Goal: Task Accomplishment & Management: Use online tool/utility

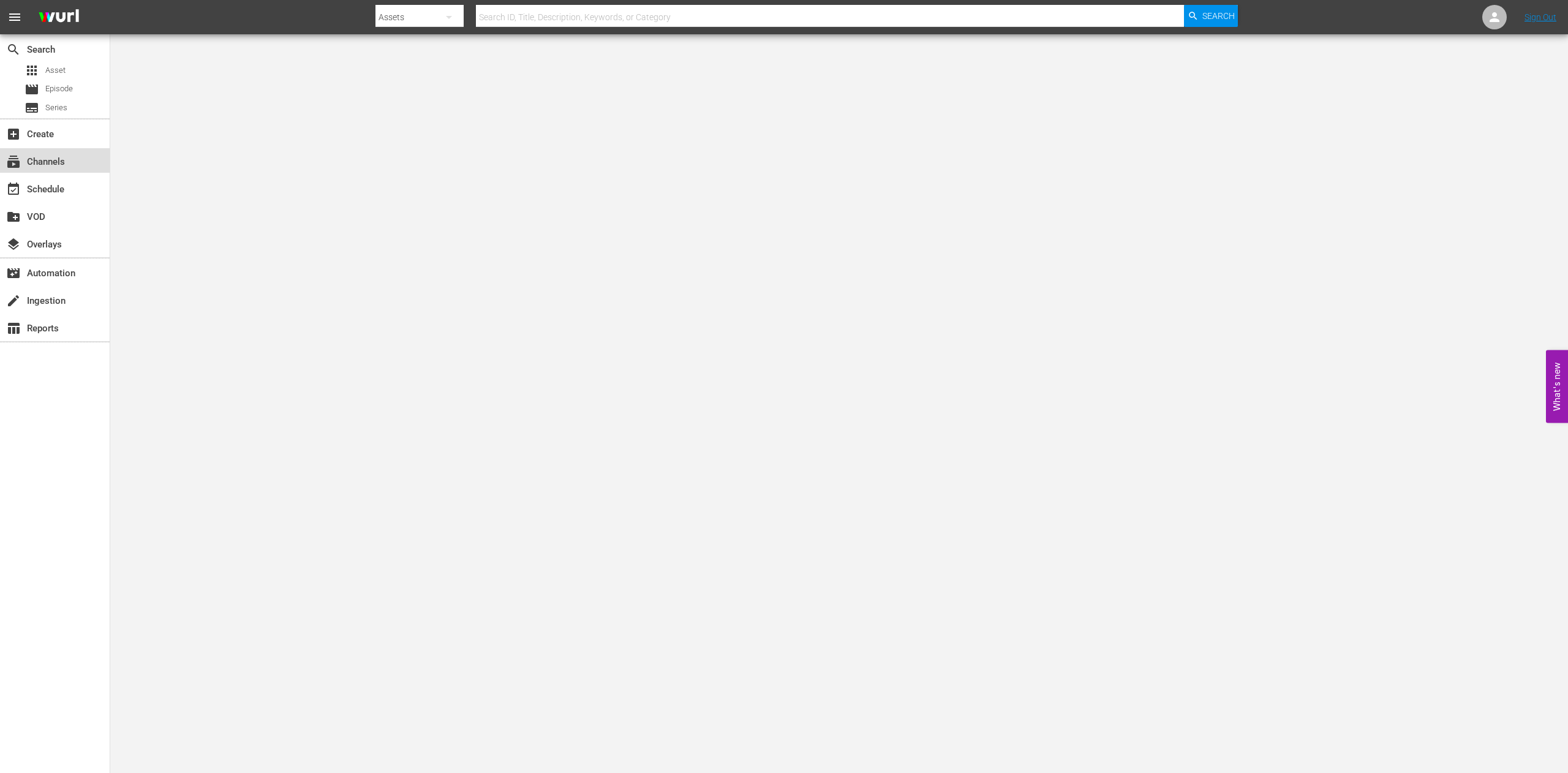
click at [43, 164] on div "subscriptions Channels" at bounding box center [34, 160] width 68 height 11
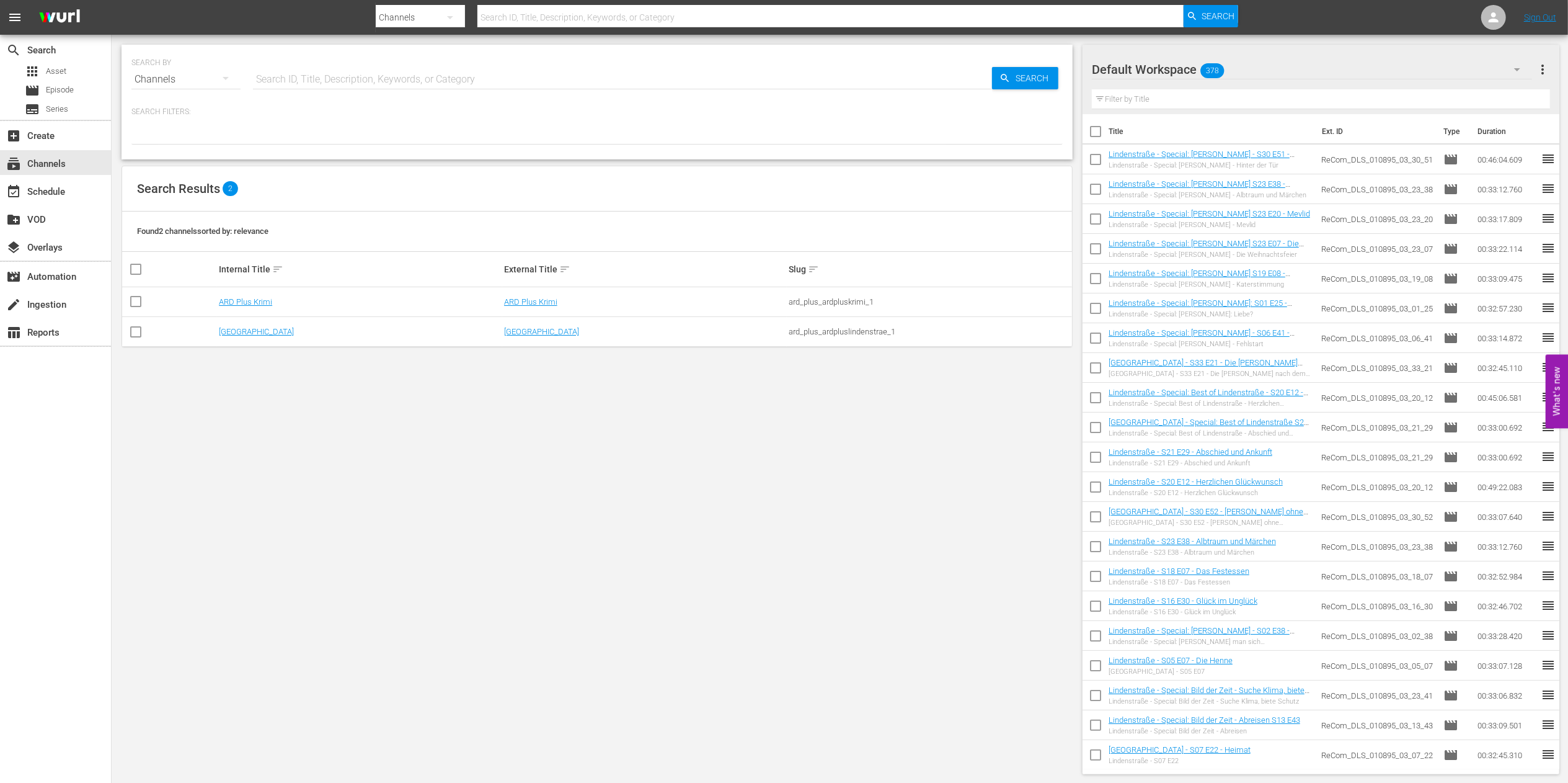
click at [383, 89] on hr at bounding box center [623, 89] width 739 height 1
click at [383, 79] on input "text" at bounding box center [623, 79] width 739 height 30
drag, startPoint x: 276, startPoint y: 126, endPoint x: 328, endPoint y: 311, distance: 192.2
click at [276, 126] on div at bounding box center [597, 133] width 931 height 21
click at [269, 333] on link "[GEOGRAPHIC_DATA]" at bounding box center [256, 332] width 75 height 9
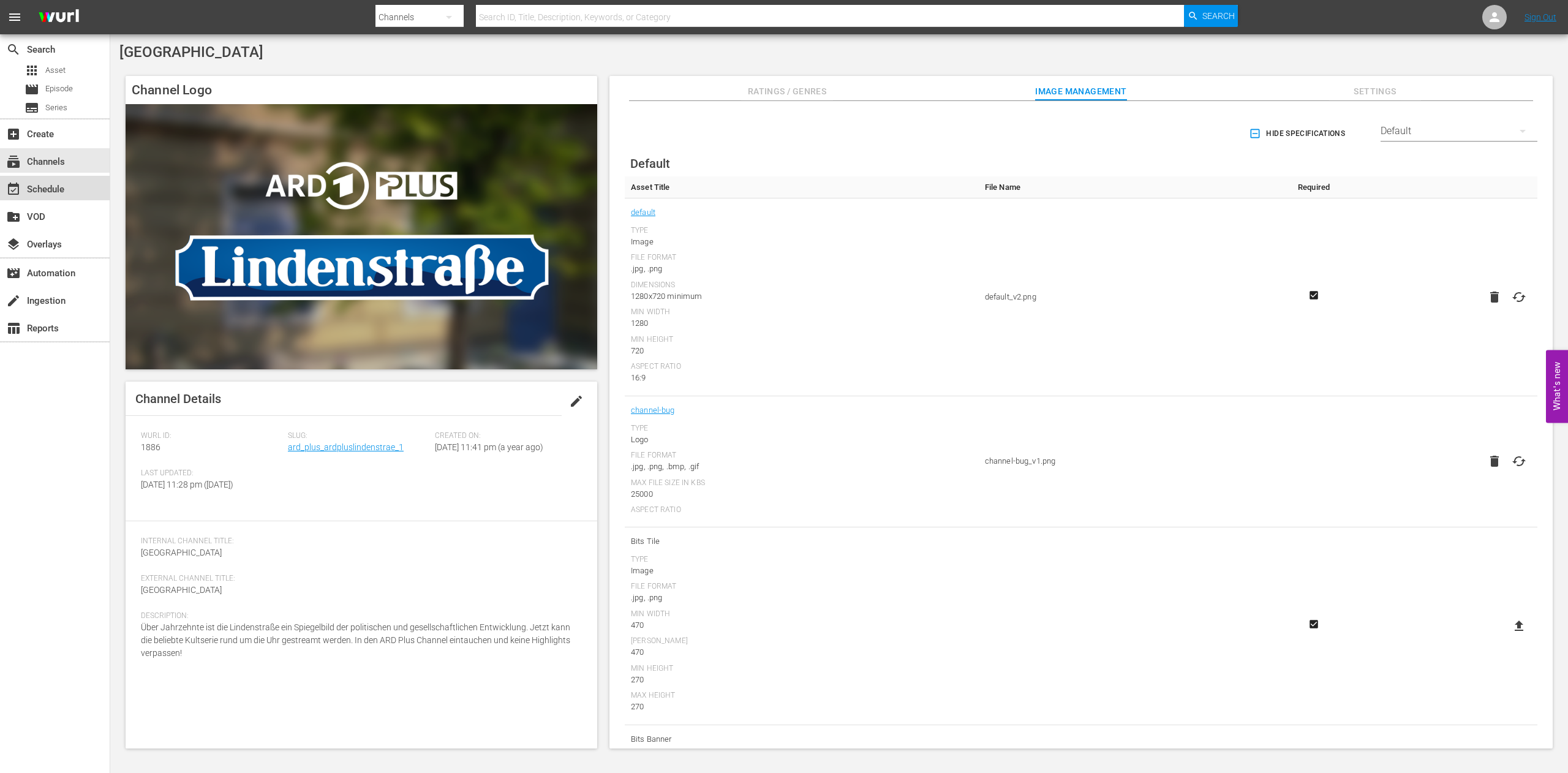
click at [68, 188] on div "event_available Schedule" at bounding box center [34, 187] width 68 height 11
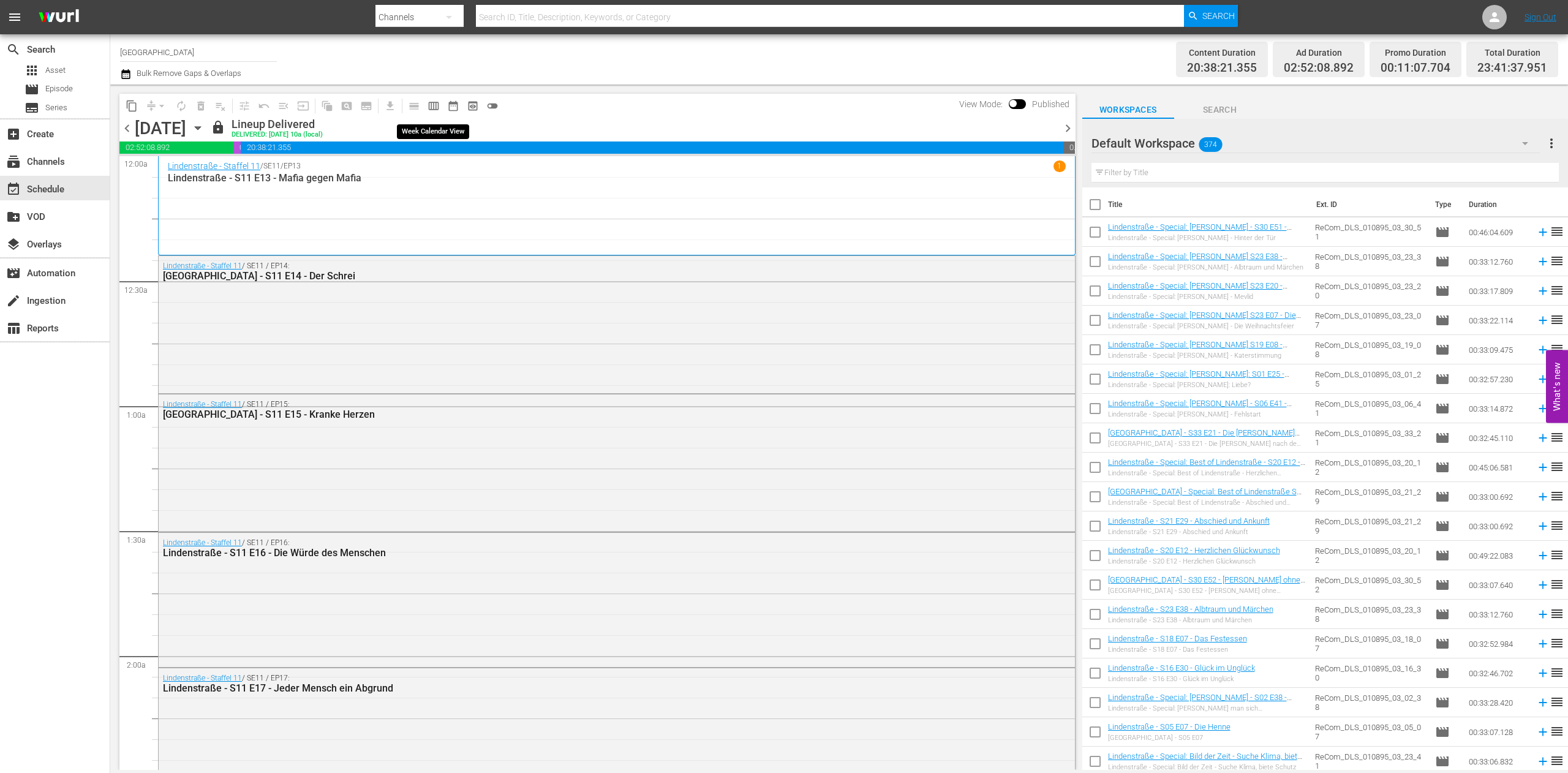
click at [435, 108] on span "calendar_view_week_outlined" at bounding box center [433, 106] width 12 height 12
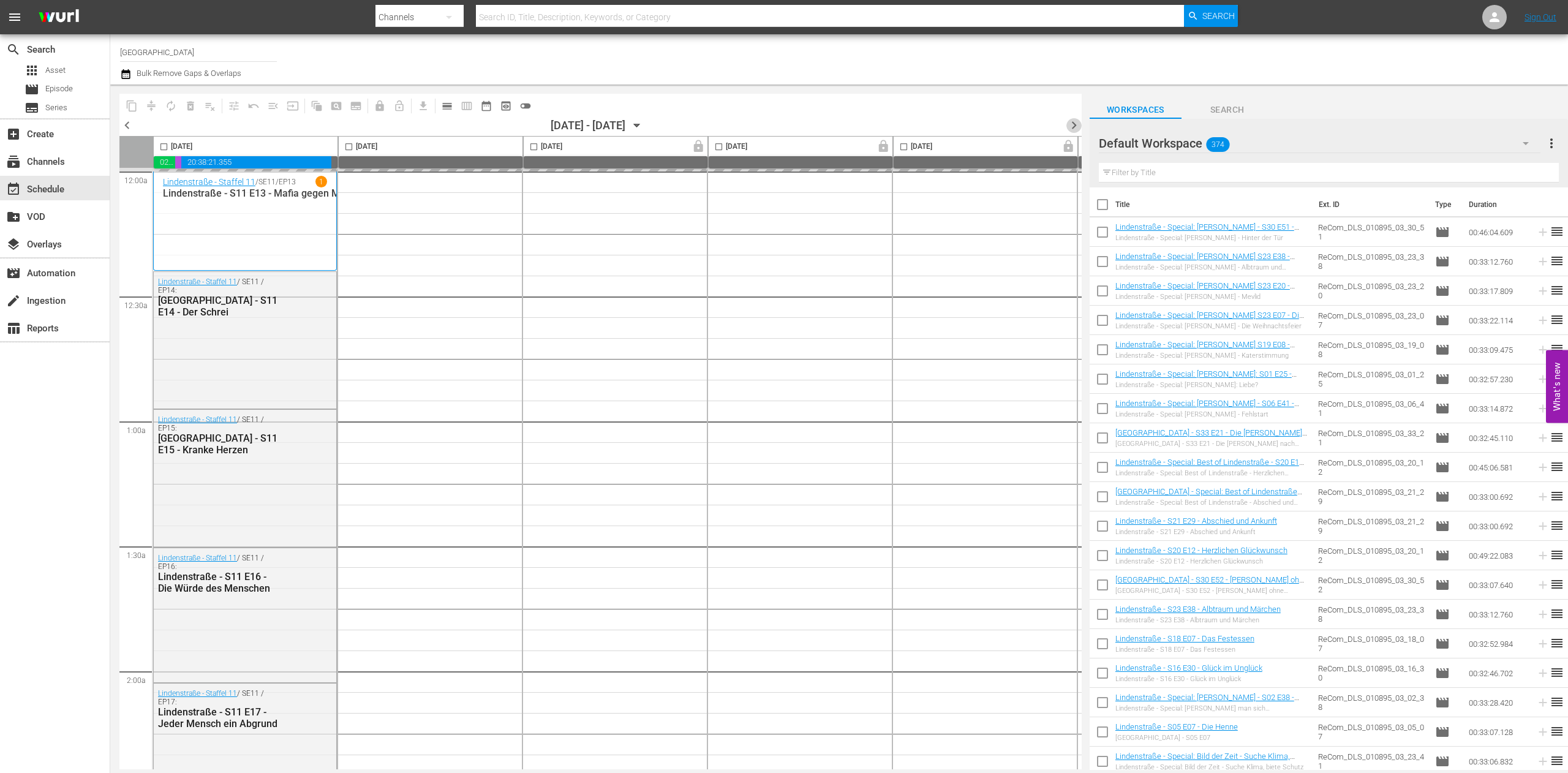
click at [1074, 122] on span "chevron_right" at bounding box center [1074, 125] width 15 height 15
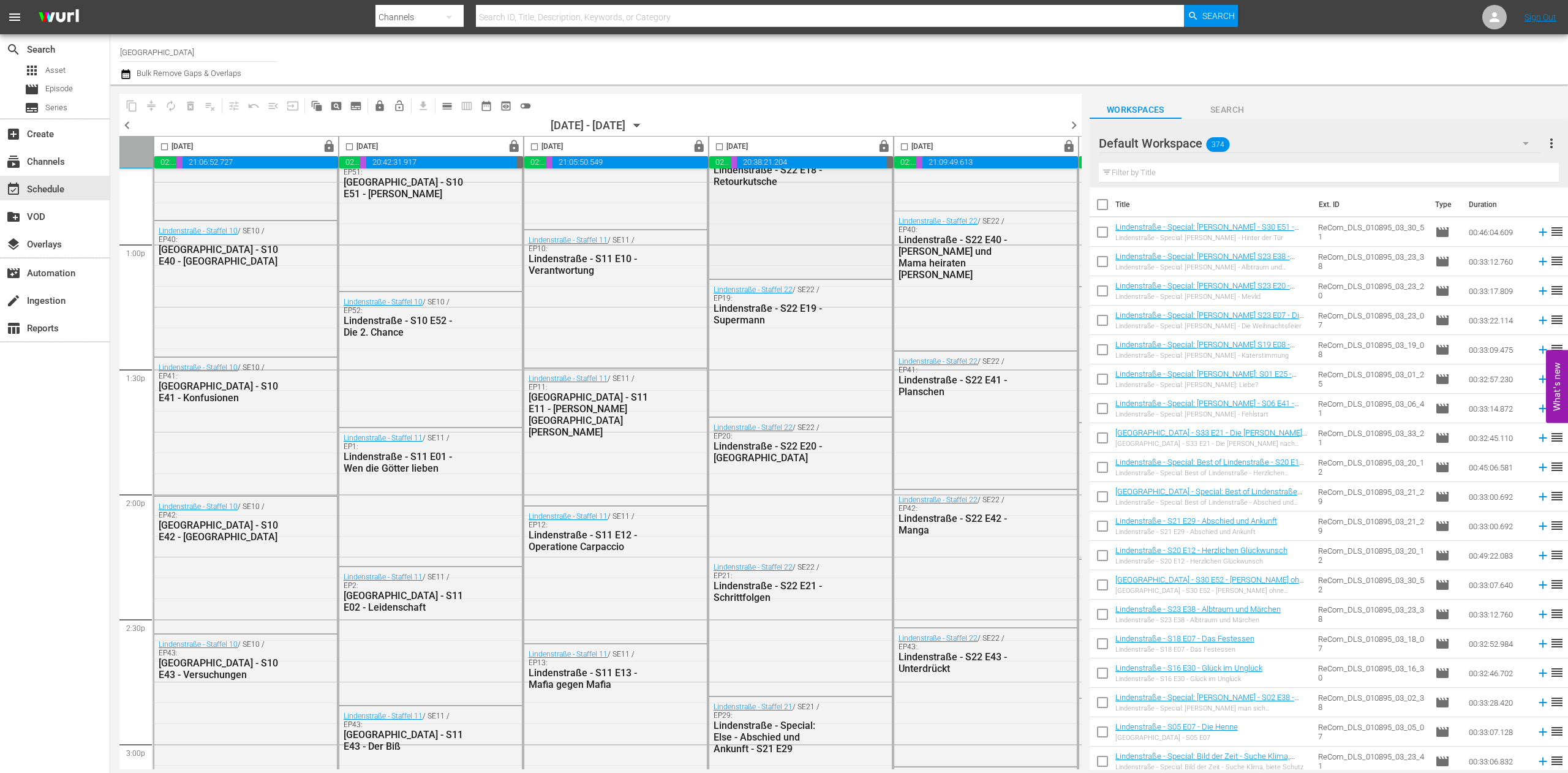
scroll to position [3797, 184]
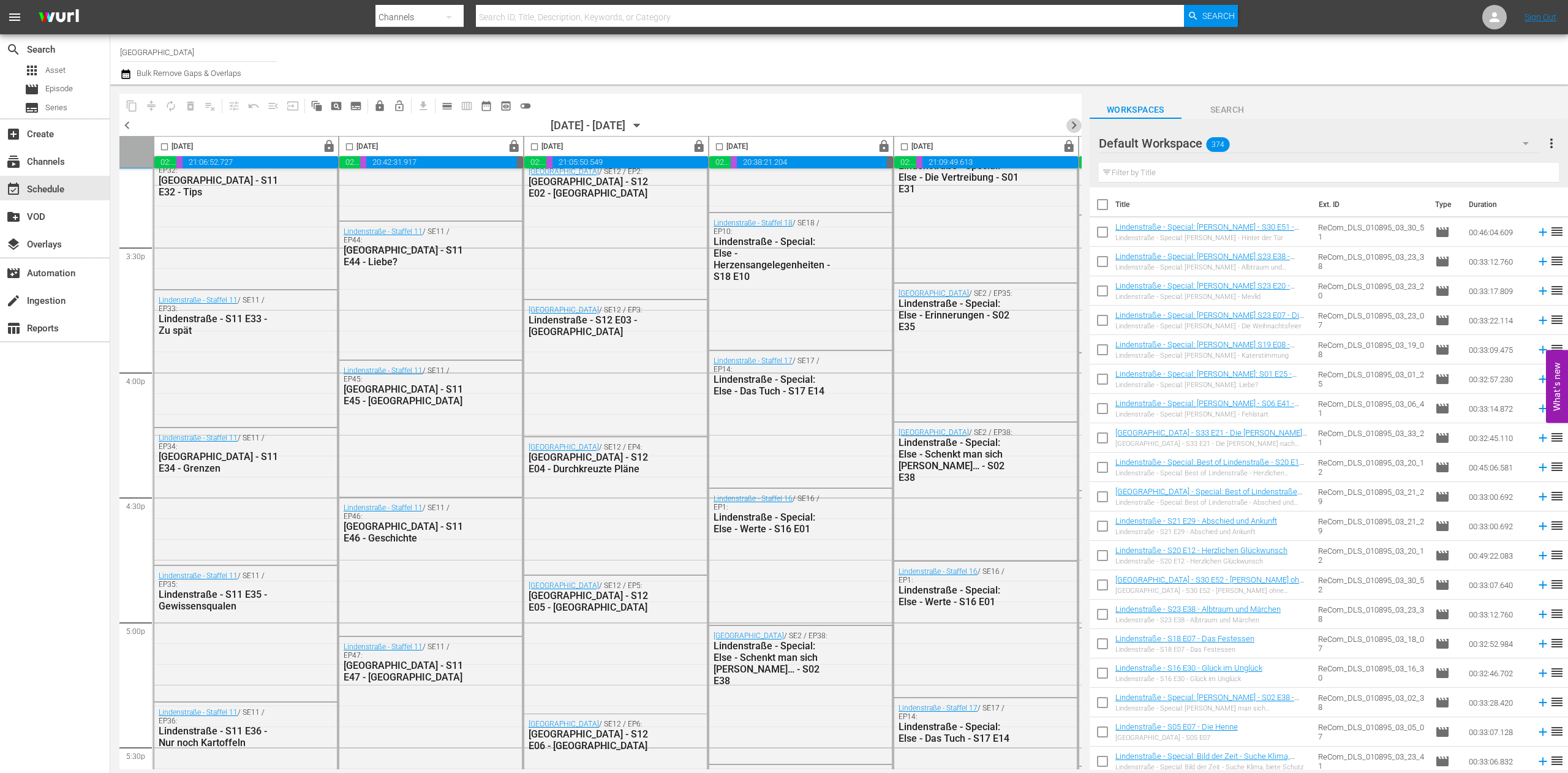
click at [1066, 126] on span "chevron_right" at bounding box center [1074, 125] width 15 height 15
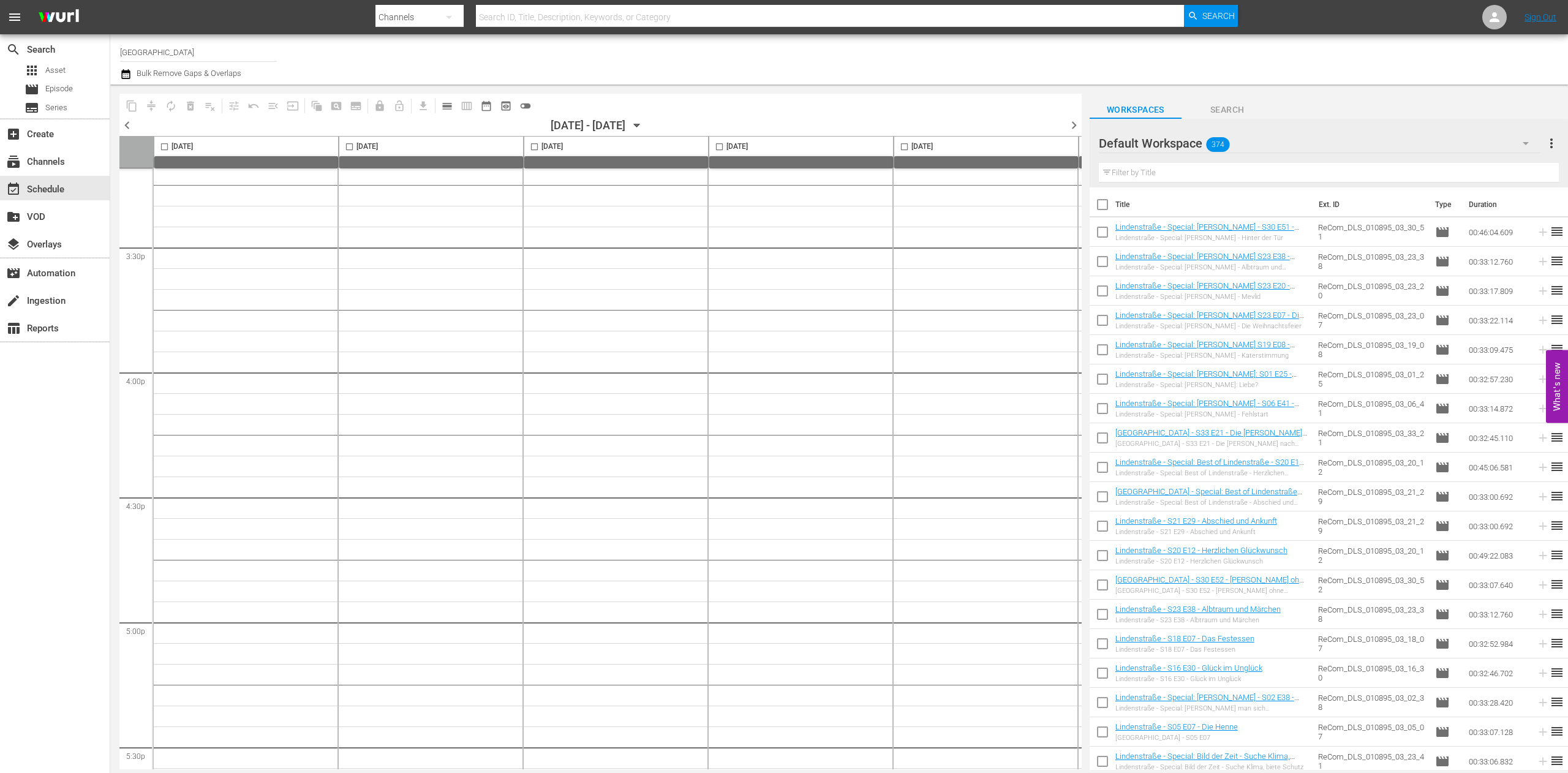
scroll to position [5402, 184]
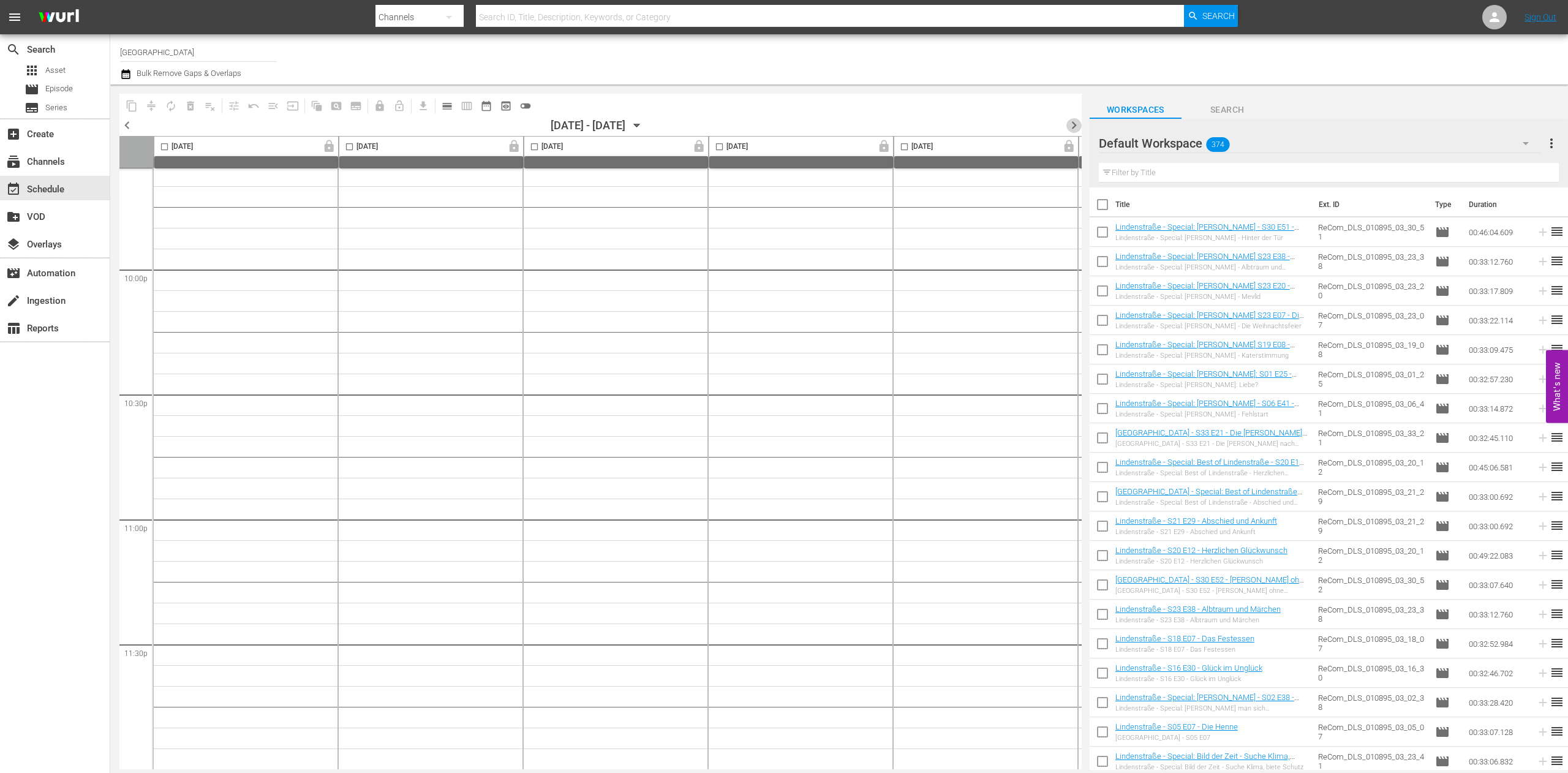
click at [1078, 126] on span "chevron_right" at bounding box center [1074, 125] width 15 height 15
click at [1076, 126] on span "chevron_right" at bounding box center [1074, 125] width 15 height 15
click at [132, 120] on span "chevron_left" at bounding box center [127, 125] width 15 height 15
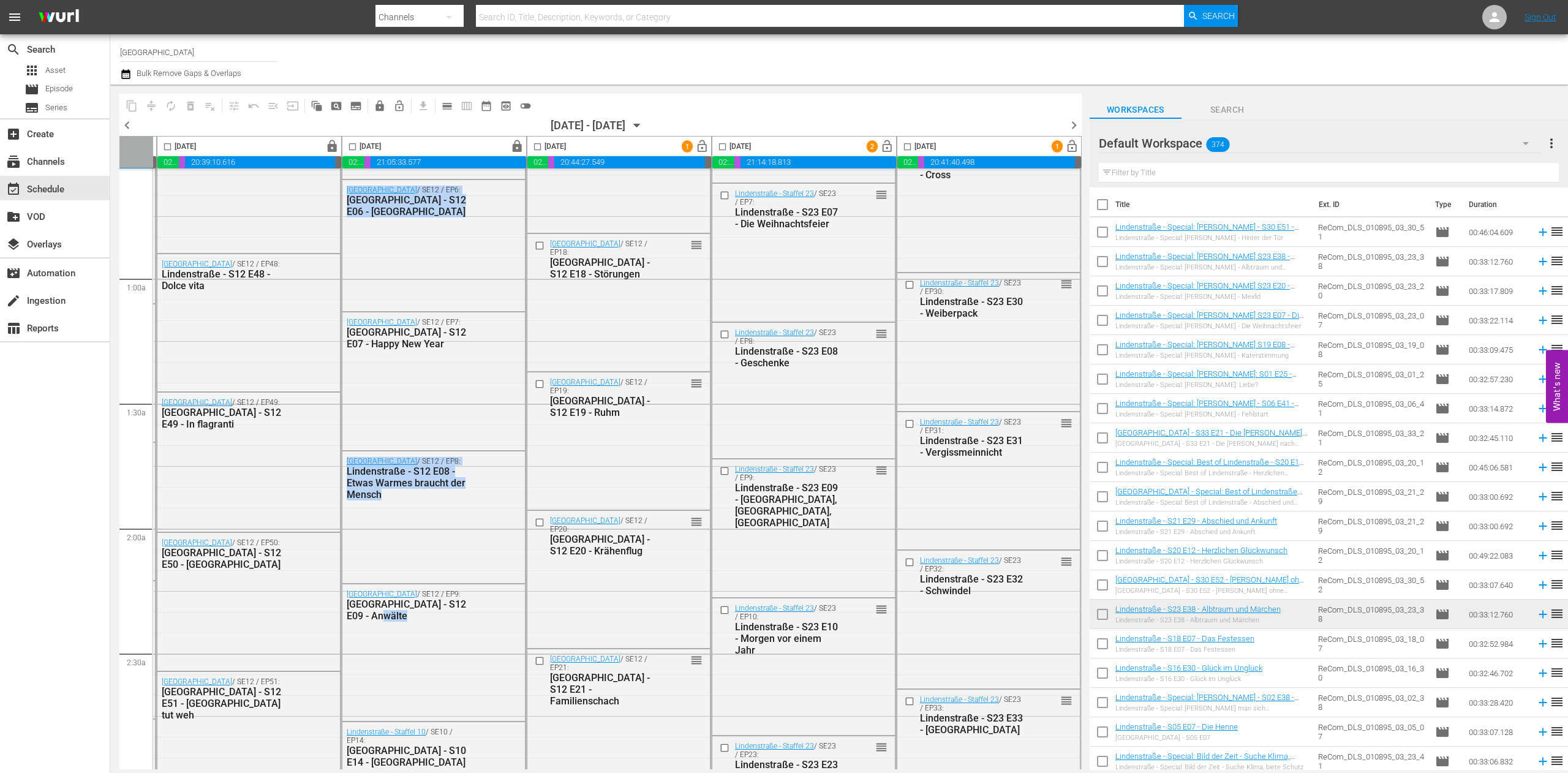
scroll to position [291, 373]
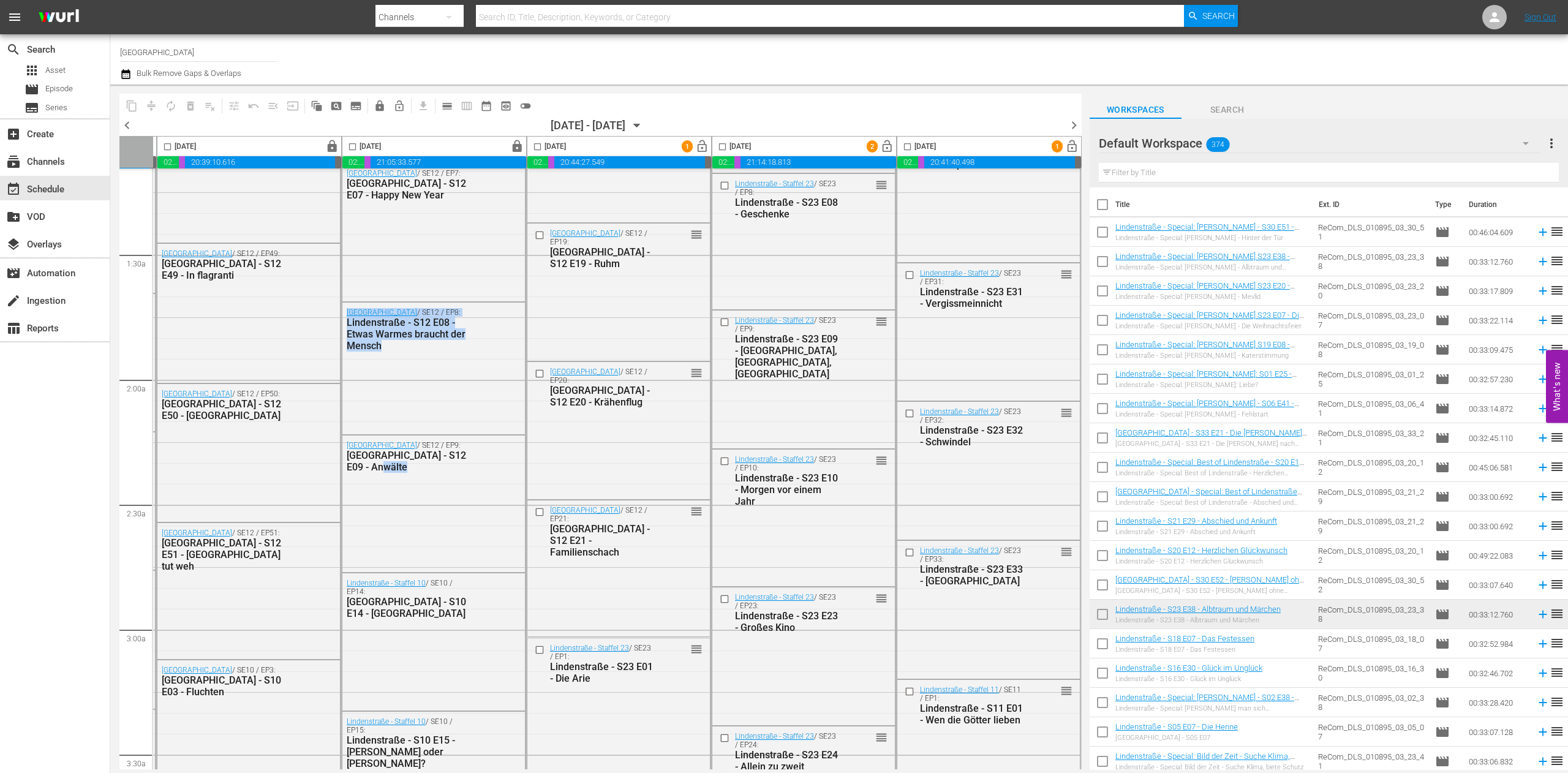
drag, startPoint x: 463, startPoint y: 764, endPoint x: 518, endPoint y: 768, distance: 55.1
click at [518, 768] on div "[DATE] lock 02:56:02.860 00:11:23.232 21:09:57.540 00:00:00.000 [DATE] lock 02:…" at bounding box center [601, 452] width 963 height 633
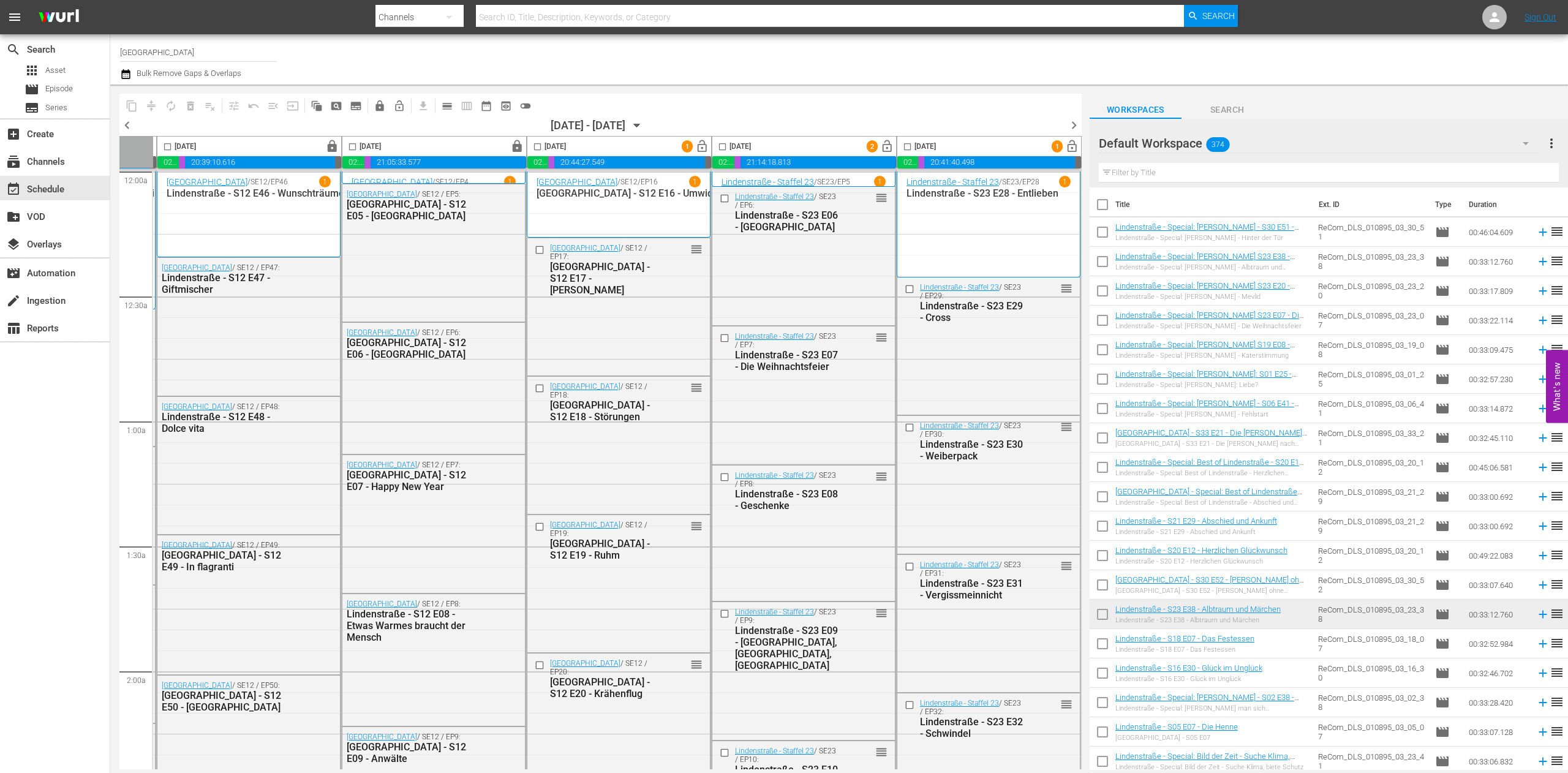
click at [784, 59] on div "Channel Title ARD Plus Lindenstraße Bulk Remove Gaps & Overlaps" at bounding box center [513, 59] width 785 height 44
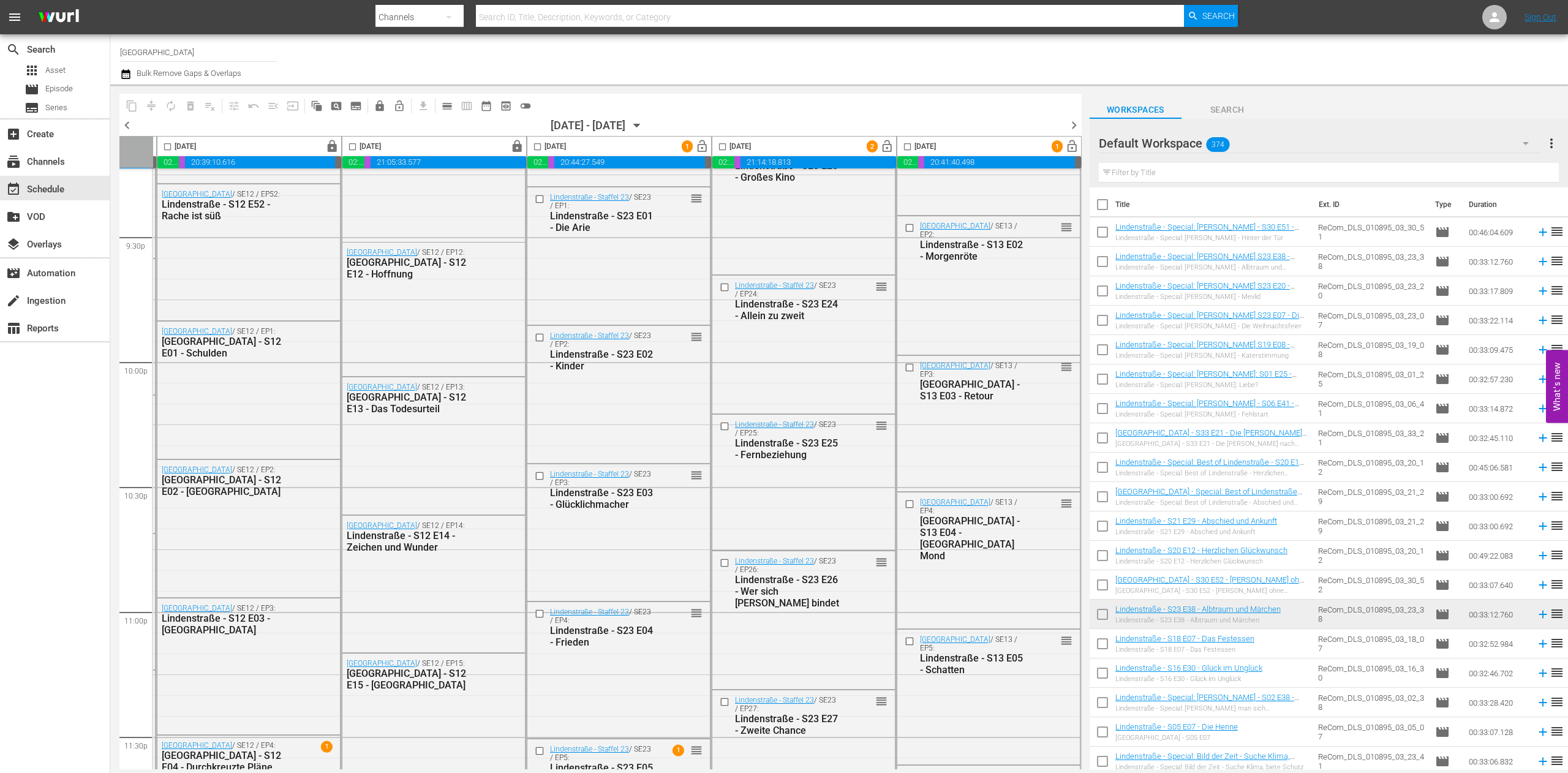
scroll to position [5402, 373]
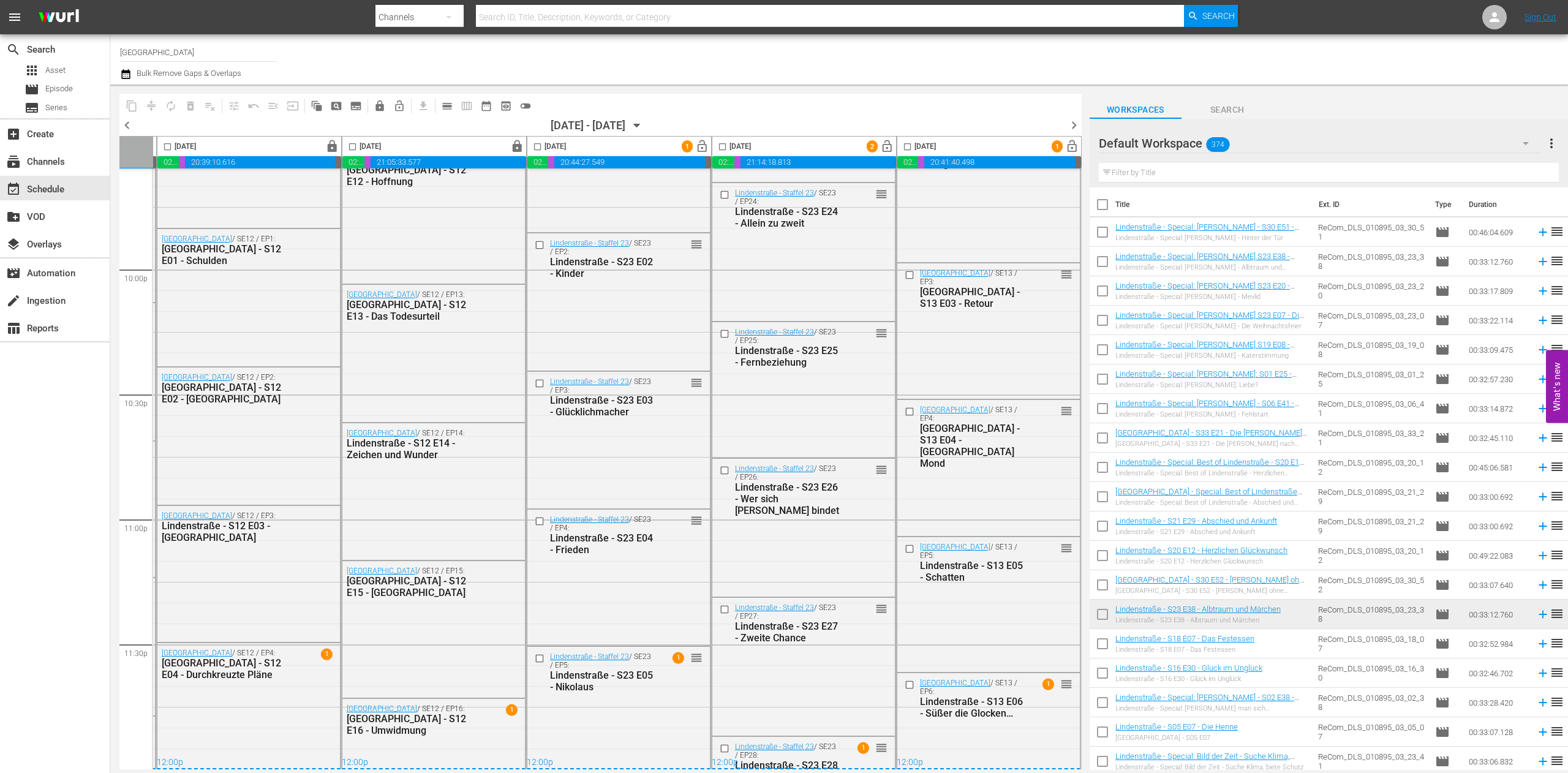
click at [1074, 125] on span "chevron_right" at bounding box center [1074, 125] width 15 height 15
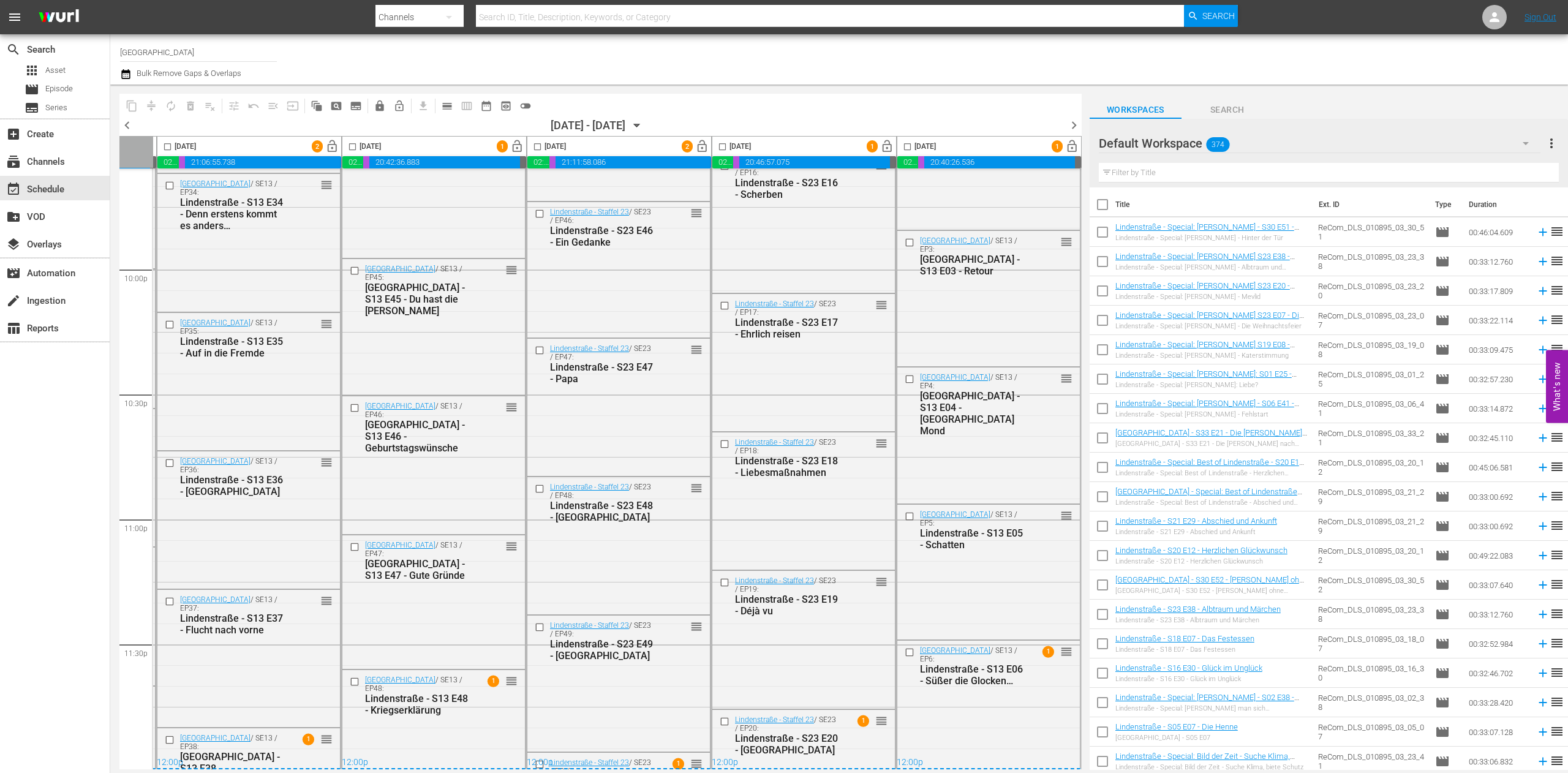
scroll to position [5402, 0]
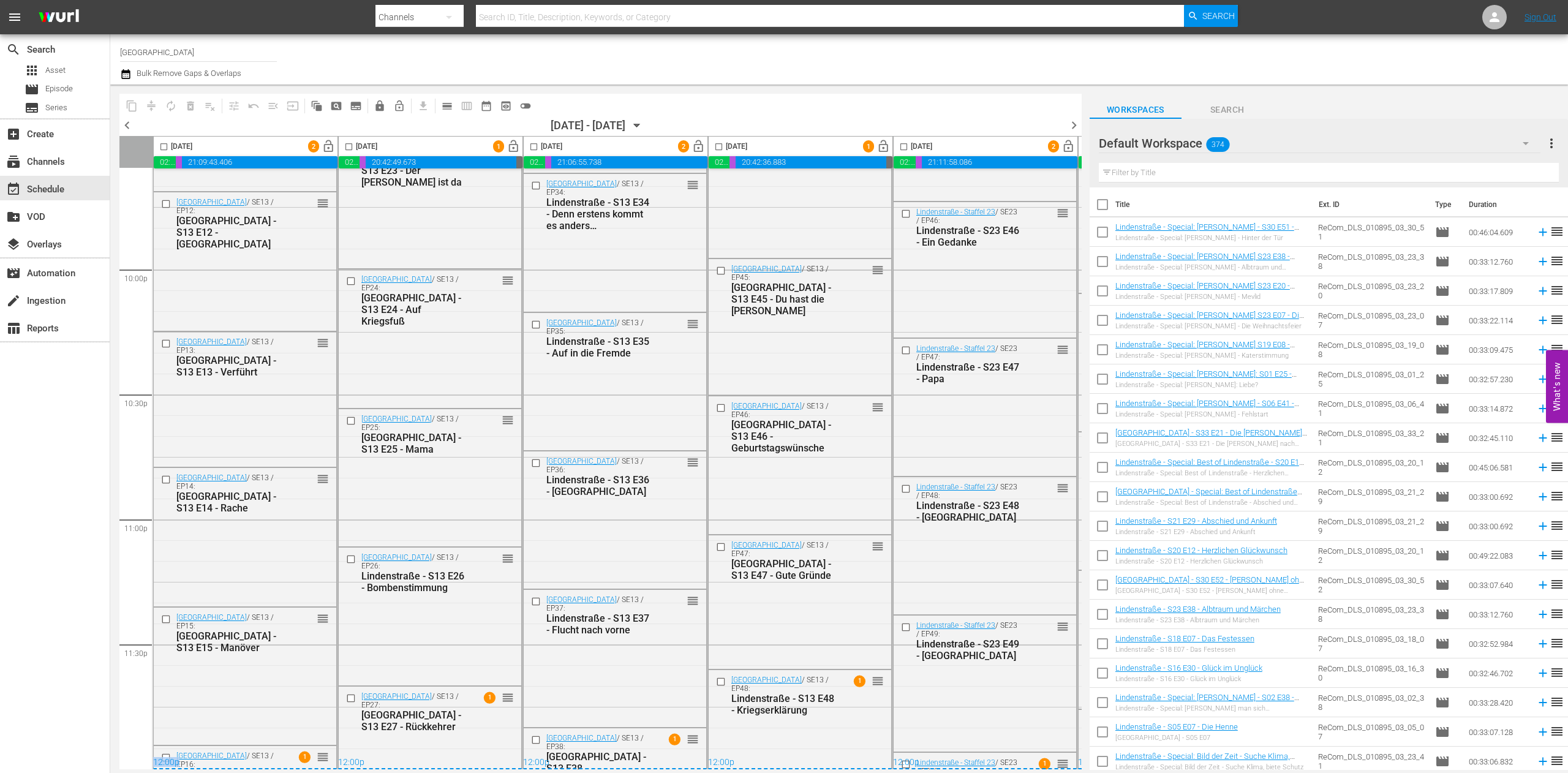
drag, startPoint x: 181, startPoint y: 770, endPoint x: 119, endPoint y: 764, distance: 62.3
click at [119, 764] on body "menu Search By Channels Search ID, Title, Description, Keywords, or Category Se…" at bounding box center [784, 386] width 1568 height 773
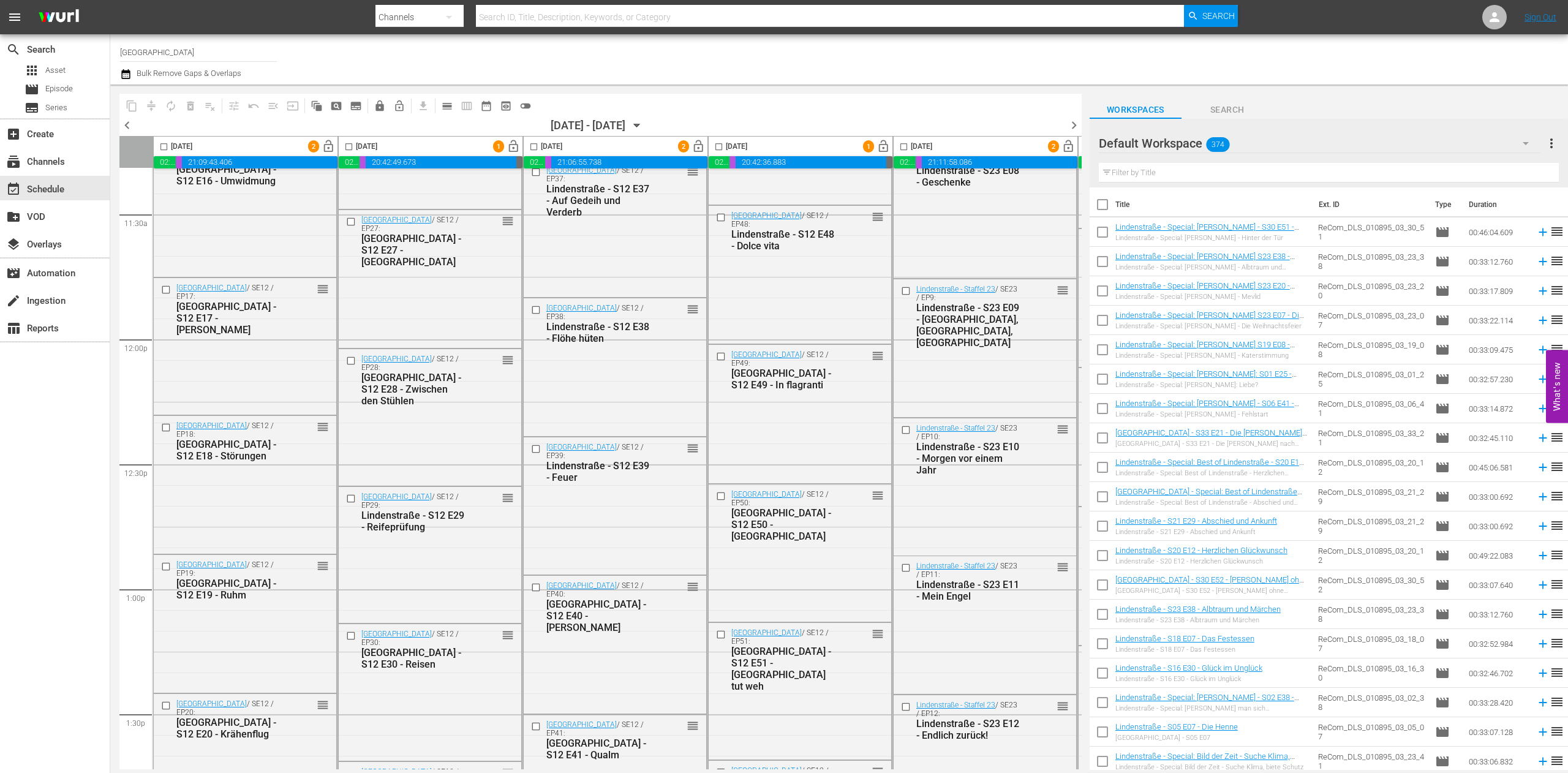
scroll to position [0, 0]
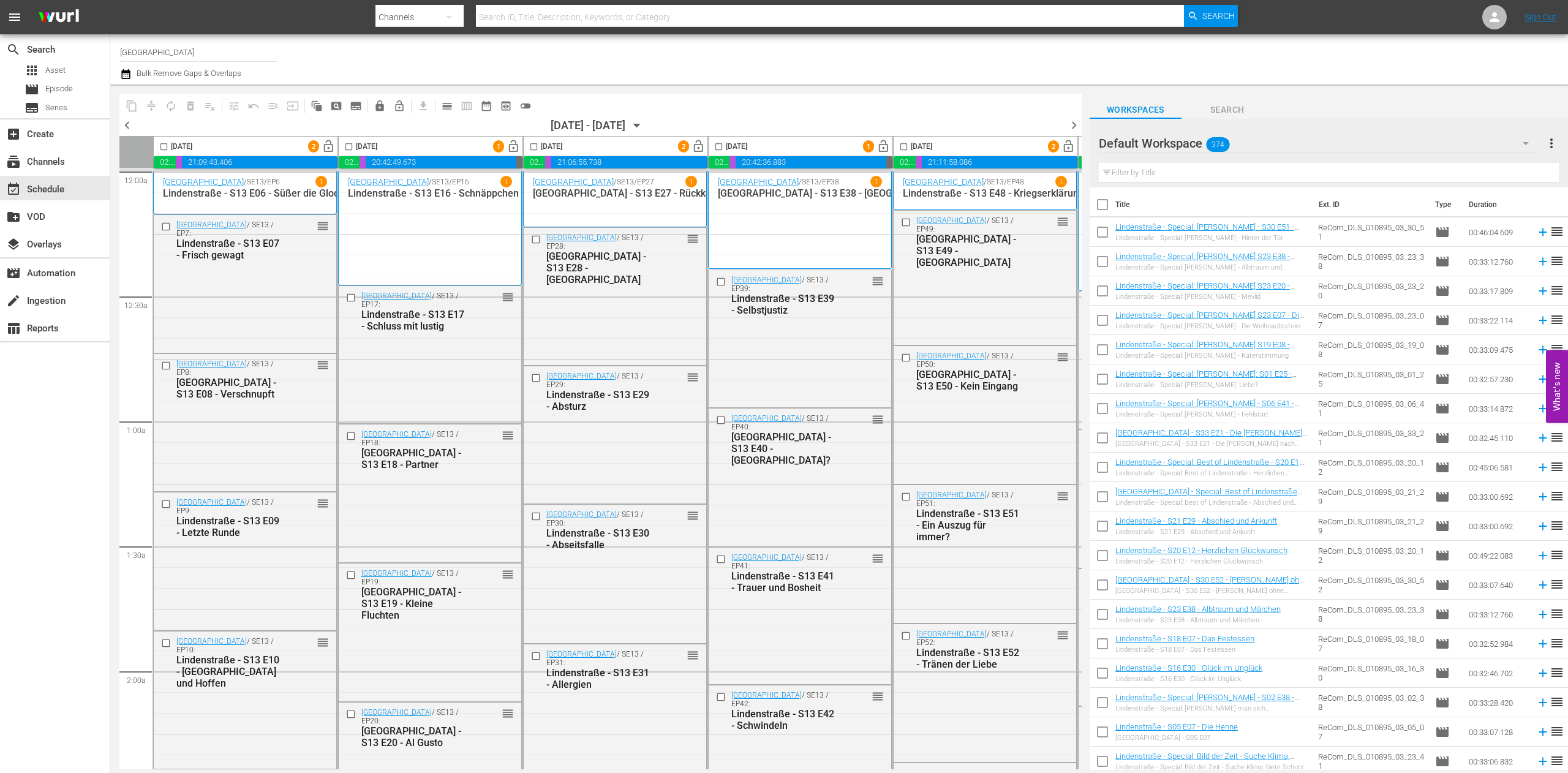
click at [806, 59] on div "Channel Title ARD Plus Lindenstraße Bulk Remove Gaps & Overlaps" at bounding box center [513, 59] width 785 height 44
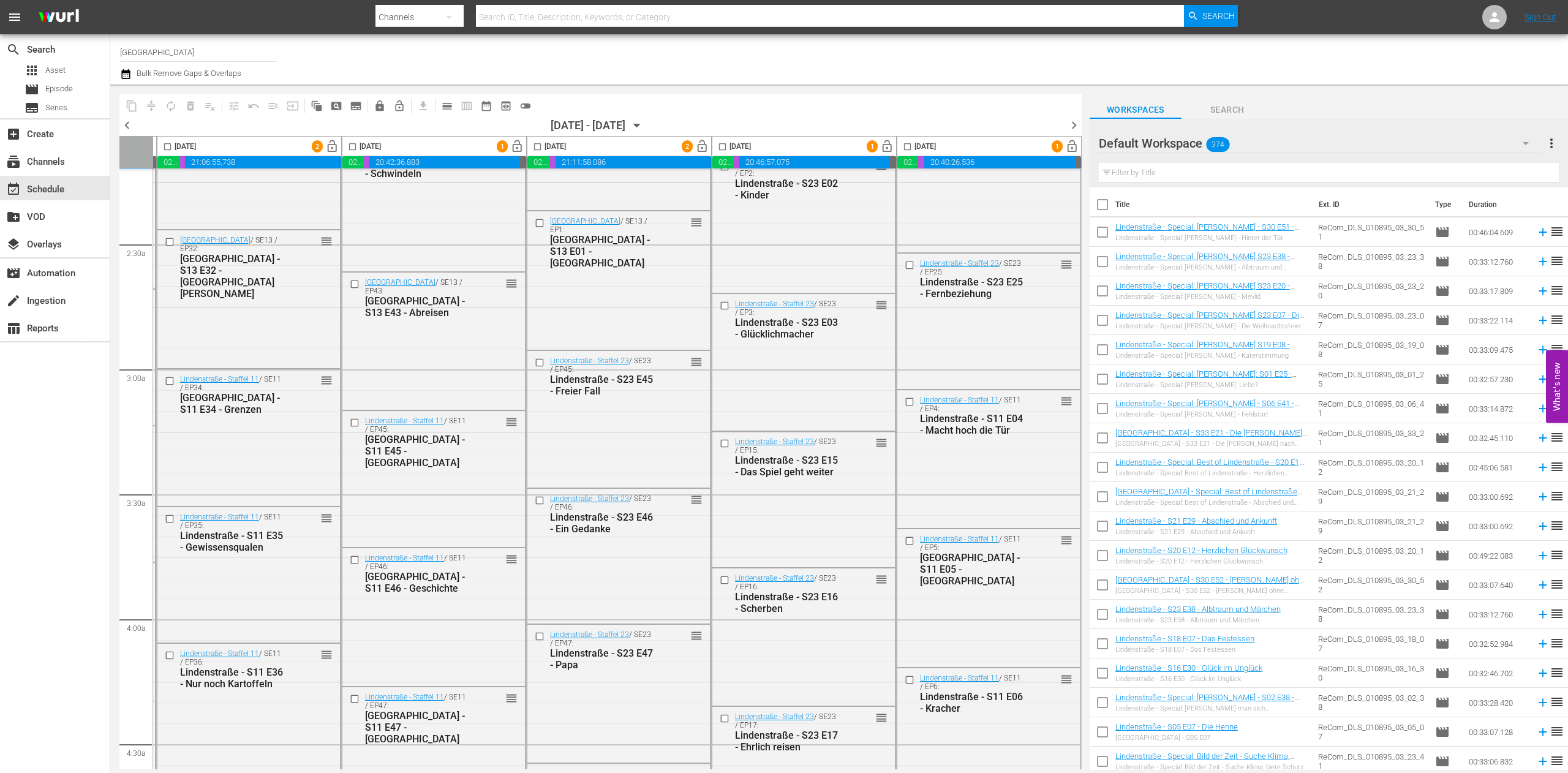
scroll to position [258, 373]
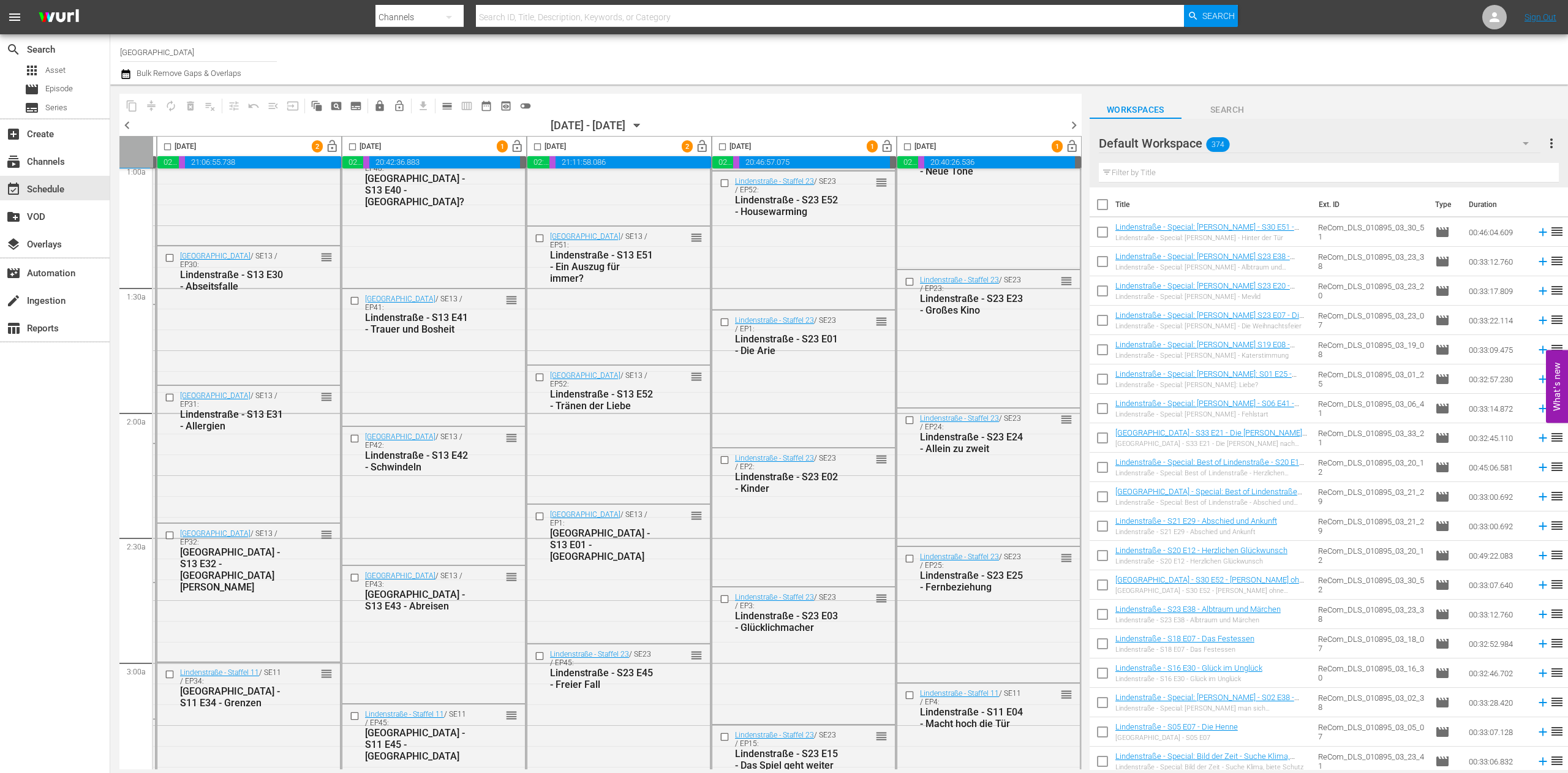
click at [1077, 122] on span "chevron_right" at bounding box center [1074, 125] width 15 height 15
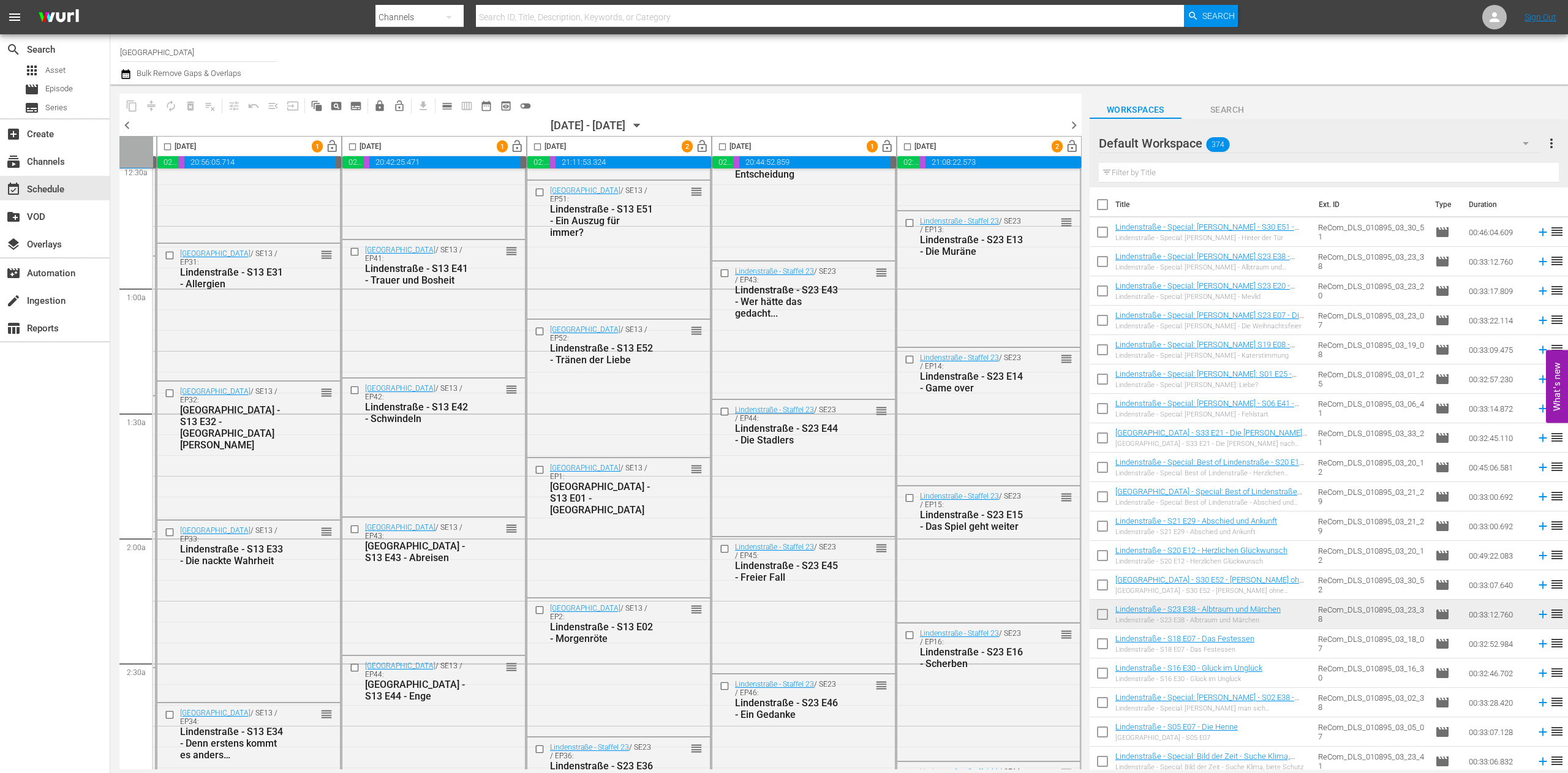
scroll to position [0, 373]
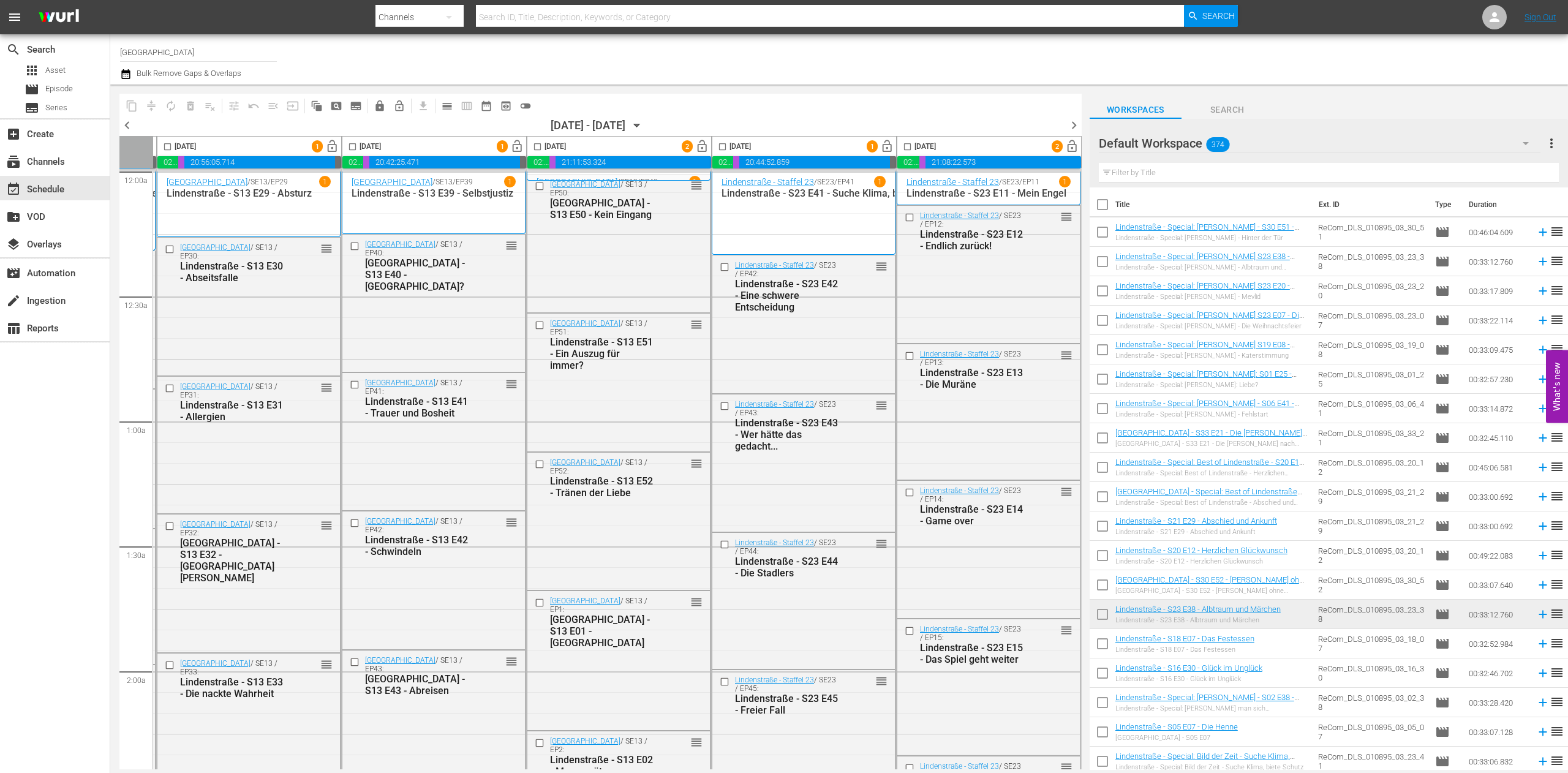
click at [1074, 124] on span "chevron_right" at bounding box center [1074, 125] width 15 height 15
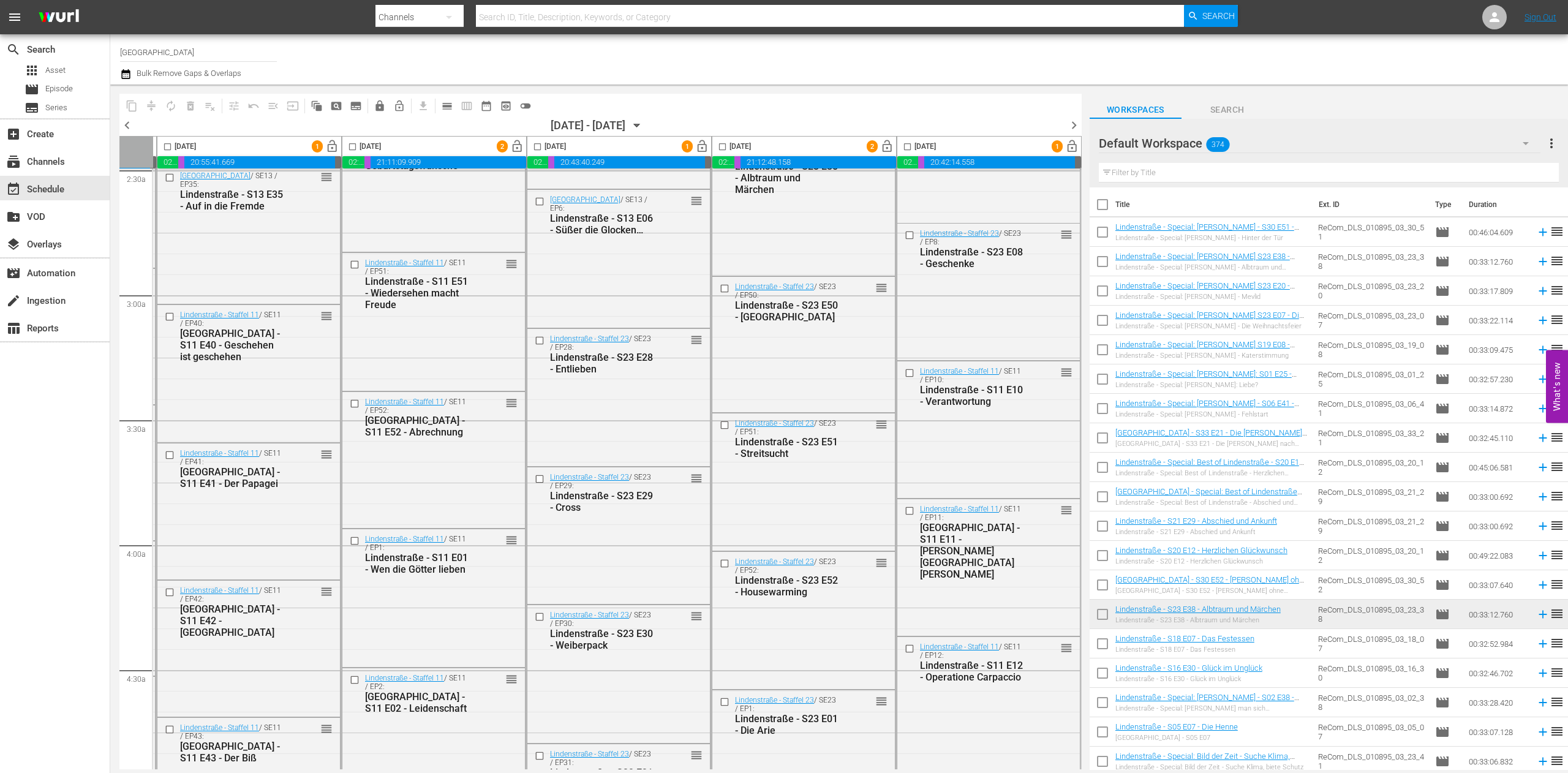
scroll to position [0, 373]
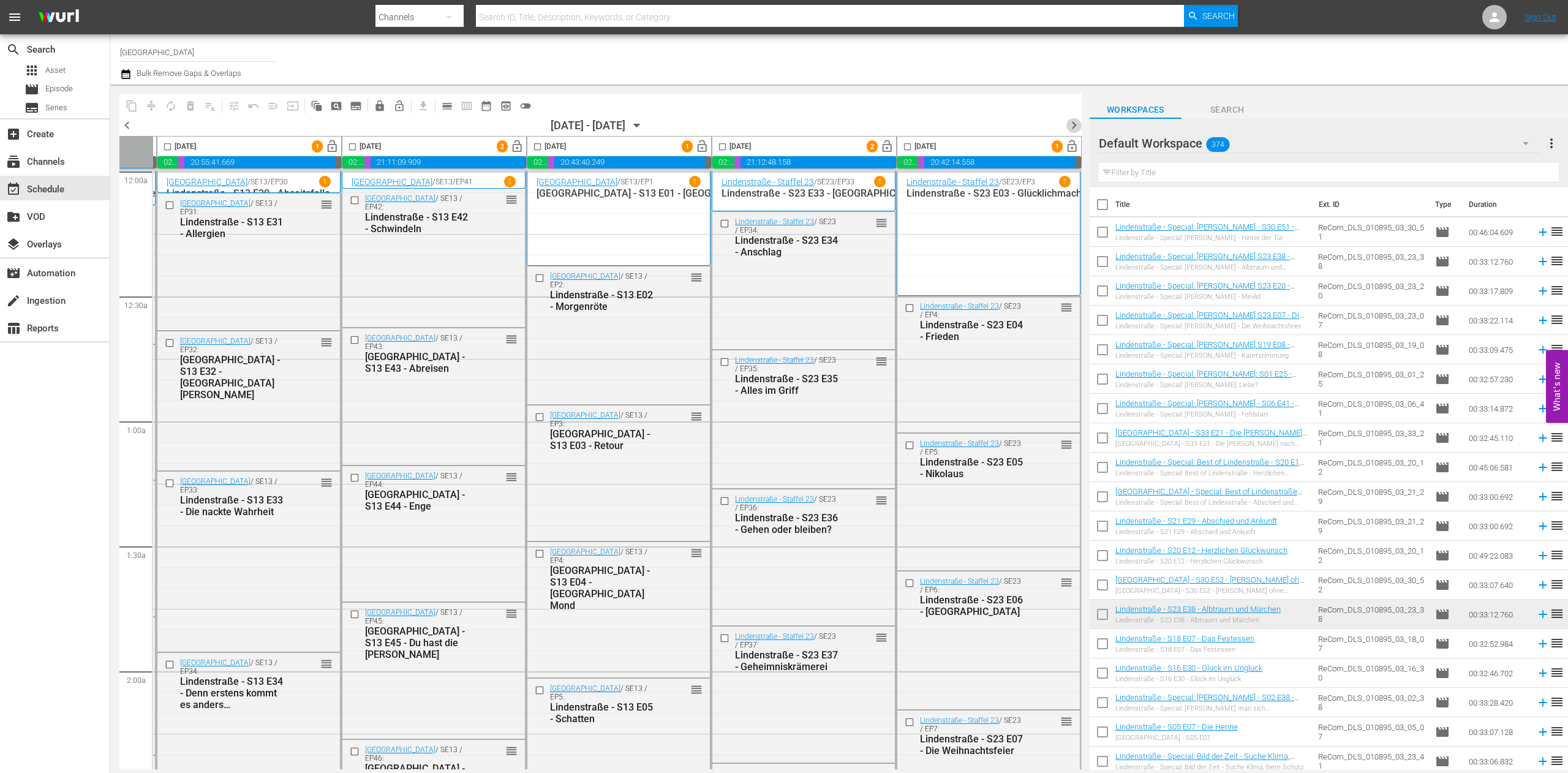
click at [1071, 125] on span "chevron_right" at bounding box center [1074, 125] width 15 height 15
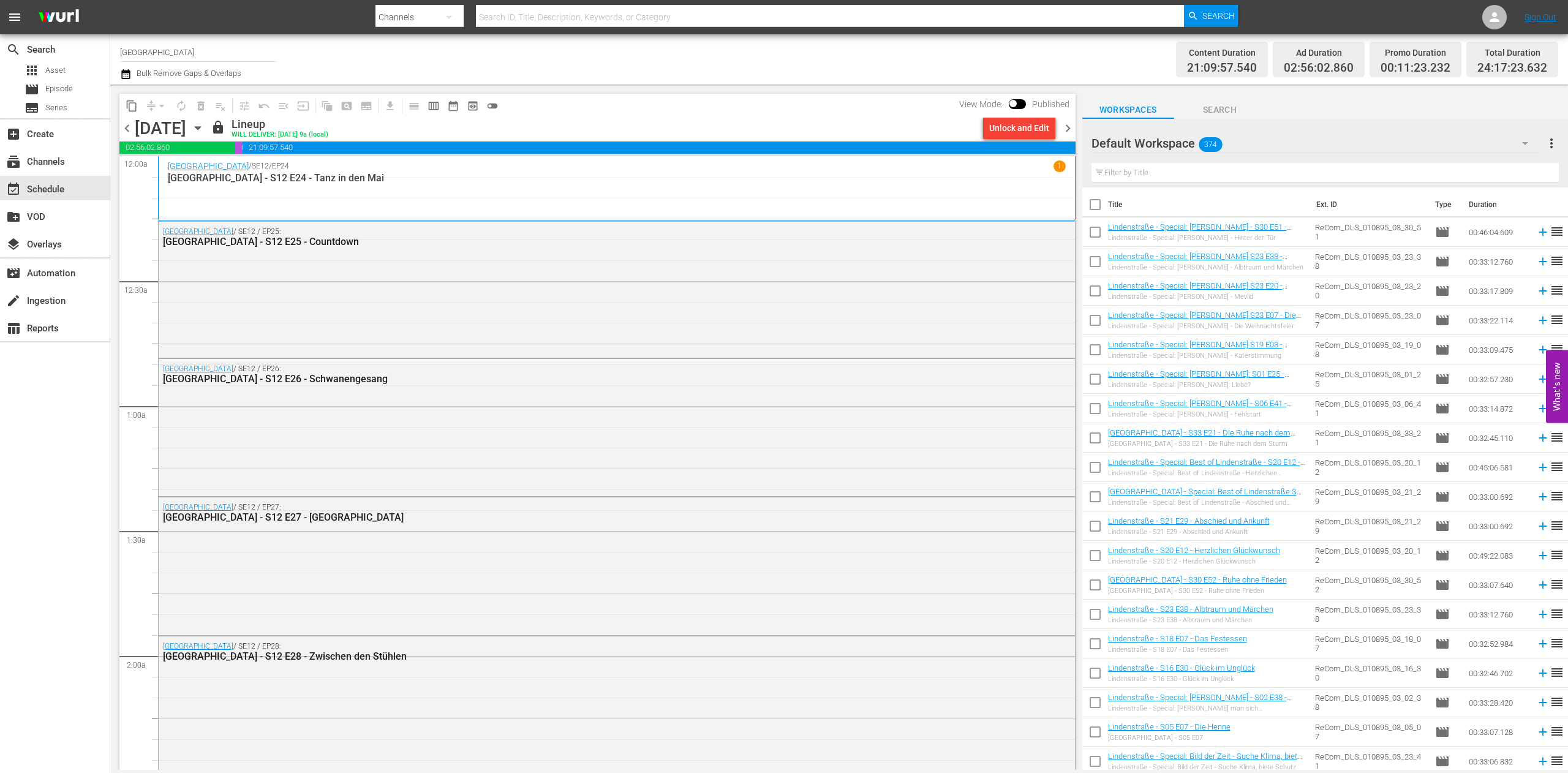
click at [1071, 132] on span "chevron_right" at bounding box center [1068, 128] width 15 height 15
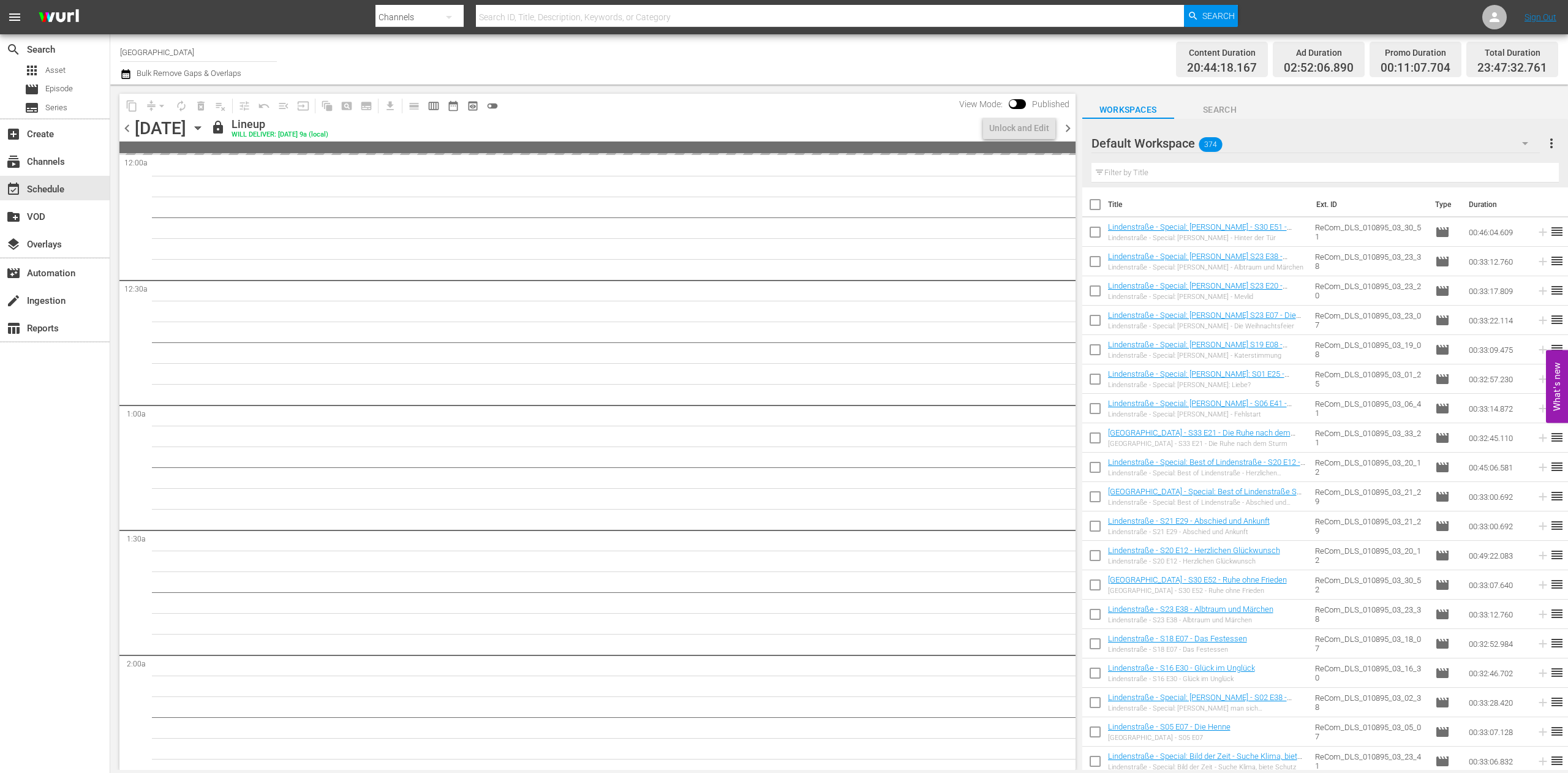
click at [1071, 132] on span "chevron_right" at bounding box center [1068, 128] width 15 height 15
click at [1071, 132] on span "chevron_right" at bounding box center [1068, 128] width 15 height 15
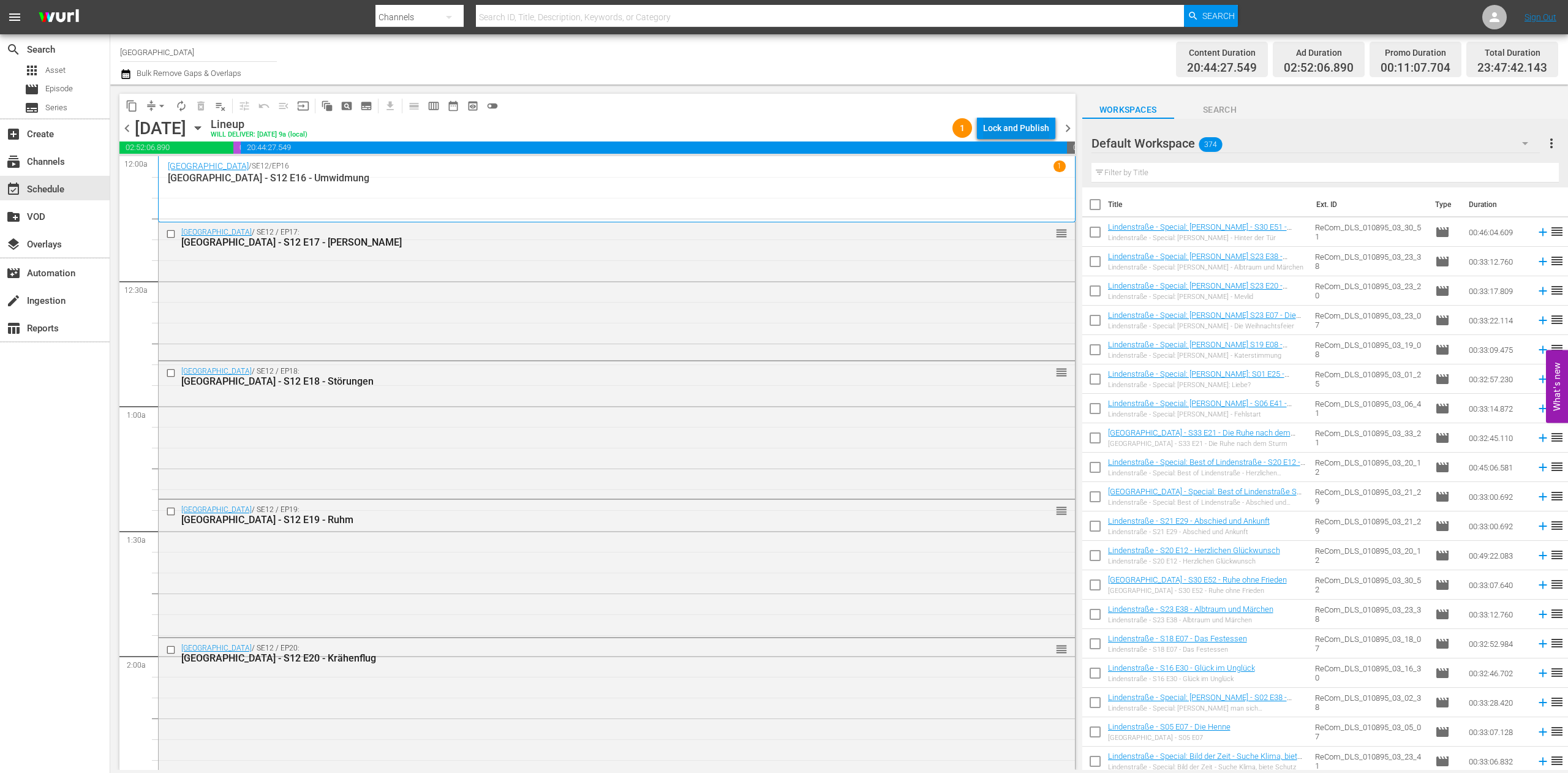
click at [1012, 122] on div "Lock and Publish" at bounding box center [1016, 128] width 66 height 22
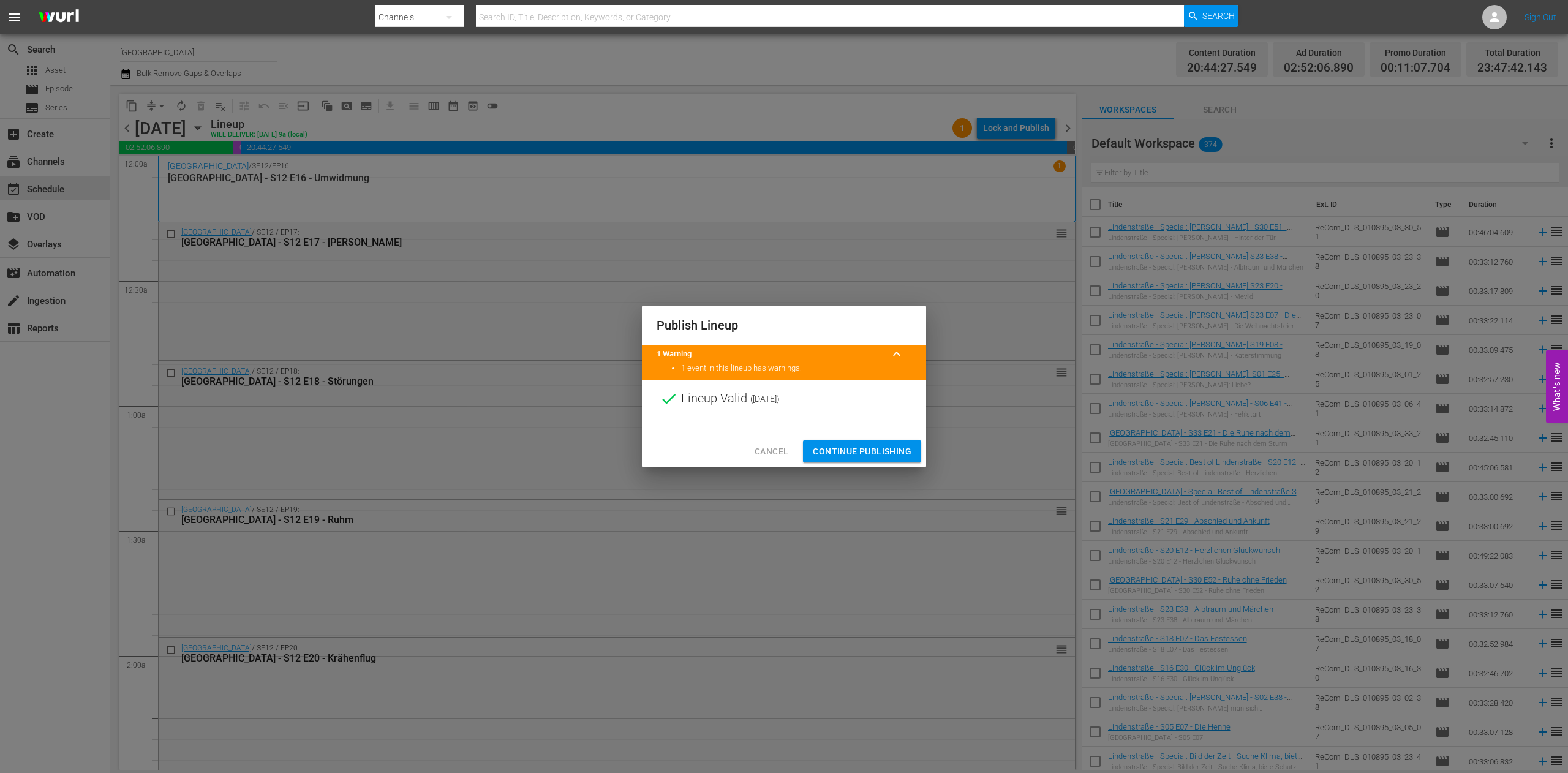
click at [863, 457] on span "Continue Publishing" at bounding box center [862, 451] width 99 height 15
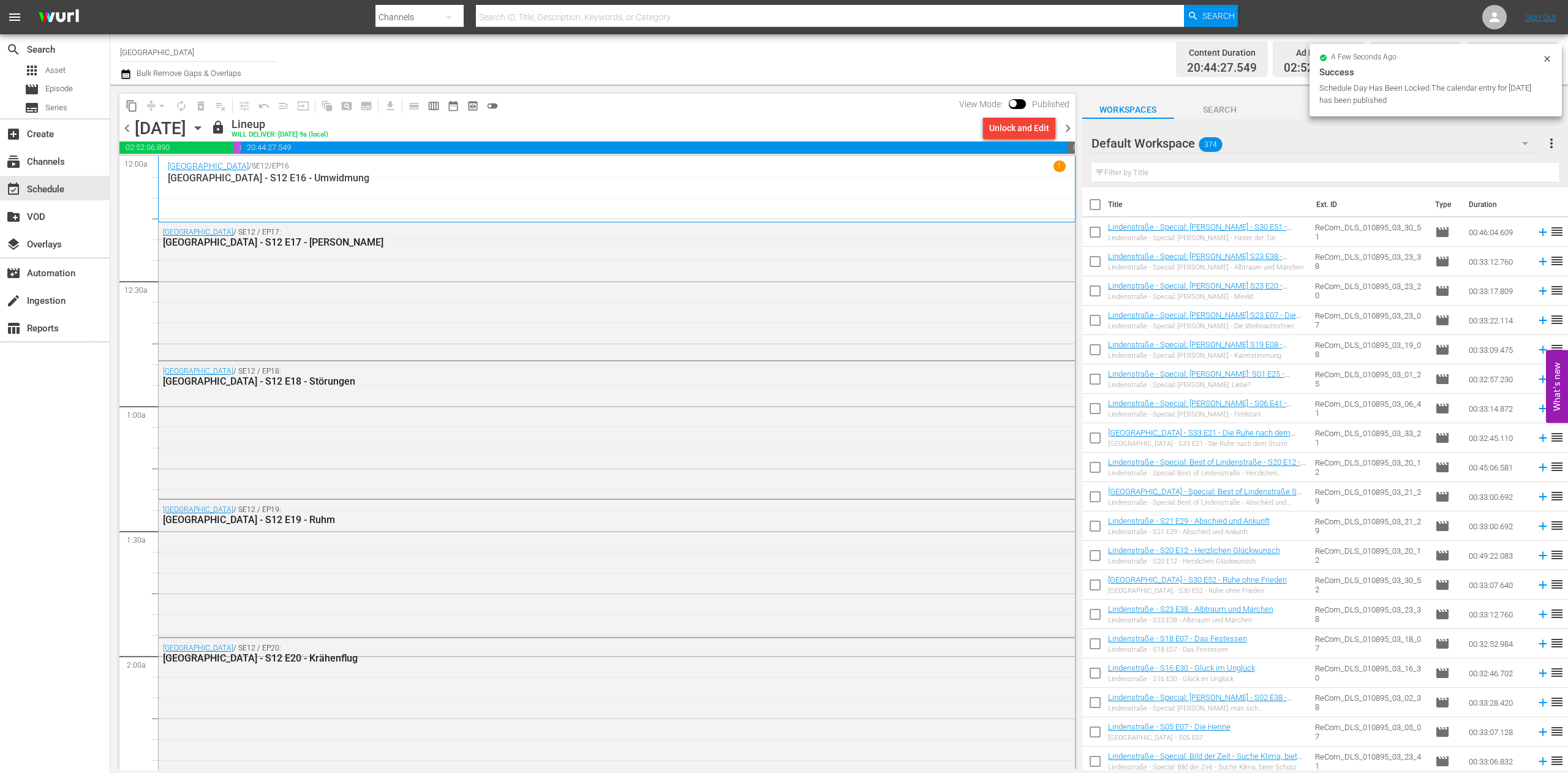
click at [1063, 128] on span "chevron_right" at bounding box center [1068, 128] width 15 height 15
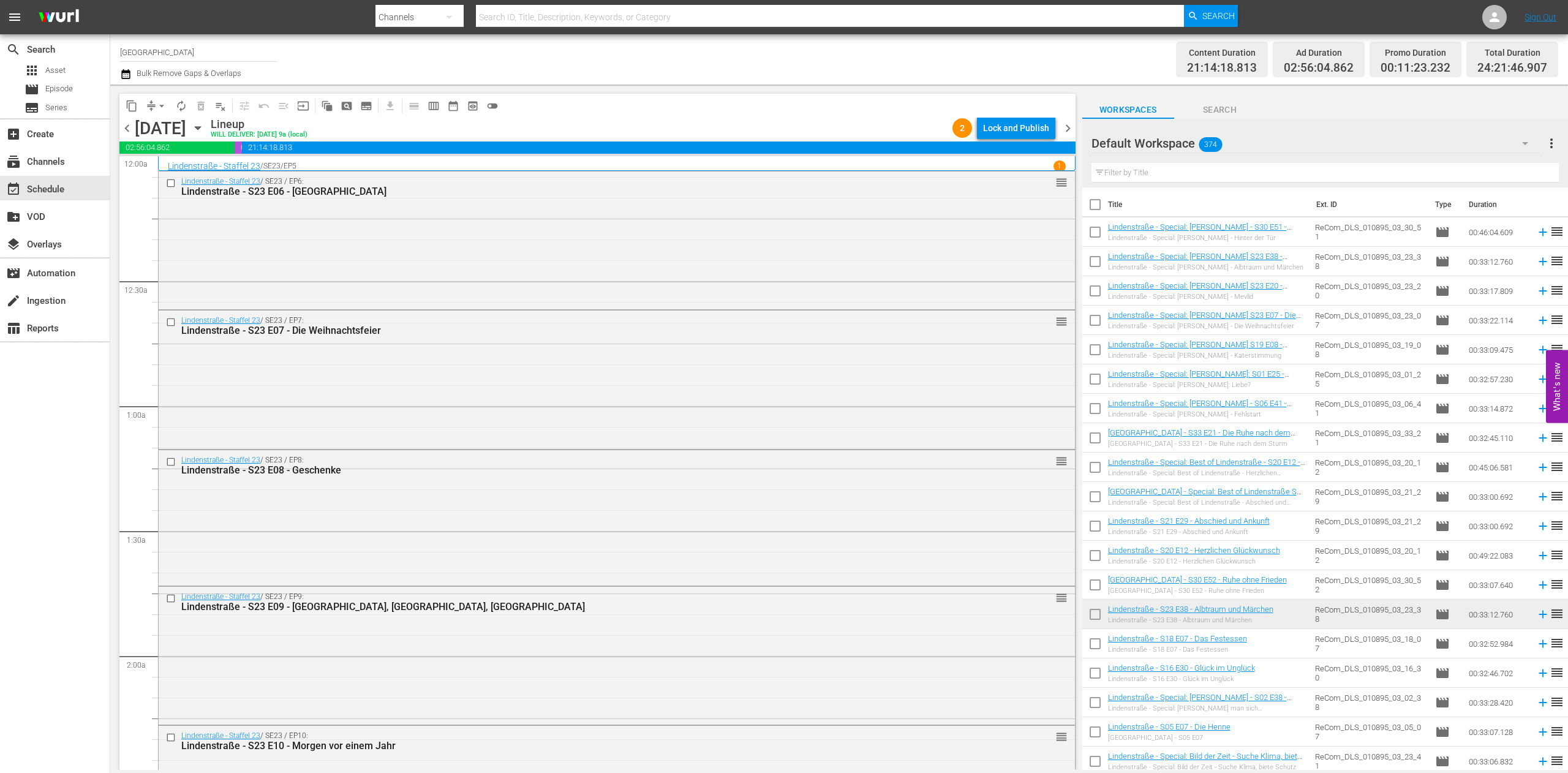
click at [1011, 128] on div "Lock and Publish" at bounding box center [1016, 128] width 66 height 22
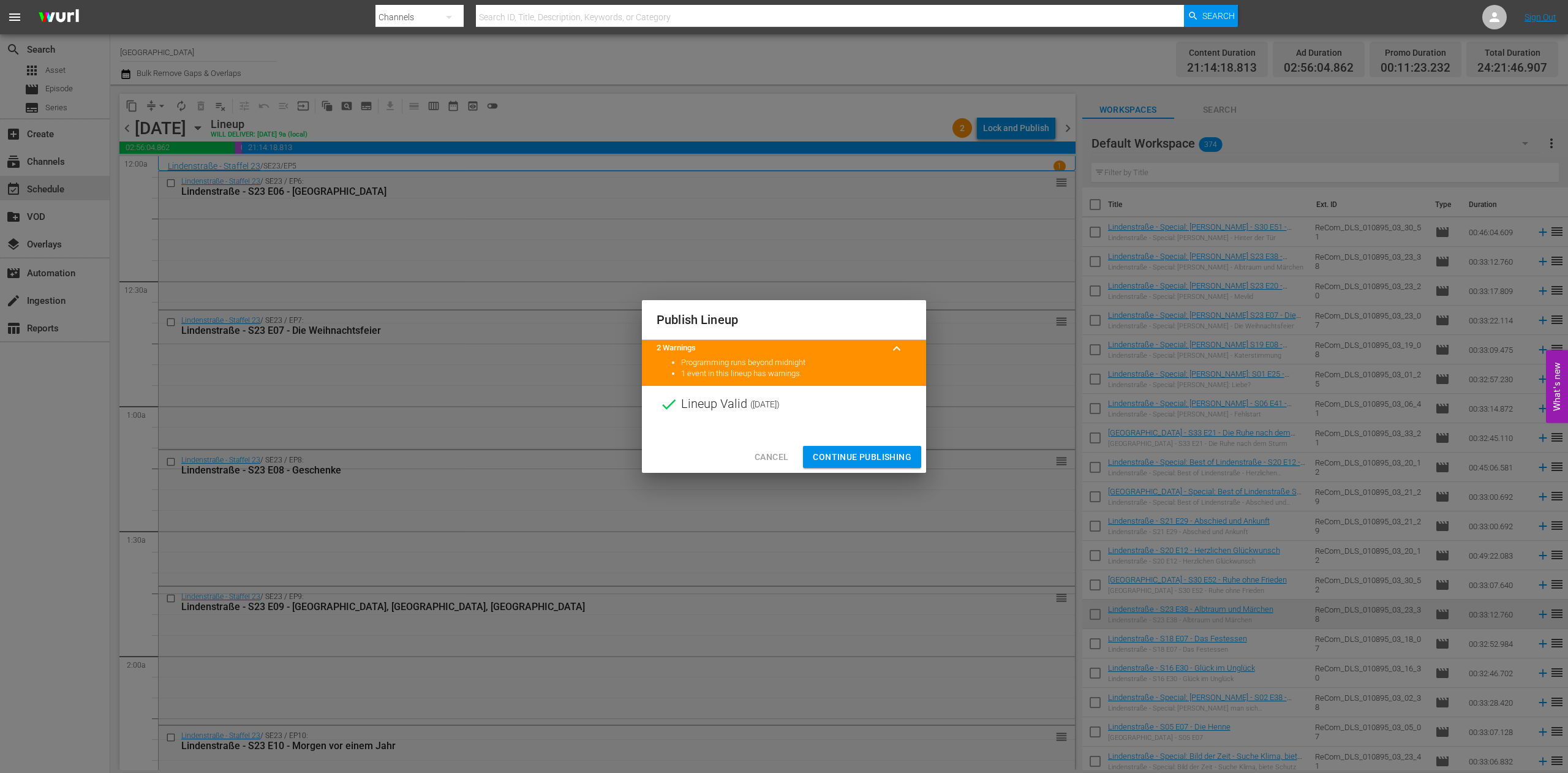
click at [868, 455] on span "Continue Publishing" at bounding box center [862, 457] width 99 height 15
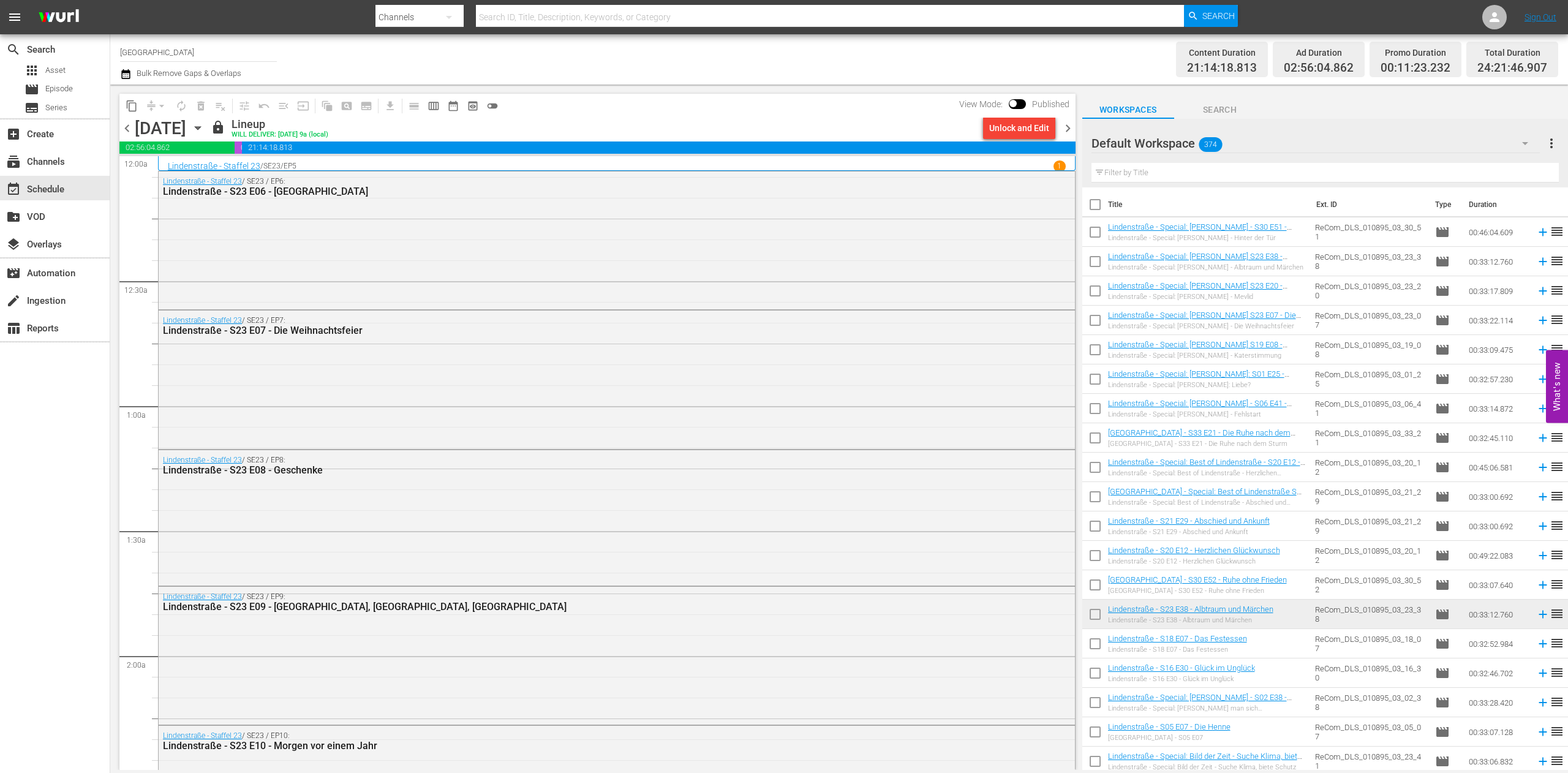
click at [1071, 122] on span "chevron_right" at bounding box center [1068, 128] width 15 height 15
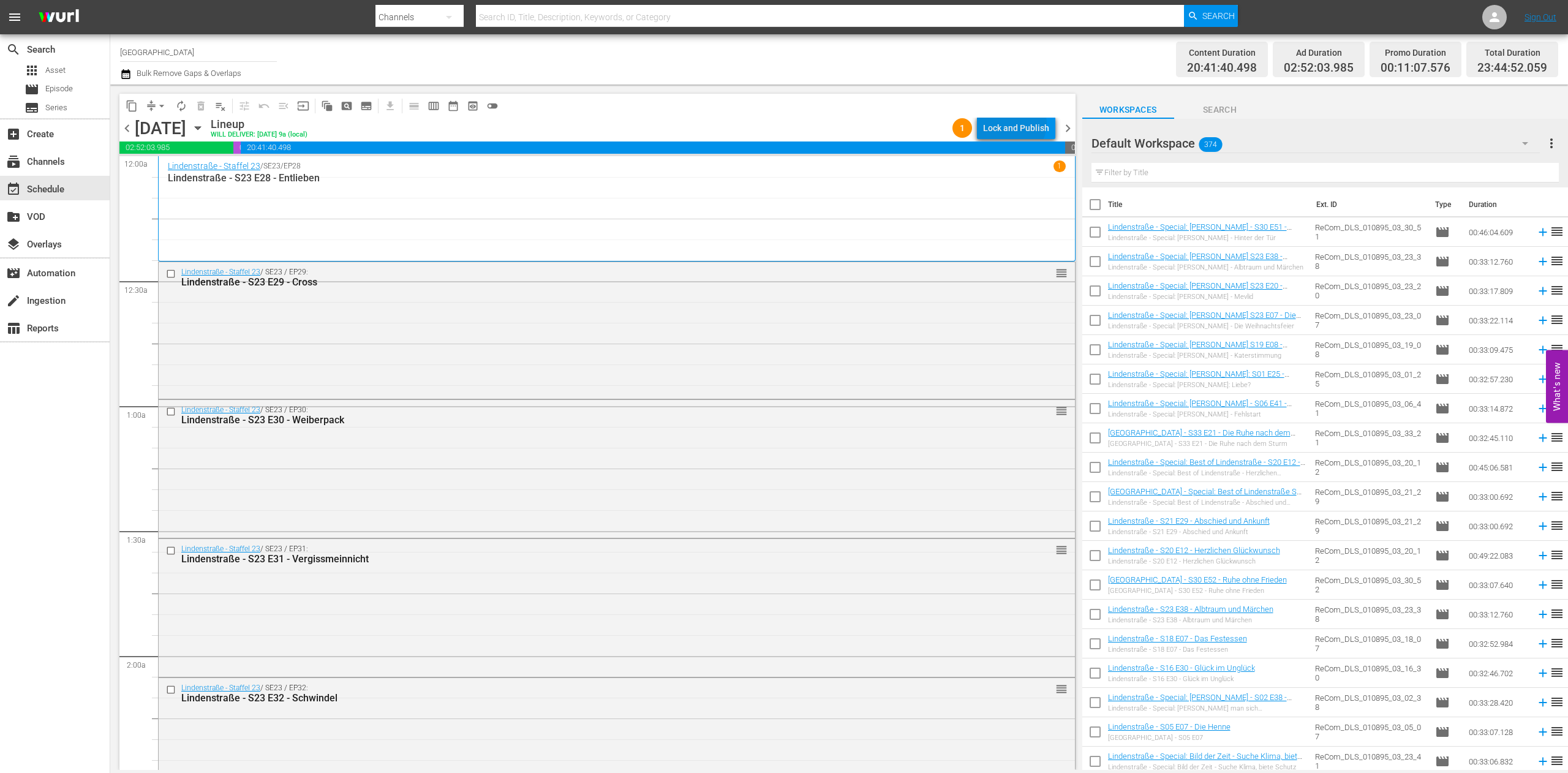
click at [1017, 124] on div "Lock and Publish" at bounding box center [1016, 128] width 66 height 22
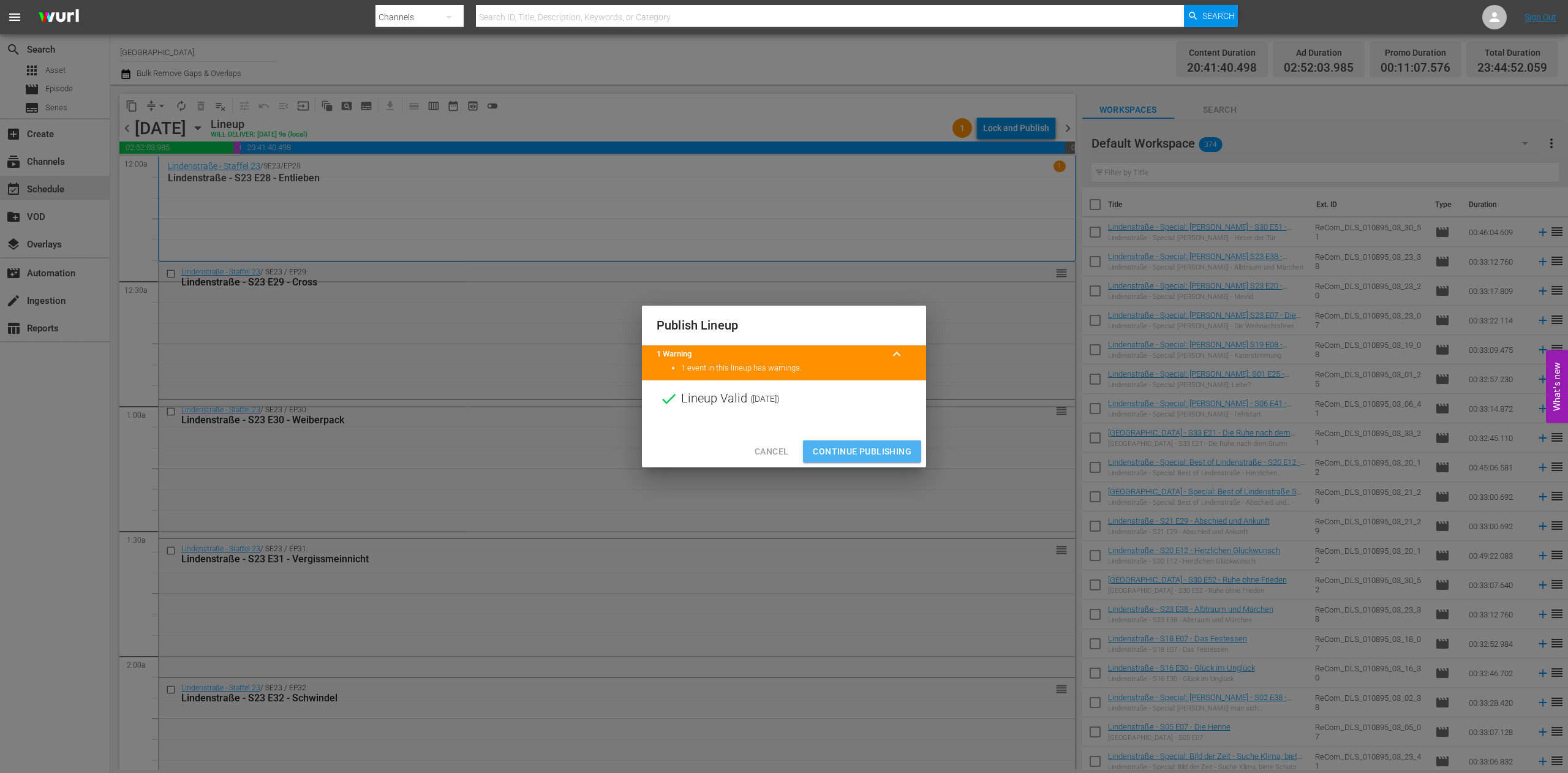
click at [880, 448] on span "Continue Publishing" at bounding box center [862, 451] width 99 height 15
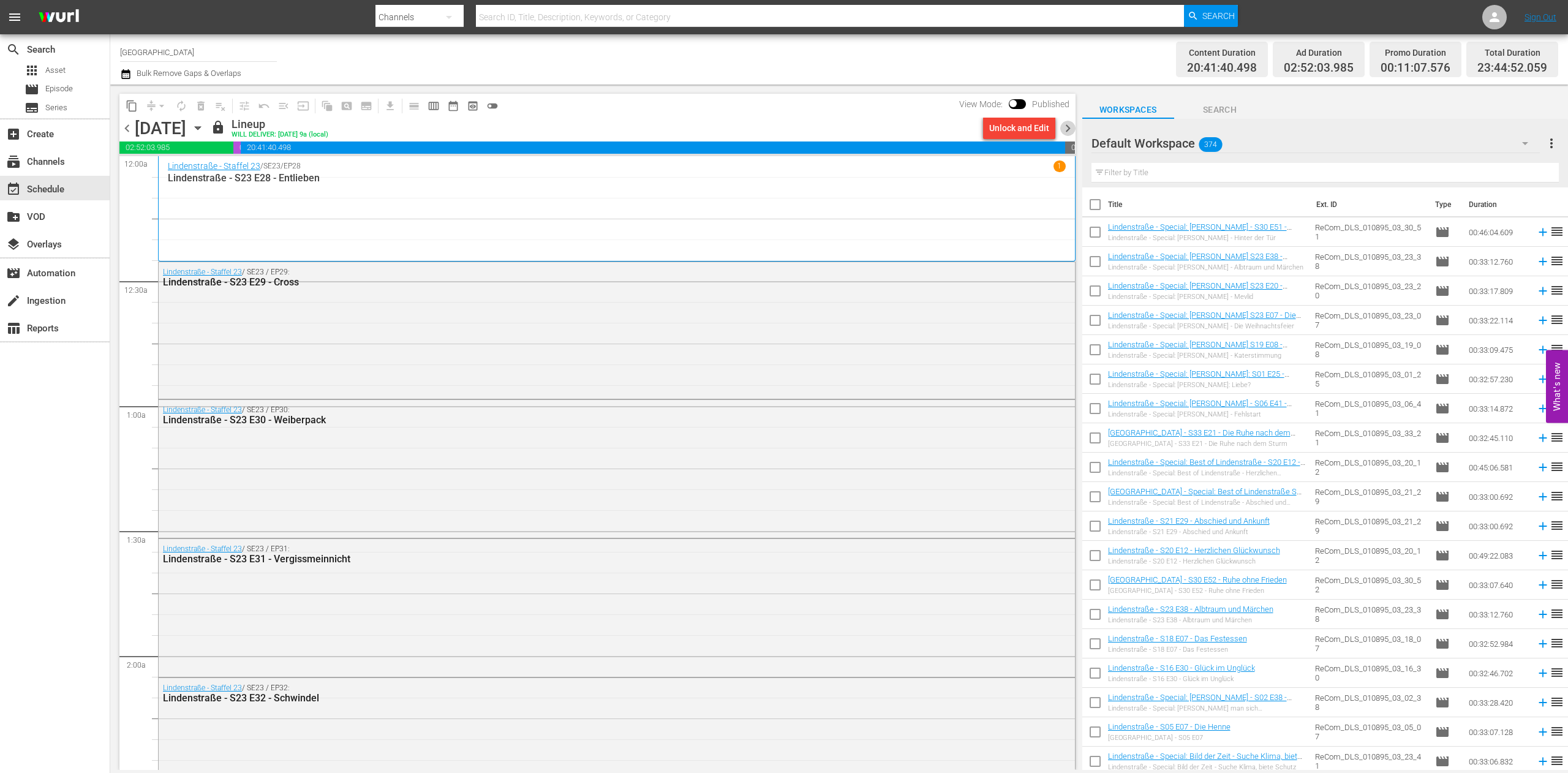
click at [1067, 126] on span "chevron_right" at bounding box center [1068, 128] width 15 height 15
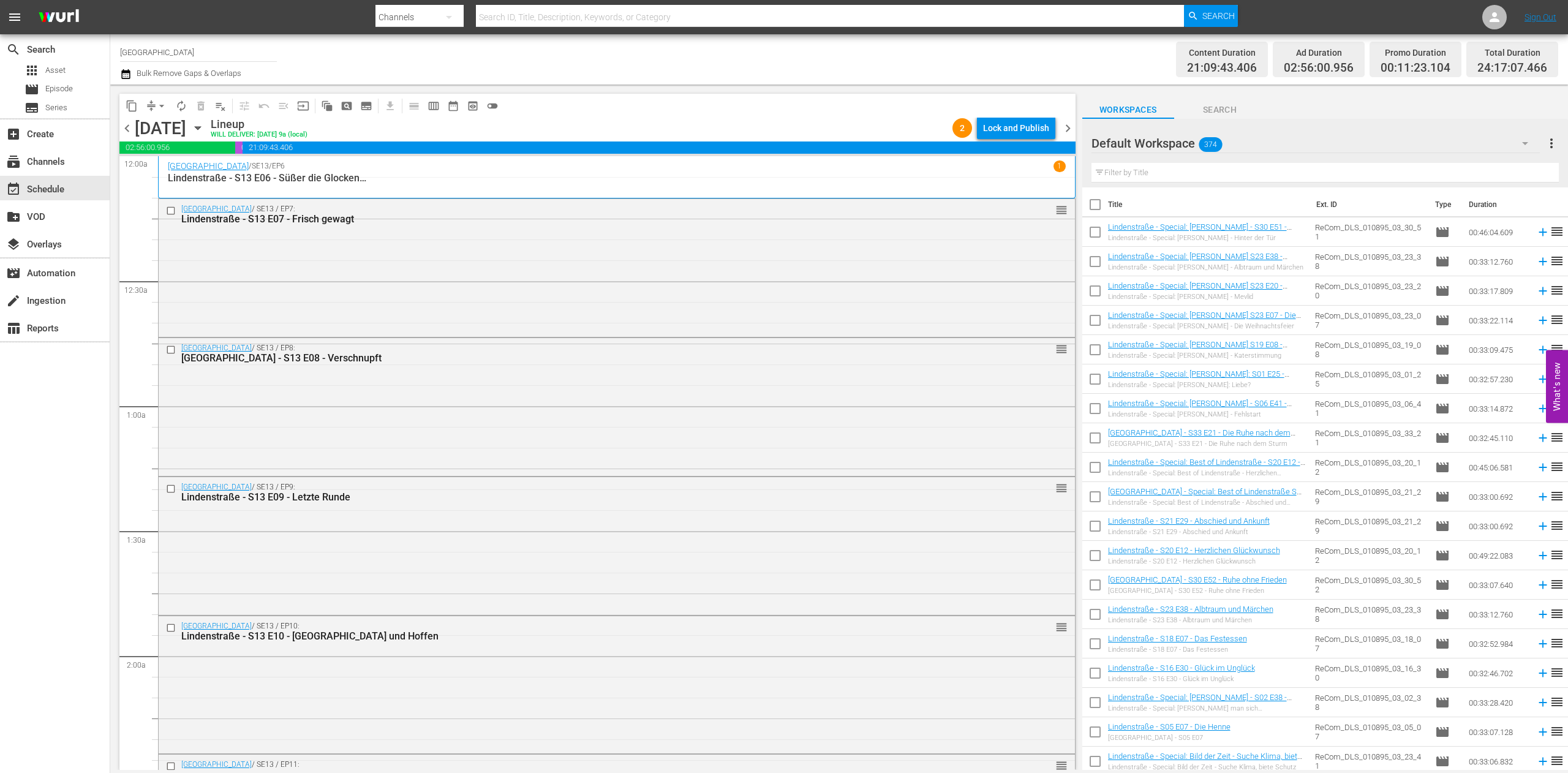
click at [1012, 130] on div "Lock and Publish" at bounding box center [1016, 128] width 66 height 22
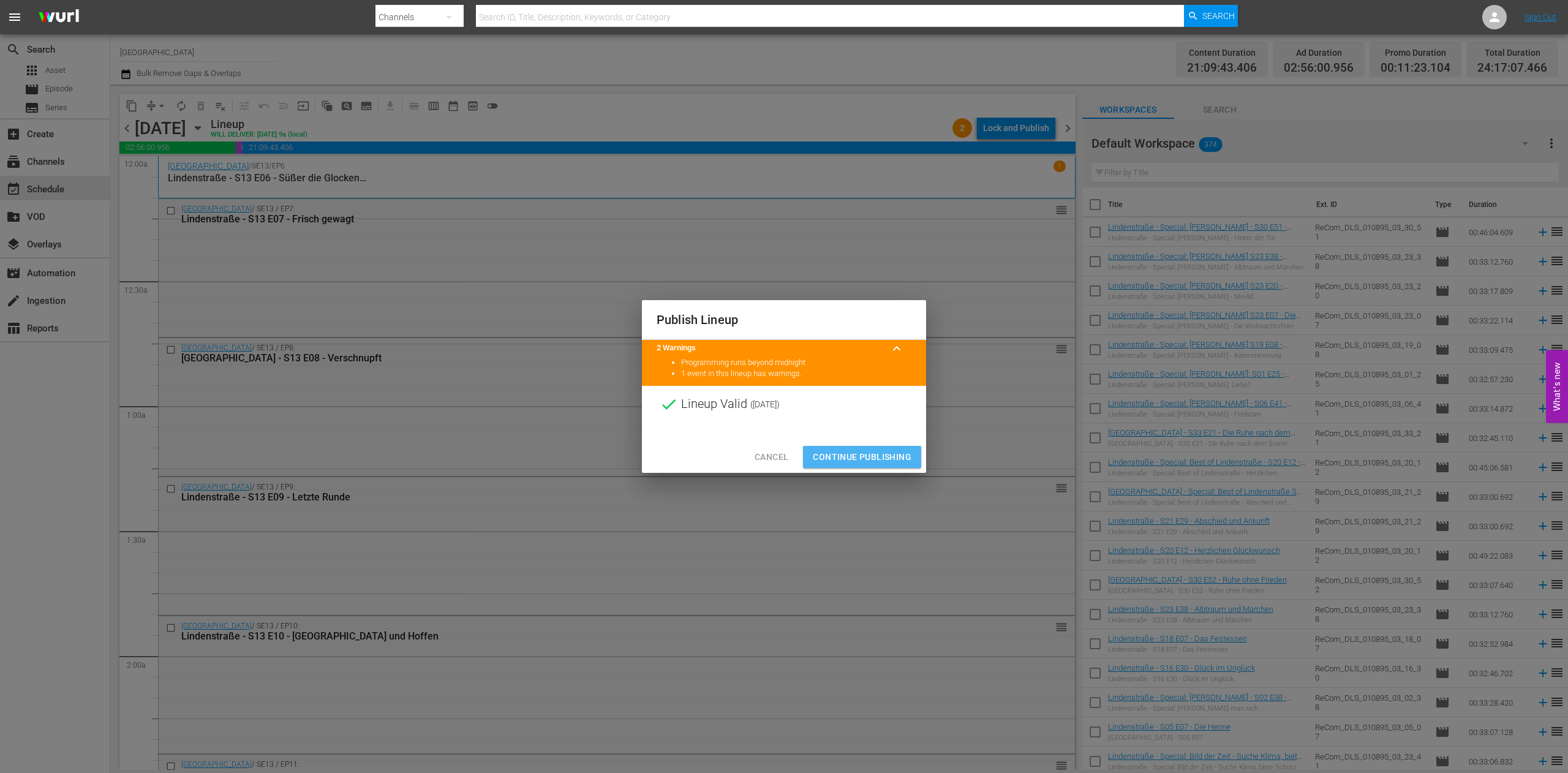
click at [876, 461] on span "Continue Publishing" at bounding box center [862, 457] width 99 height 15
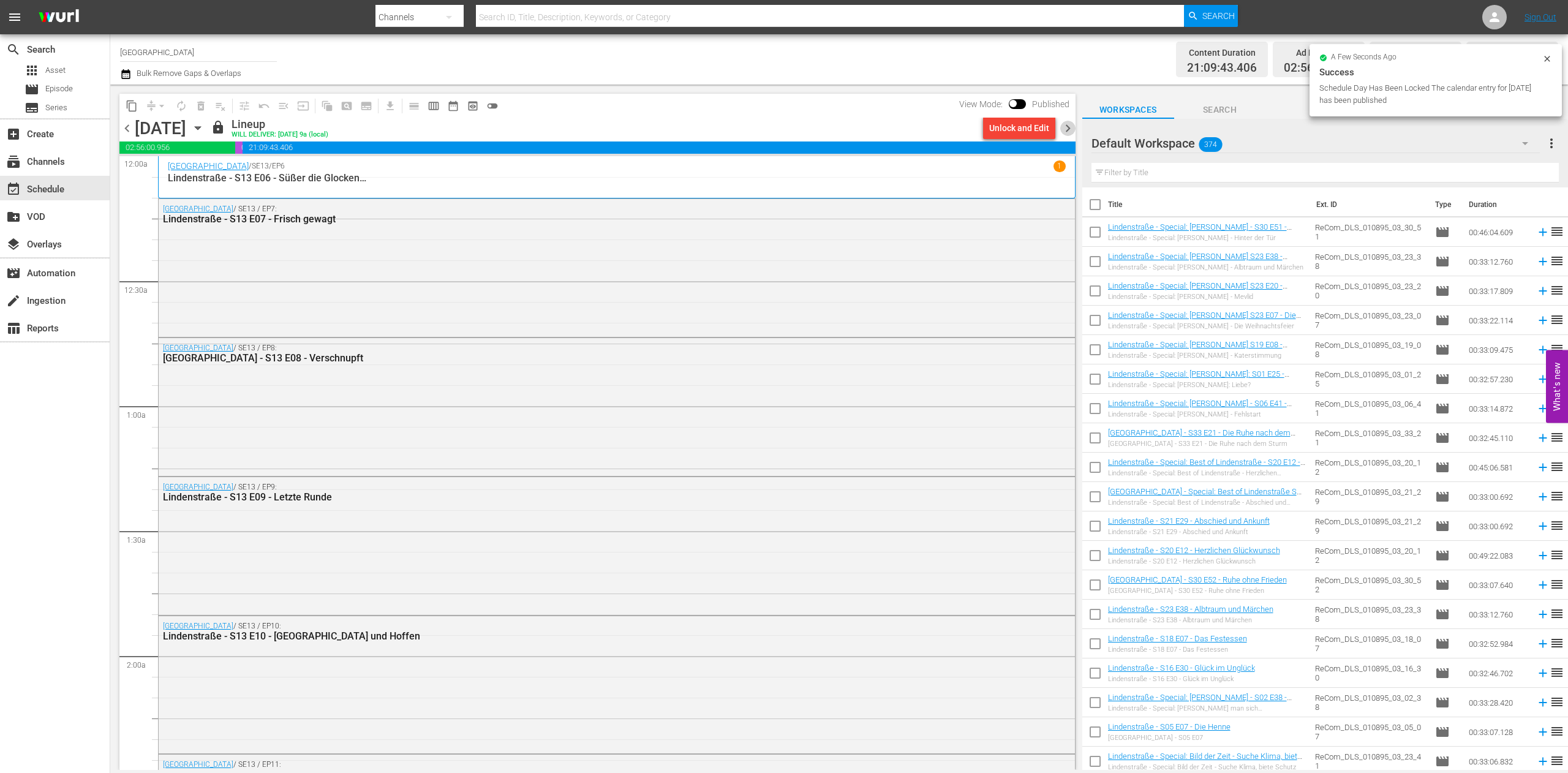
click at [1068, 125] on span "chevron_right" at bounding box center [1068, 128] width 15 height 15
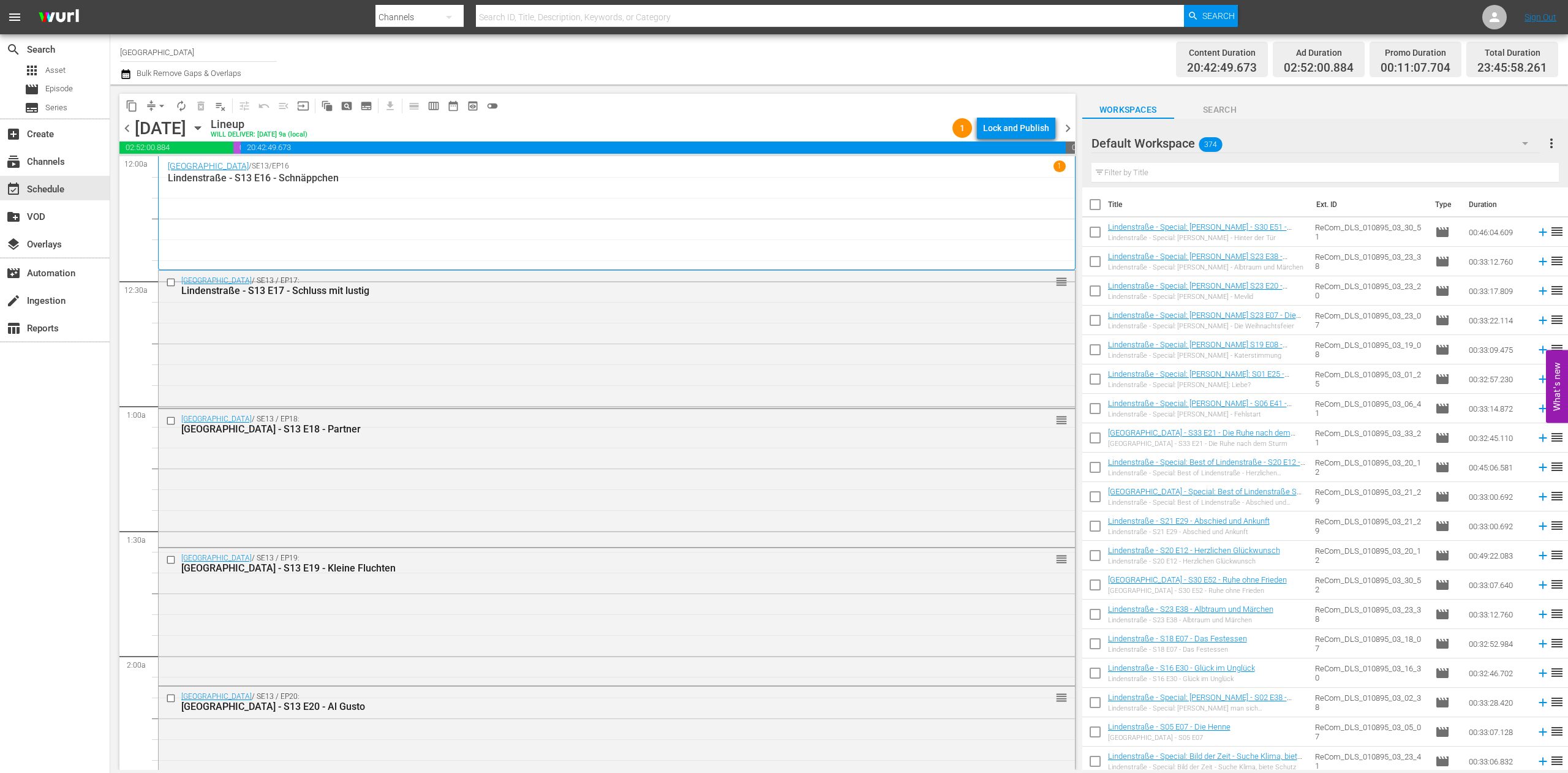
click at [1008, 128] on div "Lock and Publish" at bounding box center [1016, 128] width 66 height 22
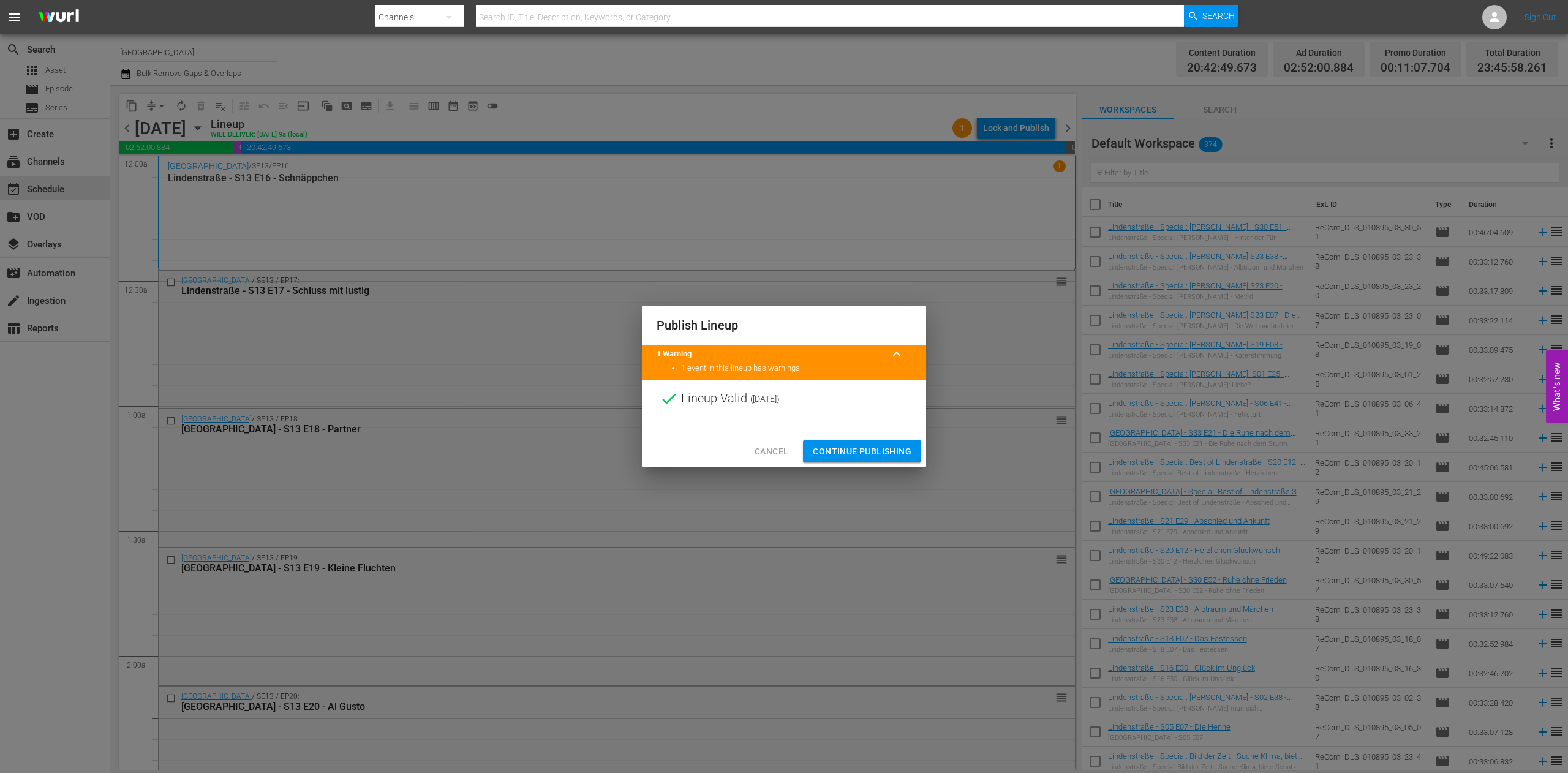
click at [849, 442] on button "Continue Publishing" at bounding box center [862, 451] width 118 height 23
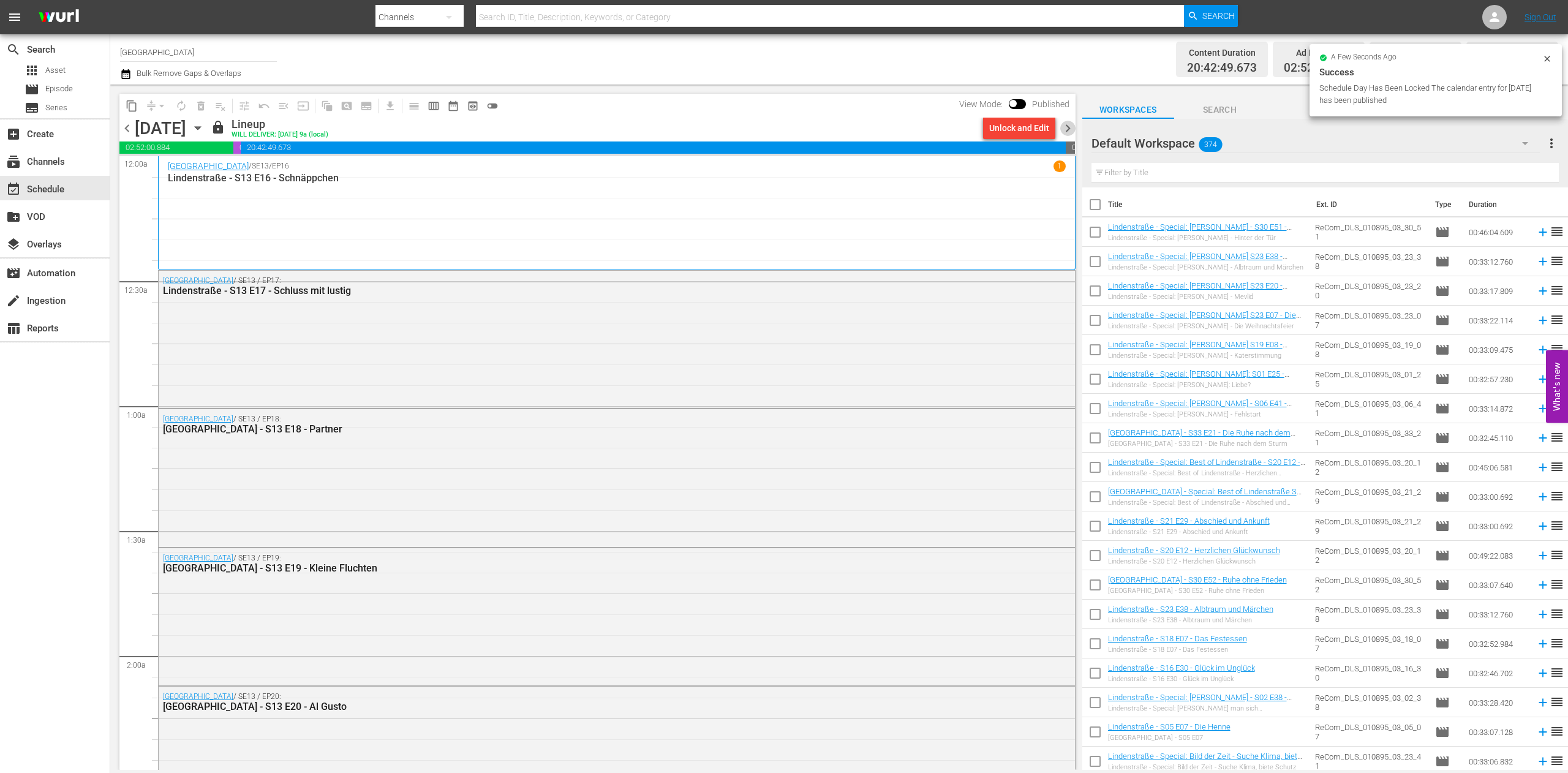
click at [1067, 124] on span "chevron_right" at bounding box center [1068, 128] width 15 height 15
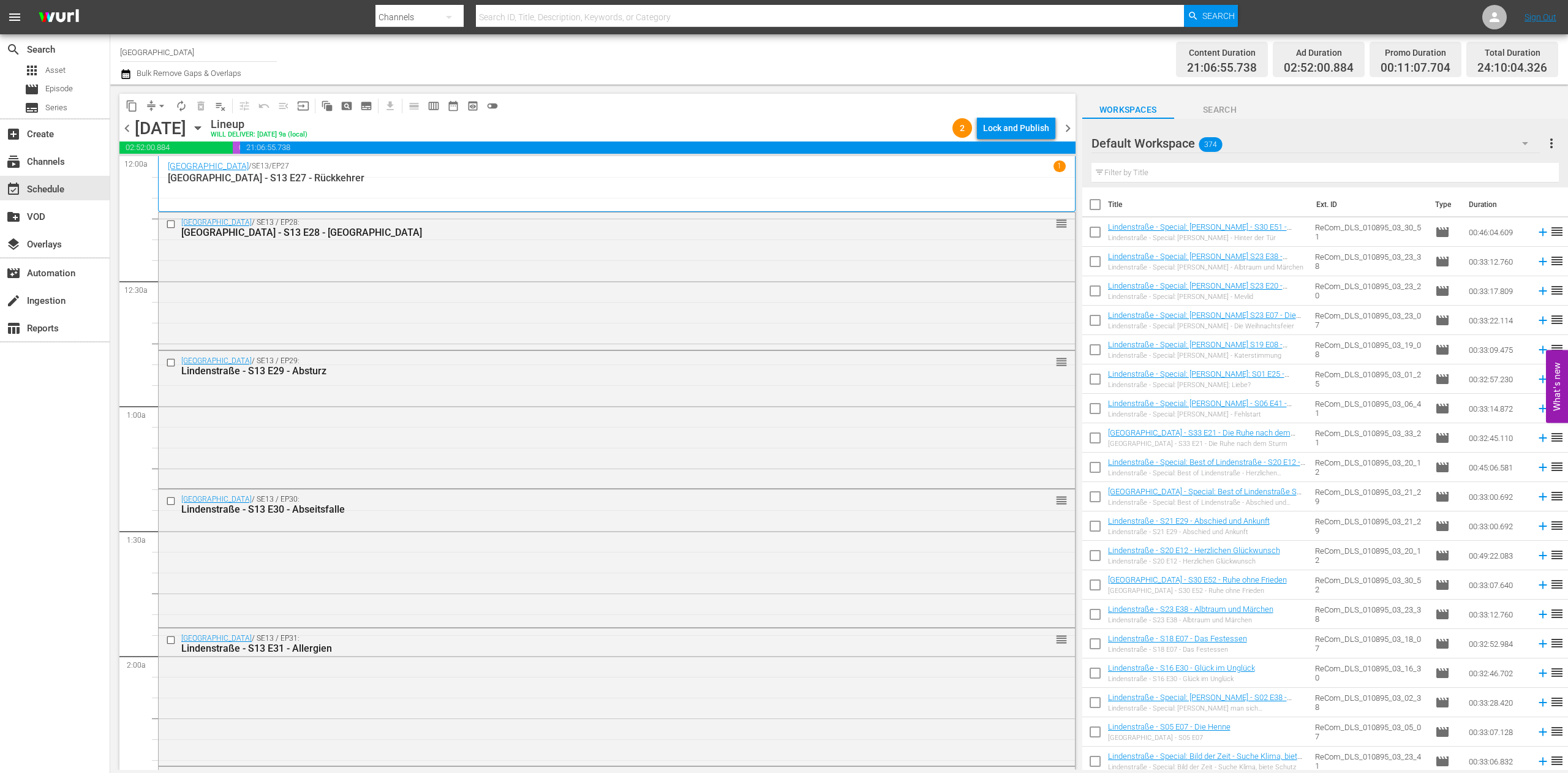
click at [1008, 128] on div "Lock and Publish" at bounding box center [1016, 128] width 66 height 22
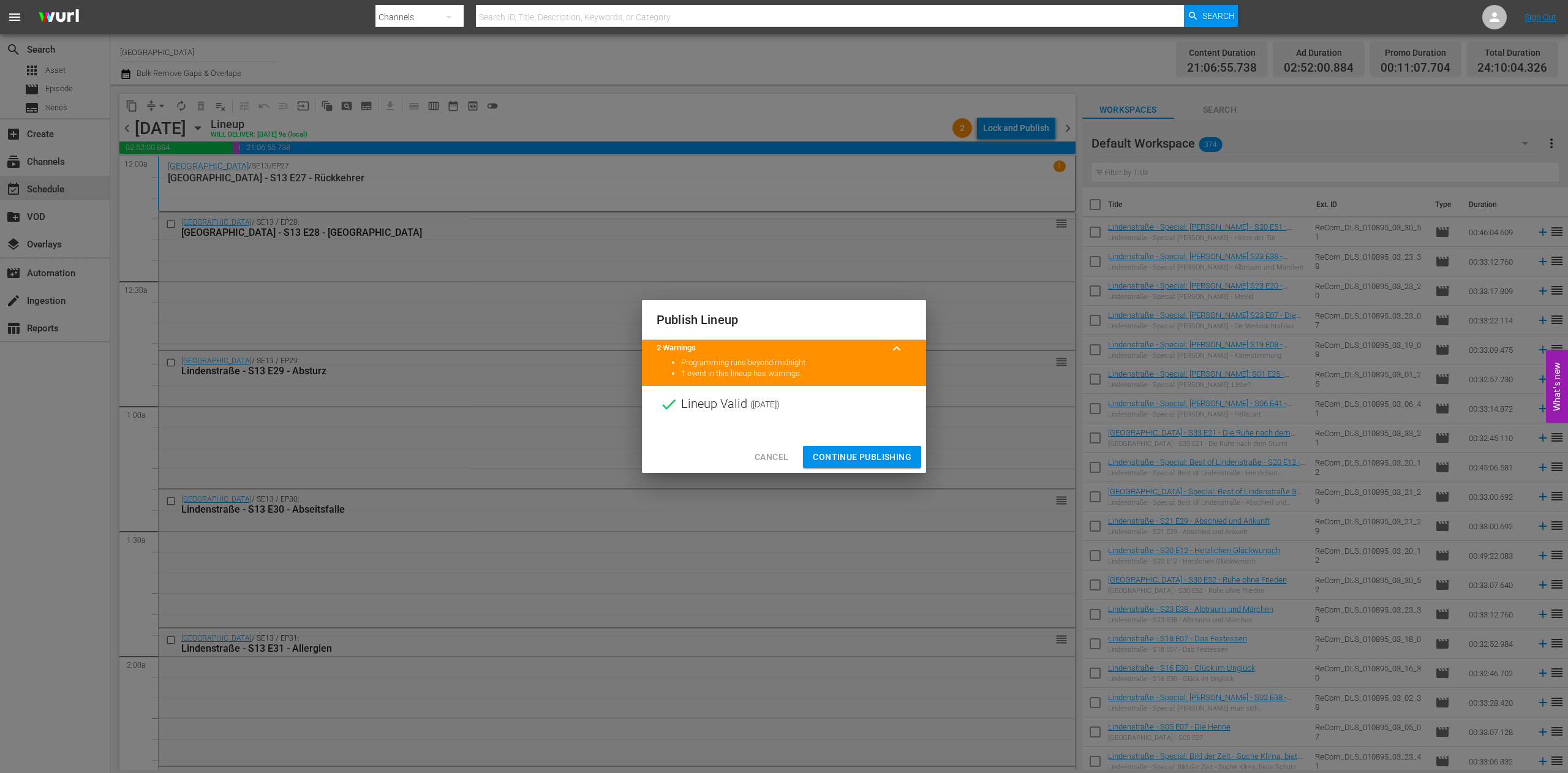
click at [840, 458] on span "Continue Publishing" at bounding box center [862, 457] width 99 height 15
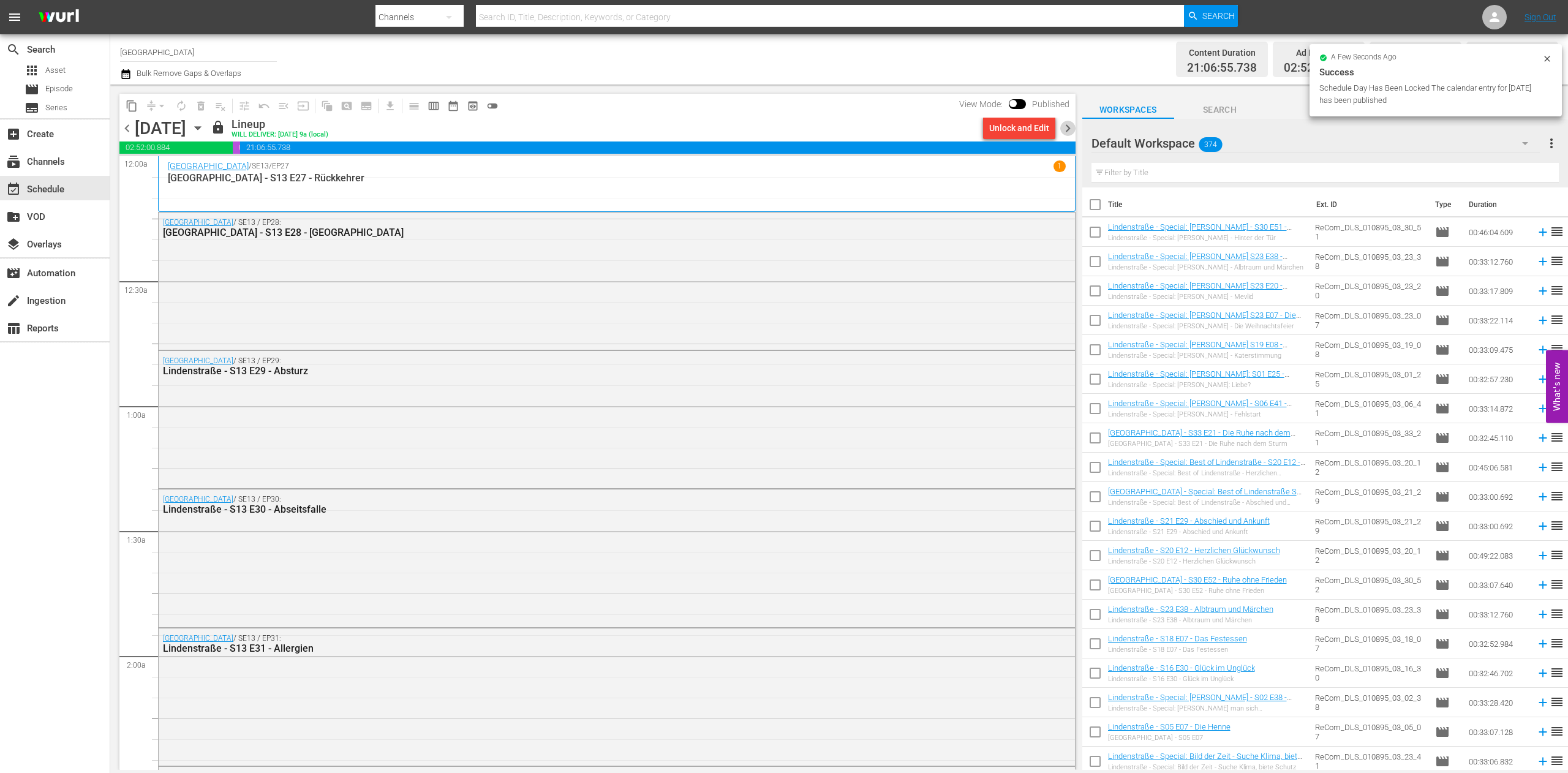
click at [1064, 126] on span "chevron_right" at bounding box center [1068, 128] width 15 height 15
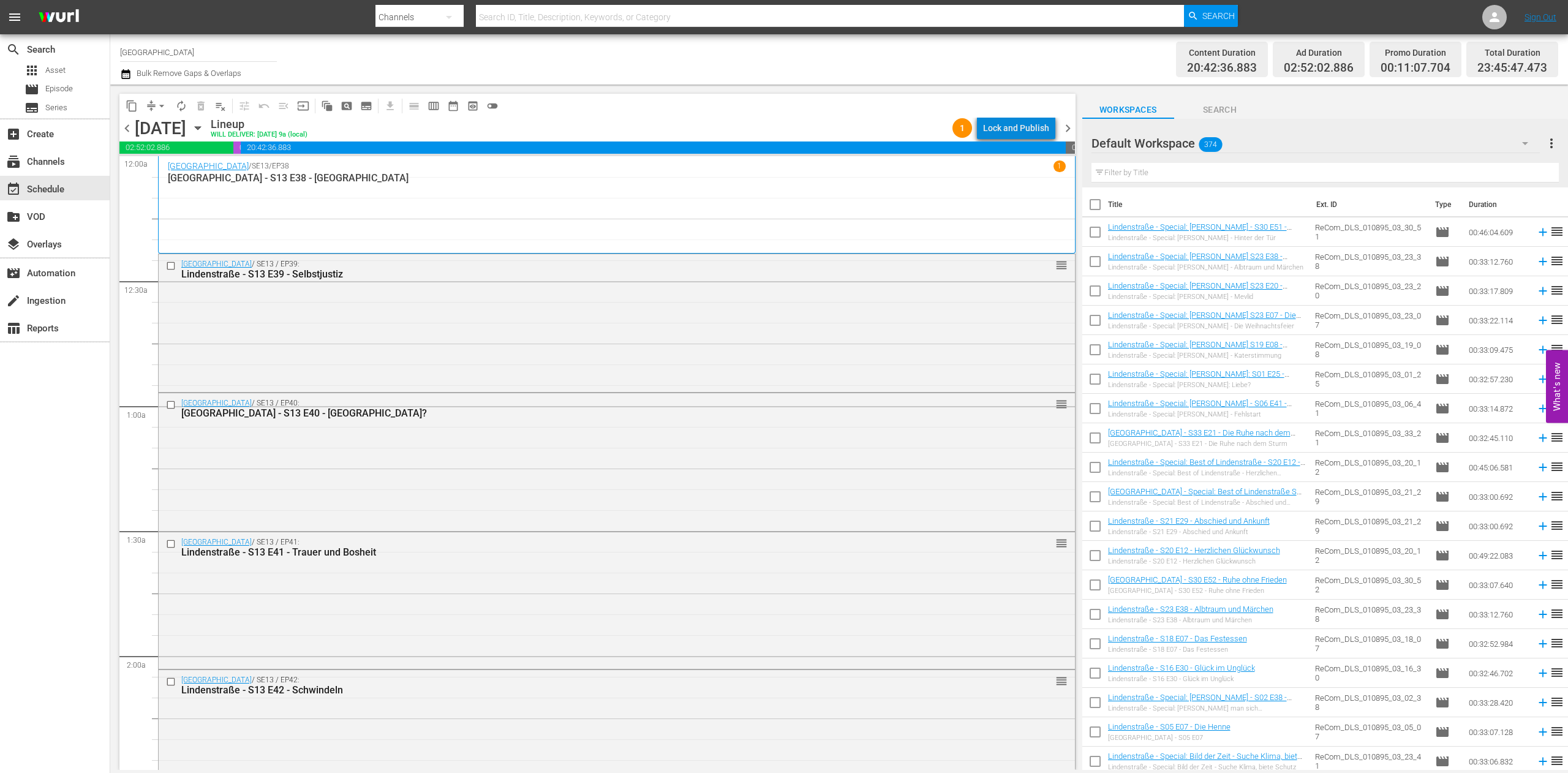
click at [1037, 126] on div "Lock and Publish" at bounding box center [1016, 128] width 66 height 22
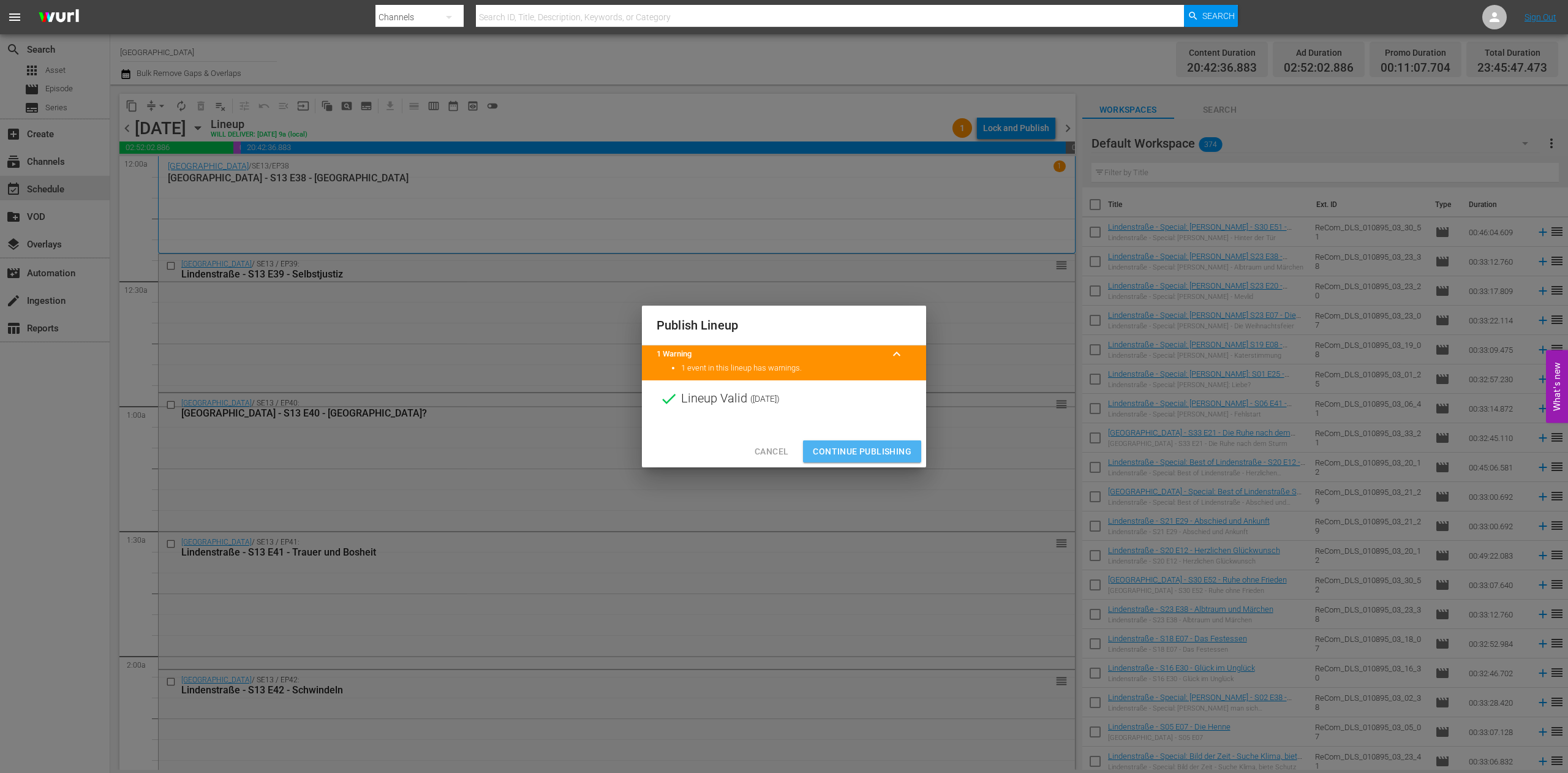
click at [864, 450] on span "Continue Publishing" at bounding box center [862, 451] width 99 height 15
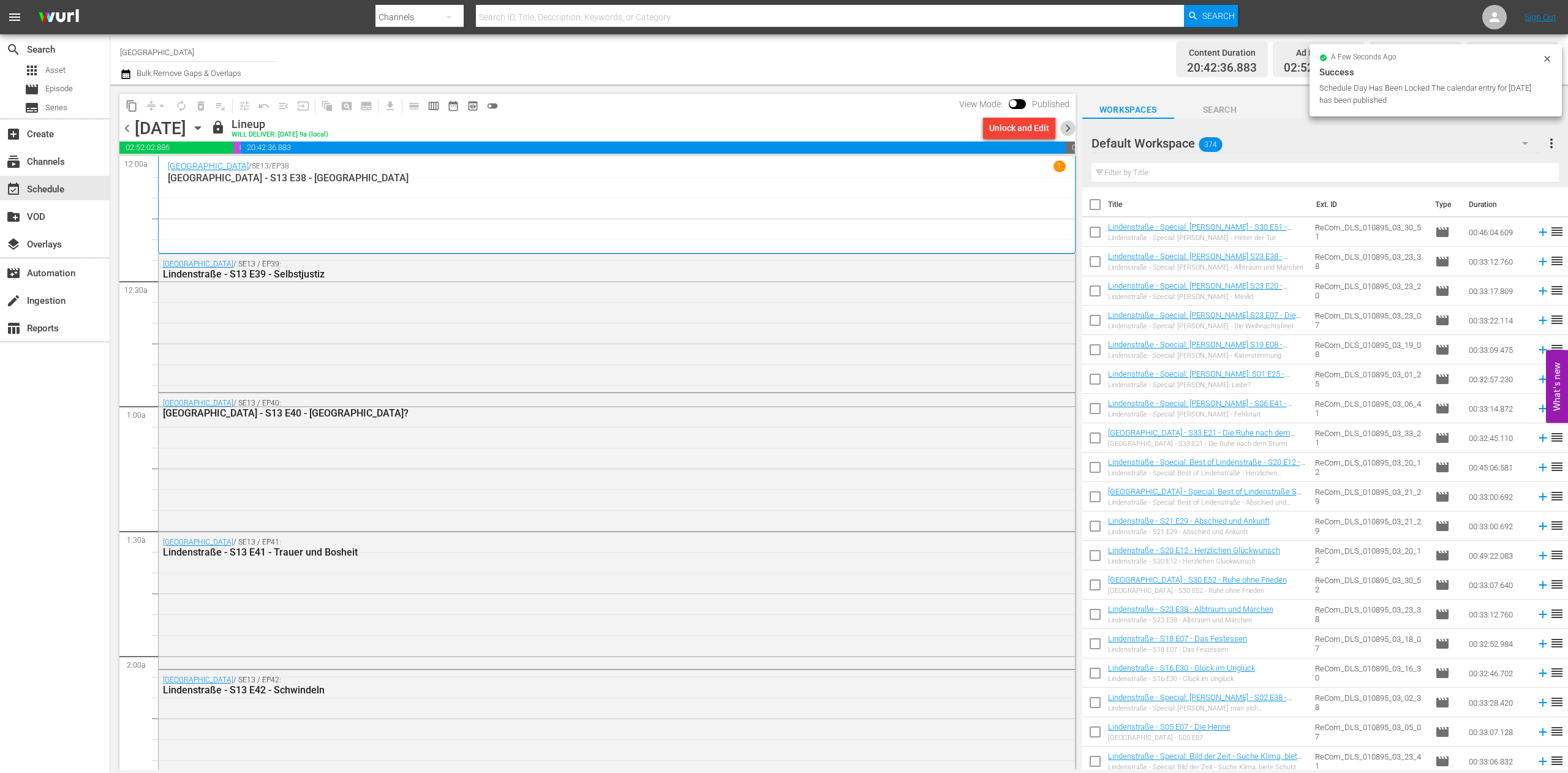
click at [1071, 125] on span "chevron_right" at bounding box center [1068, 128] width 15 height 15
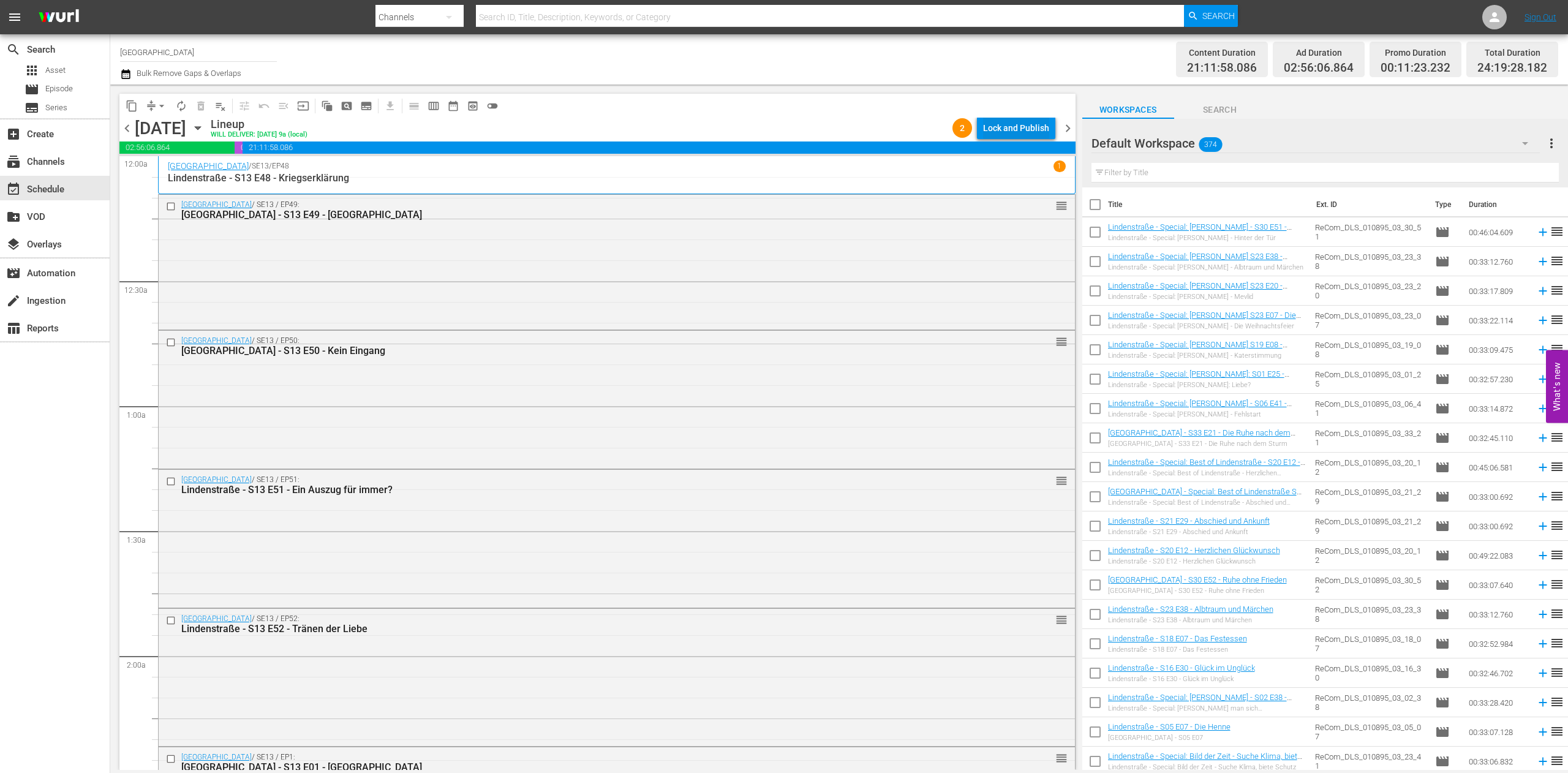
click at [1022, 128] on div "Lock and Publish" at bounding box center [1016, 128] width 66 height 22
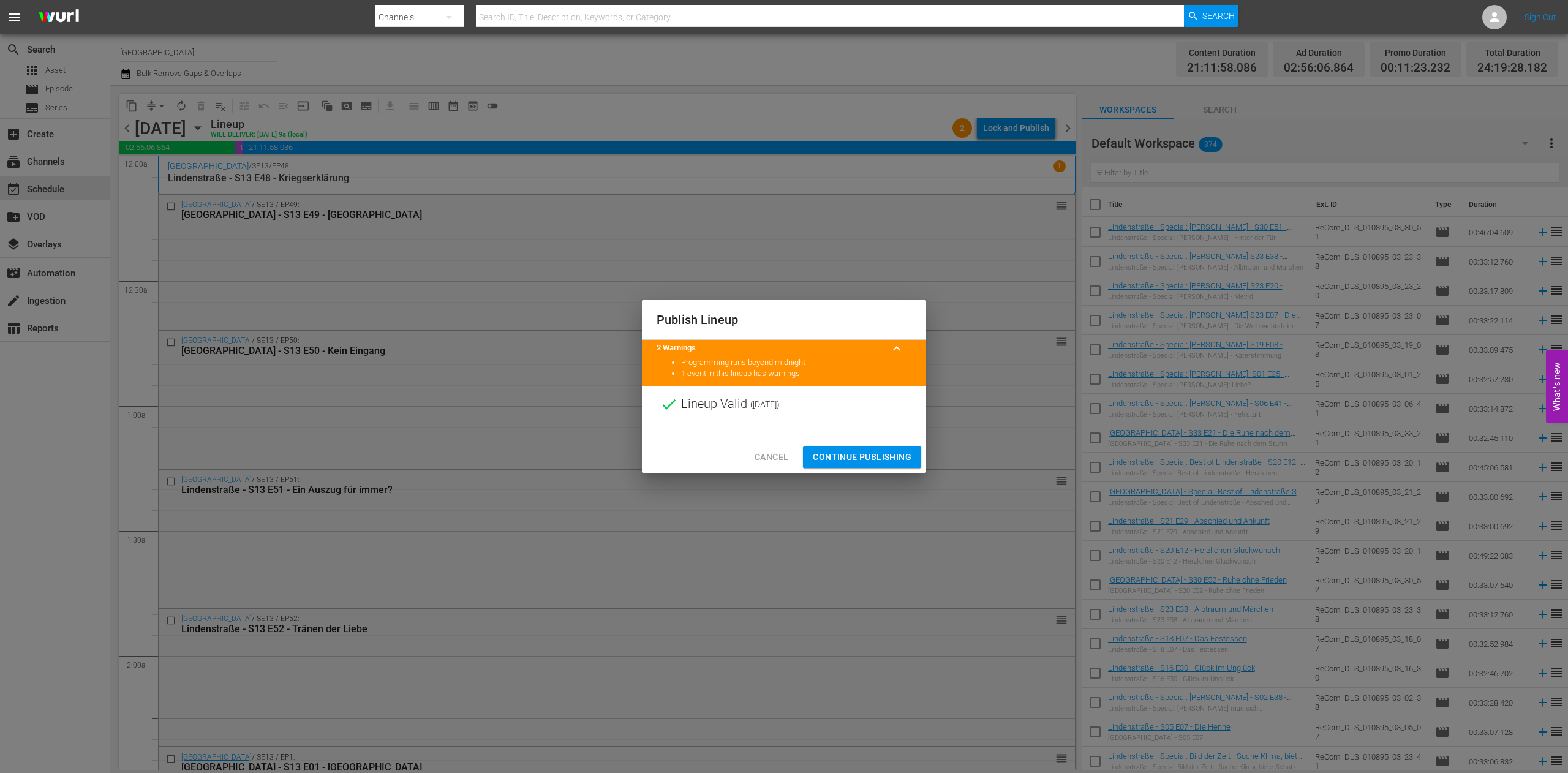
click at [897, 458] on span "Continue Publishing" at bounding box center [862, 457] width 99 height 15
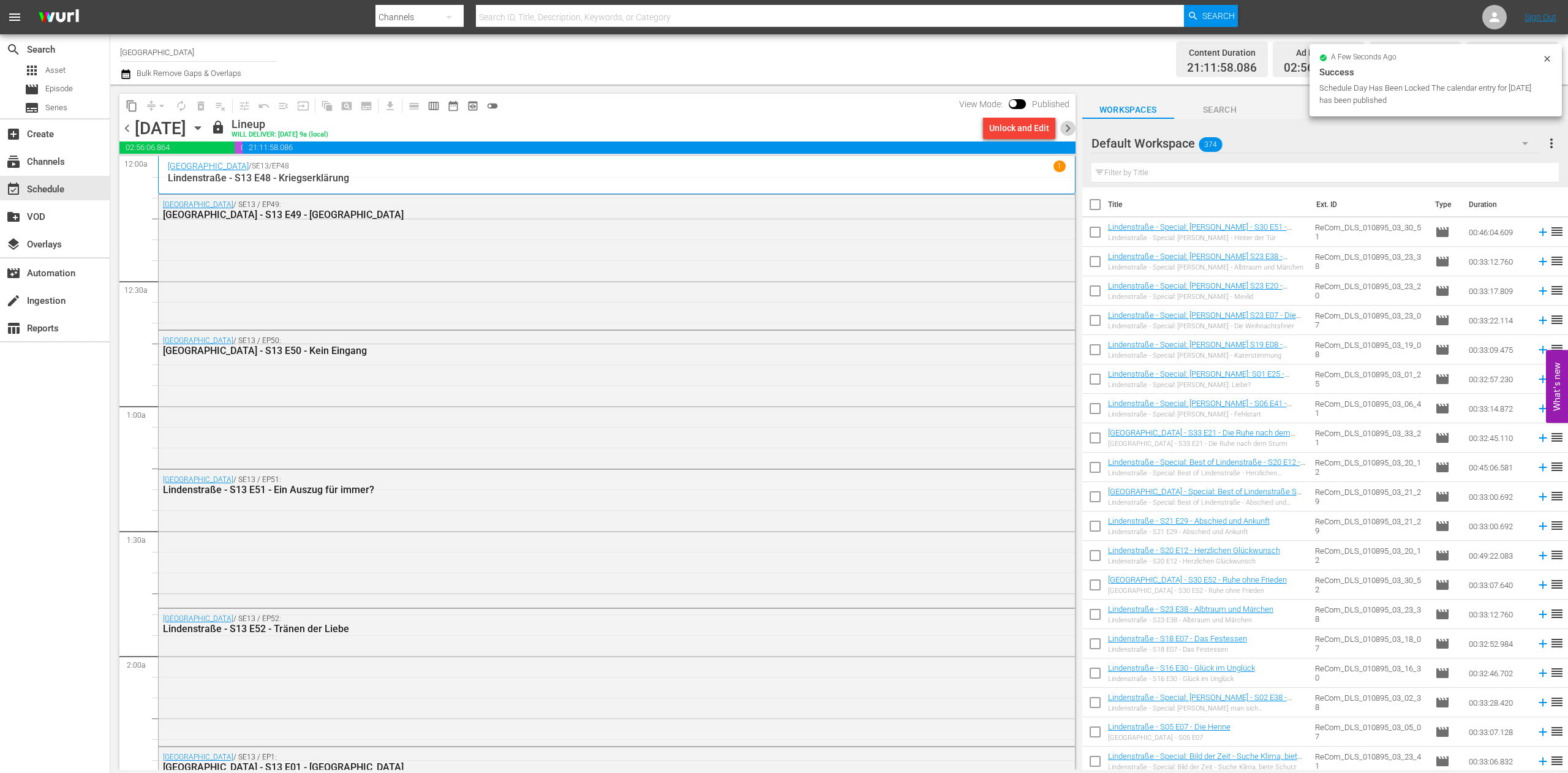
click at [1062, 127] on span "chevron_right" at bounding box center [1068, 128] width 15 height 15
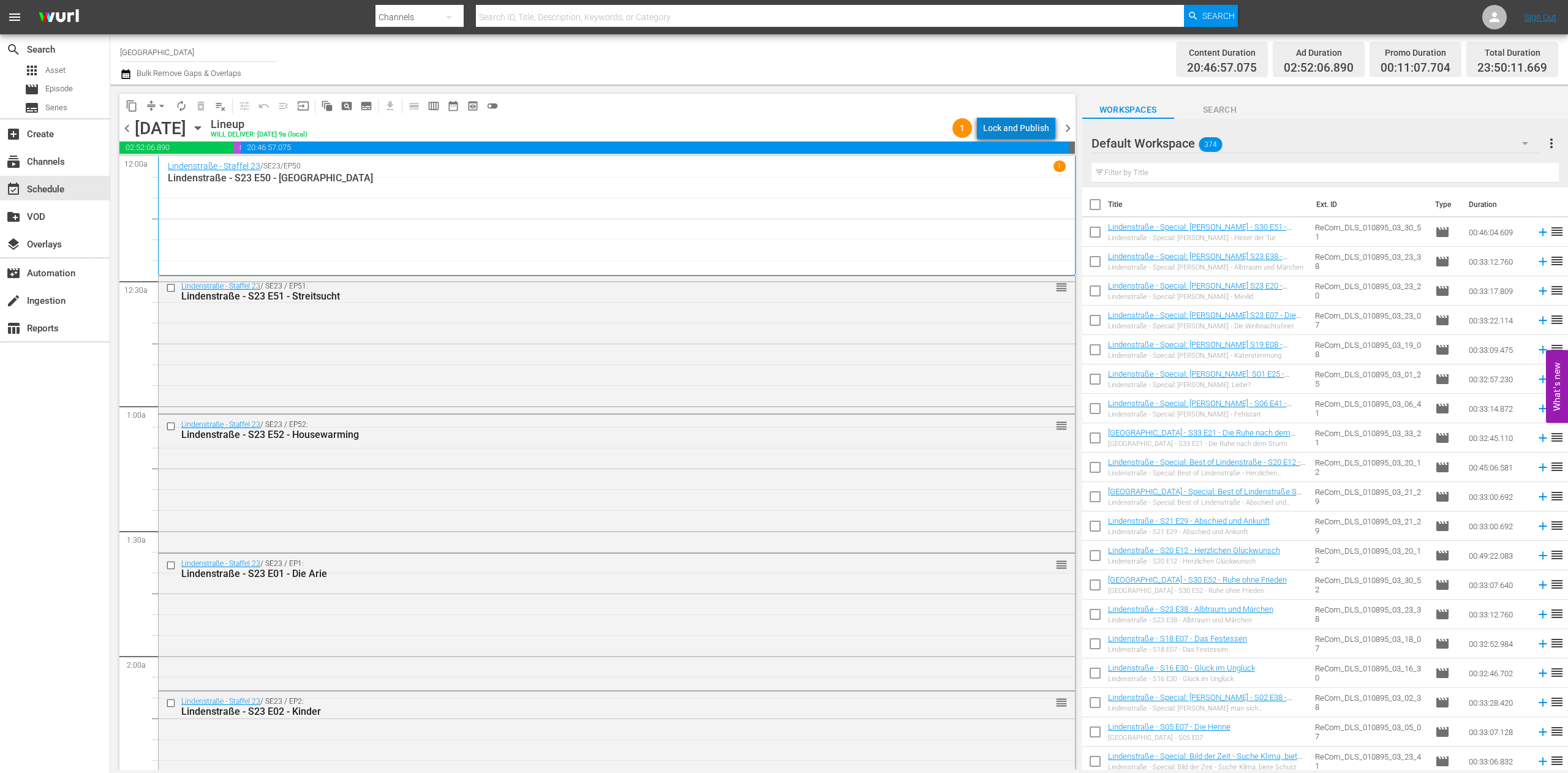
click at [1044, 125] on div "Lock and Publish" at bounding box center [1016, 128] width 66 height 22
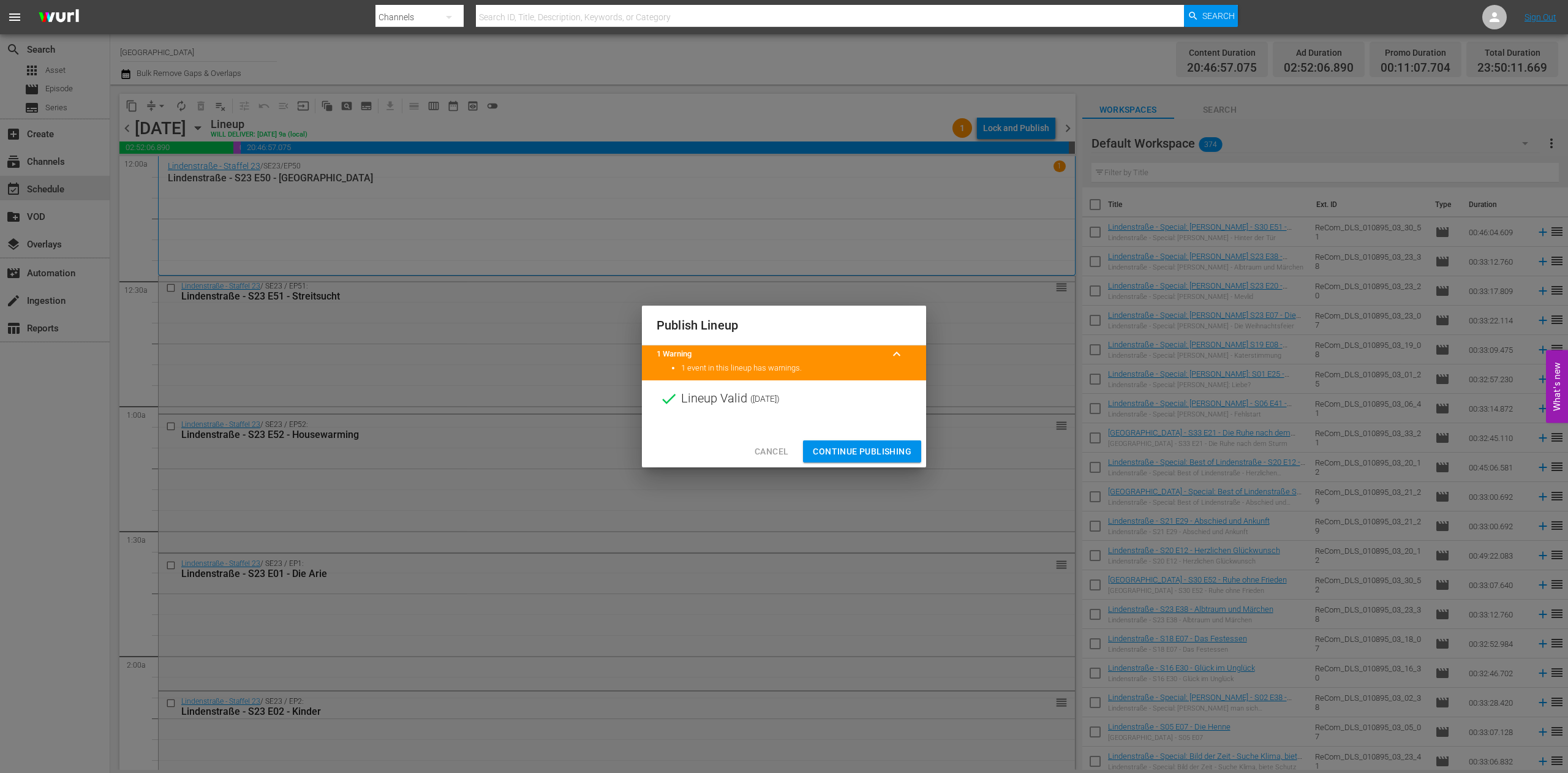
click at [849, 453] on span "Continue Publishing" at bounding box center [862, 451] width 99 height 15
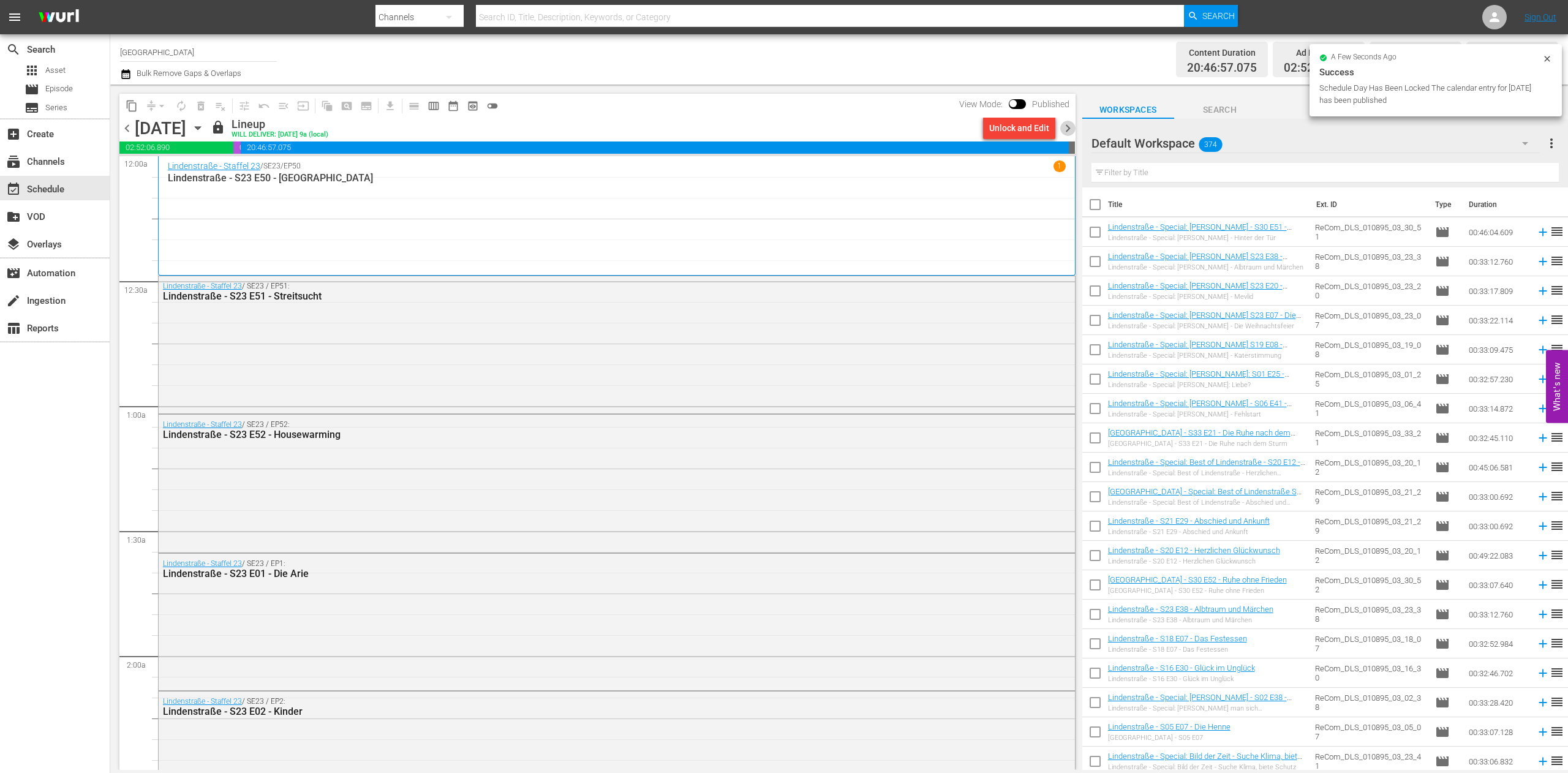
click at [1062, 128] on span "chevron_right" at bounding box center [1068, 128] width 15 height 15
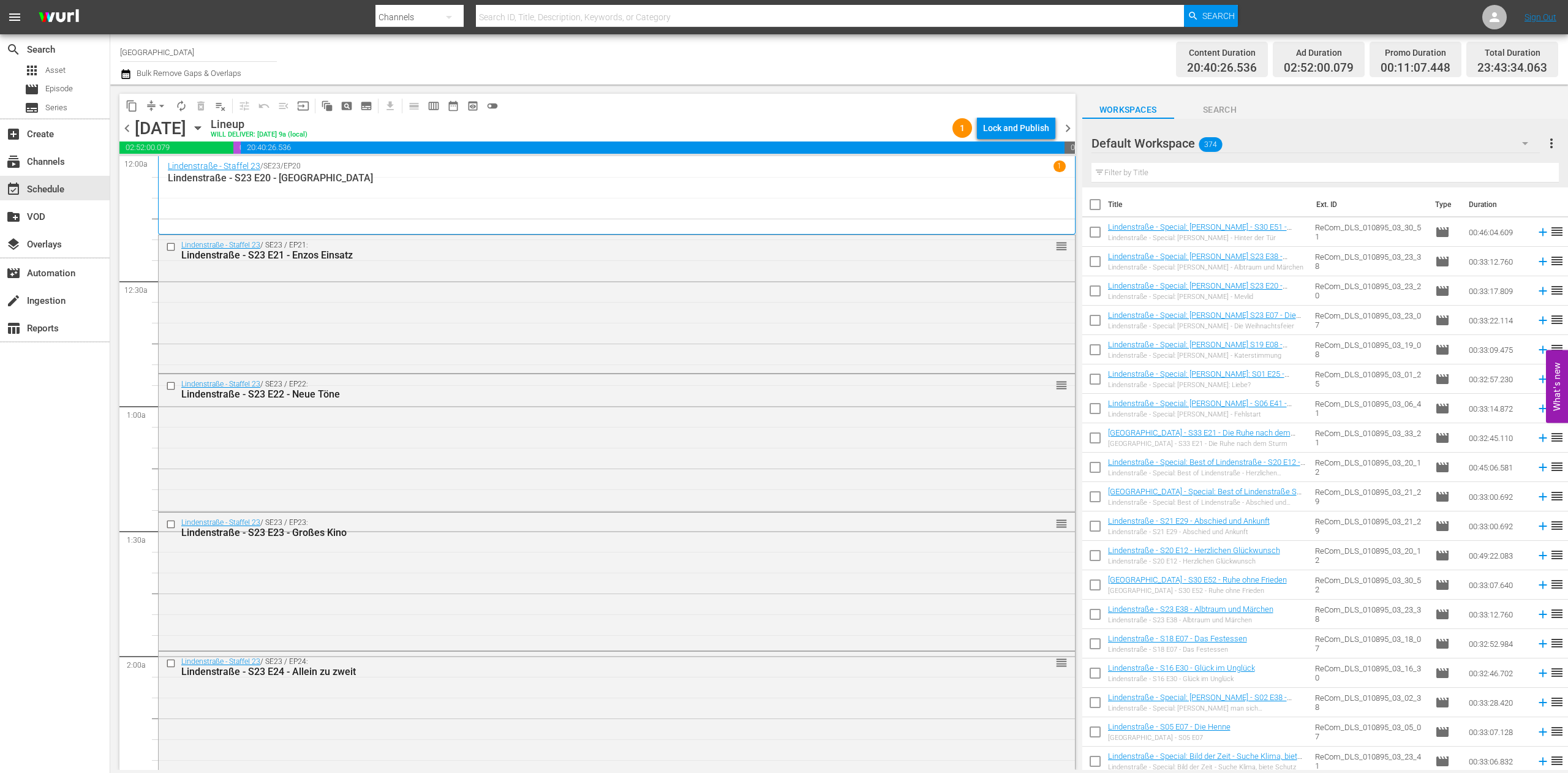
click at [1036, 125] on div "Lock and Publish" at bounding box center [1016, 128] width 66 height 22
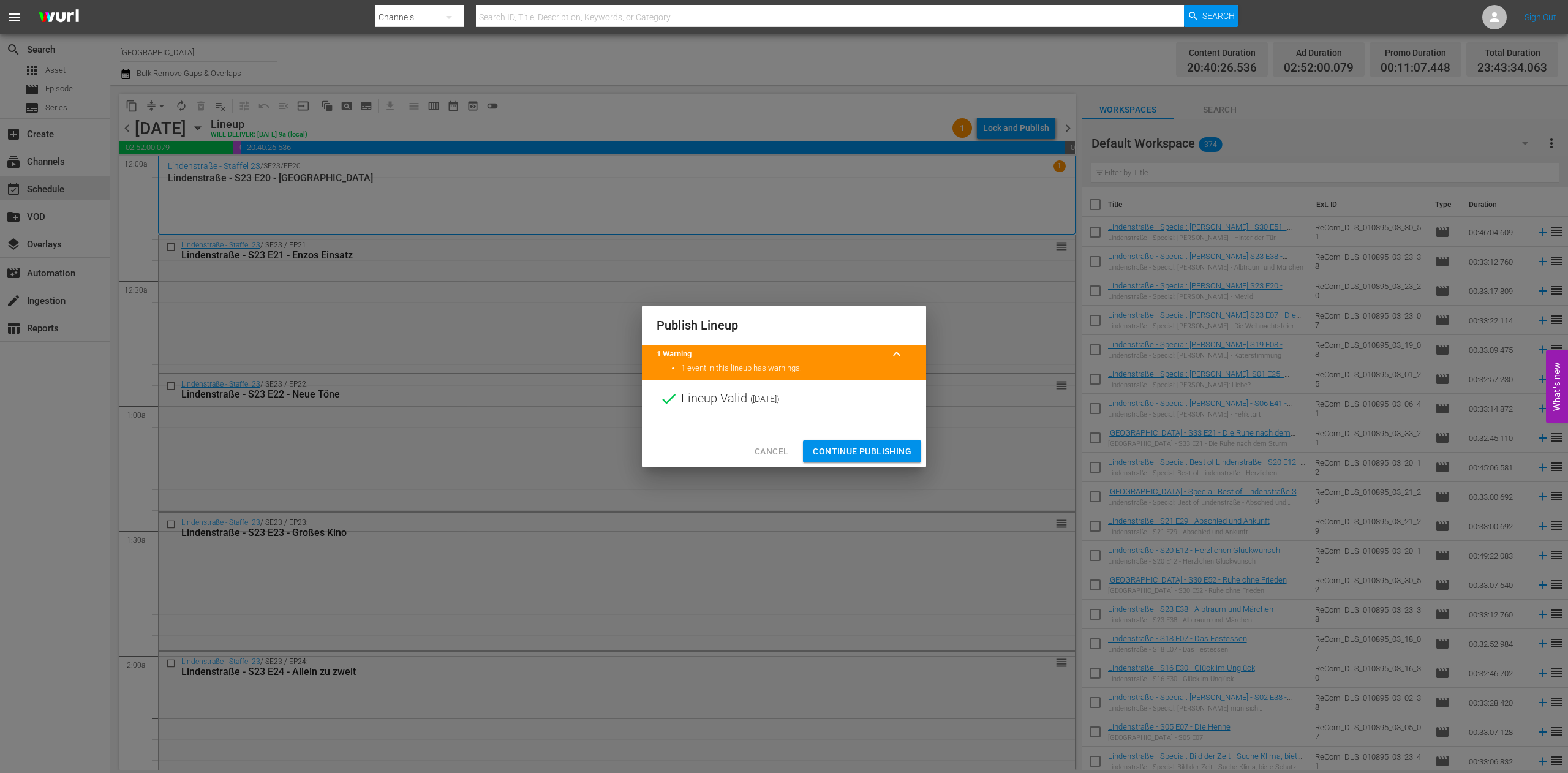
click at [854, 448] on span "Continue Publishing" at bounding box center [862, 451] width 99 height 15
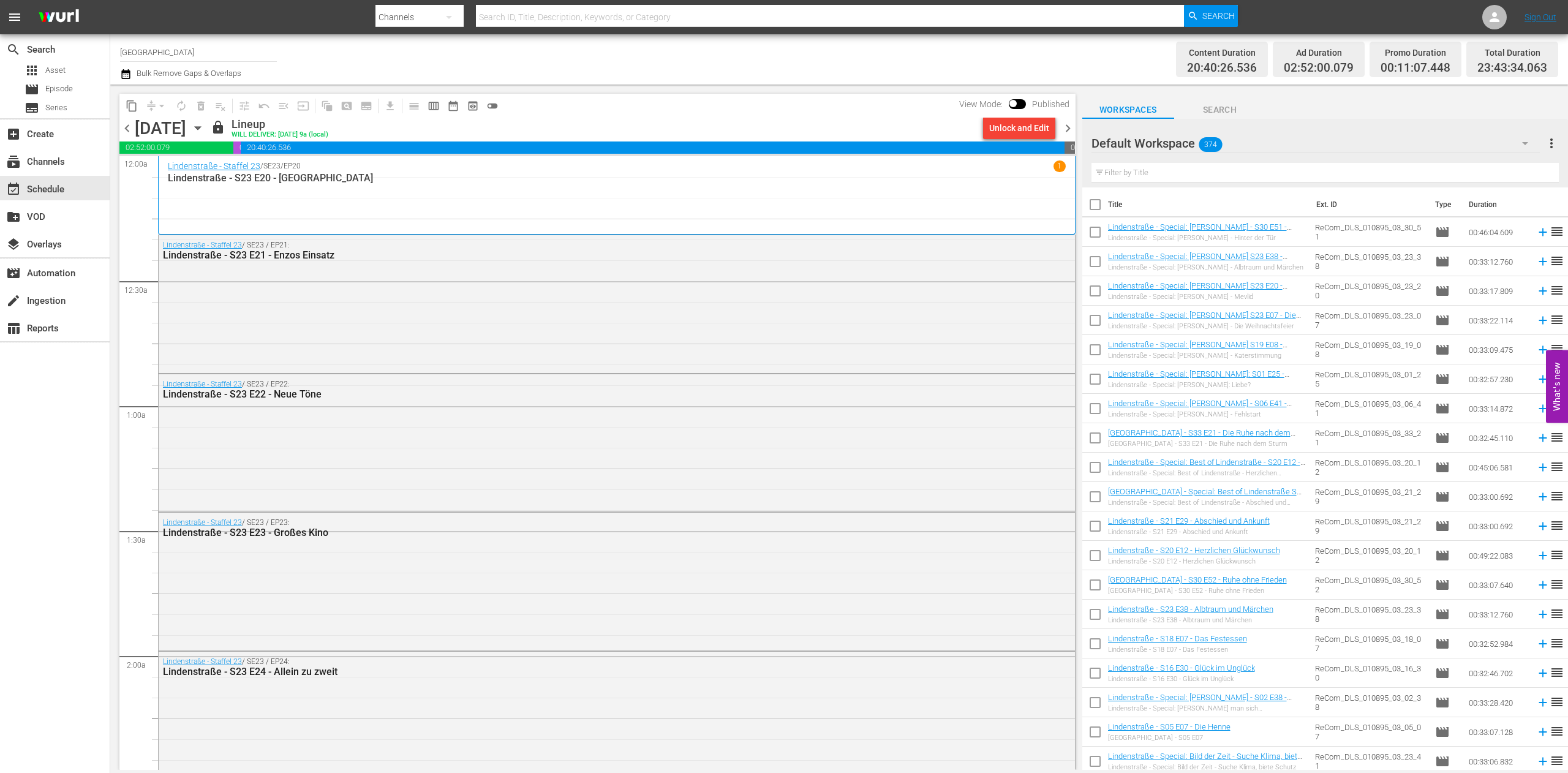
click at [1074, 128] on span "chevron_right" at bounding box center [1068, 128] width 15 height 15
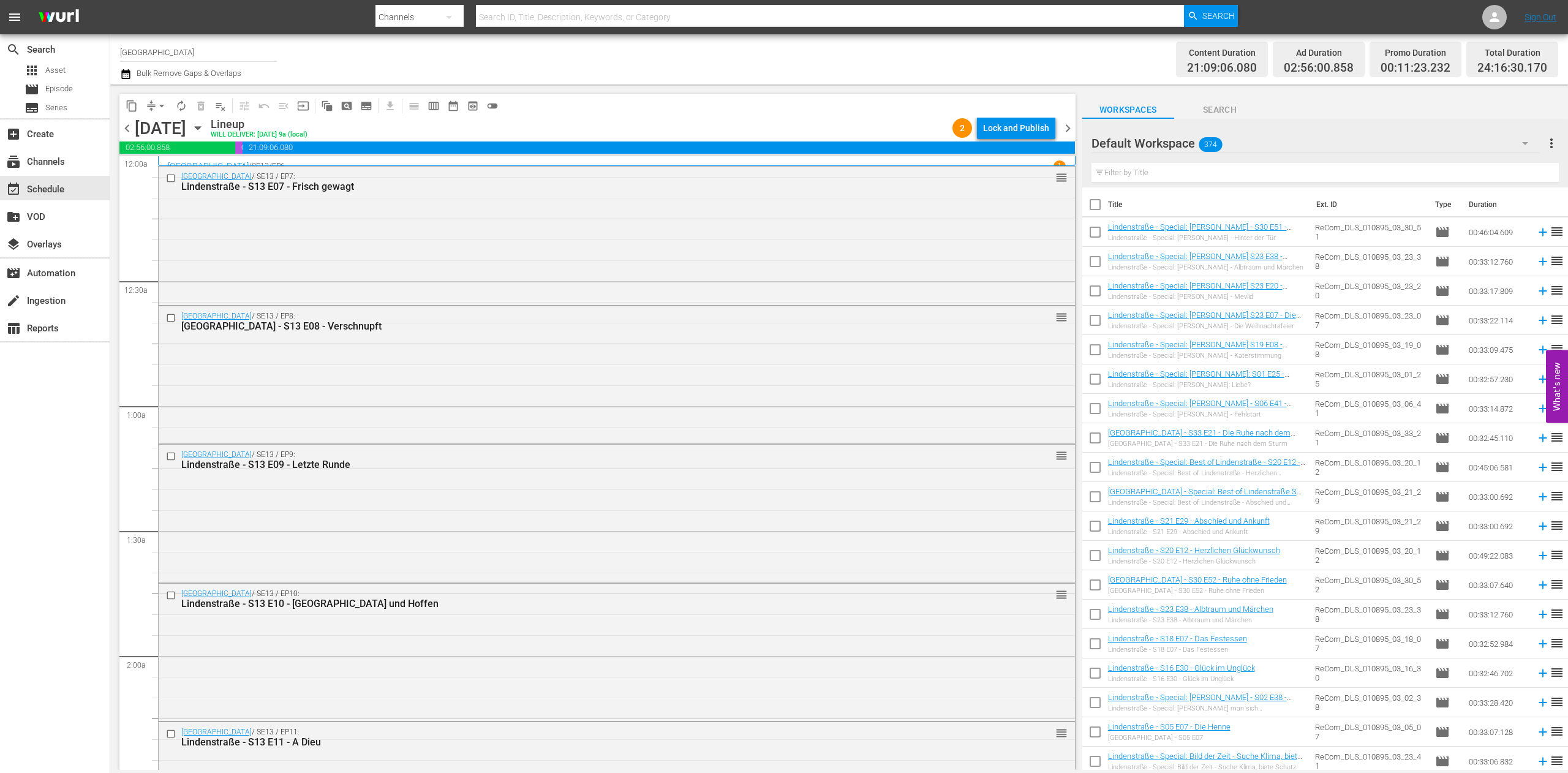
click at [1012, 129] on div "Lock and Publish" at bounding box center [1016, 128] width 66 height 22
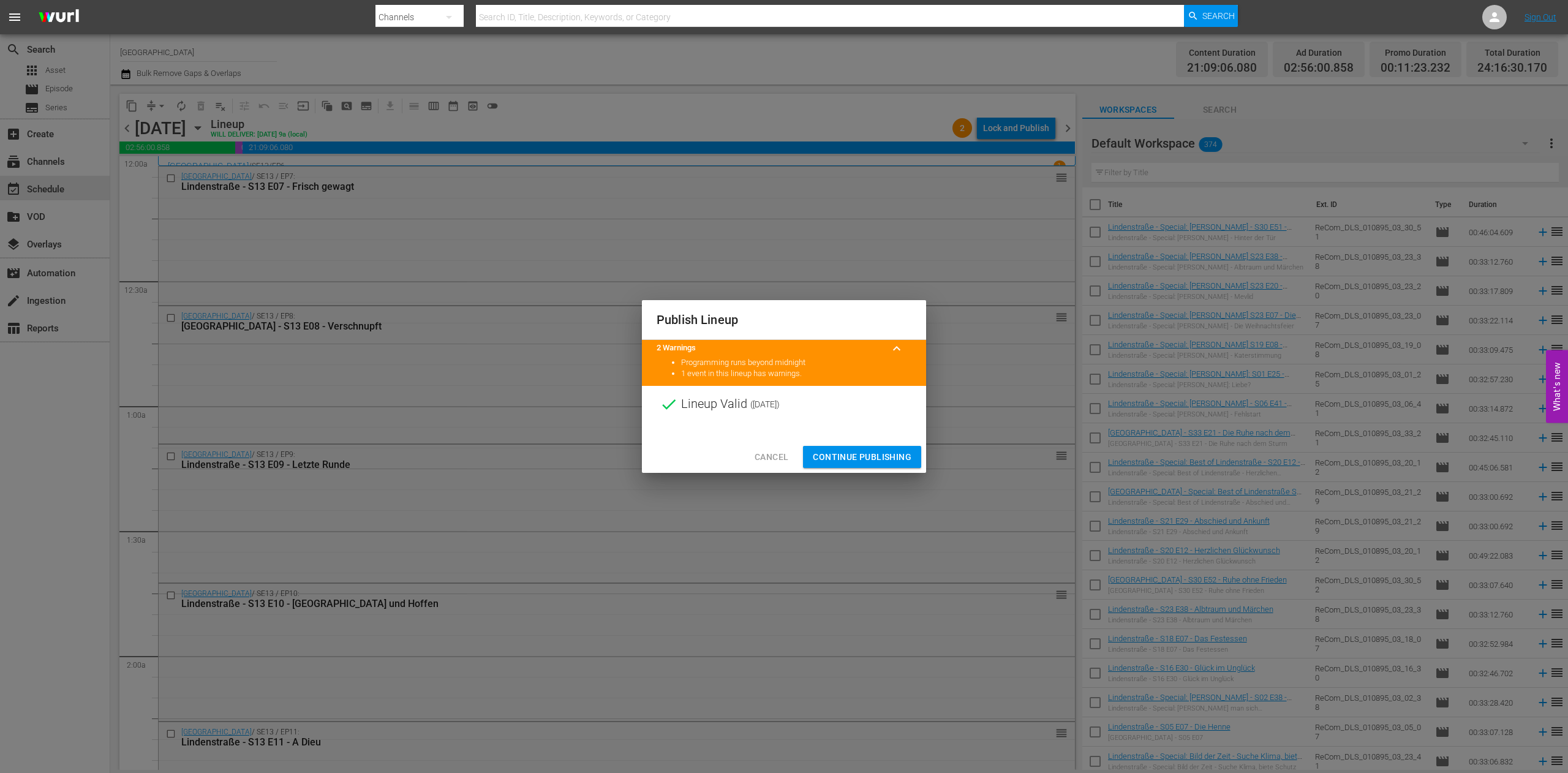
click at [863, 455] on span "Continue Publishing" at bounding box center [862, 457] width 99 height 15
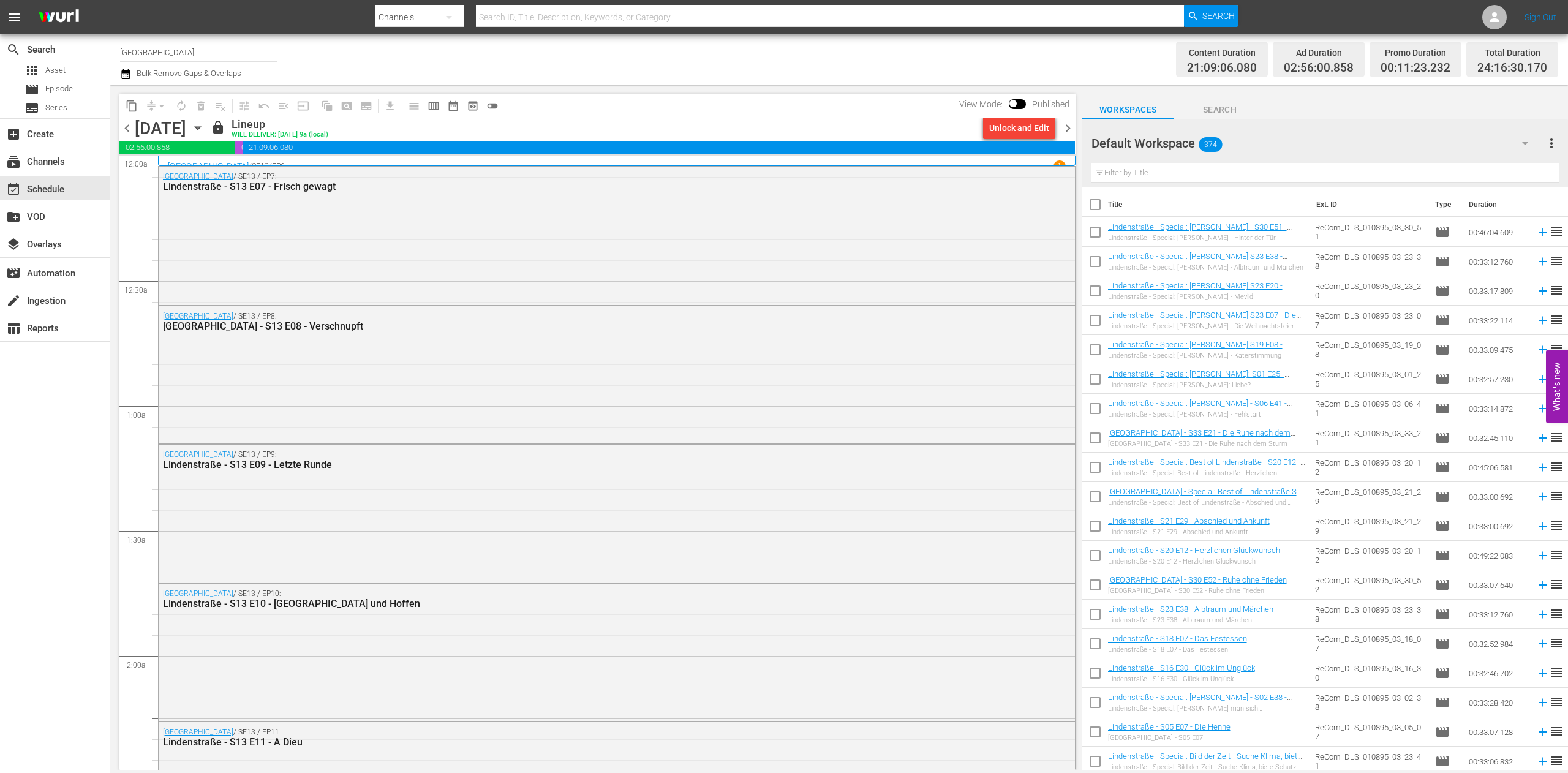
click at [1067, 122] on span "chevron_right" at bounding box center [1068, 128] width 15 height 15
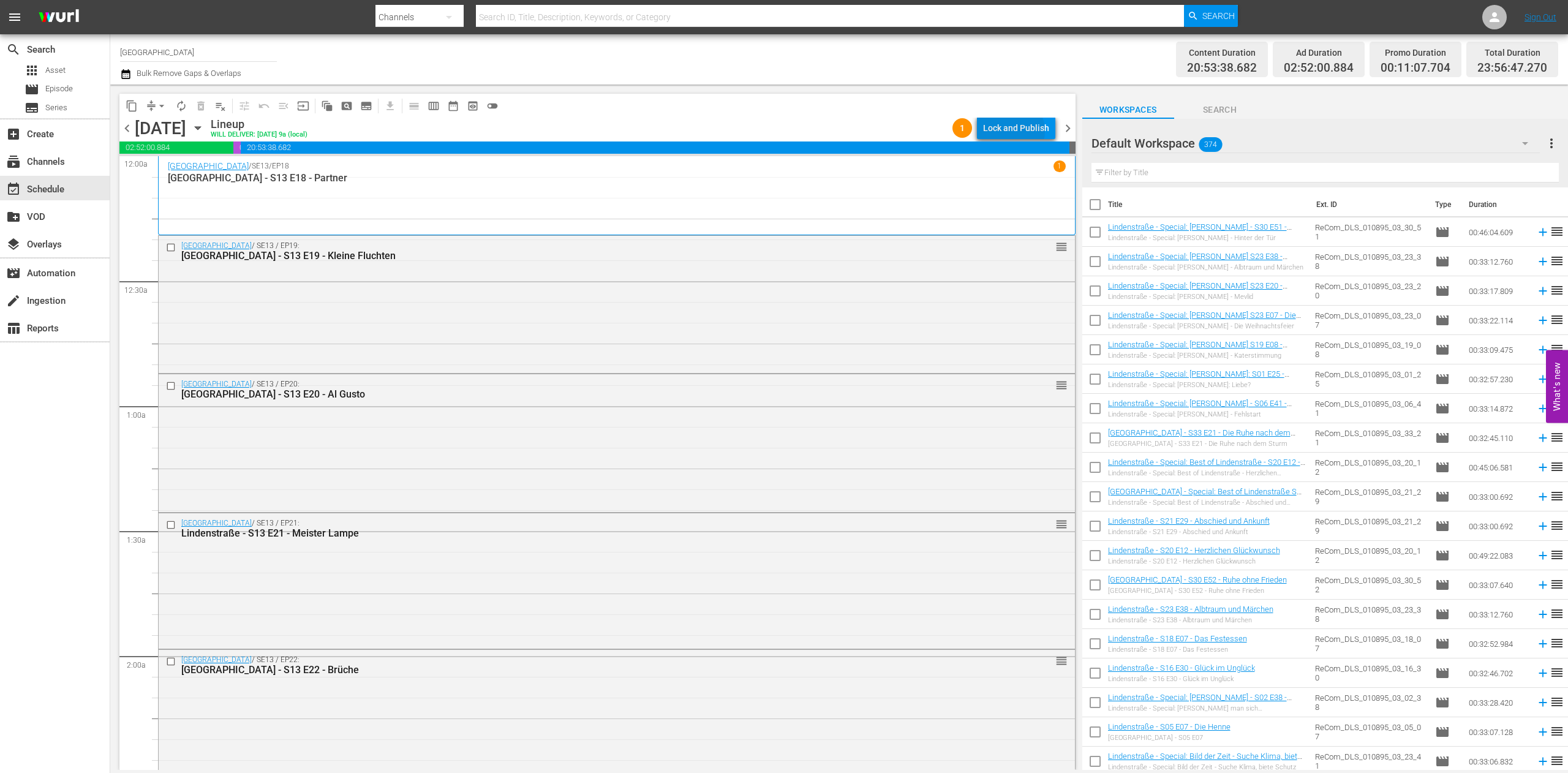
click at [1013, 131] on div "Lock and Publish" at bounding box center [1016, 128] width 66 height 22
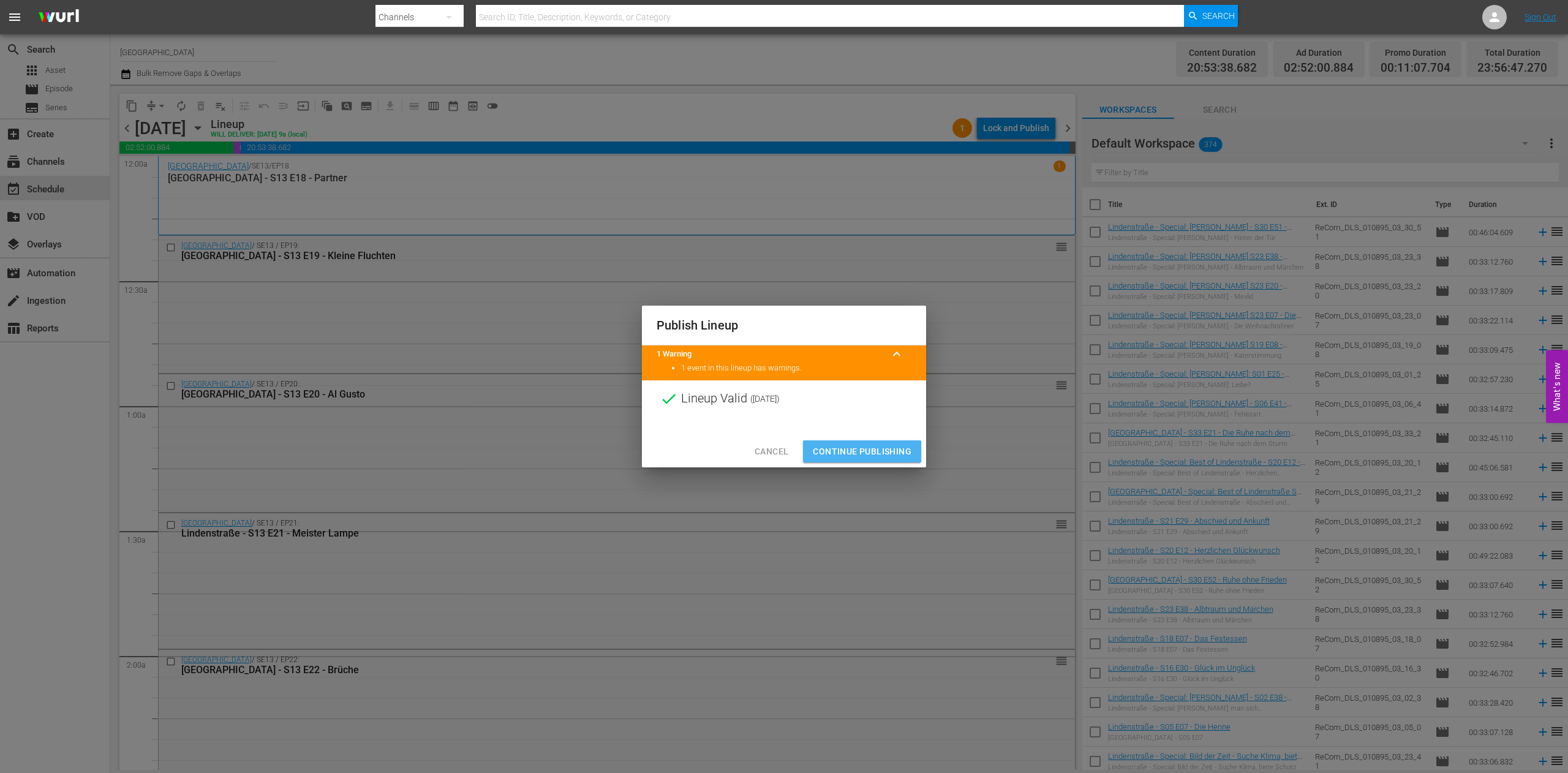
click at [865, 441] on button "Continue Publishing" at bounding box center [862, 451] width 118 height 23
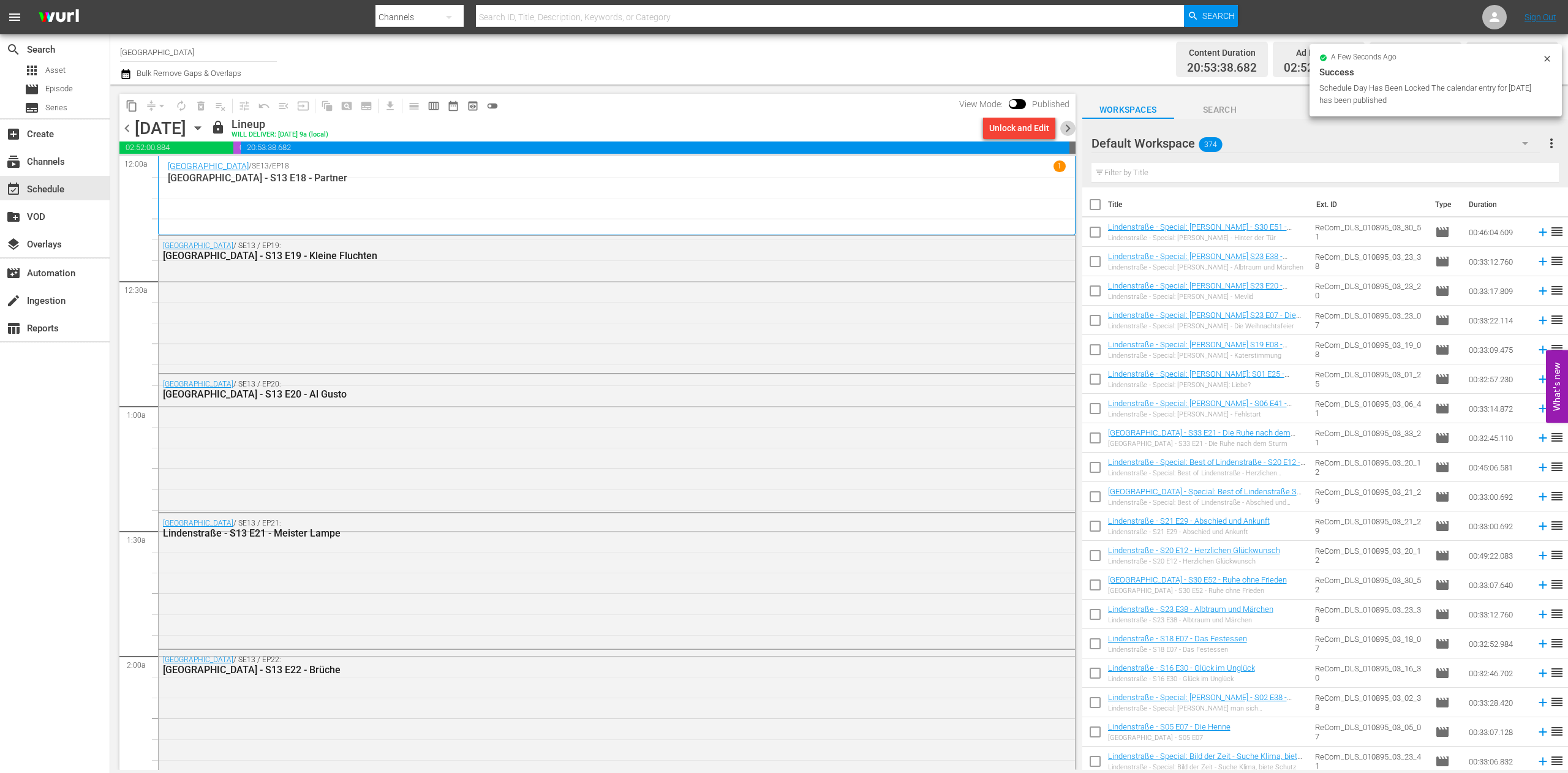
click at [1069, 122] on span "chevron_right" at bounding box center [1068, 128] width 15 height 15
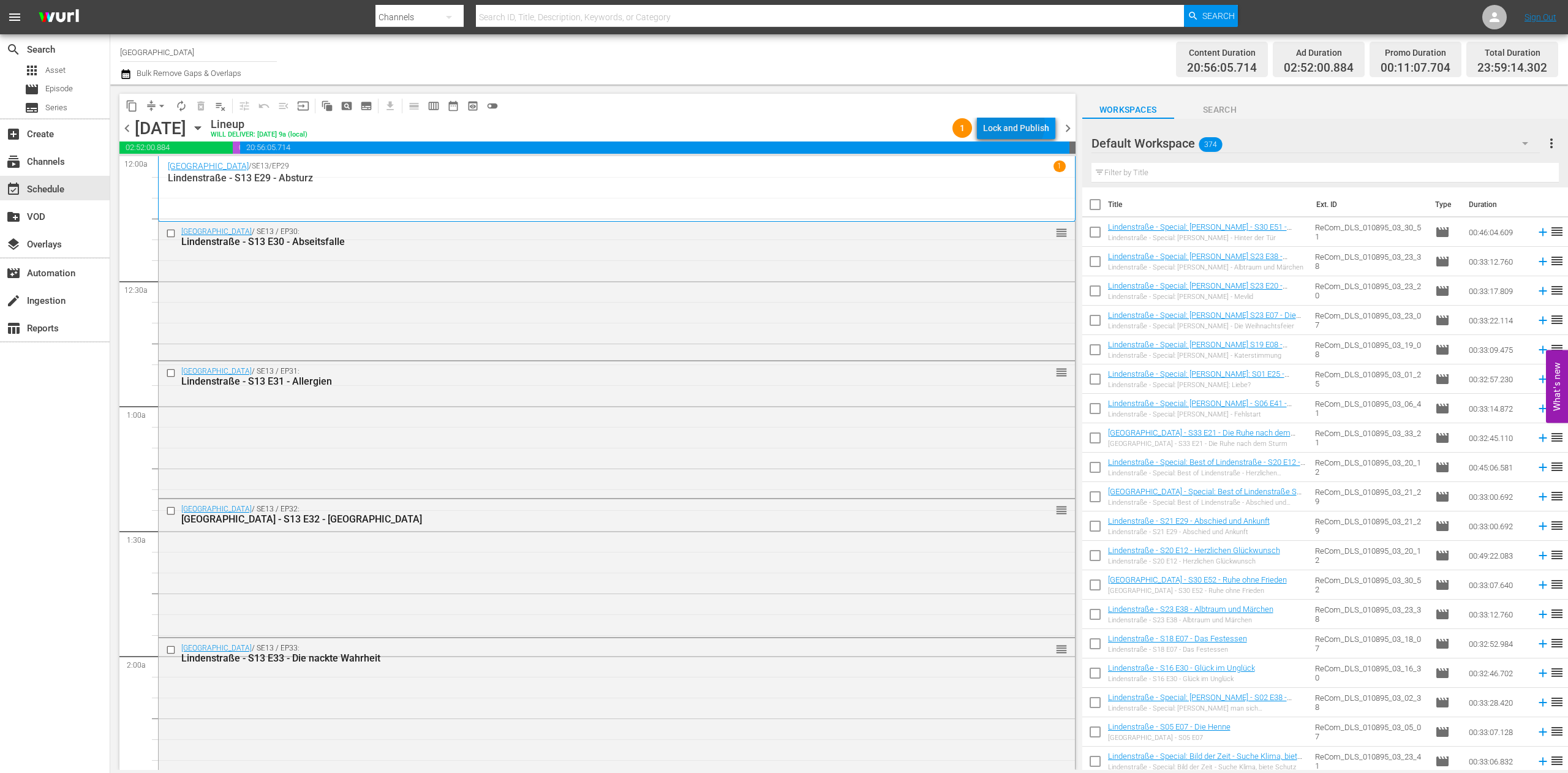
click at [1014, 125] on div "Lock and Publish" at bounding box center [1016, 128] width 66 height 22
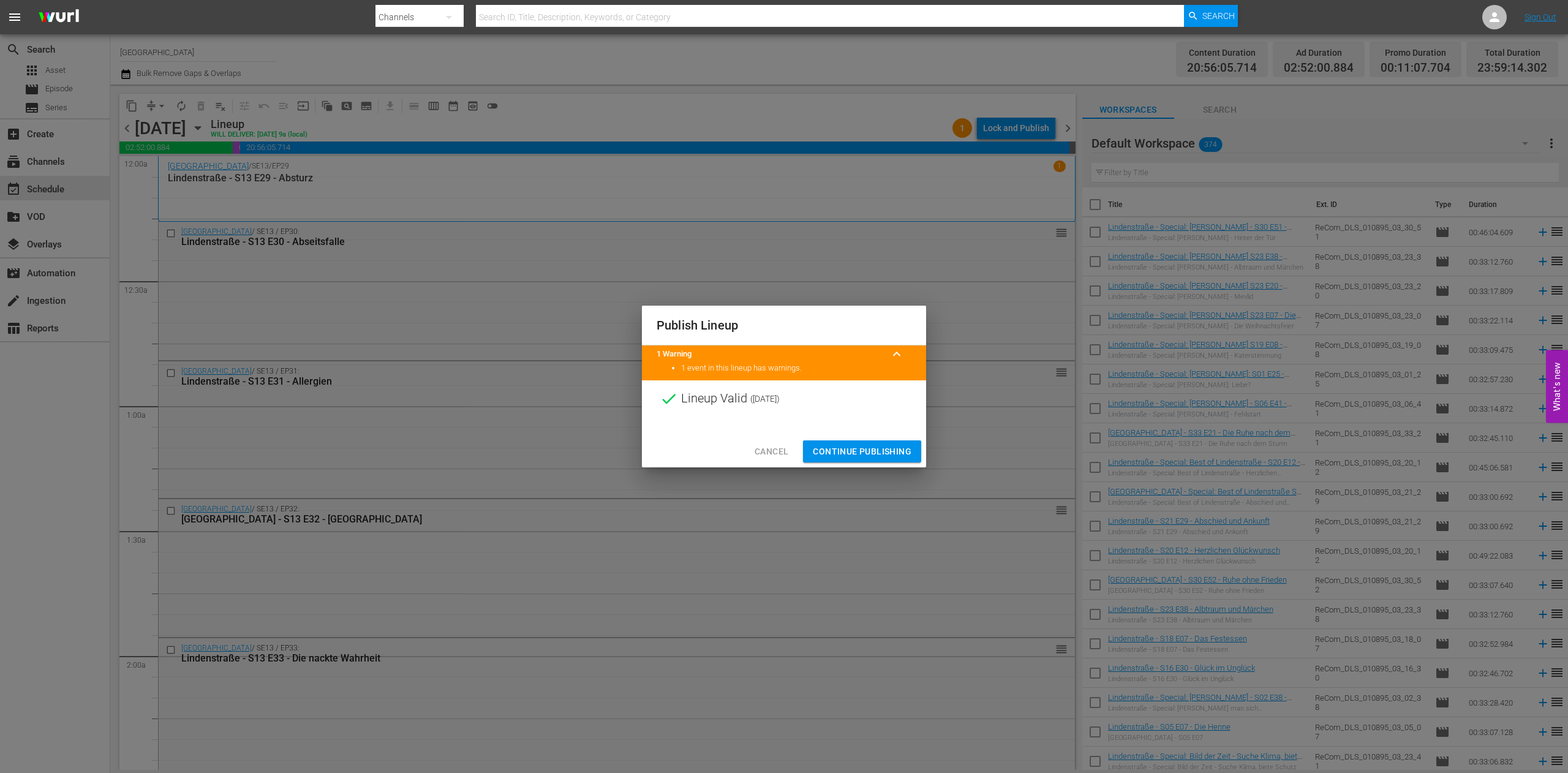
click at [882, 452] on span "Continue Publishing" at bounding box center [862, 451] width 99 height 15
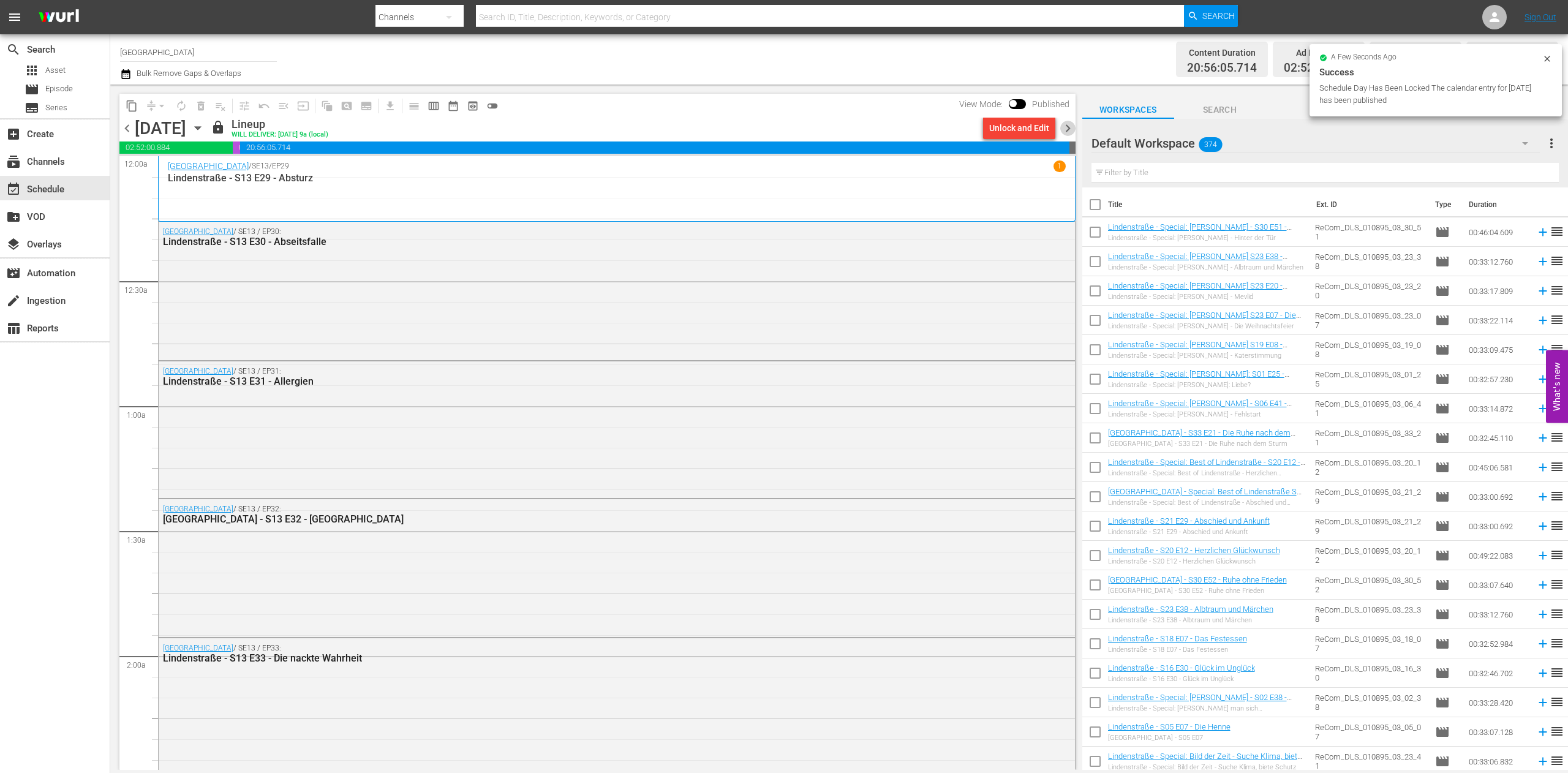
click at [1066, 131] on span "chevron_right" at bounding box center [1068, 128] width 15 height 15
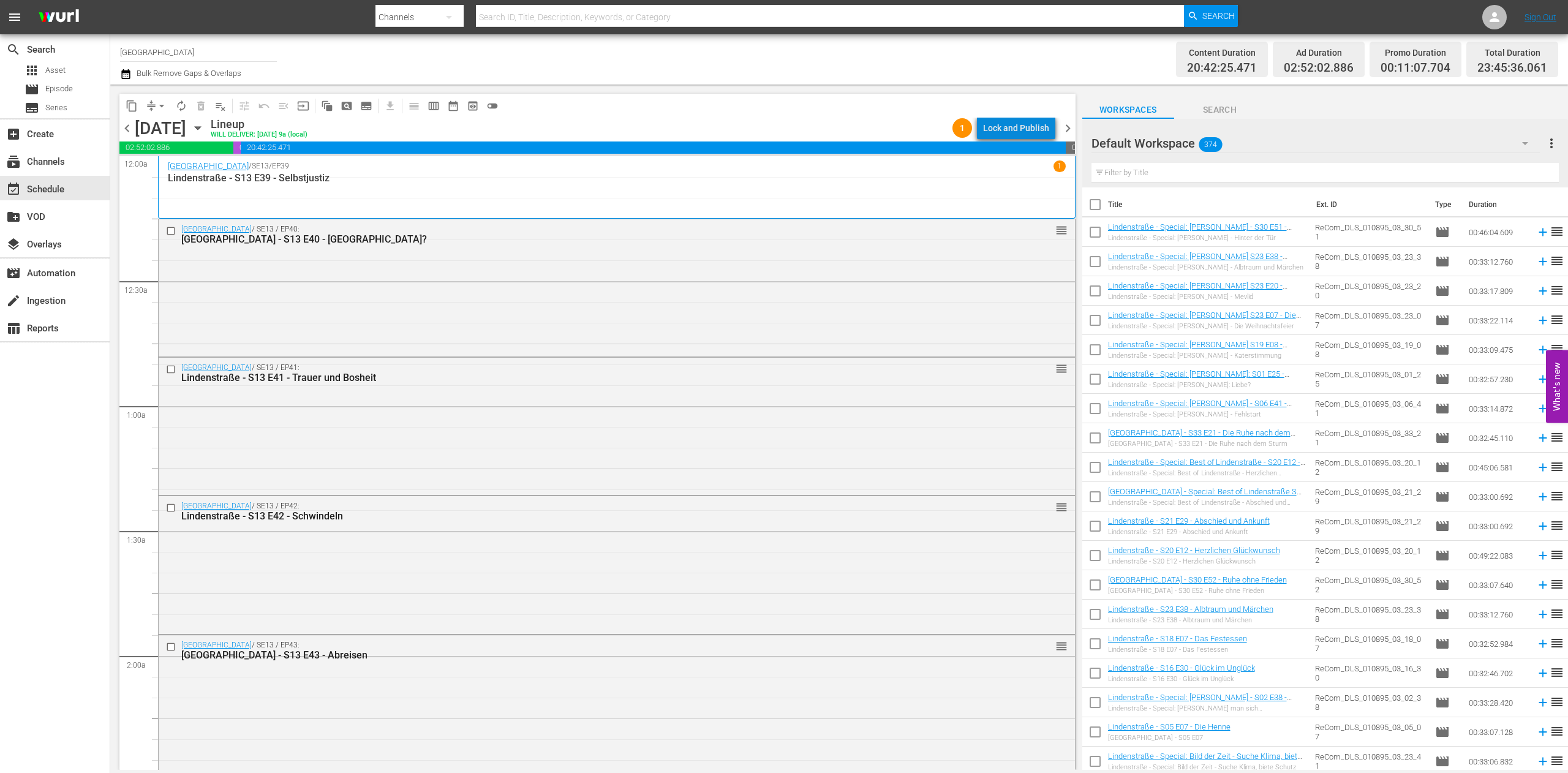
click at [1027, 128] on div "Lock and Publish" at bounding box center [1016, 128] width 66 height 22
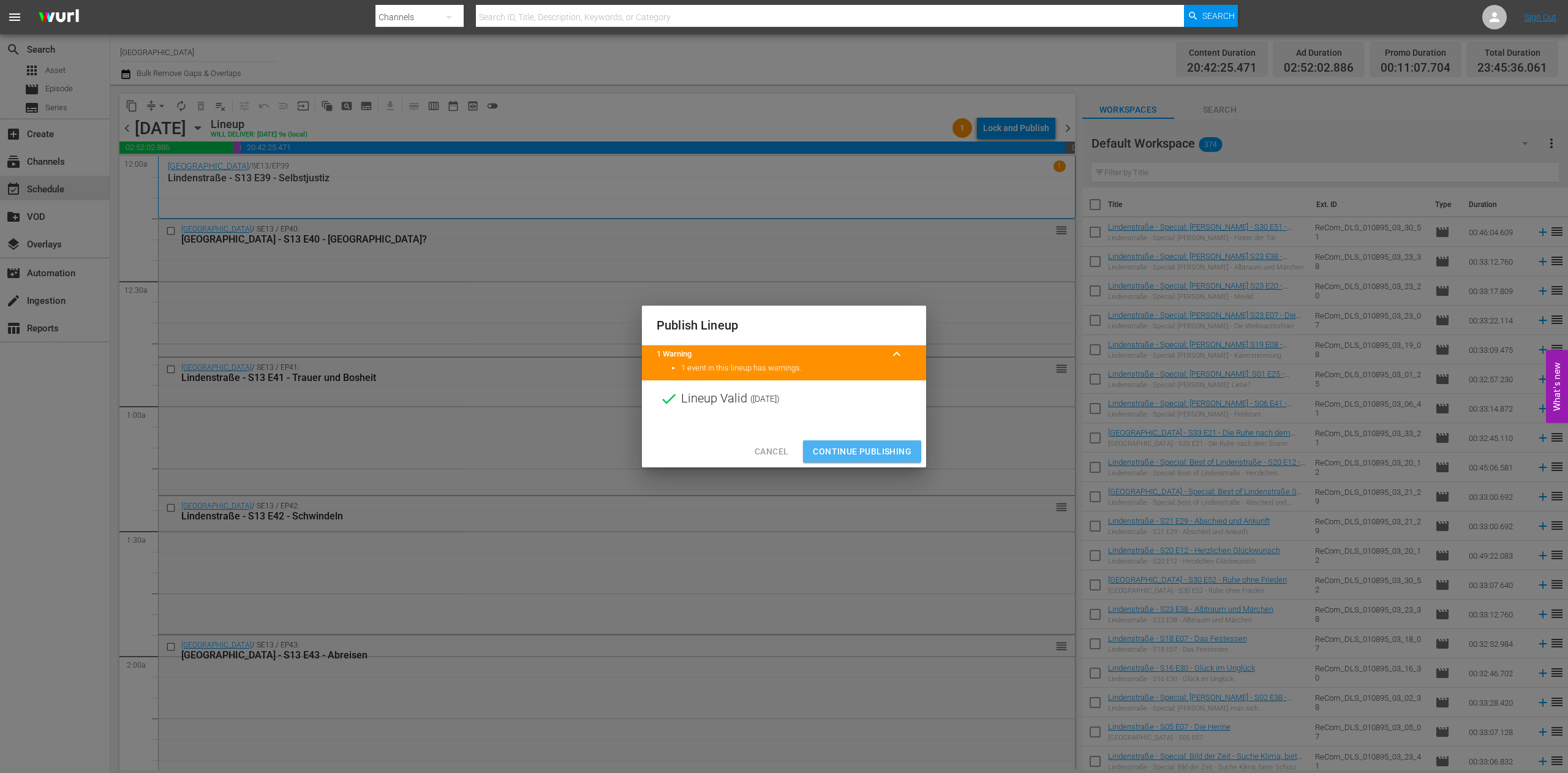
click at [863, 455] on span "Continue Publishing" at bounding box center [862, 451] width 99 height 15
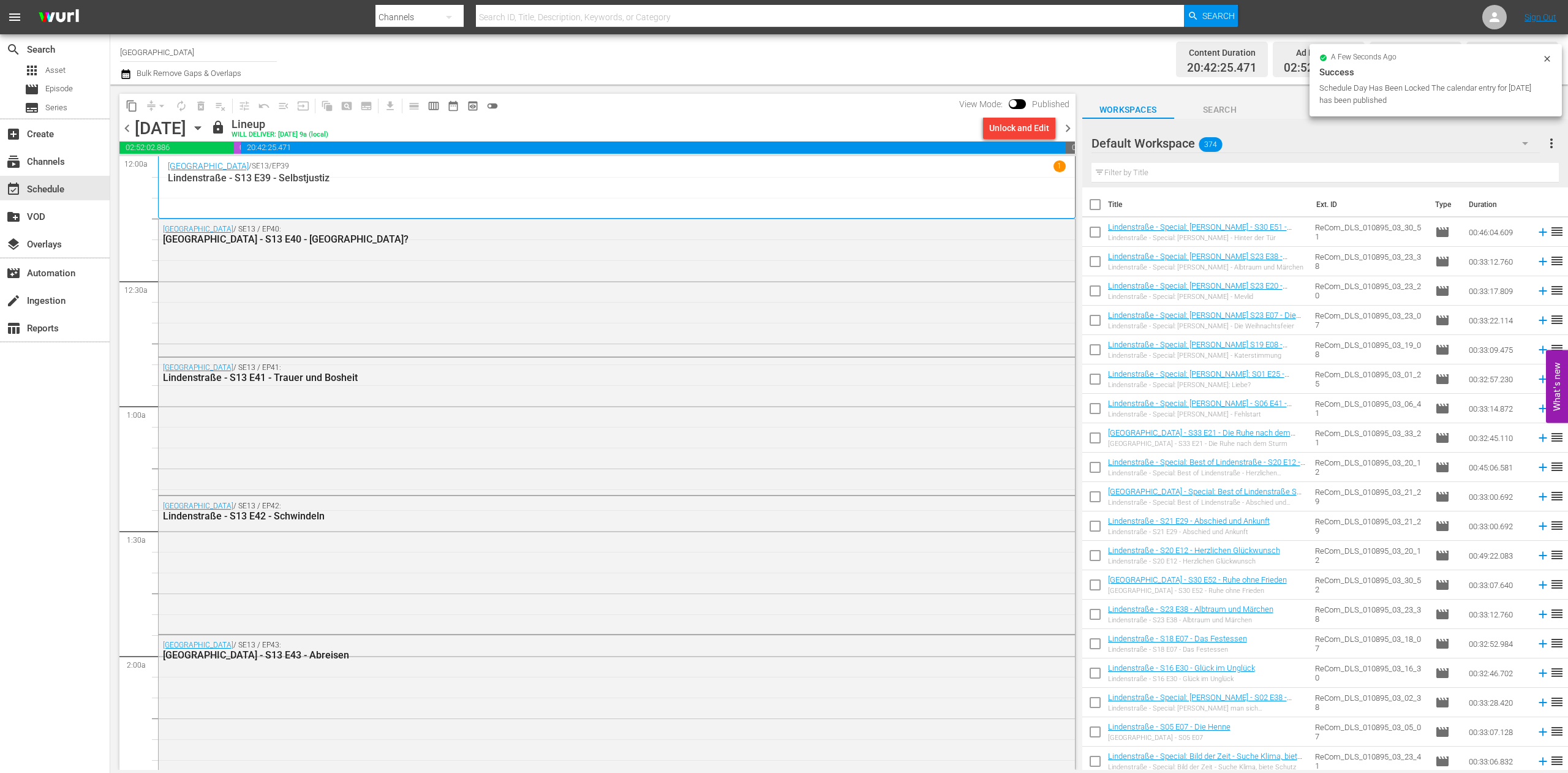
click at [1073, 122] on span "chevron_right" at bounding box center [1068, 128] width 15 height 15
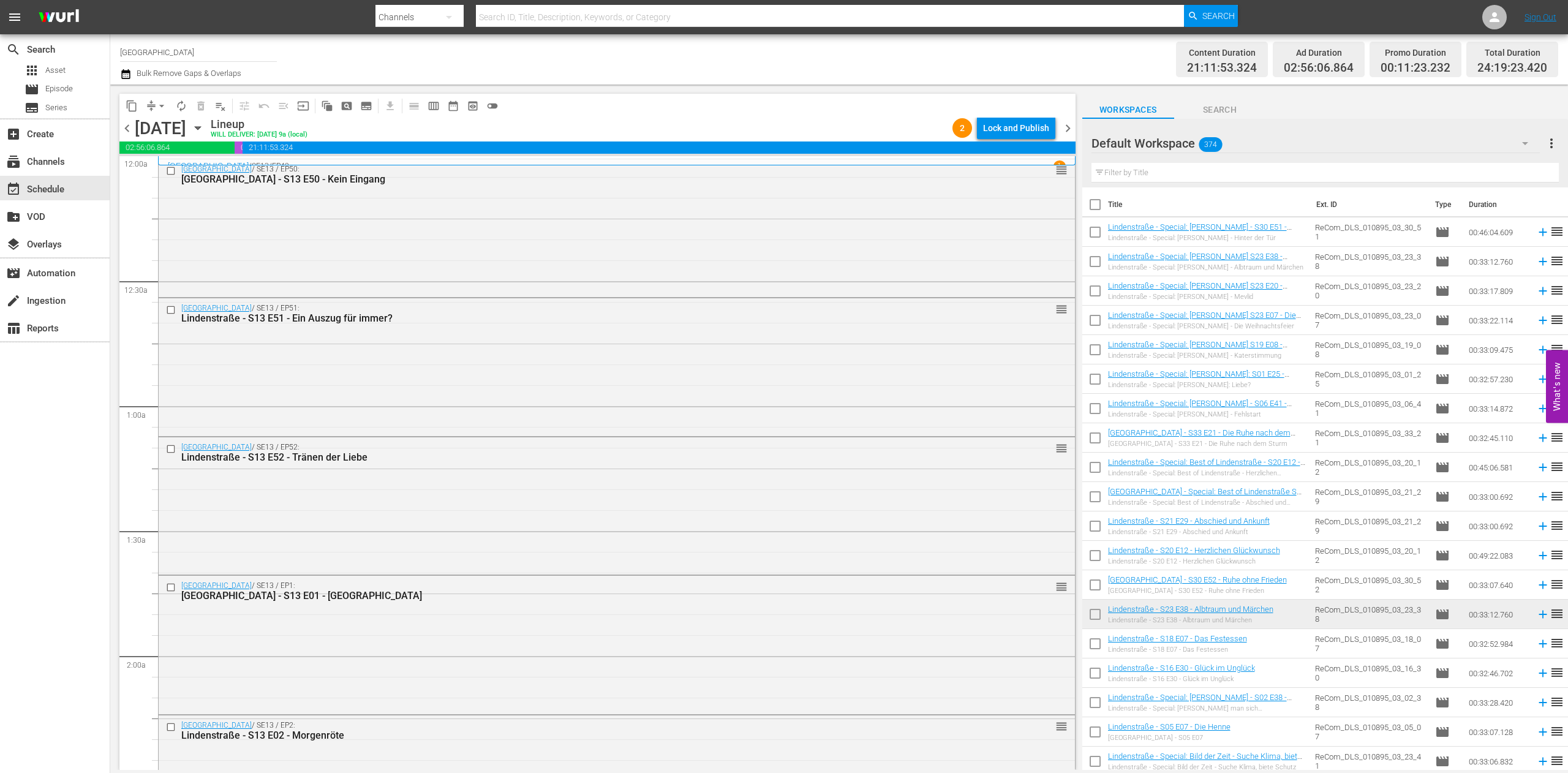
click at [1039, 124] on div "Lock and Publish" at bounding box center [1016, 128] width 66 height 22
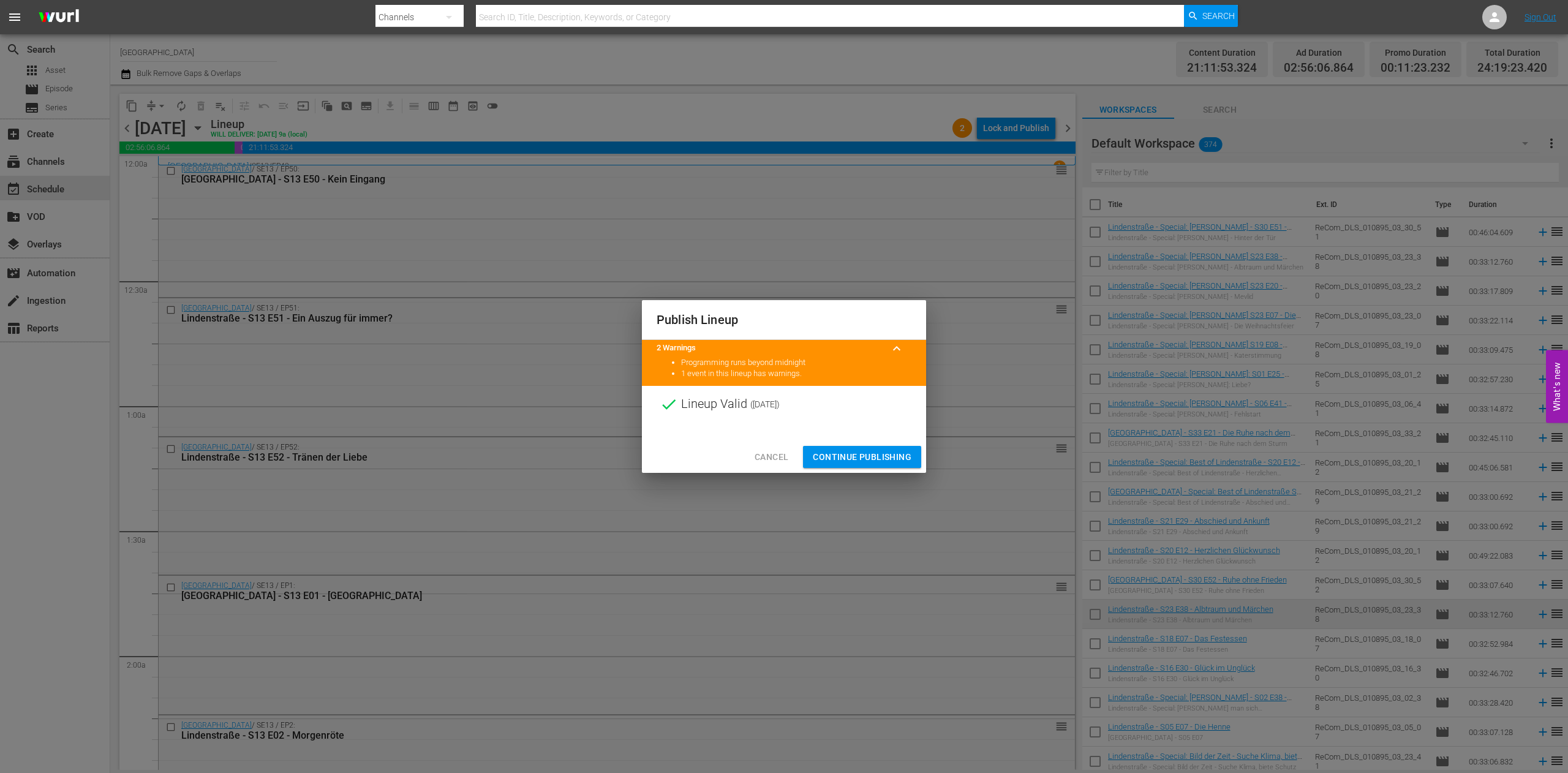
click at [864, 455] on span "Continue Publishing" at bounding box center [862, 457] width 99 height 15
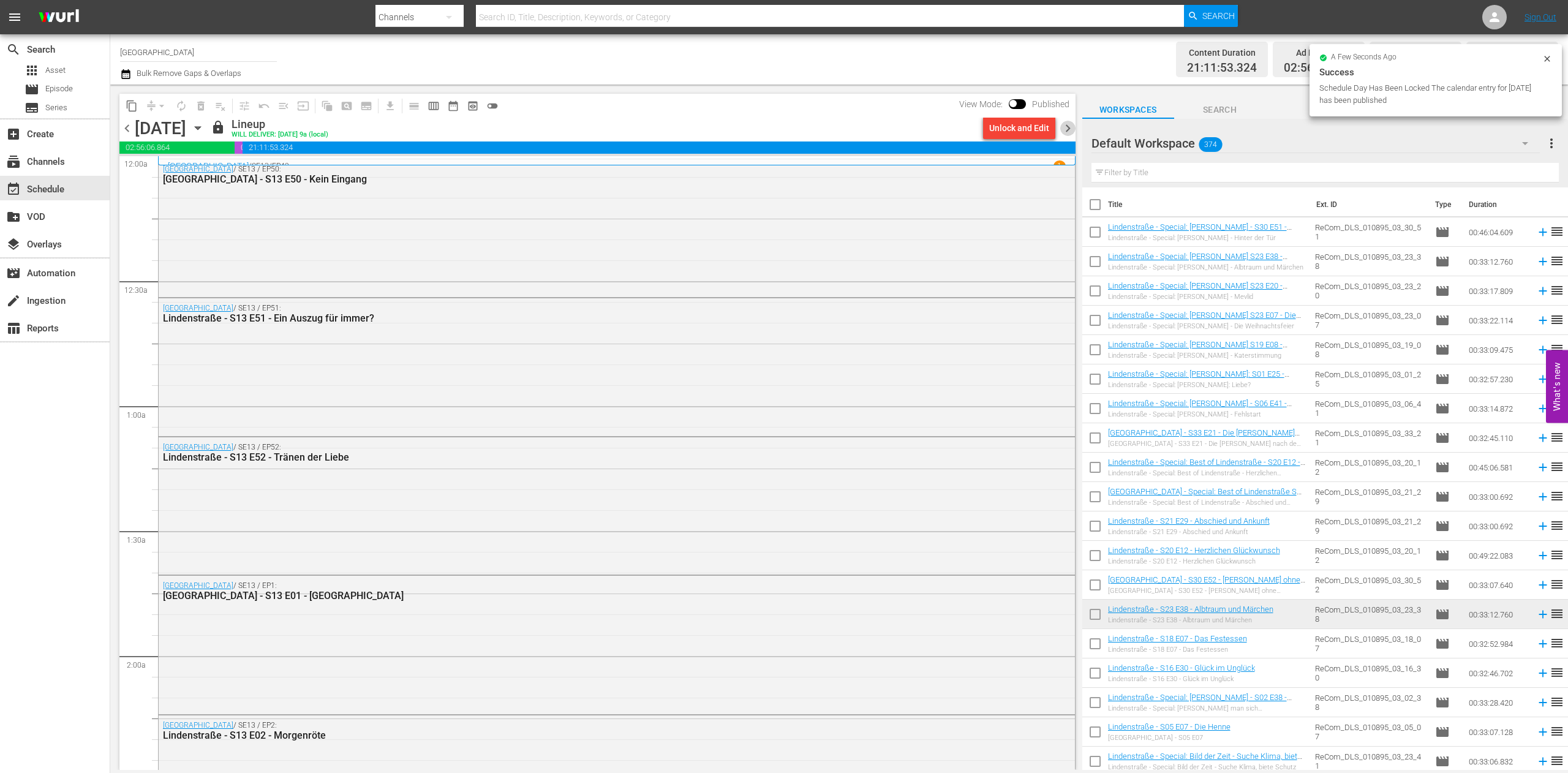
click at [1066, 125] on span "chevron_right" at bounding box center [1068, 128] width 15 height 15
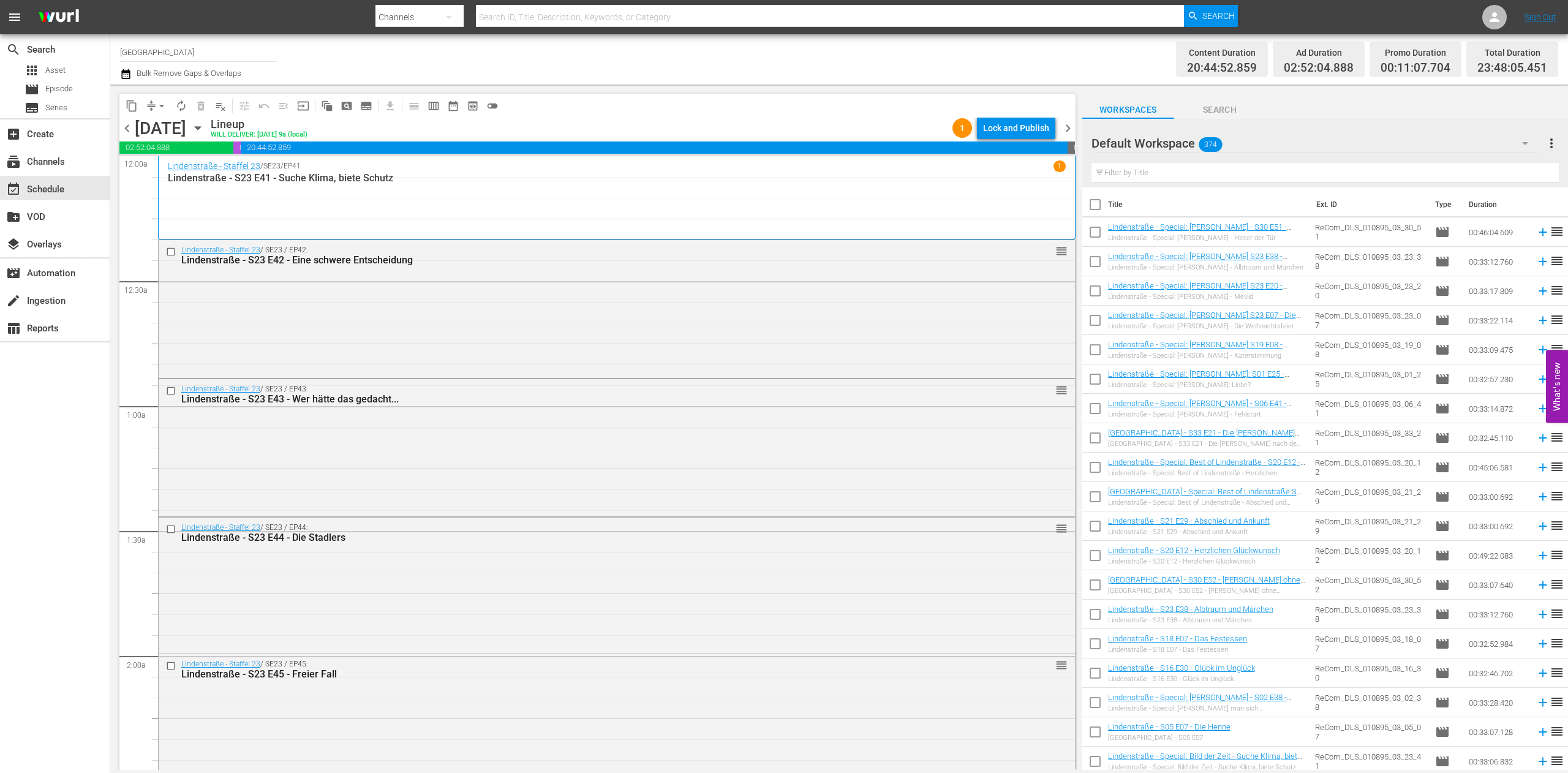
click at [1028, 122] on div "Lock and Publish" at bounding box center [1016, 128] width 66 height 22
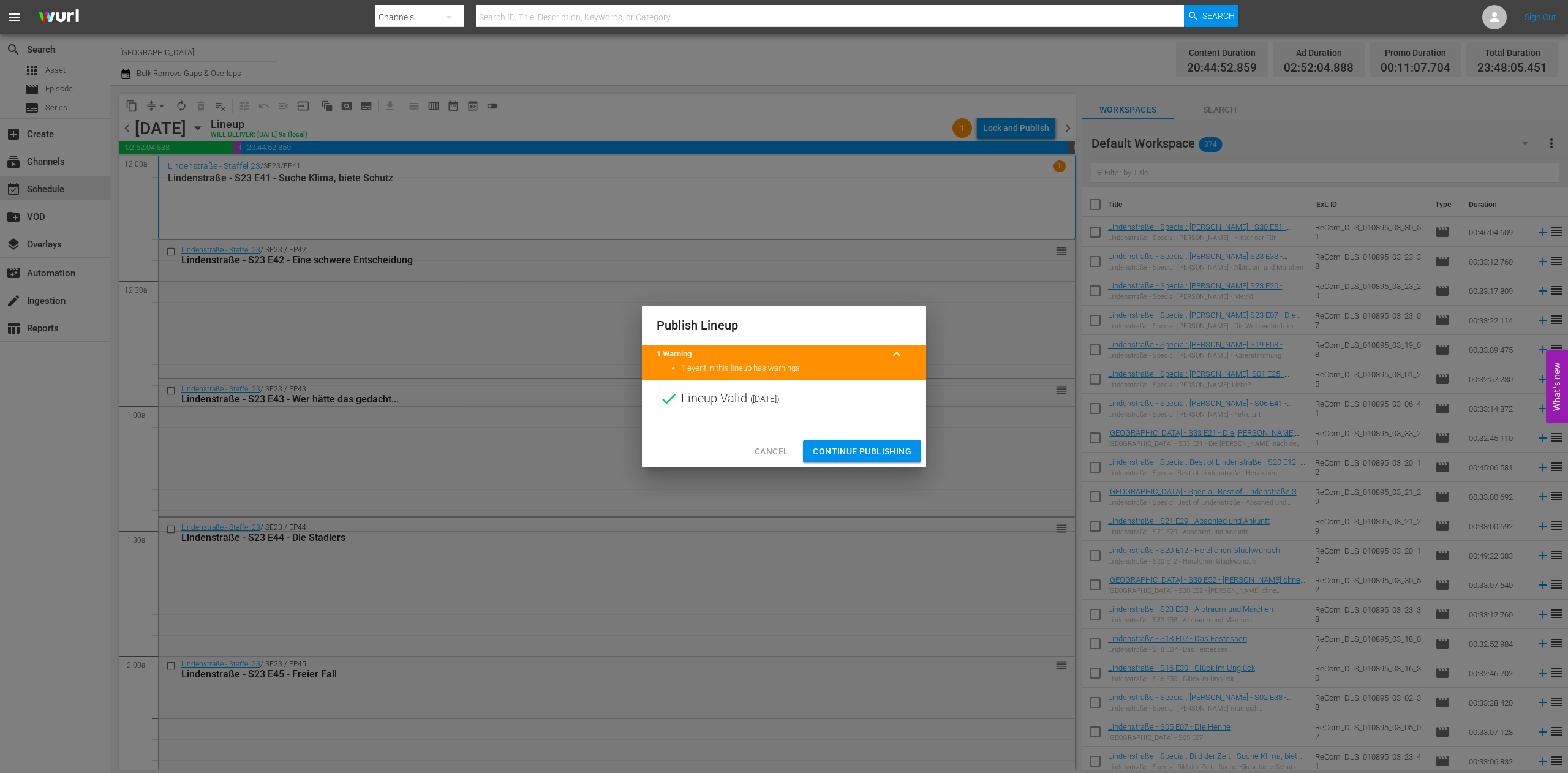
click at [884, 449] on span "Continue Publishing" at bounding box center [862, 451] width 99 height 15
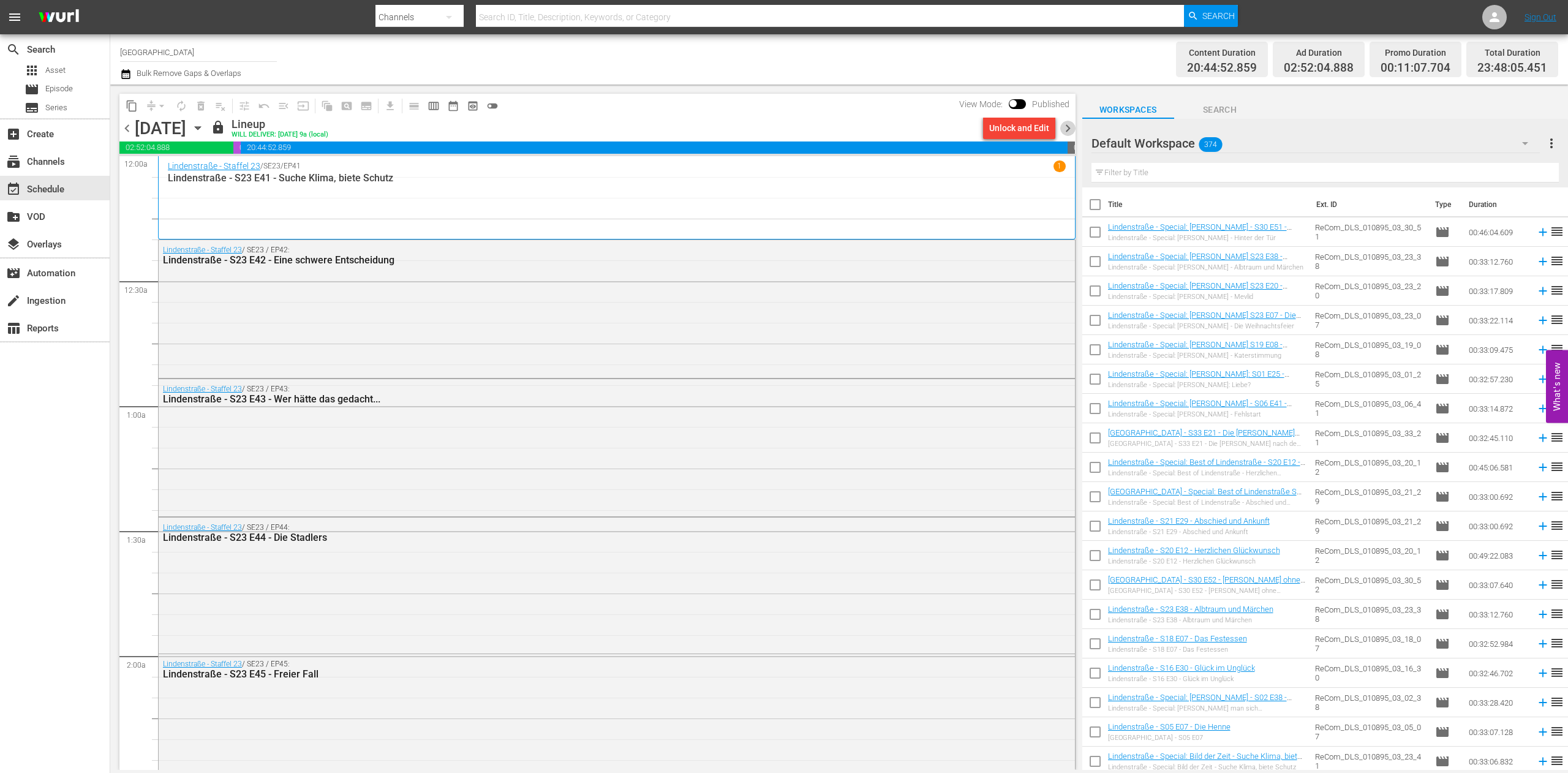
click at [1073, 122] on span "chevron_right" at bounding box center [1068, 128] width 15 height 15
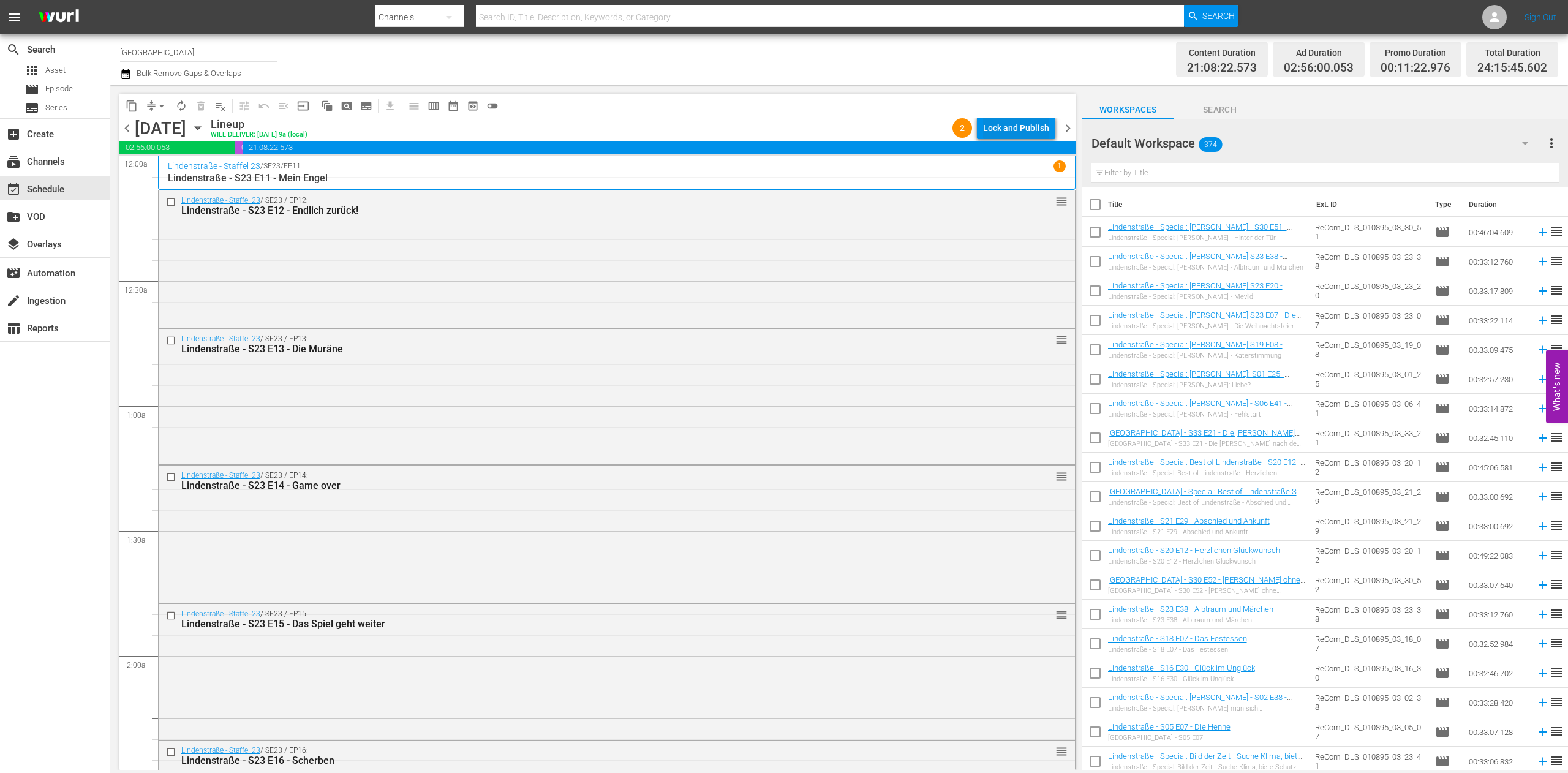
click at [1024, 119] on div "Lock and Publish" at bounding box center [1016, 128] width 66 height 22
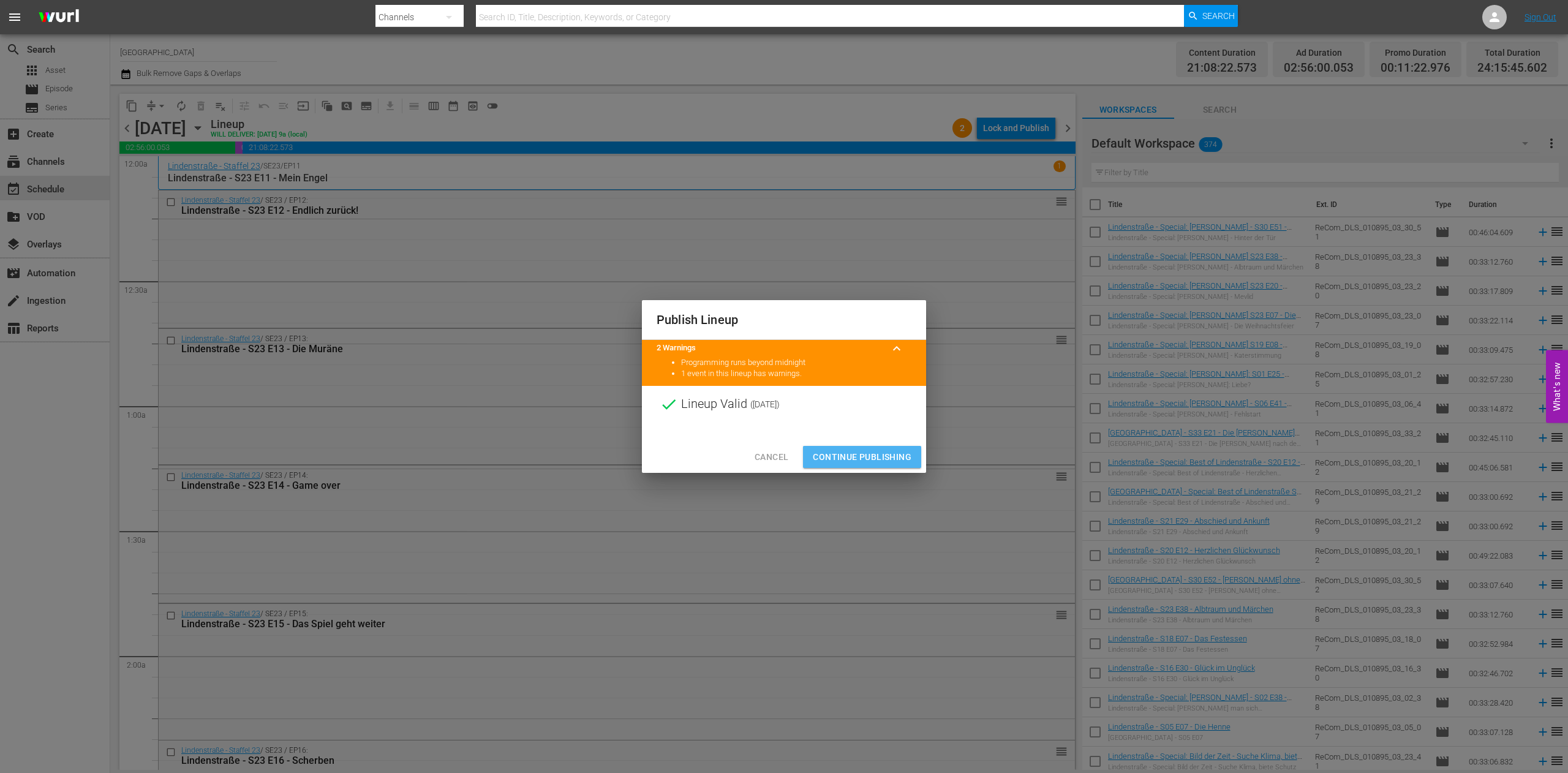
click at [880, 463] on span "Continue Publishing" at bounding box center [862, 457] width 99 height 15
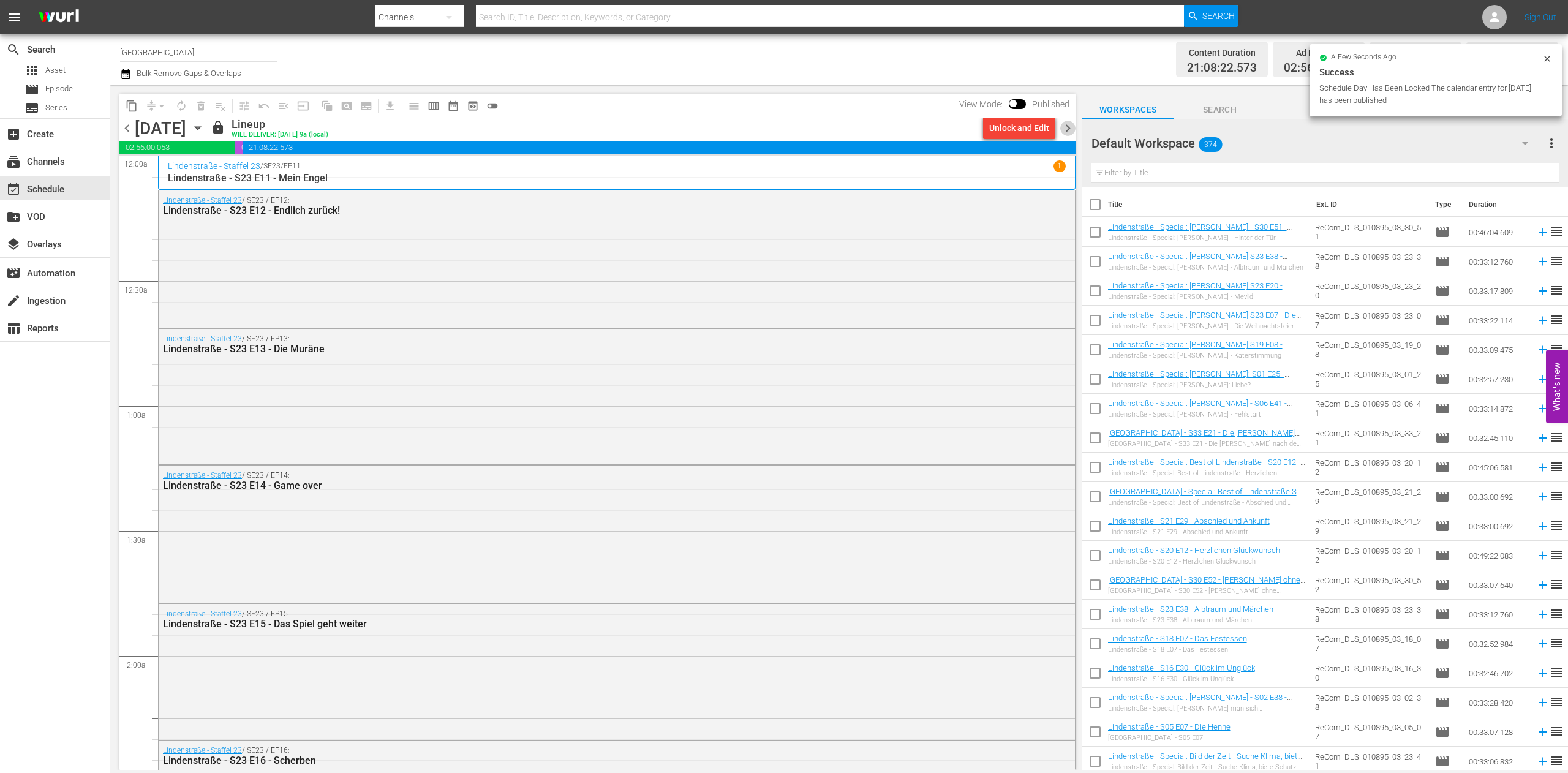
click at [1070, 132] on span "chevron_right" at bounding box center [1068, 128] width 15 height 15
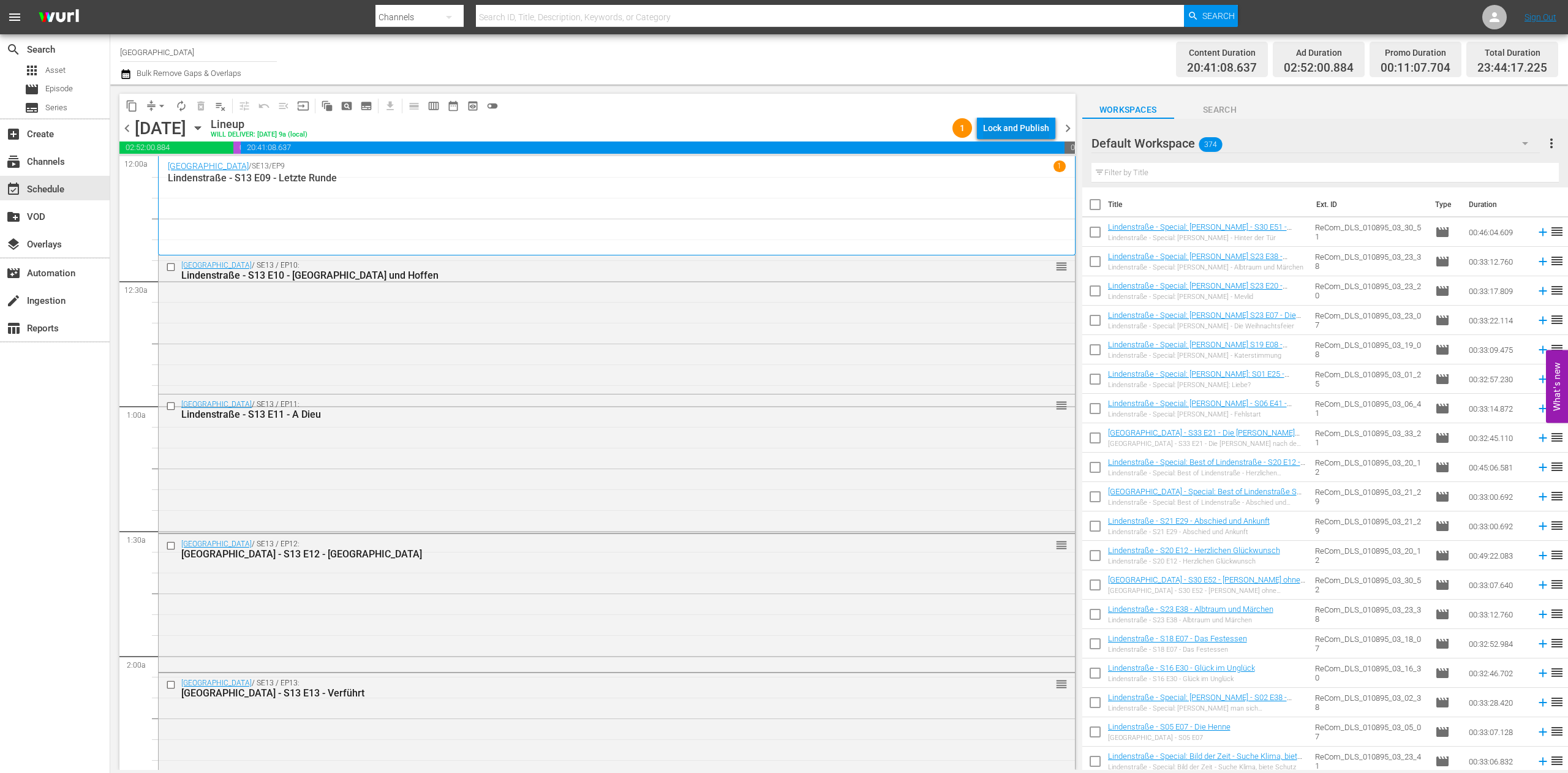
click at [1025, 125] on div "Lock and Publish" at bounding box center [1016, 128] width 66 height 22
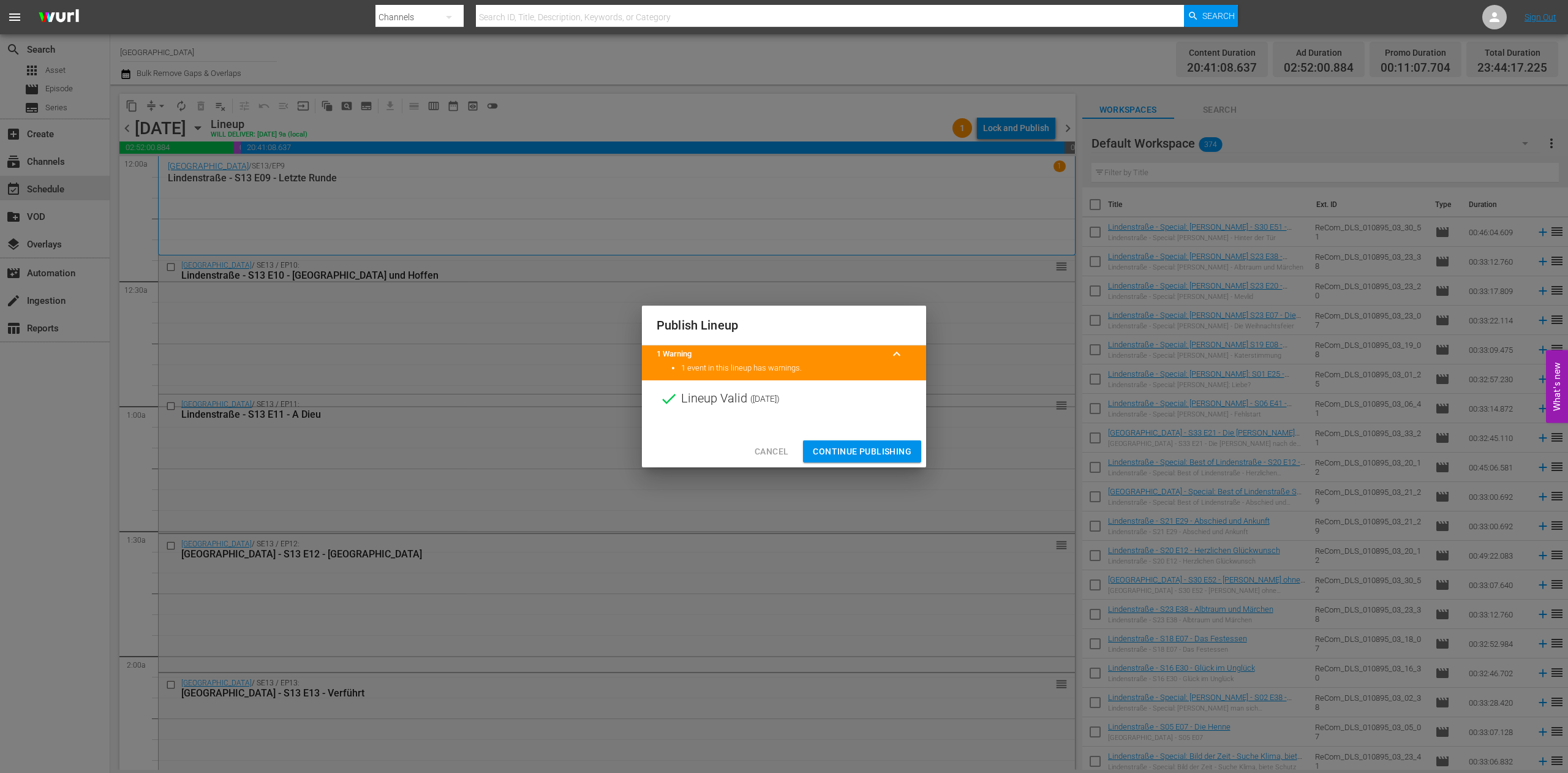
click at [870, 449] on span "Continue Publishing" at bounding box center [862, 451] width 99 height 15
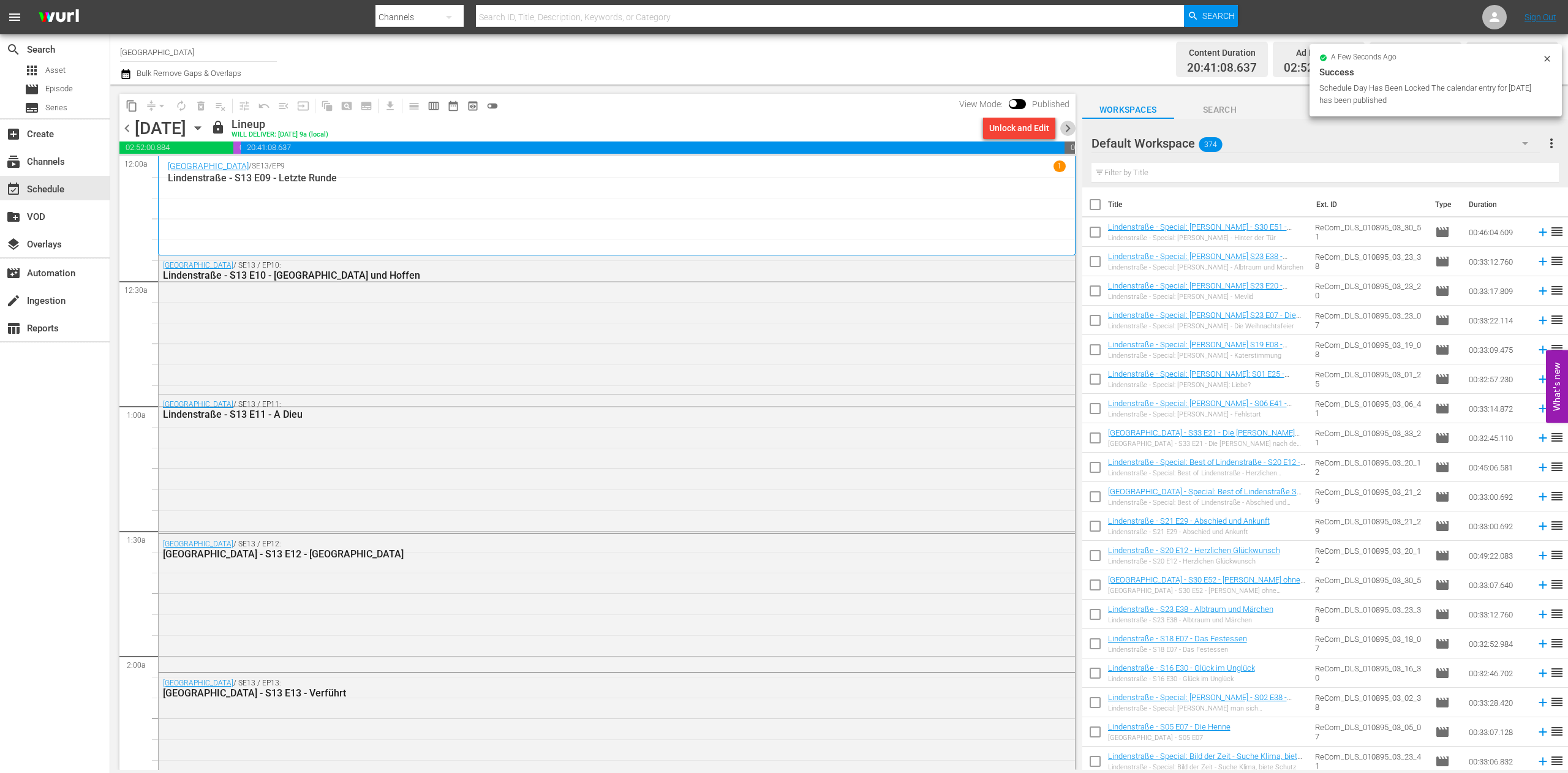
click at [1070, 122] on span "chevron_right" at bounding box center [1068, 128] width 15 height 15
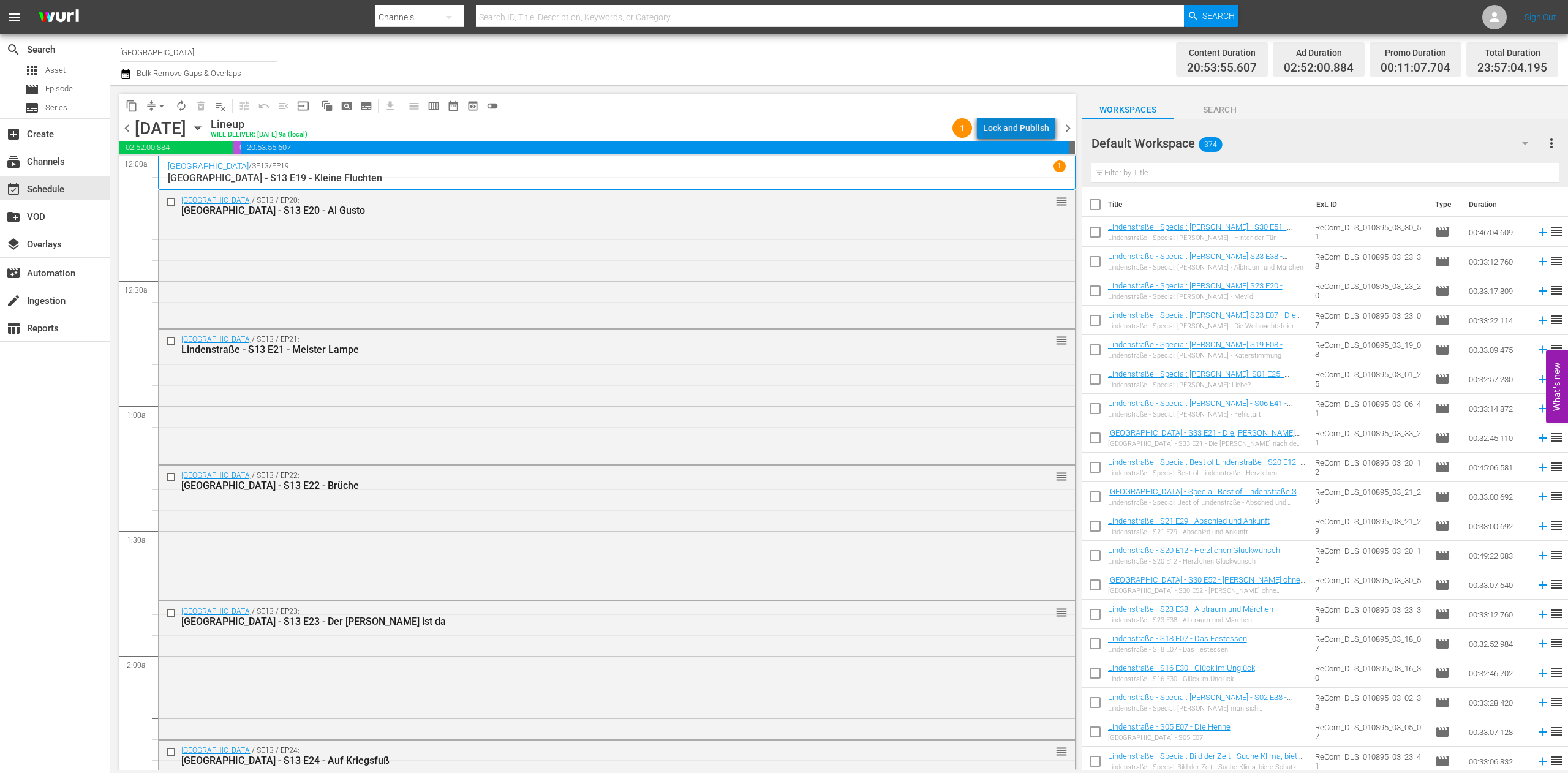
click at [1030, 131] on div "Lock and Publish" at bounding box center [1016, 128] width 66 height 22
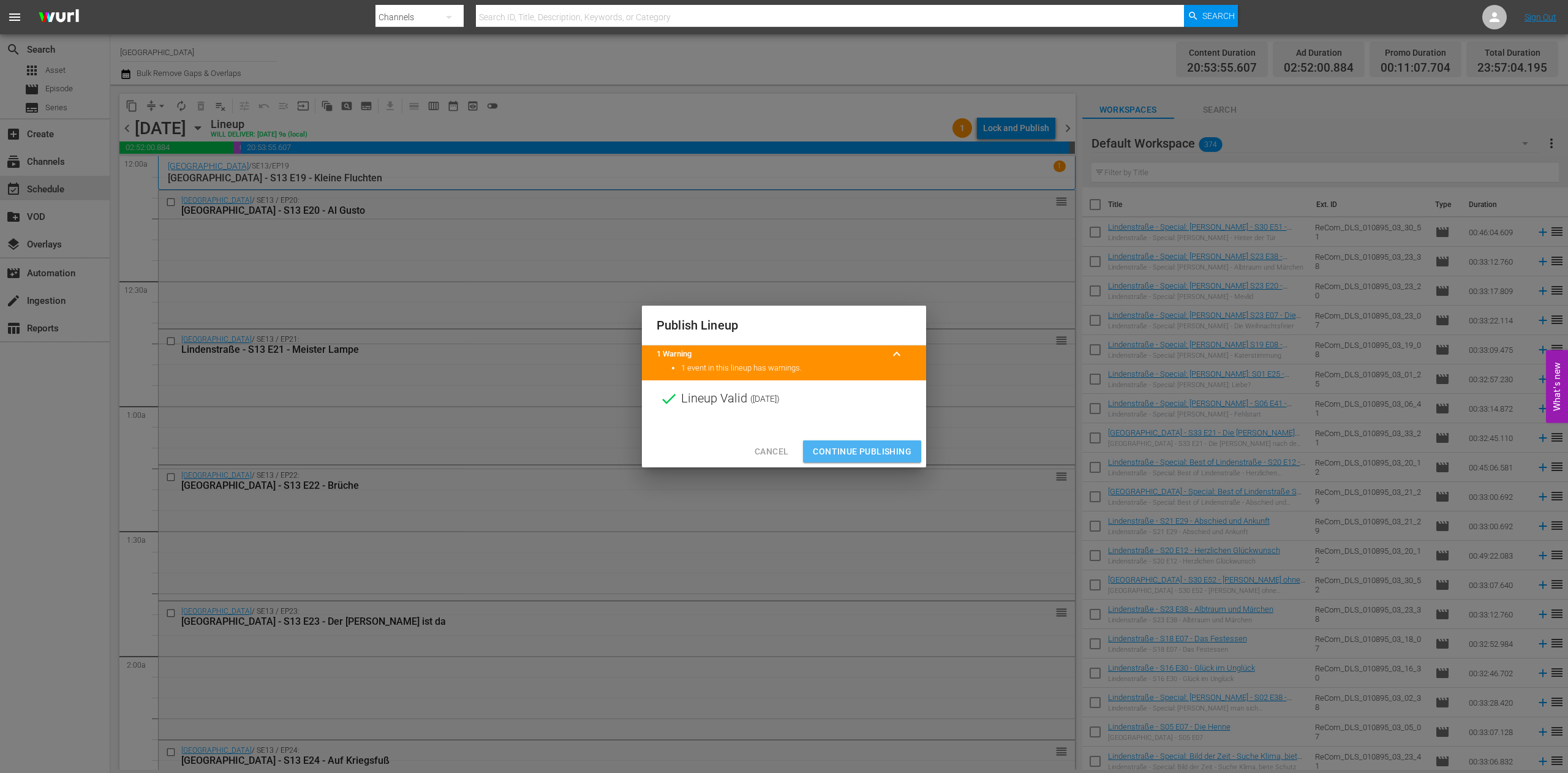
click at [855, 451] on span "Continue Publishing" at bounding box center [862, 451] width 99 height 15
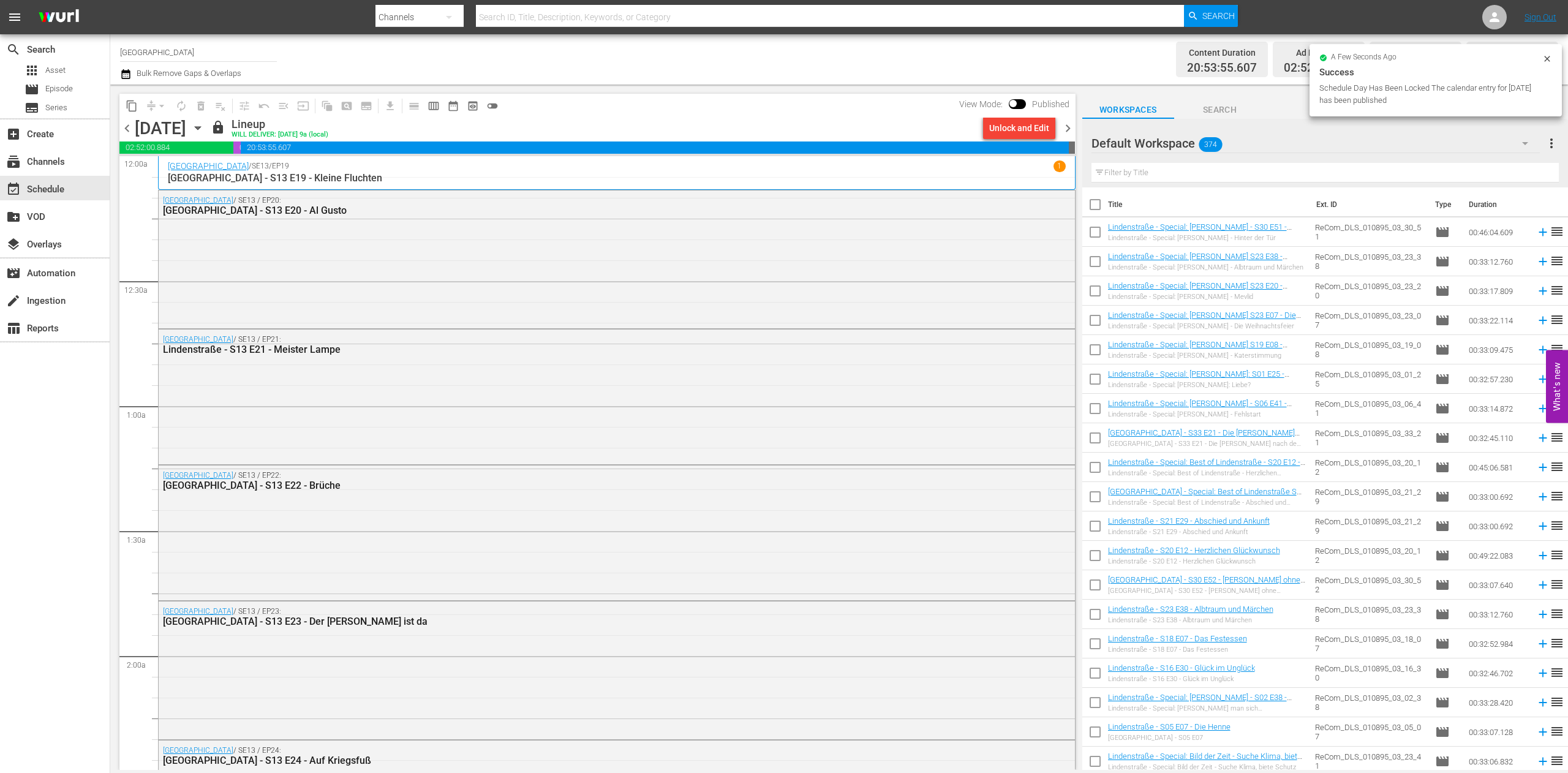
click at [1071, 122] on span "chevron_right" at bounding box center [1068, 128] width 15 height 15
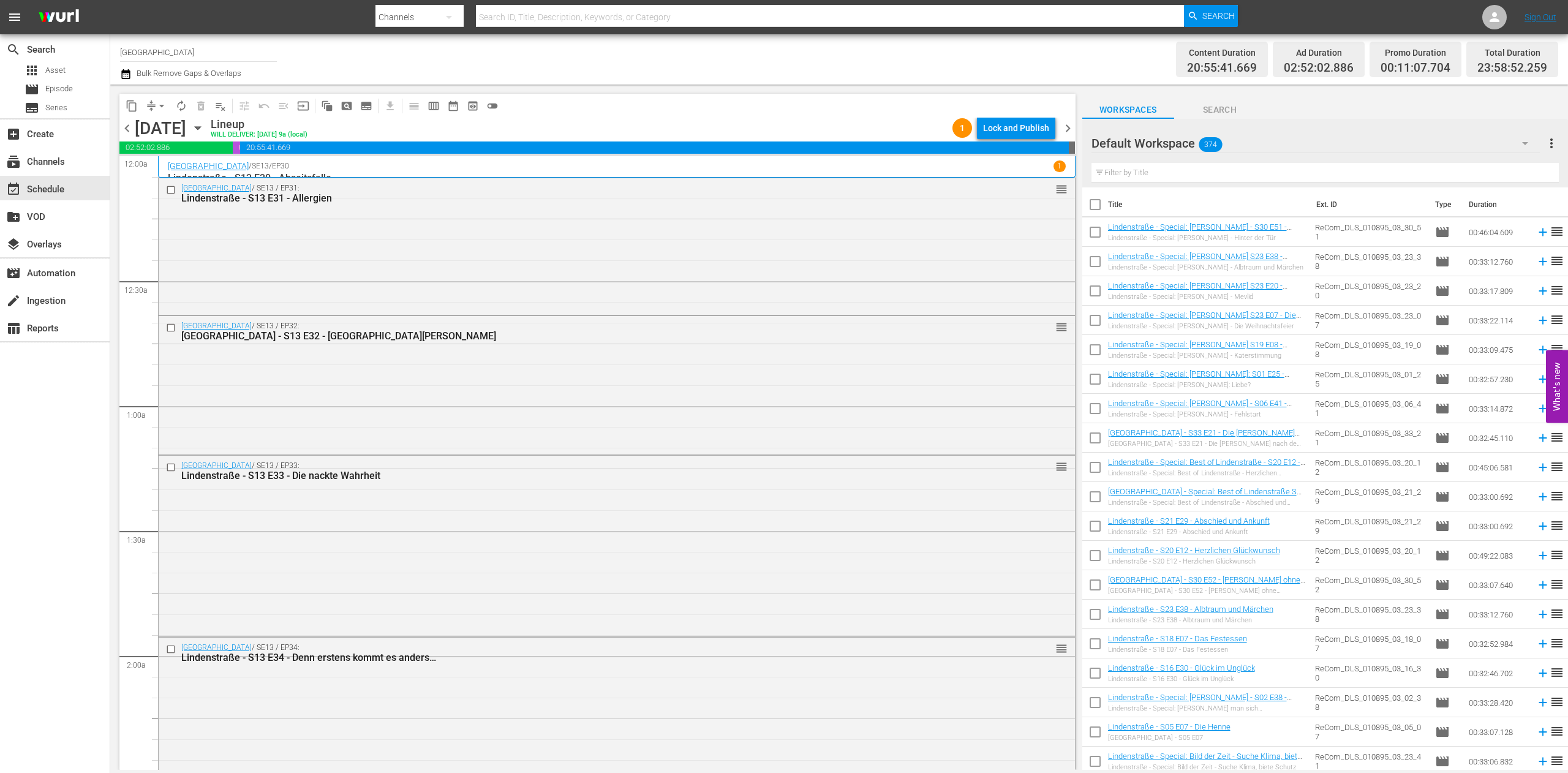
click at [1028, 122] on div "Lock and Publish" at bounding box center [1016, 128] width 66 height 22
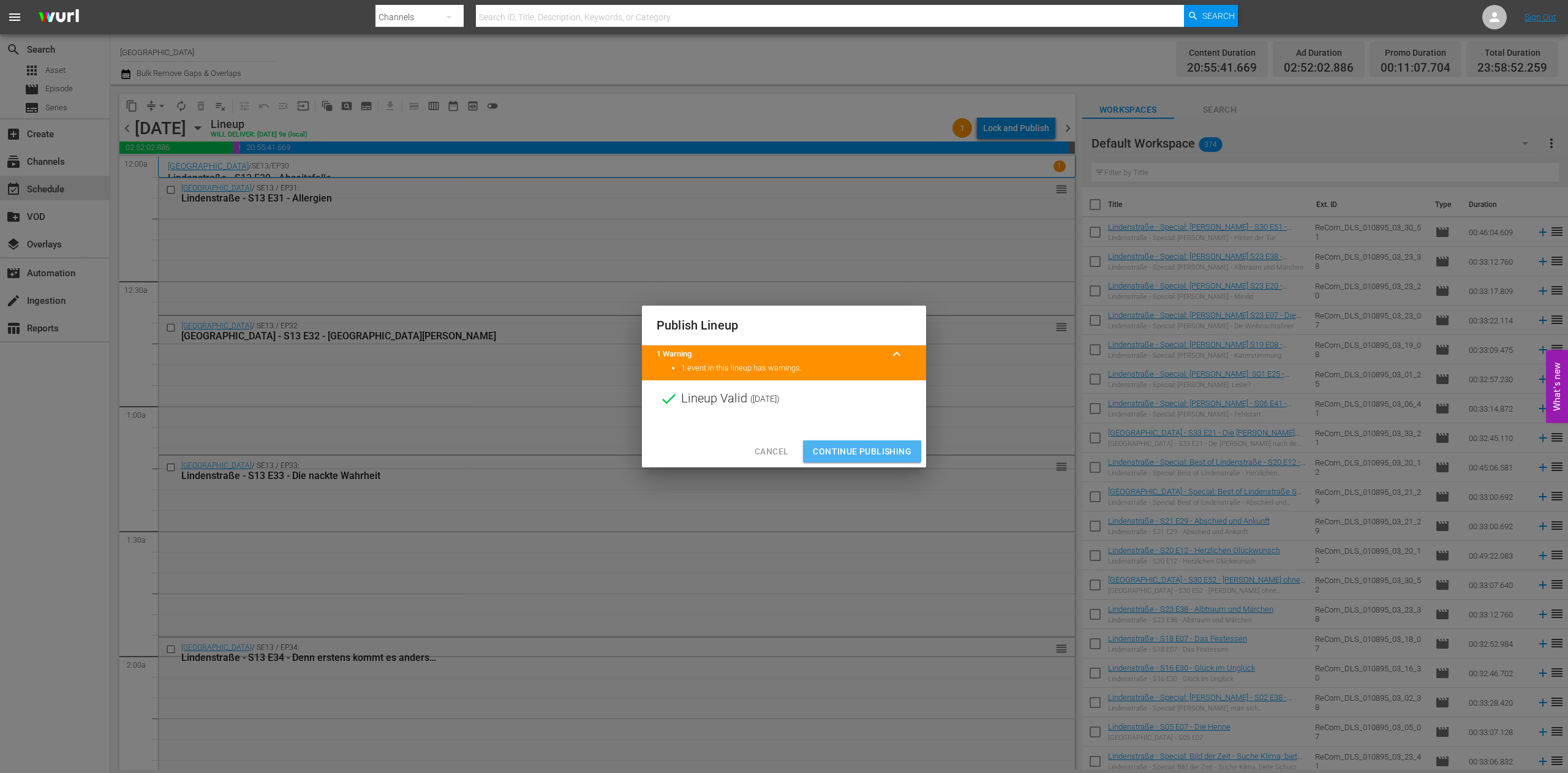
click at [868, 453] on span "Continue Publishing" at bounding box center [862, 451] width 99 height 15
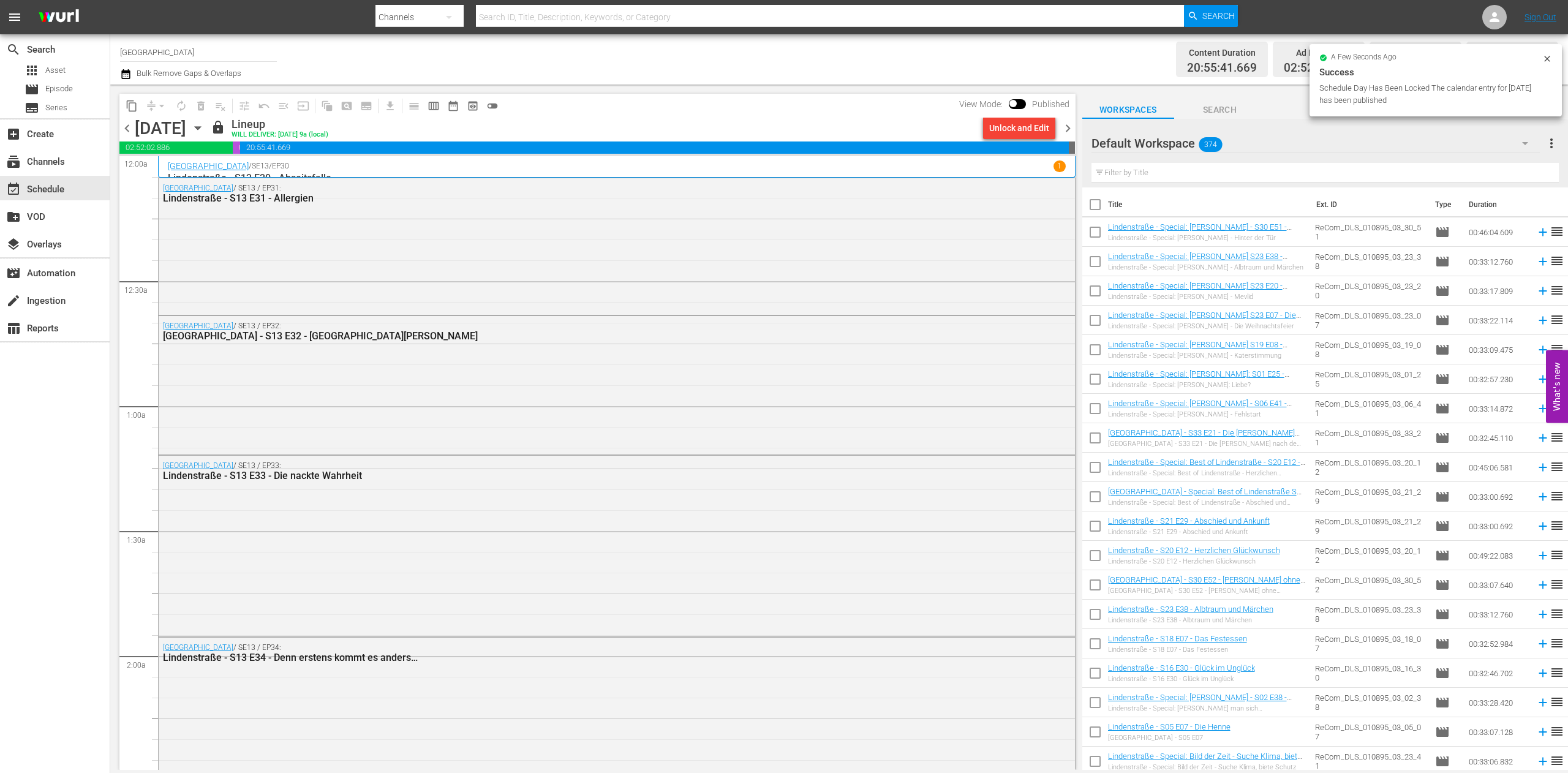
click at [1062, 127] on span "chevron_right" at bounding box center [1068, 128] width 15 height 15
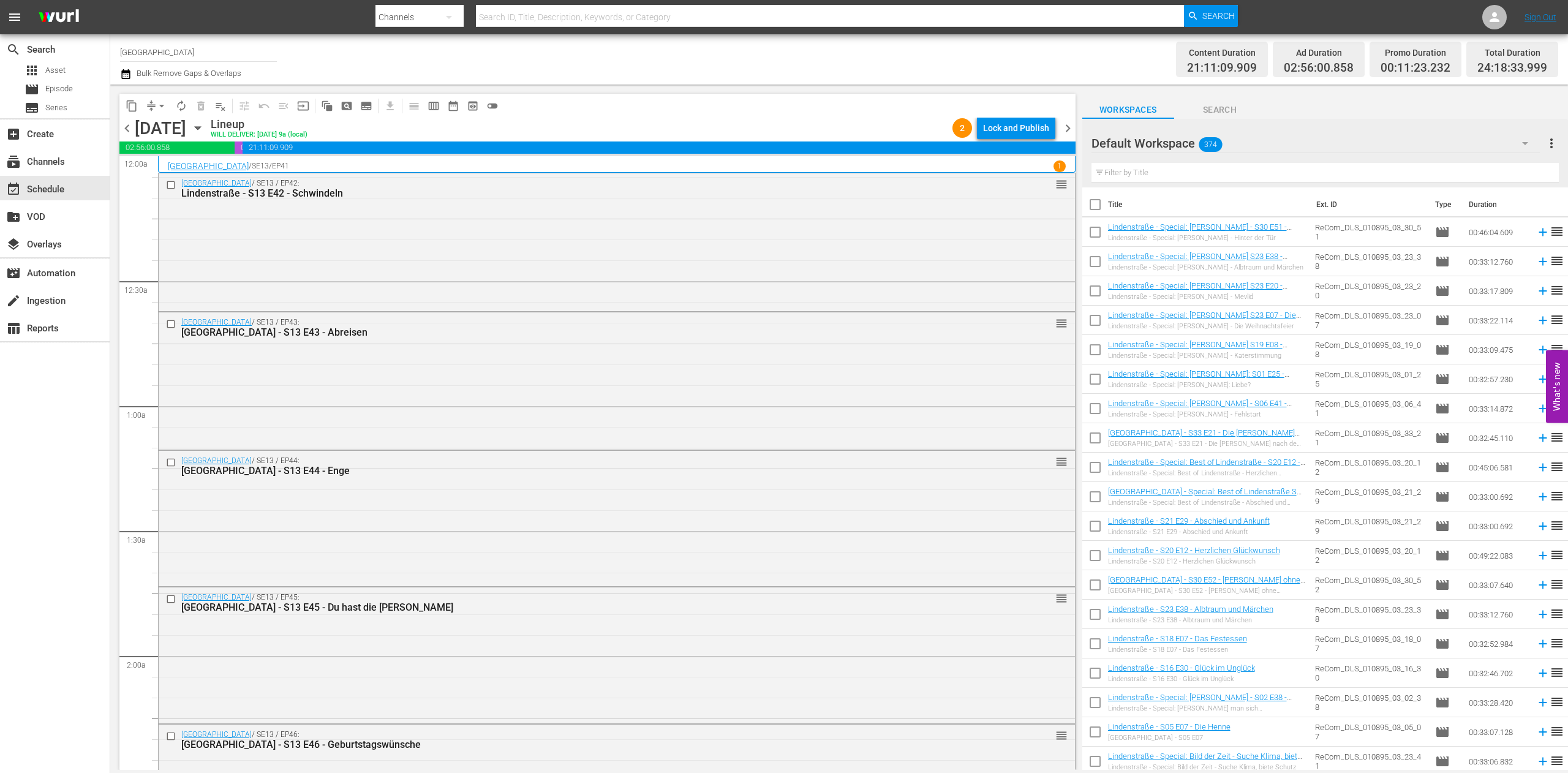
click at [1030, 125] on div "Lock and Publish" at bounding box center [1016, 128] width 66 height 22
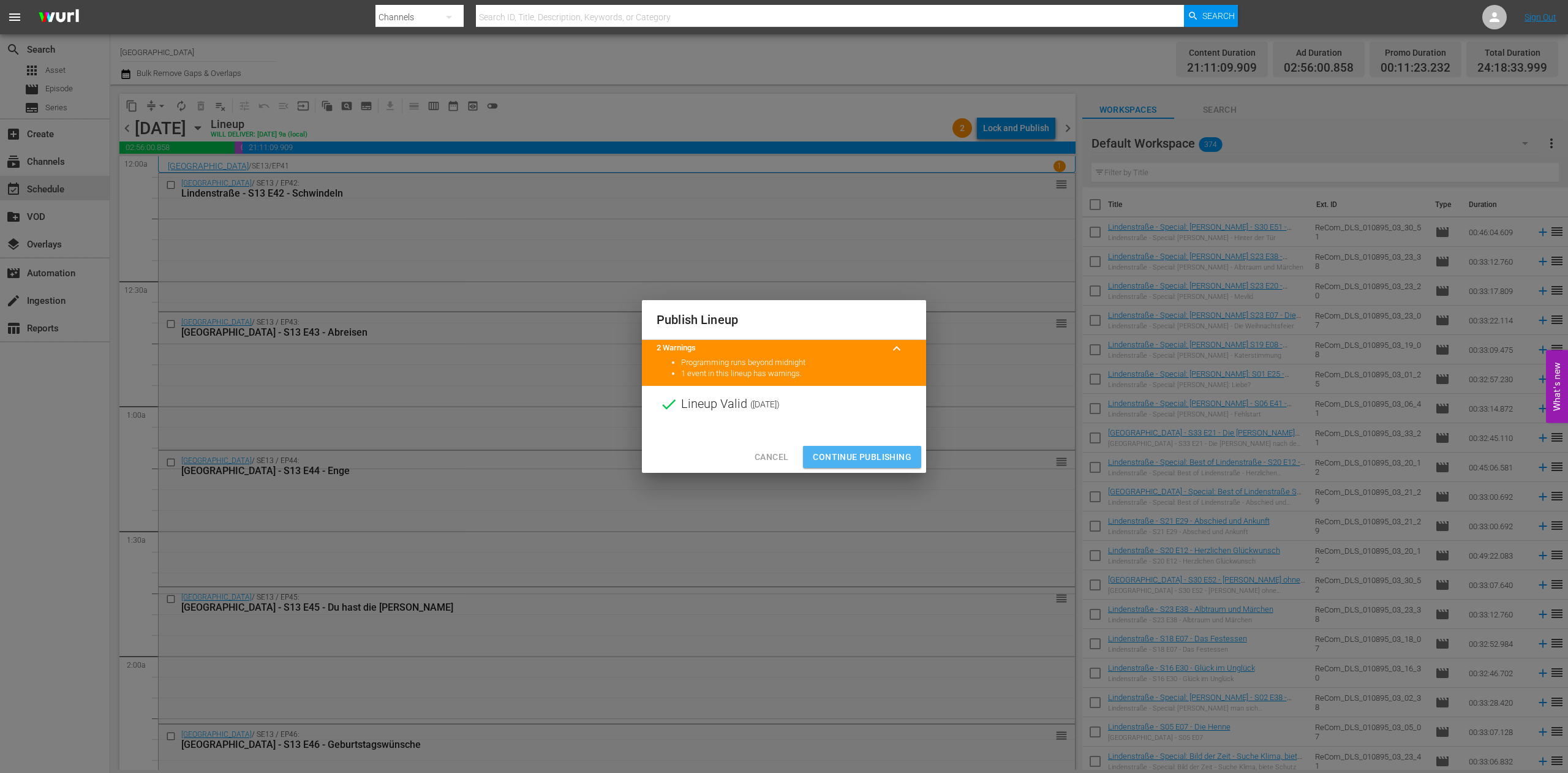
click at [865, 455] on span "Continue Publishing" at bounding box center [862, 457] width 99 height 15
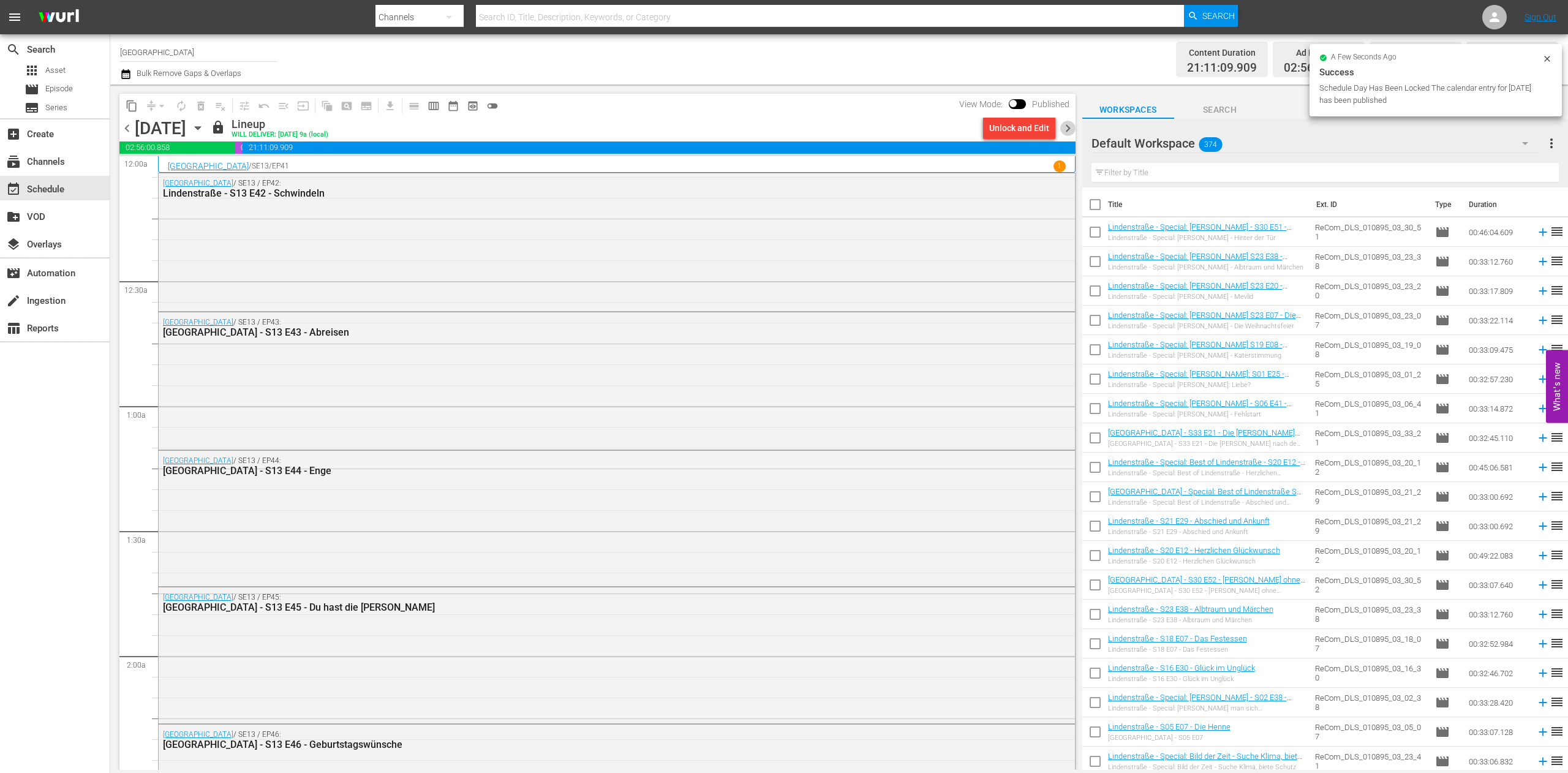
click at [1065, 128] on span "chevron_right" at bounding box center [1068, 128] width 15 height 15
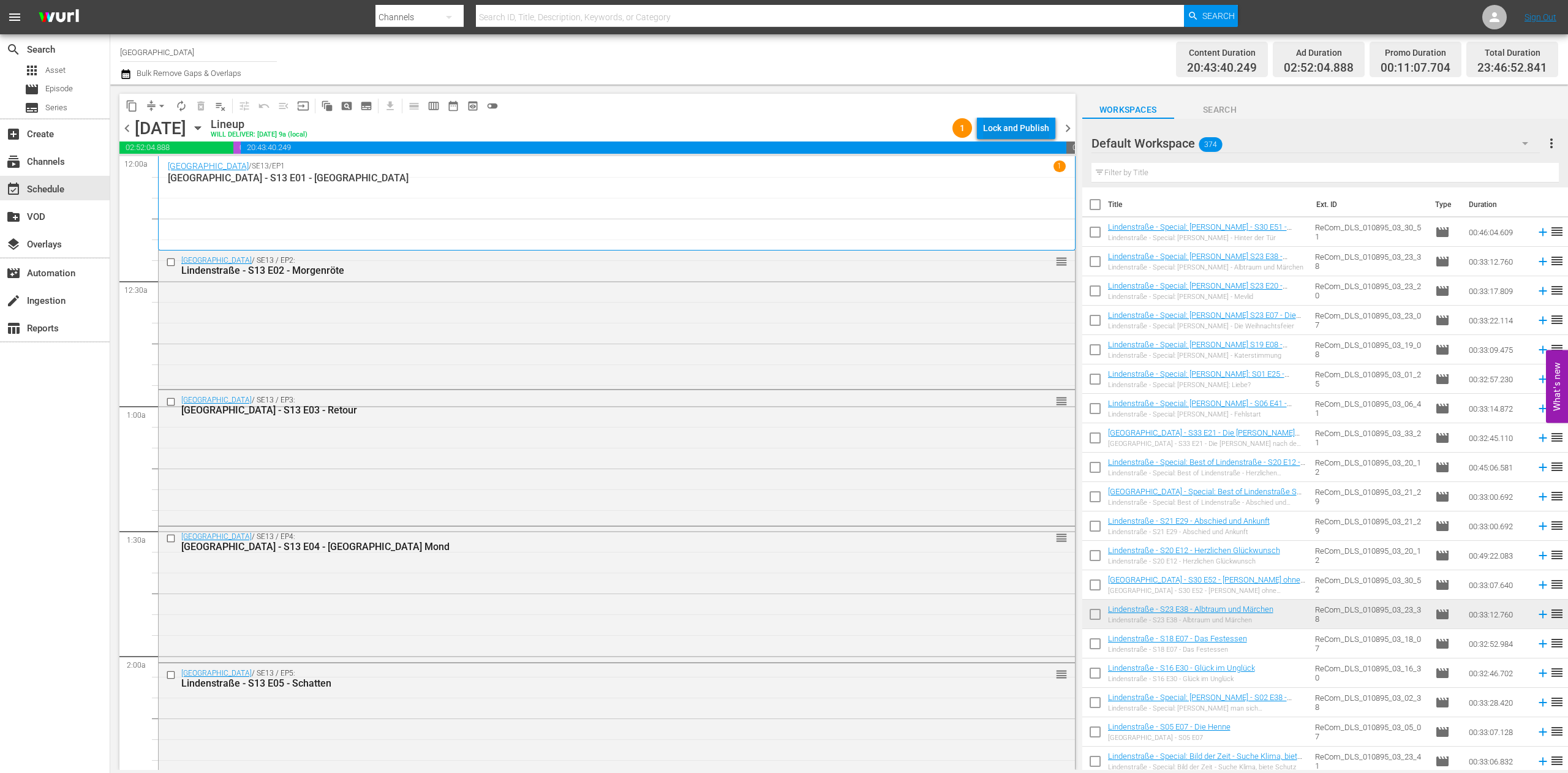
click at [1032, 125] on div "Lock and Publish" at bounding box center [1016, 128] width 66 height 22
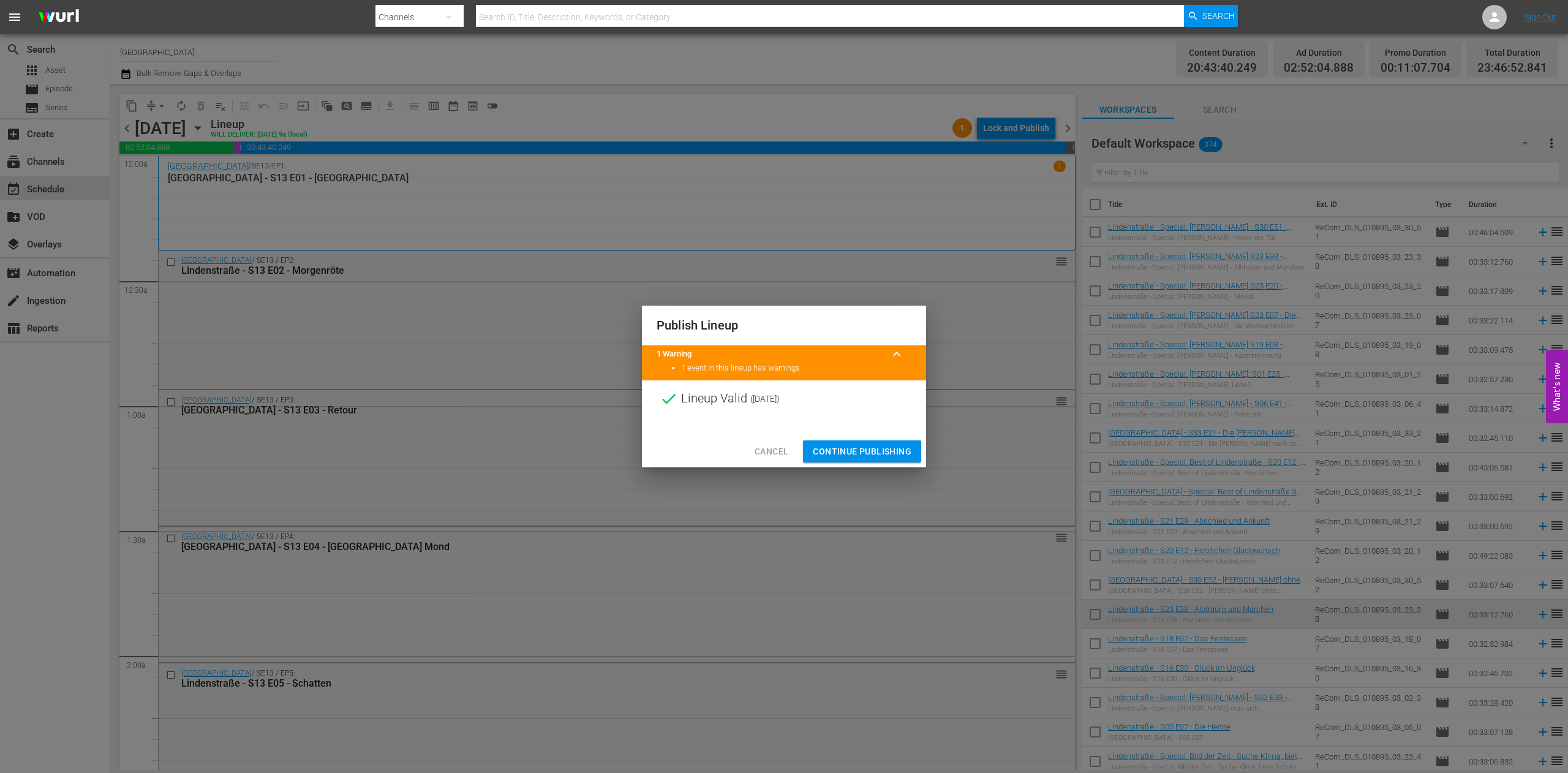
click at [875, 448] on span "Continue Publishing" at bounding box center [862, 451] width 99 height 15
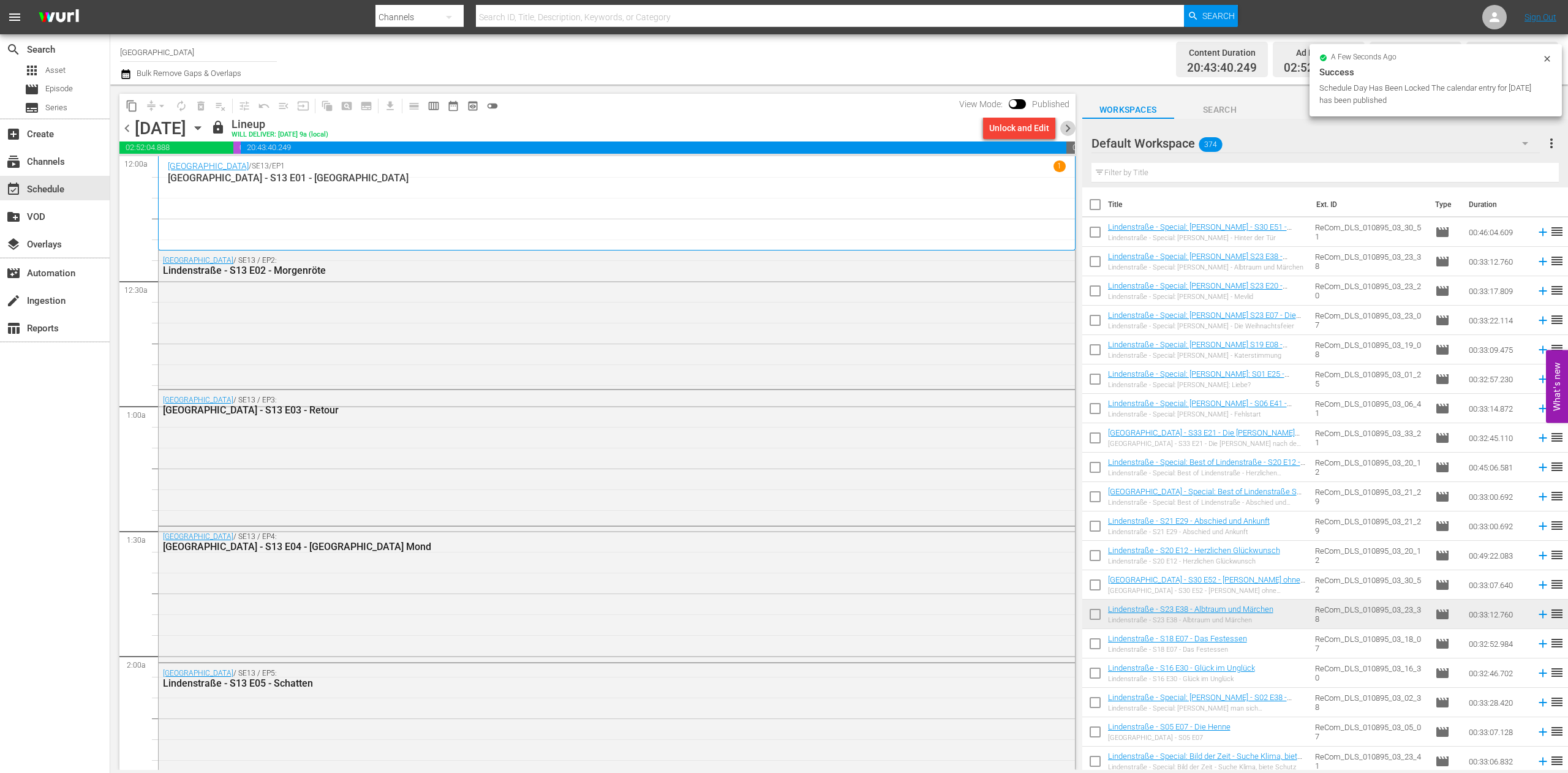
click at [1069, 128] on span "chevron_right" at bounding box center [1068, 128] width 15 height 15
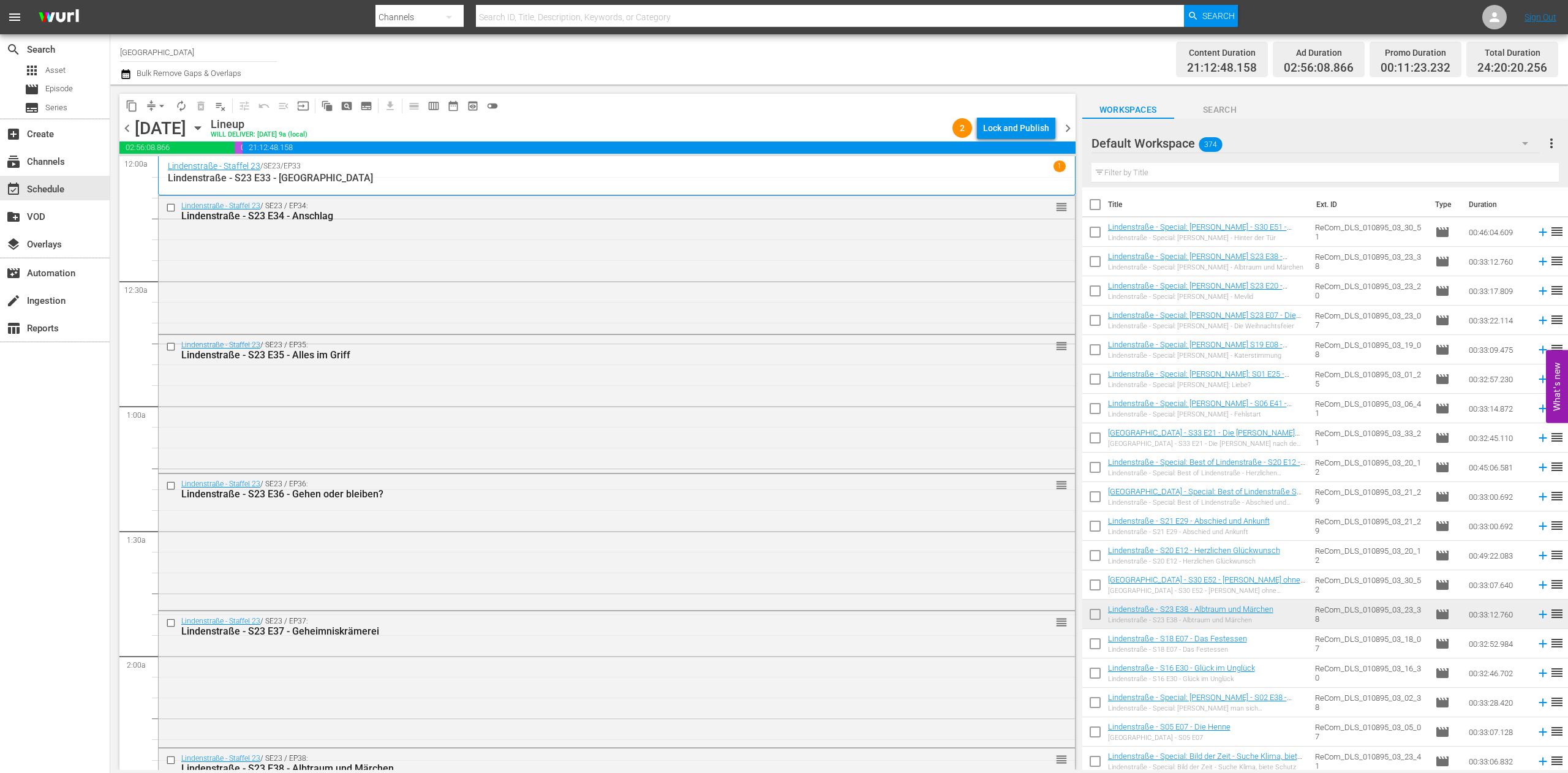
click at [1027, 116] on div "content_copy compress arrow_drop_down autorenew_outlined delete_forever_outline…" at bounding box center [597, 105] width 956 height 24
click at [1027, 119] on div "Lock and Publish" at bounding box center [1016, 128] width 66 height 22
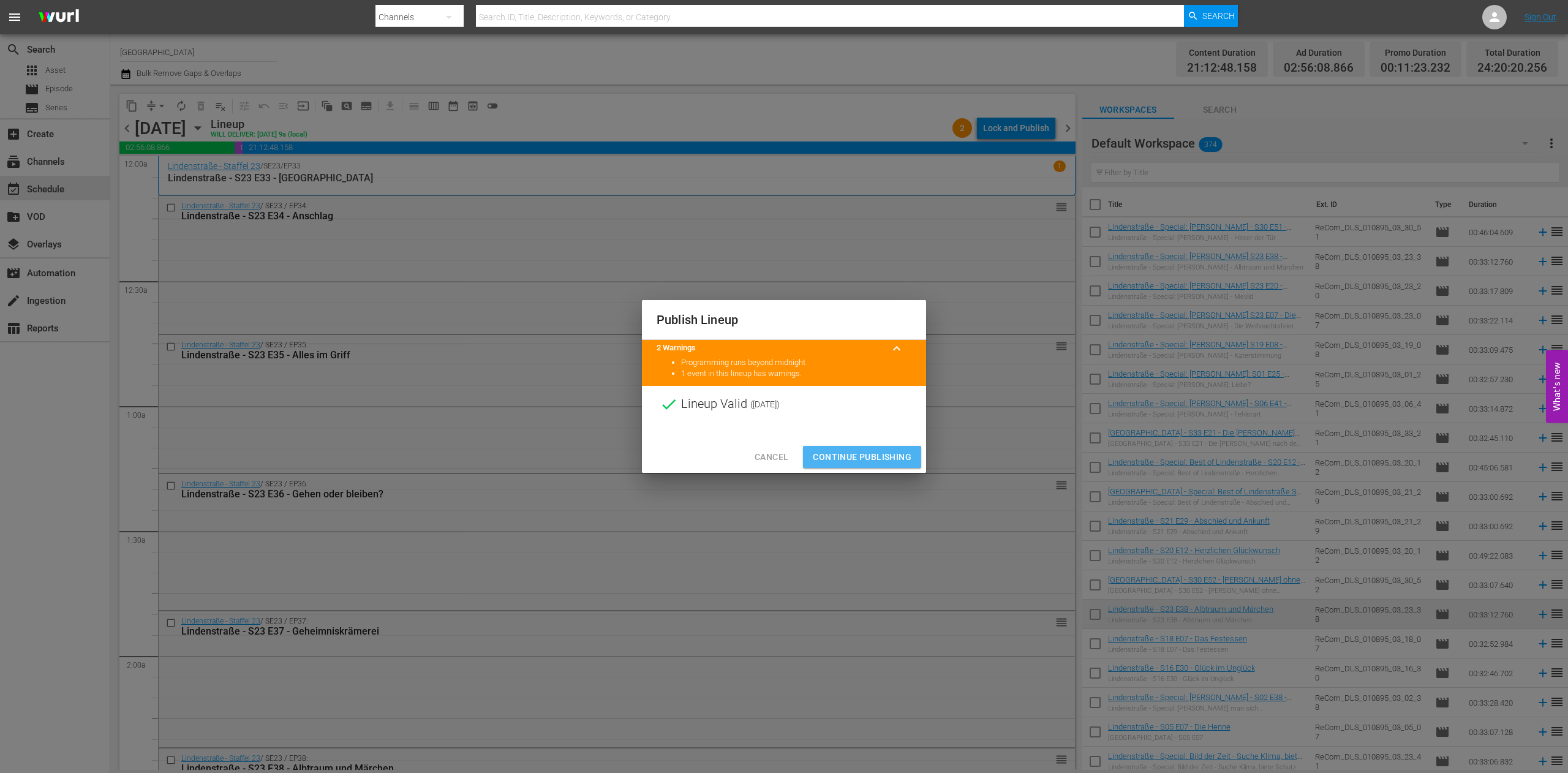
click at [856, 455] on span "Continue Publishing" at bounding box center [862, 457] width 99 height 15
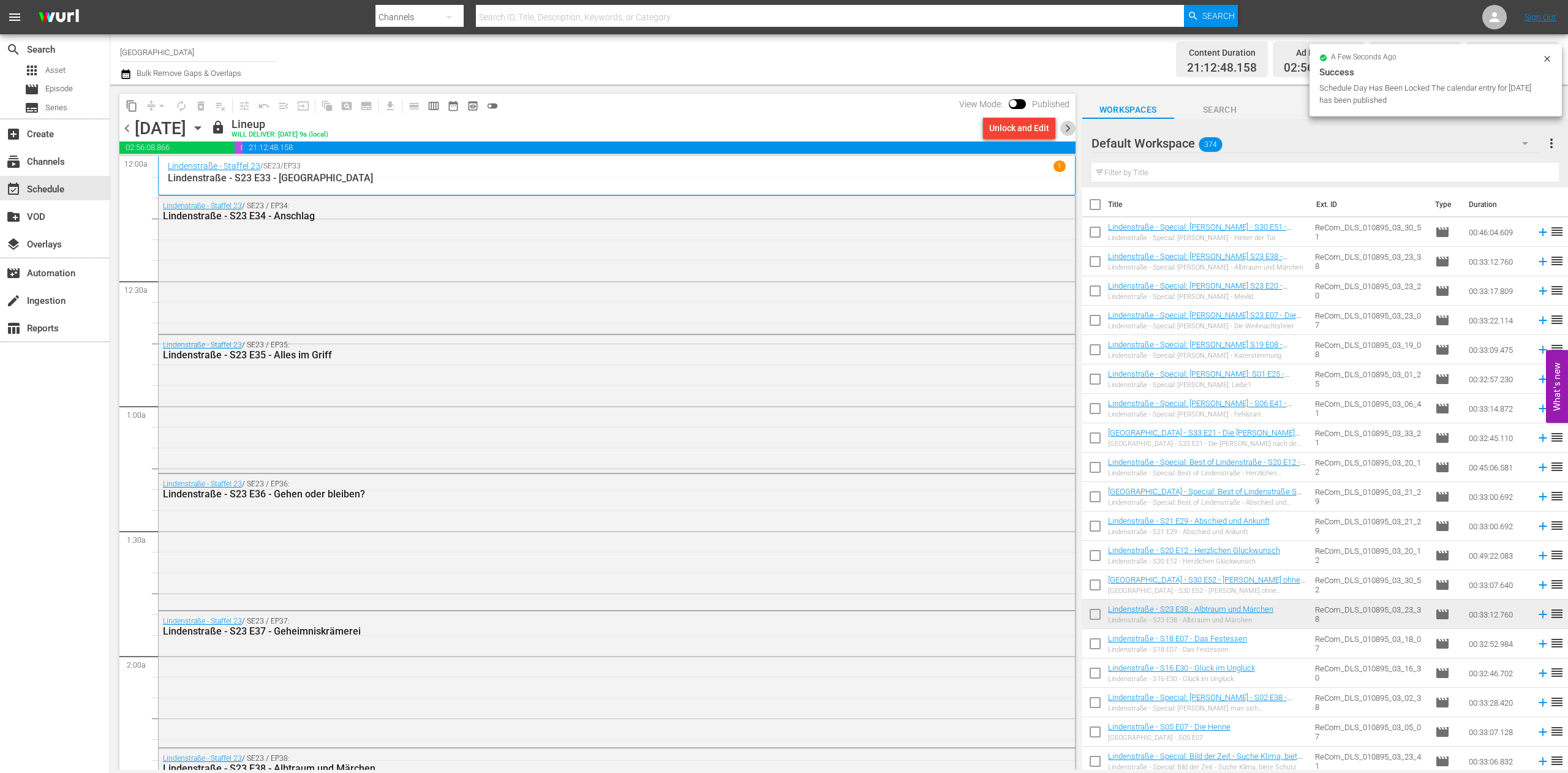
click at [1065, 125] on span "chevron_right" at bounding box center [1068, 128] width 15 height 15
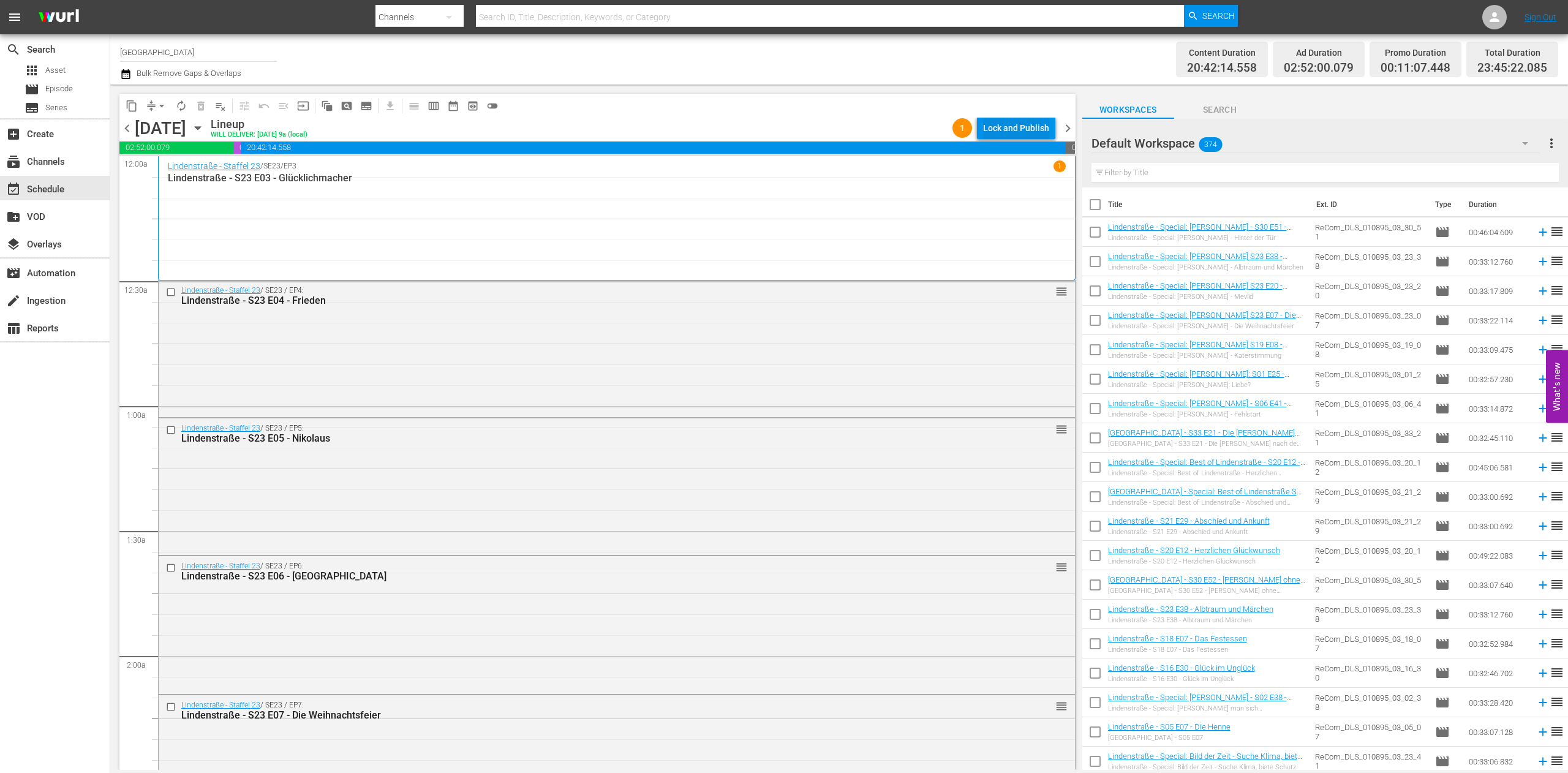
click at [1033, 122] on div "Lock and Publish" at bounding box center [1016, 128] width 66 height 22
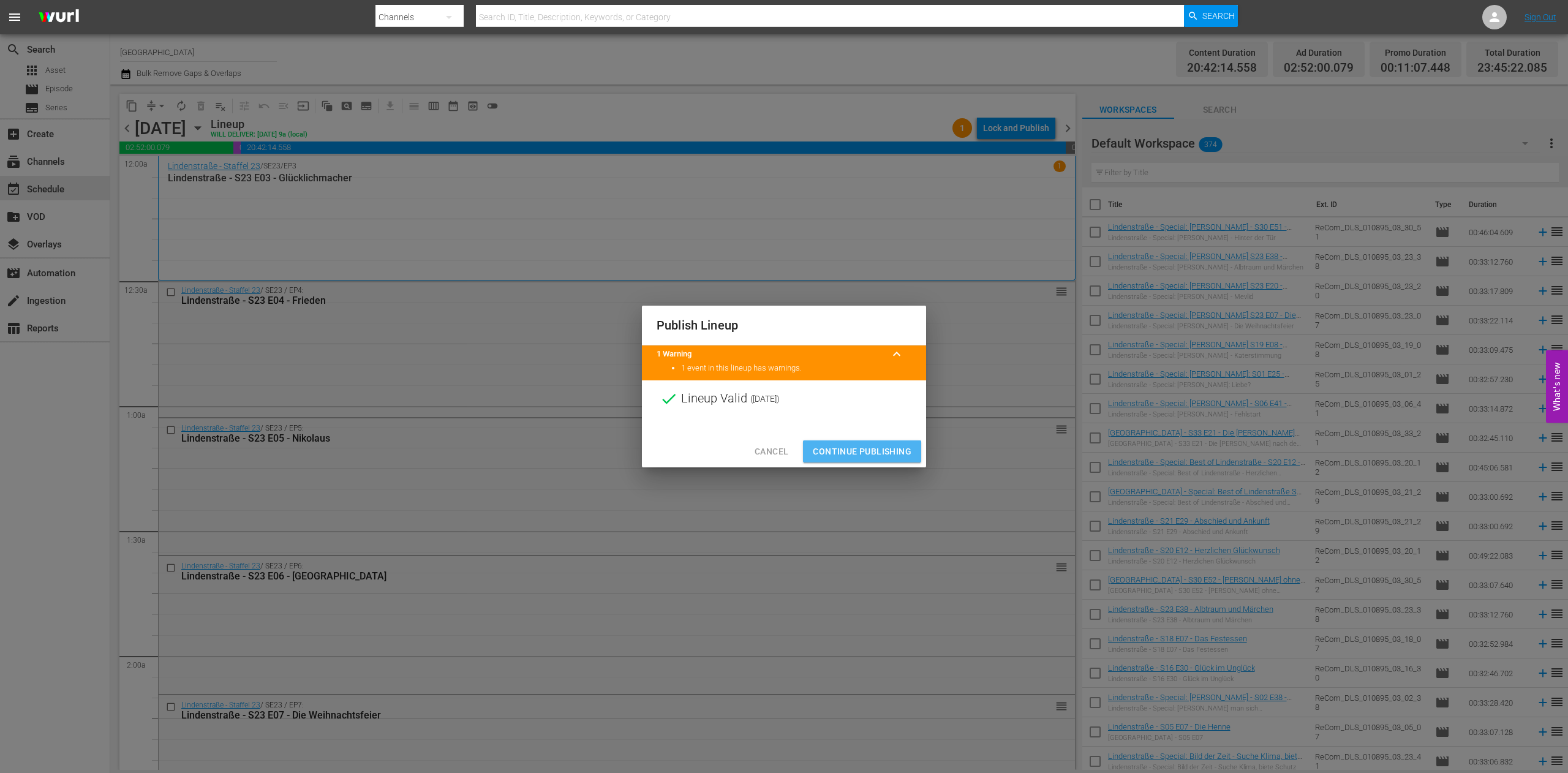
click at [876, 453] on span "Continue Publishing" at bounding box center [862, 451] width 99 height 15
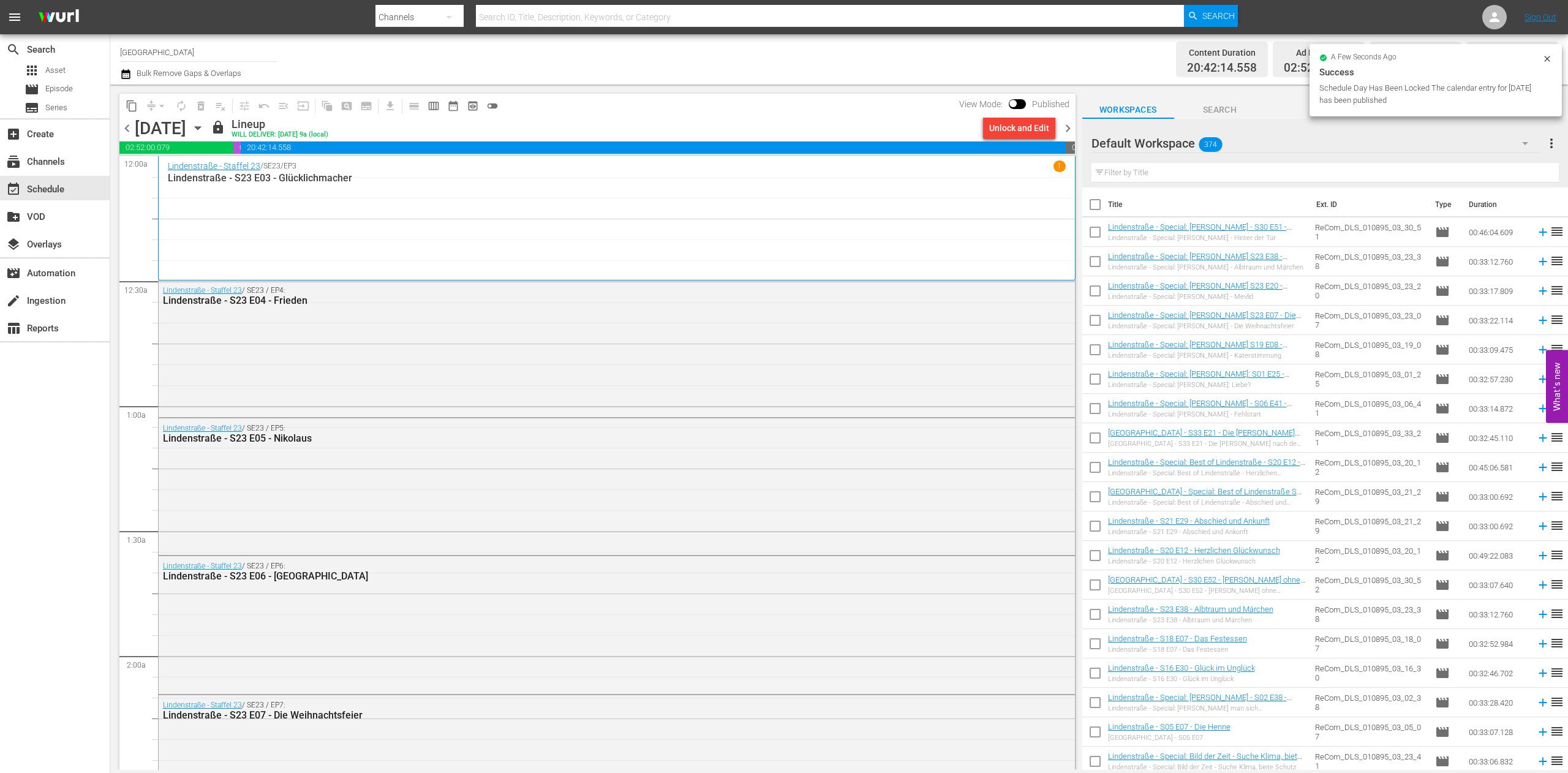
click at [1065, 125] on span "chevron_right" at bounding box center [1068, 128] width 15 height 15
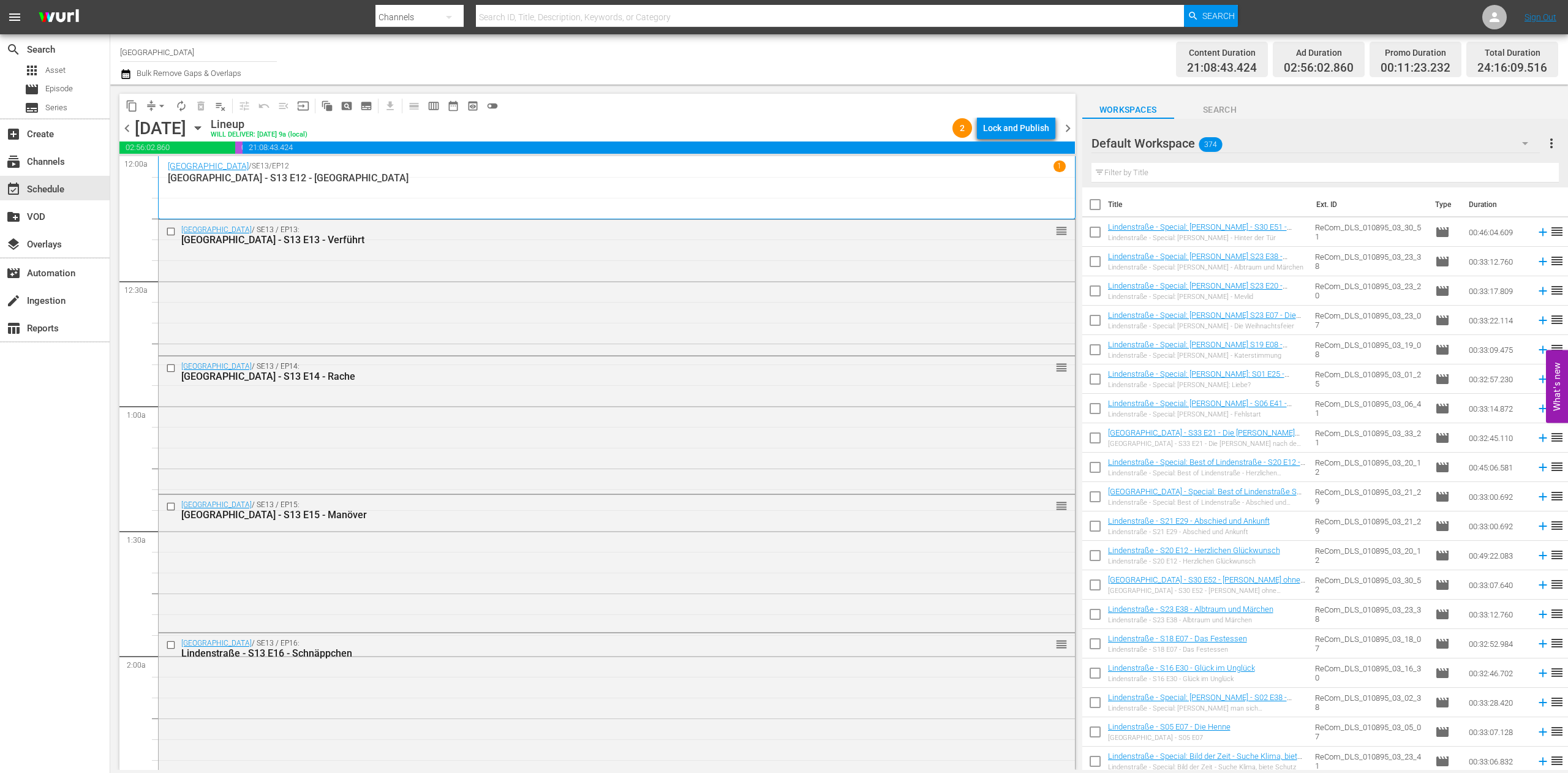
click at [1033, 124] on div "Lock and Publish" at bounding box center [1016, 128] width 66 height 22
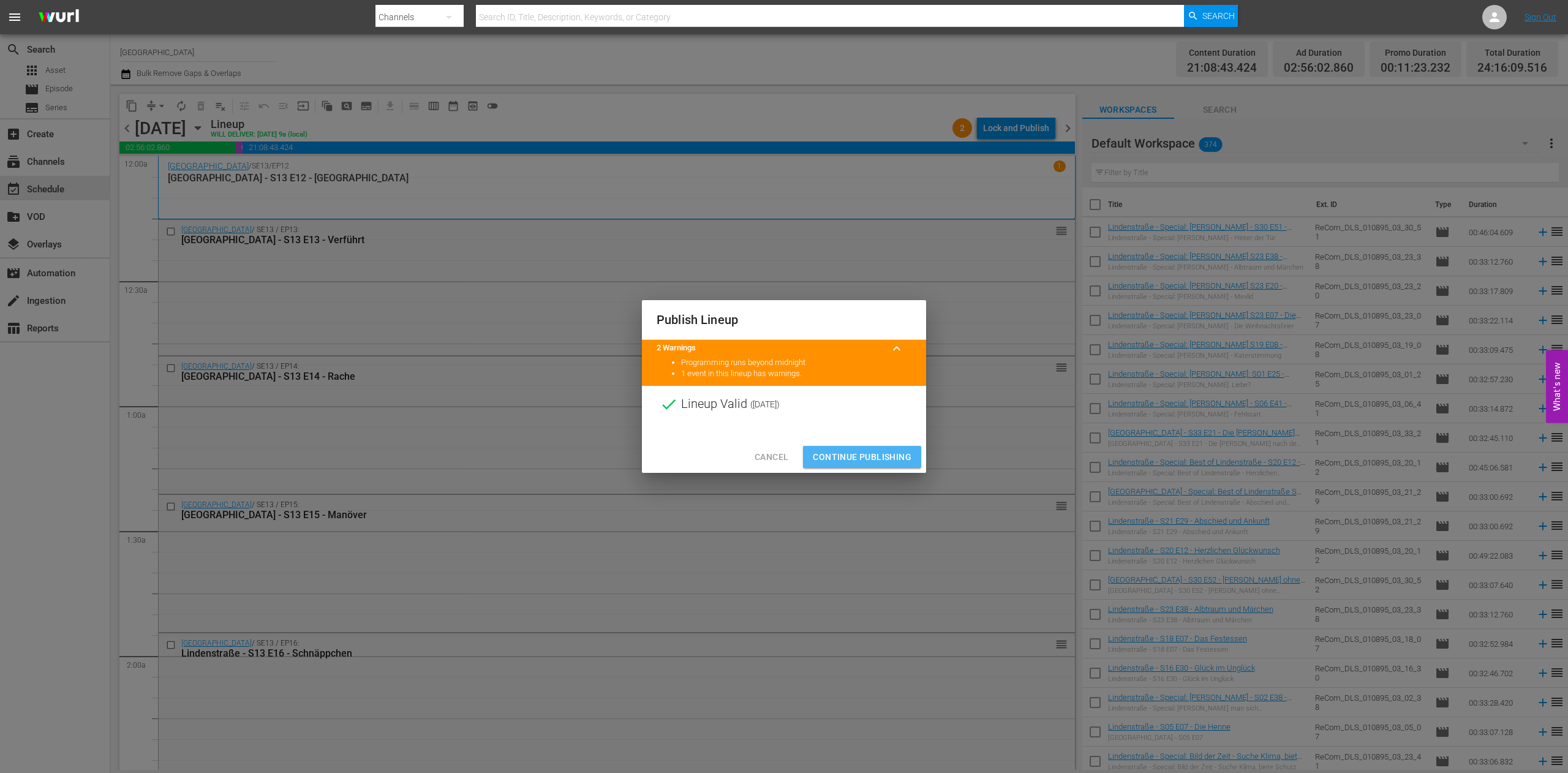
click at [871, 459] on span "Continue Publishing" at bounding box center [862, 457] width 99 height 15
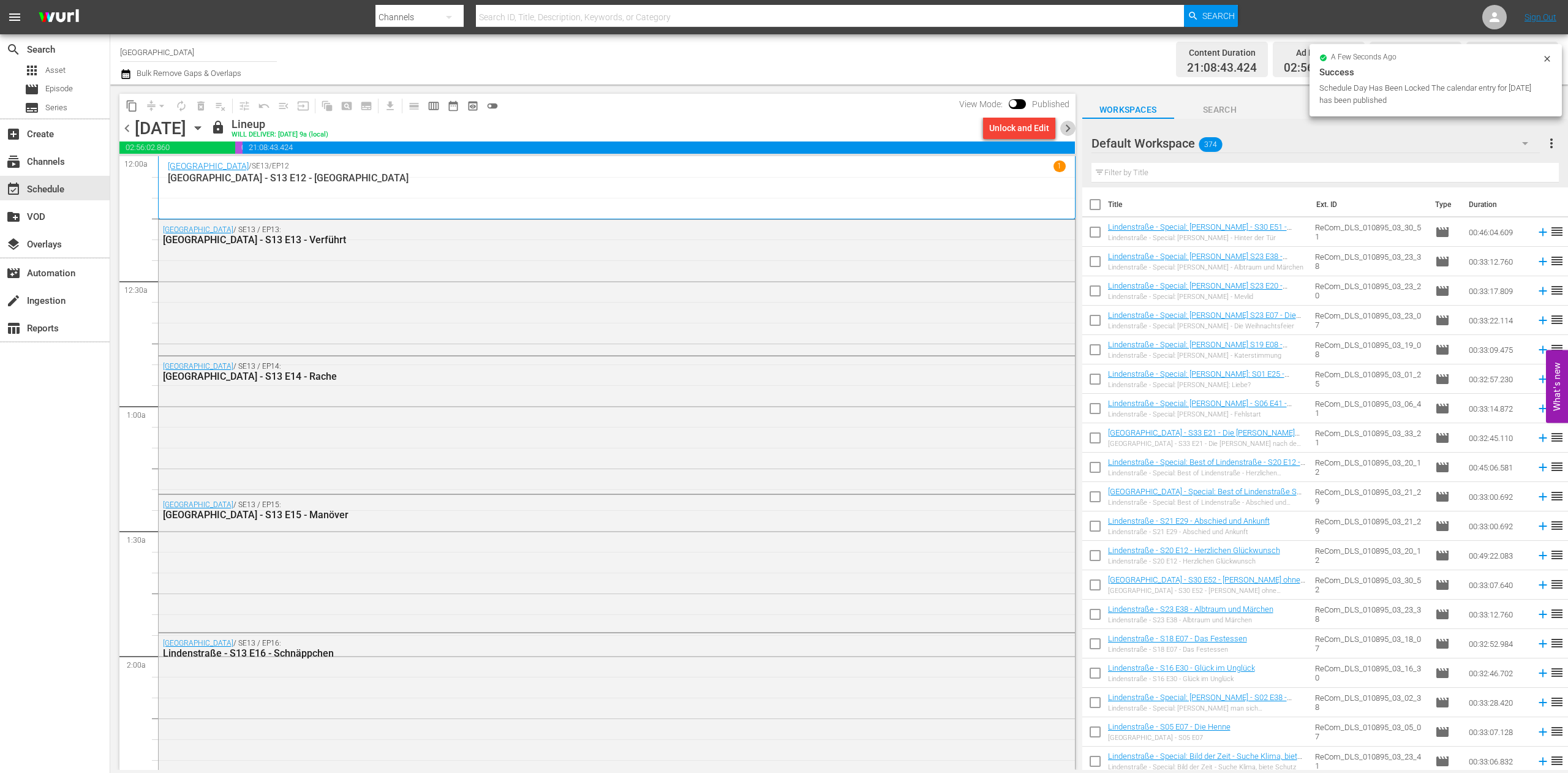
click at [1066, 125] on span "chevron_right" at bounding box center [1068, 128] width 15 height 15
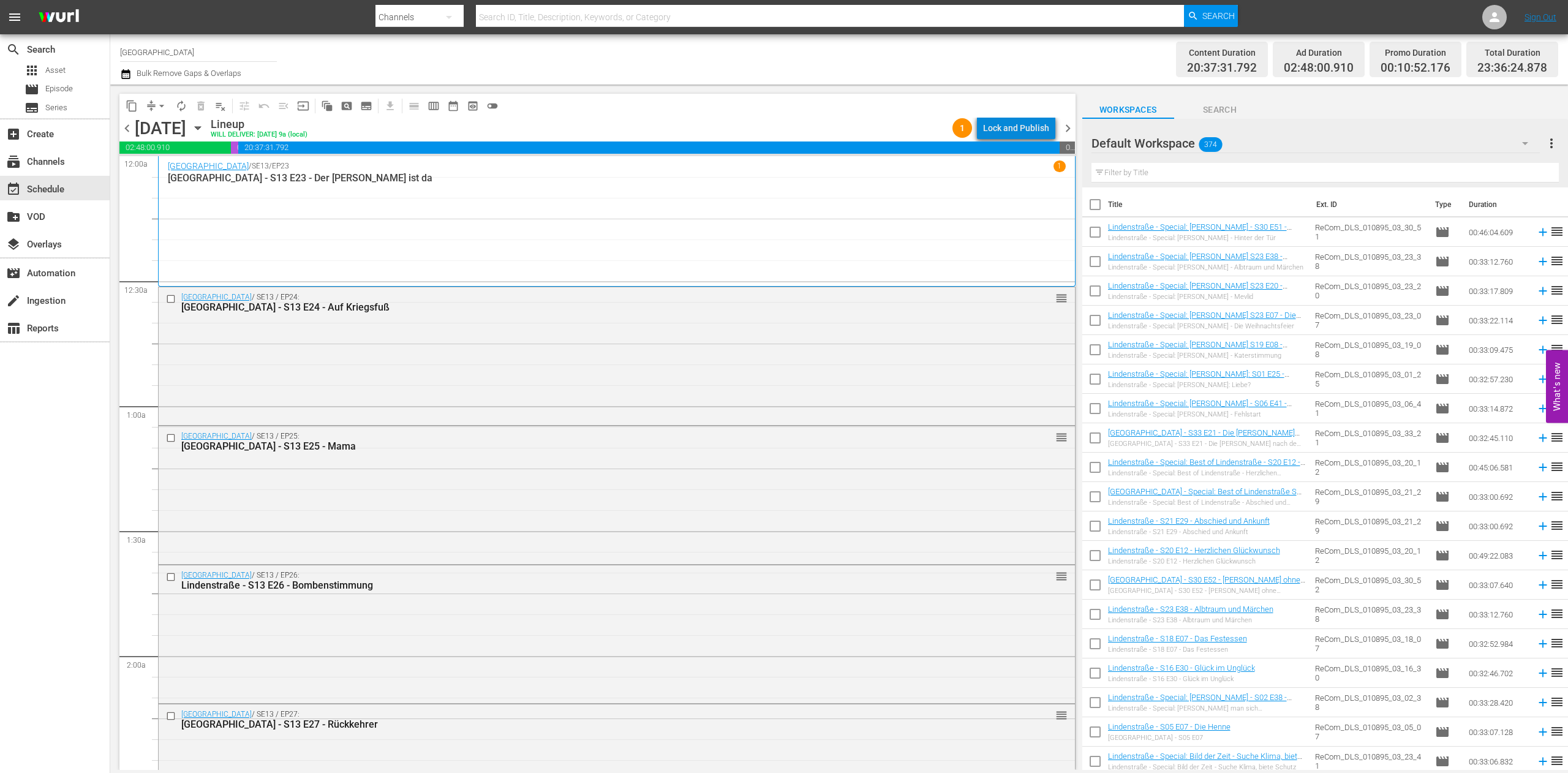
click at [1035, 126] on div "Lock and Publish" at bounding box center [1016, 128] width 66 height 22
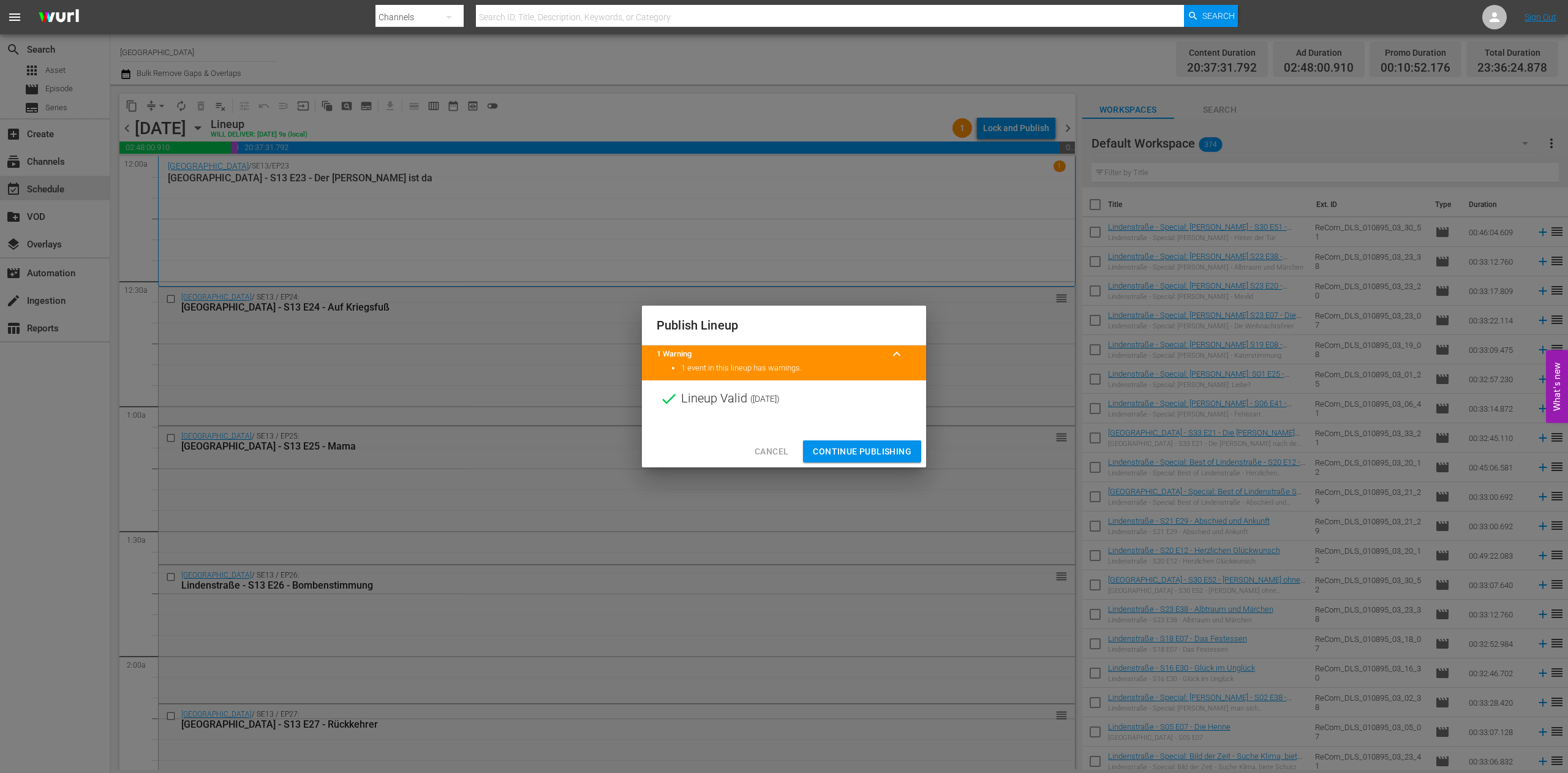
click at [878, 448] on span "Continue Publishing" at bounding box center [862, 451] width 99 height 15
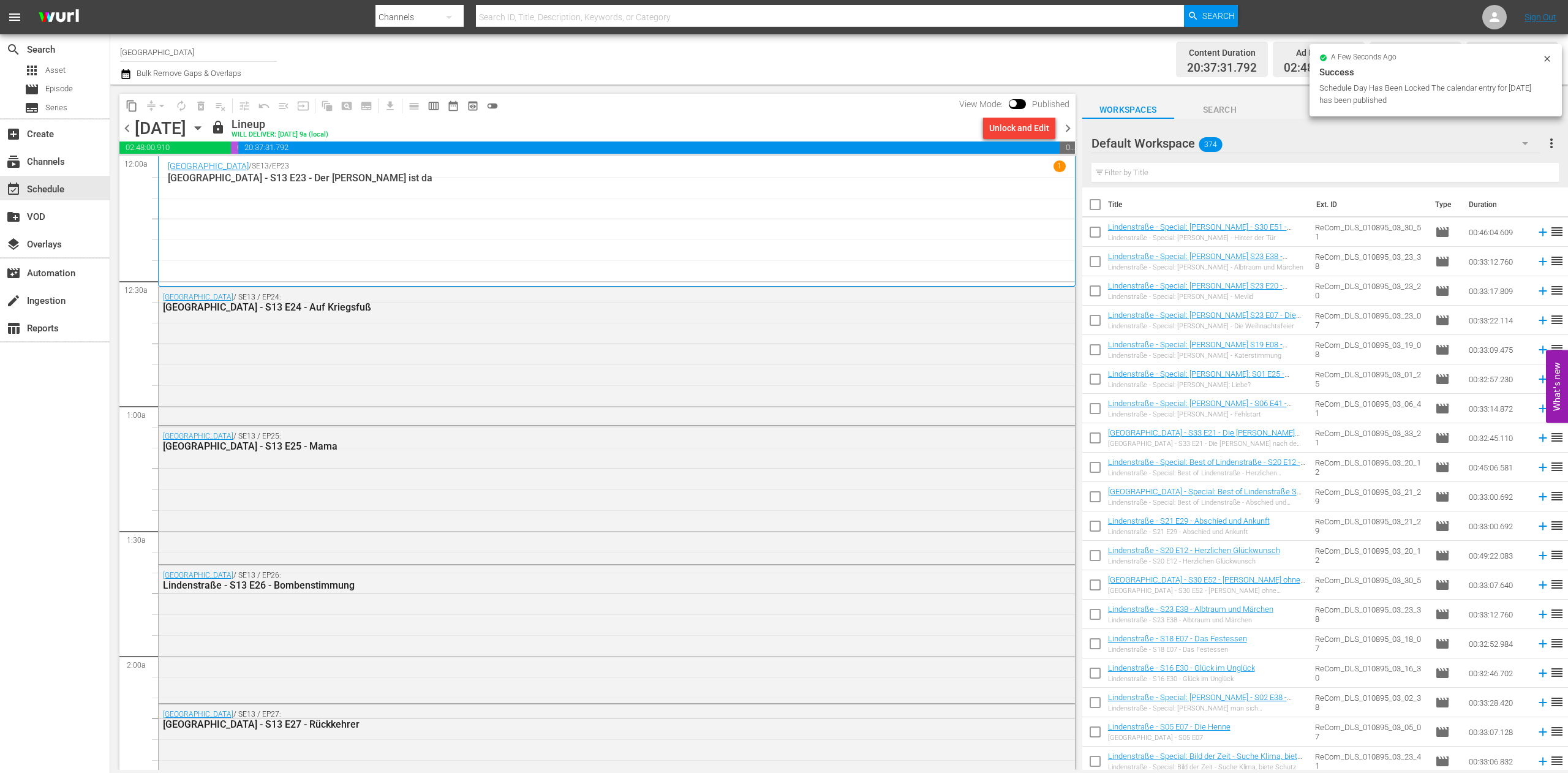
click at [1065, 129] on span "chevron_right" at bounding box center [1068, 128] width 15 height 15
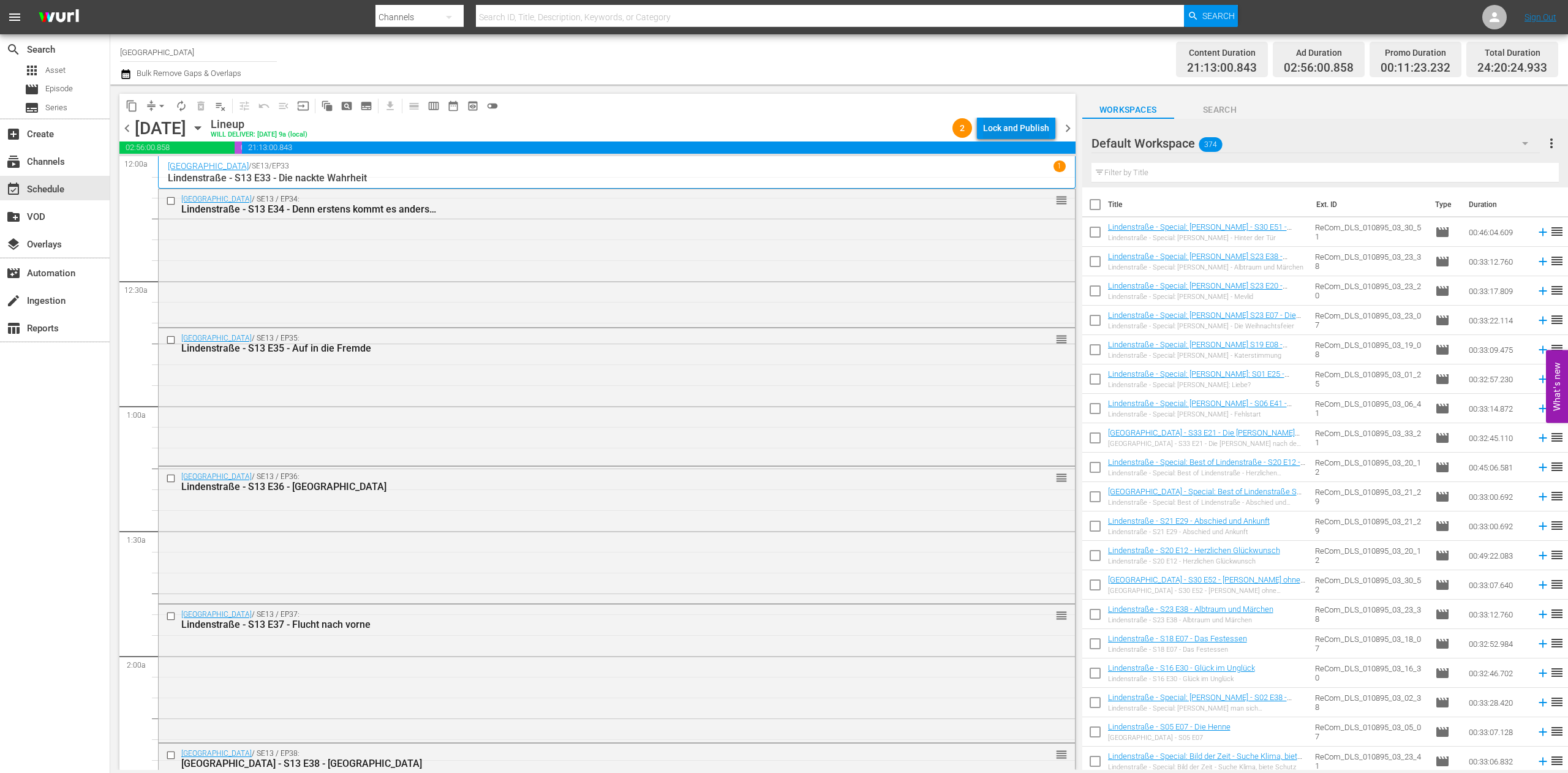
click at [1020, 125] on div "Lock and Publish" at bounding box center [1016, 128] width 66 height 22
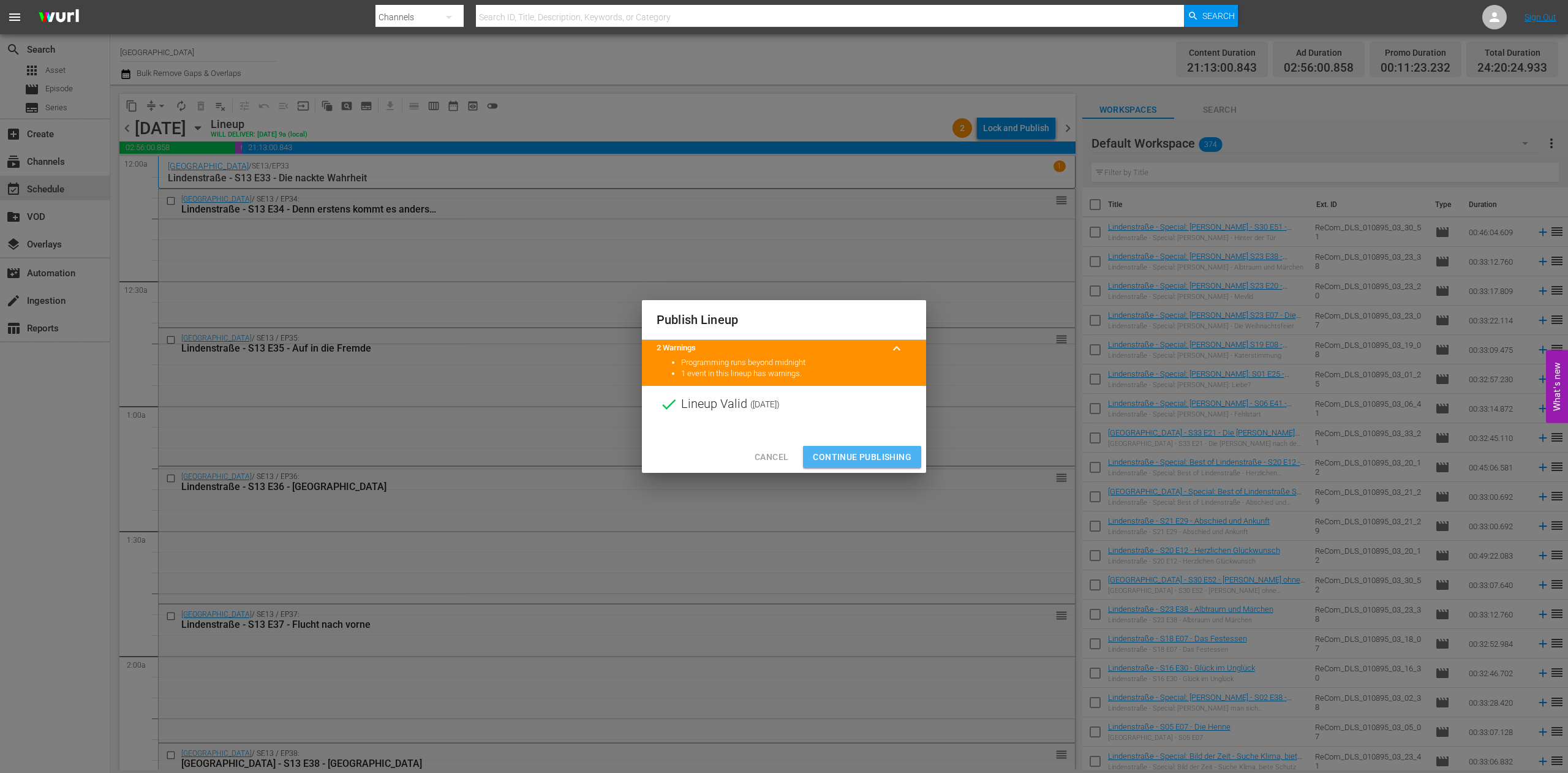
click at [854, 455] on span "Continue Publishing" at bounding box center [862, 457] width 99 height 15
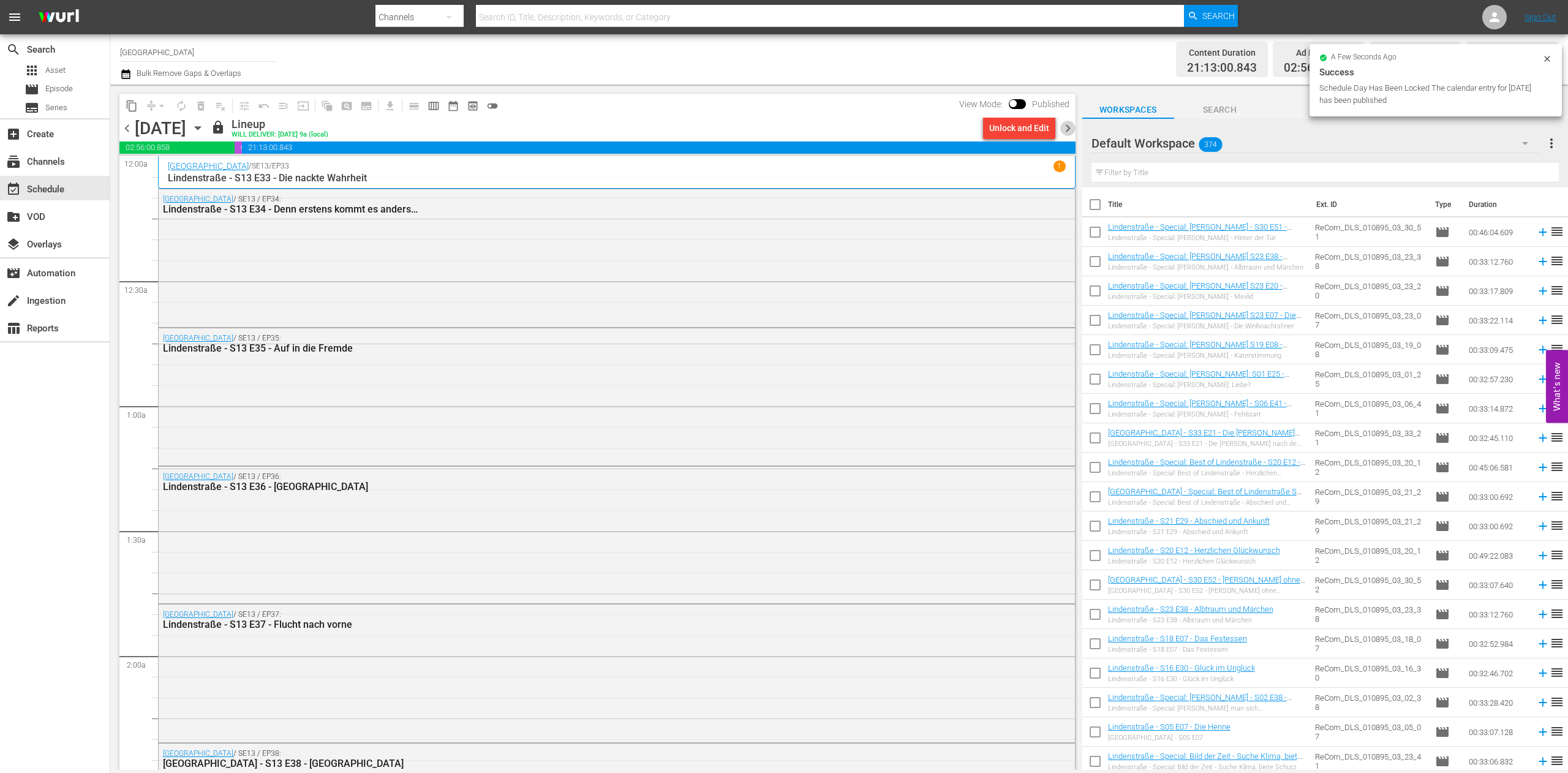
click at [1065, 131] on span "chevron_right" at bounding box center [1068, 128] width 15 height 15
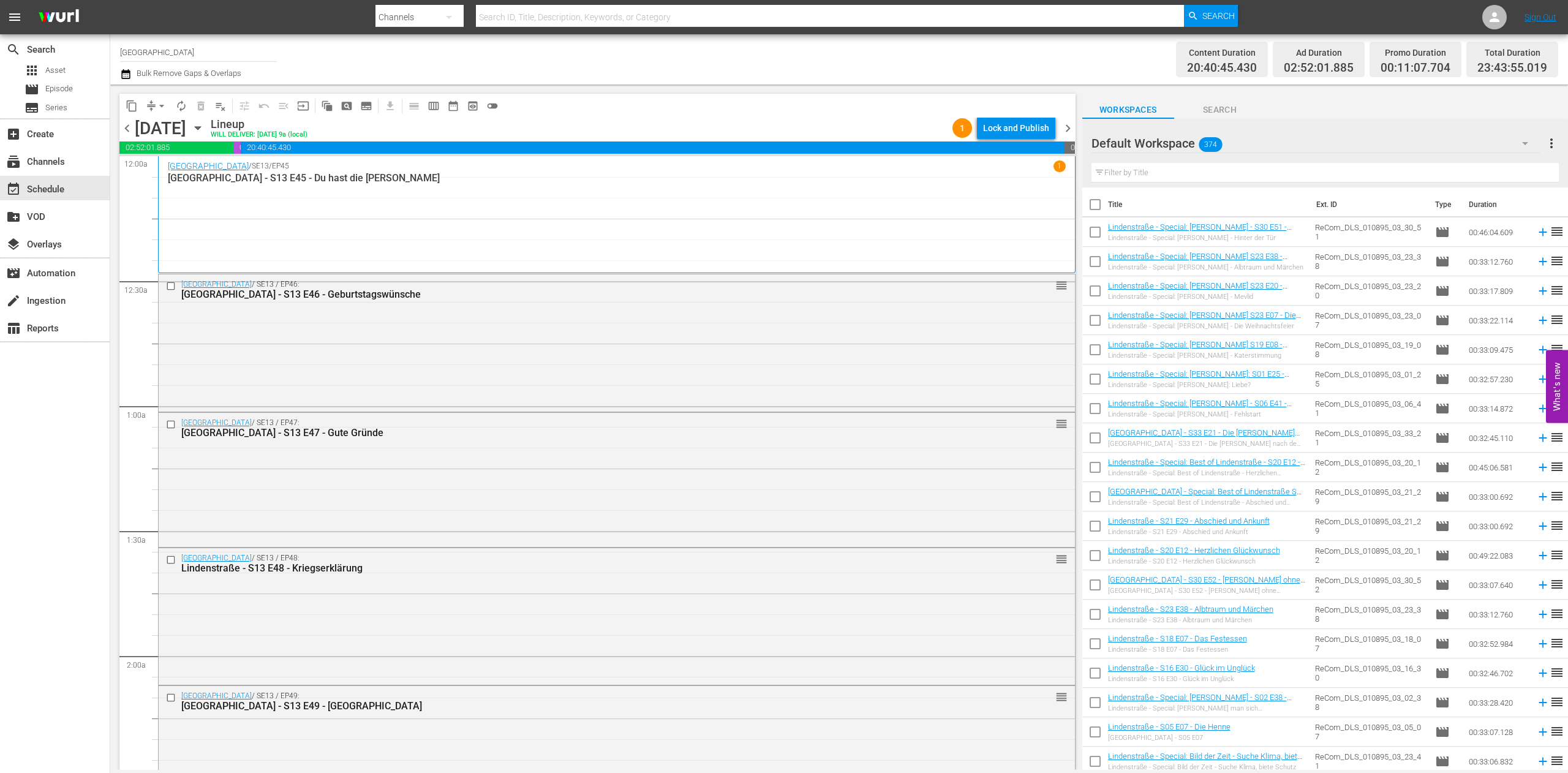
click at [1036, 129] on div "Lock and Publish" at bounding box center [1016, 128] width 66 height 22
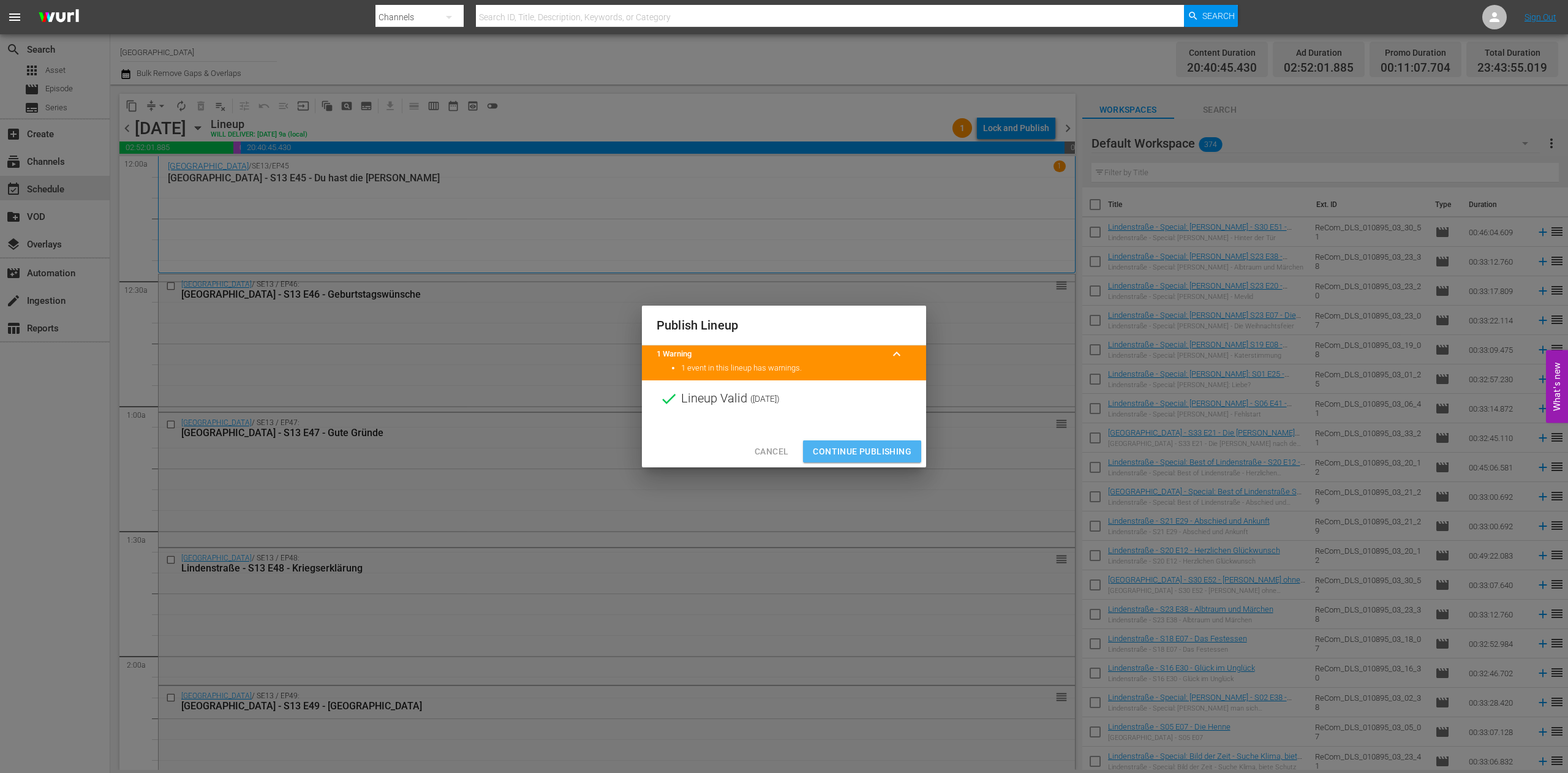
click at [875, 448] on span "Continue Publishing" at bounding box center [862, 451] width 99 height 15
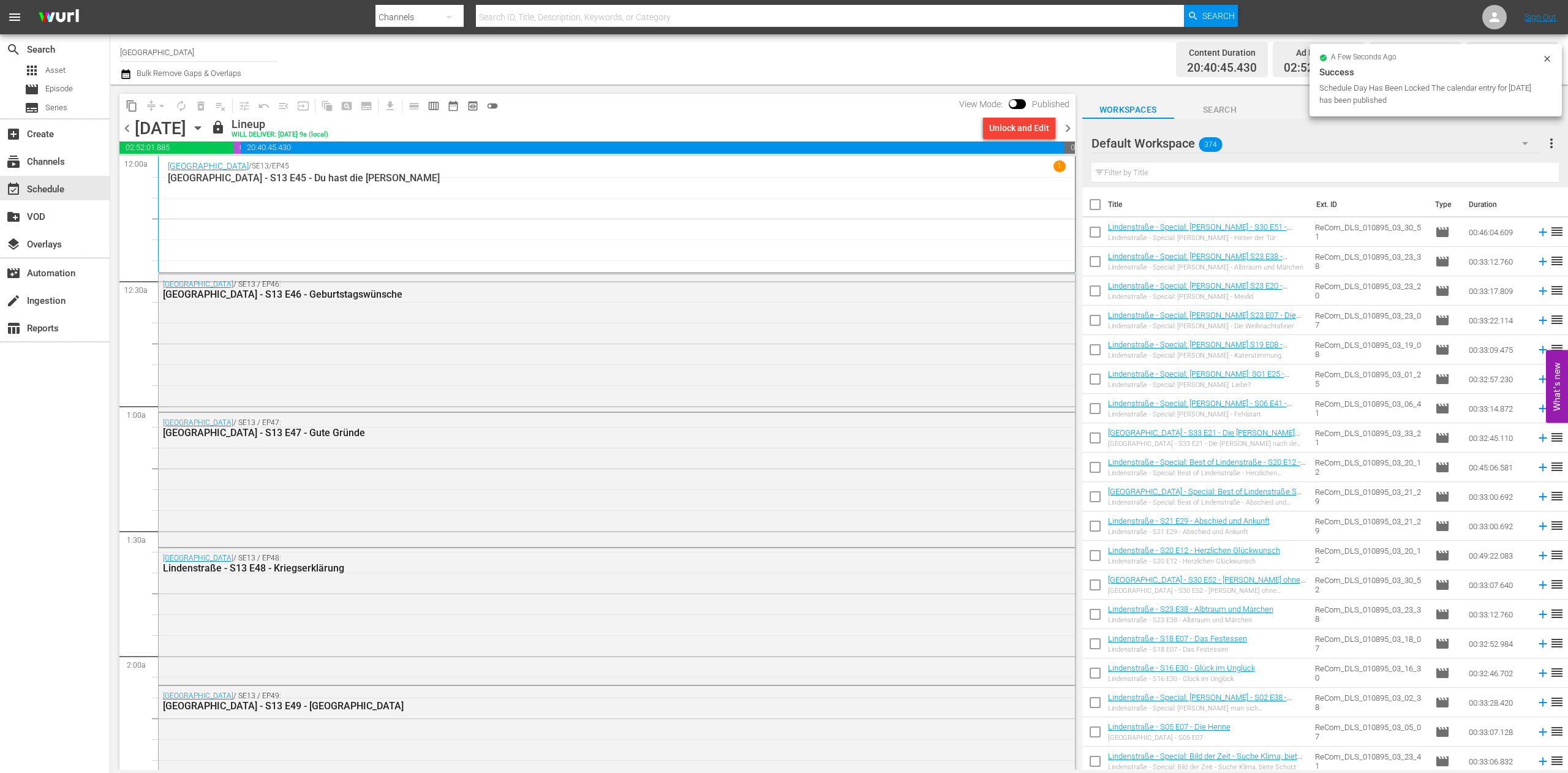
click at [1066, 121] on span "chevron_right" at bounding box center [1068, 128] width 15 height 15
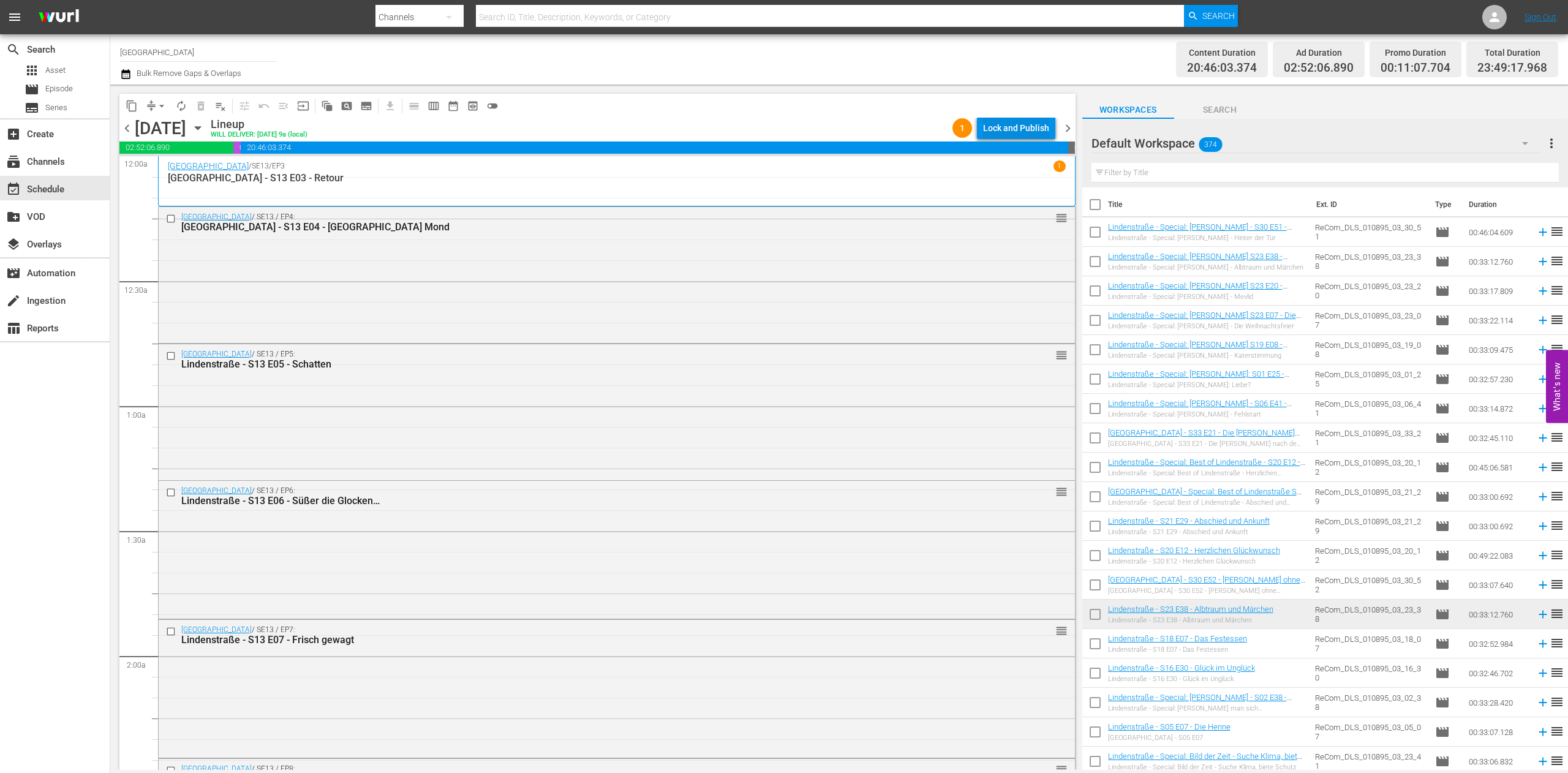
click at [1020, 119] on div "Lock and Publish" at bounding box center [1016, 128] width 66 height 22
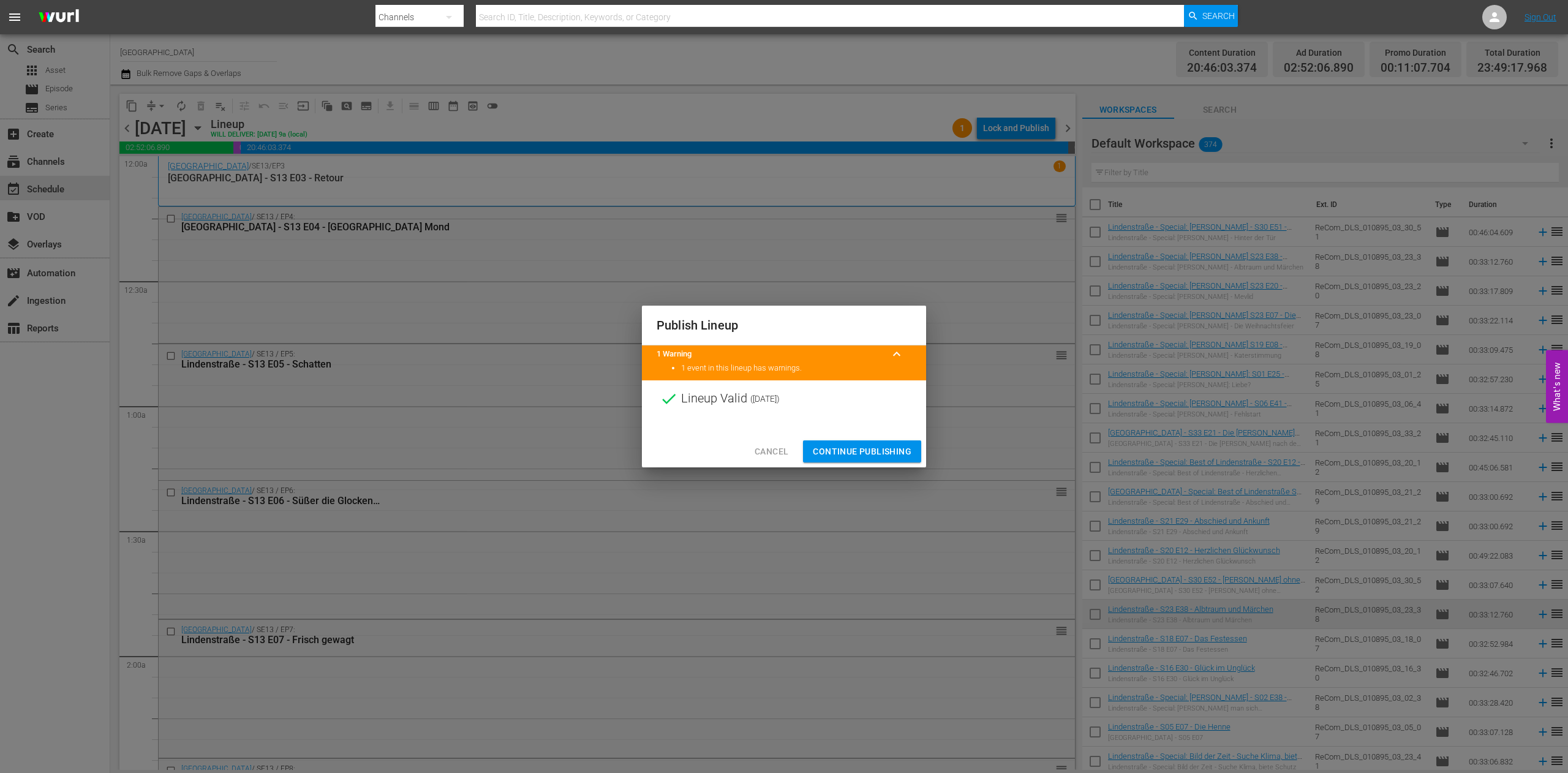
click at [887, 445] on span "Continue Publishing" at bounding box center [862, 451] width 99 height 15
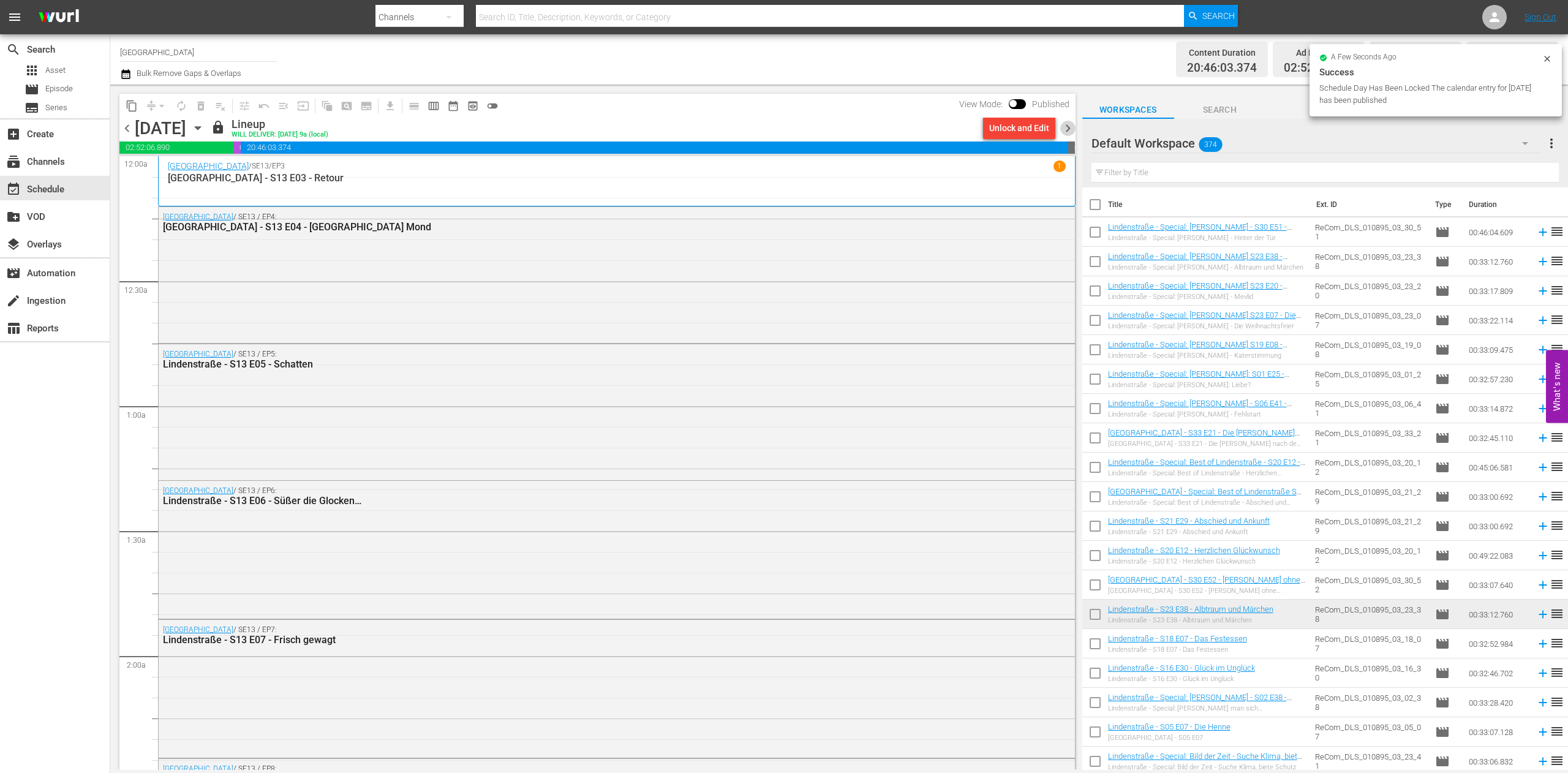
click at [1063, 128] on span "chevron_right" at bounding box center [1068, 128] width 15 height 15
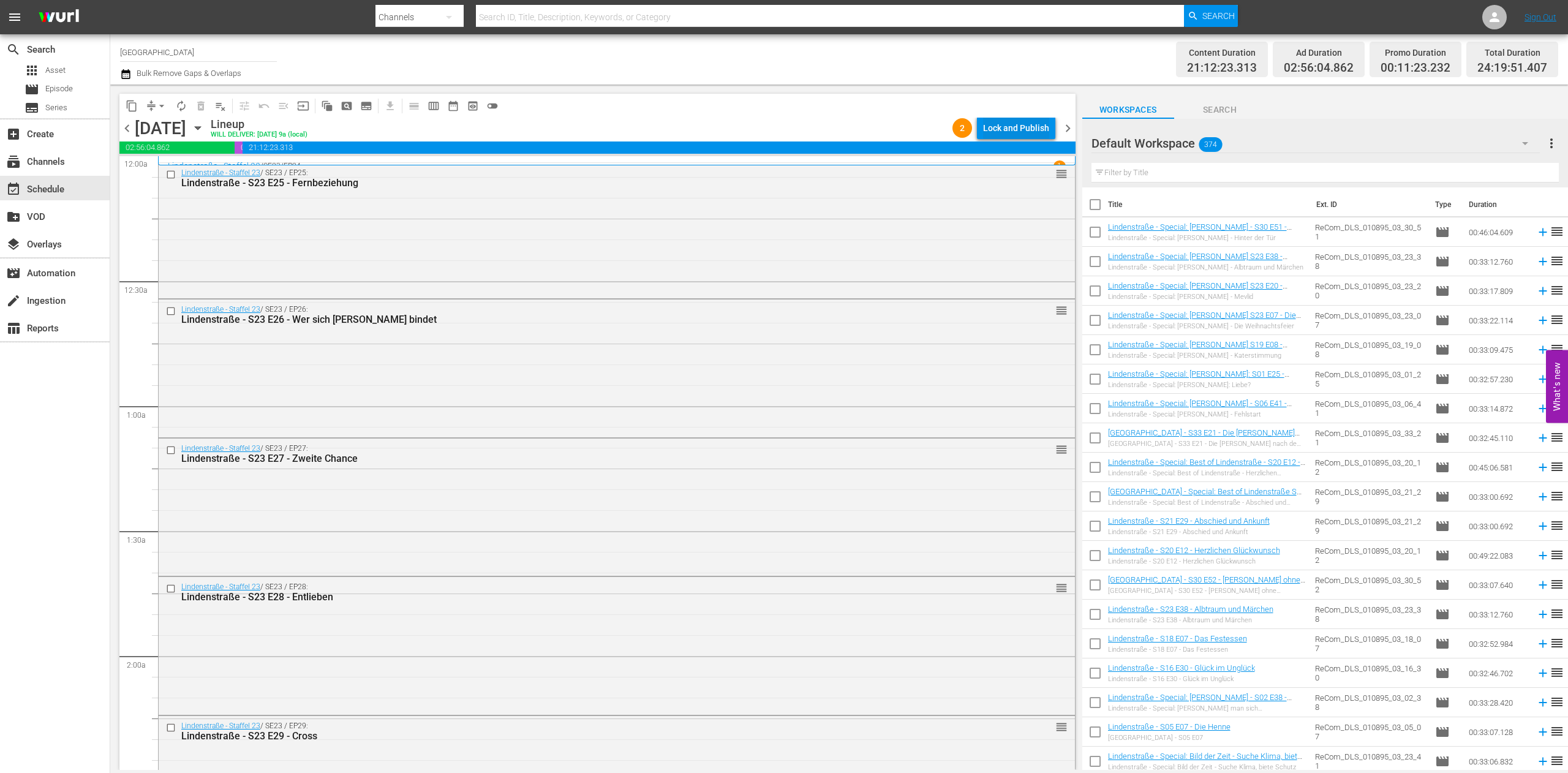
click at [1042, 122] on div "Lock and Publish" at bounding box center [1016, 128] width 66 height 22
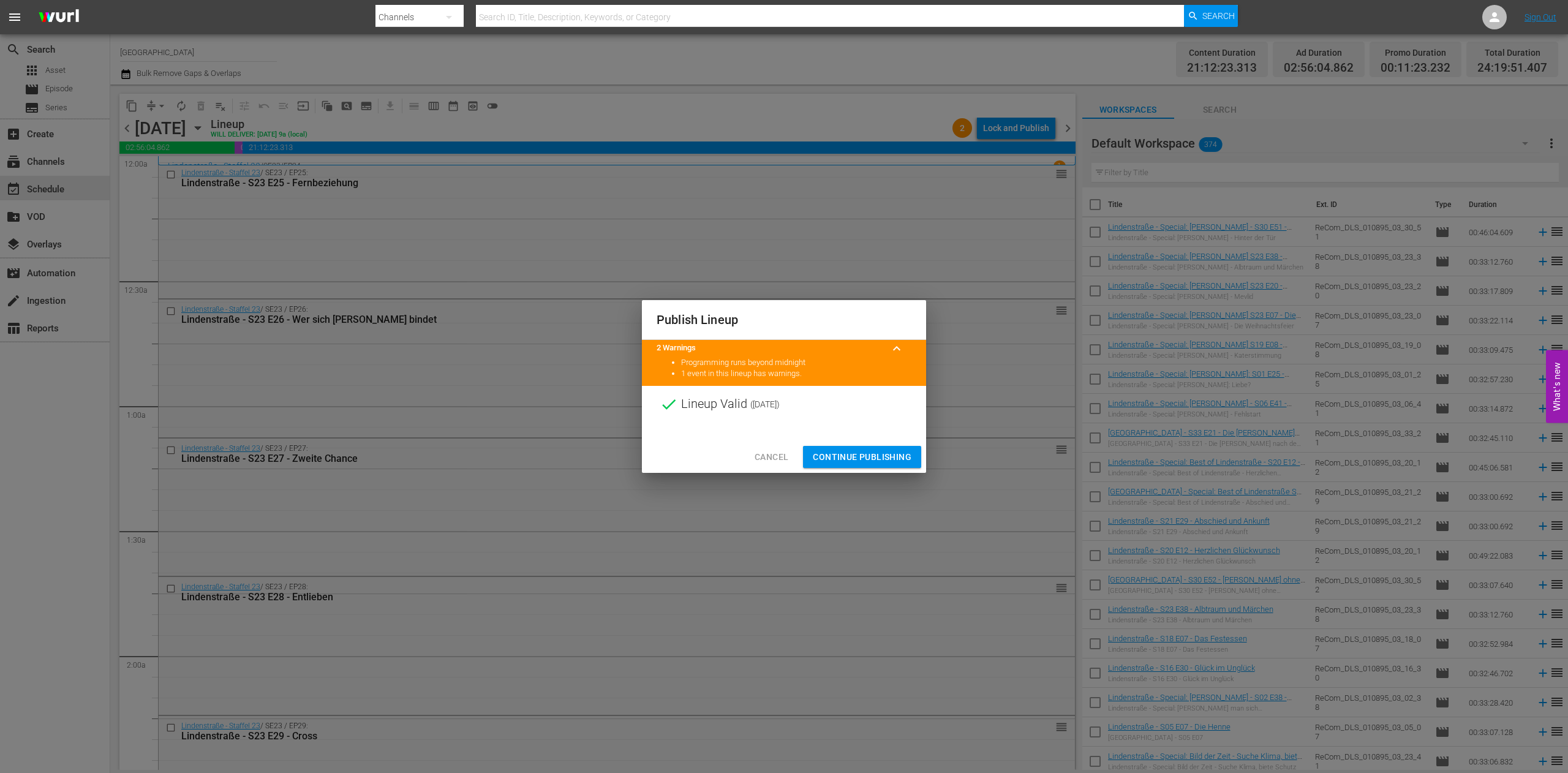
click at [868, 449] on span "Continue Publishing" at bounding box center [862, 457] width 99 height 15
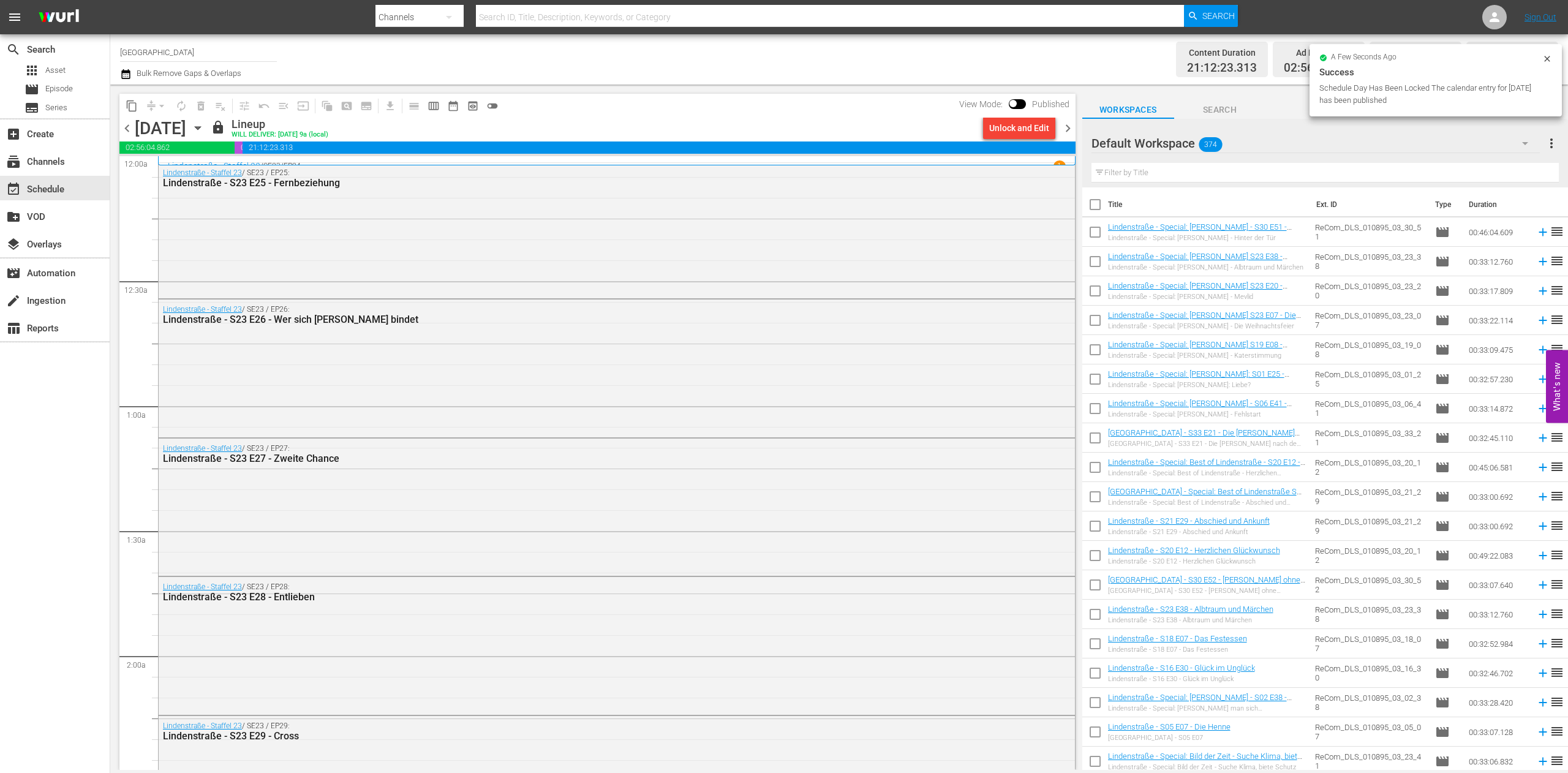
click at [1066, 125] on span "chevron_right" at bounding box center [1068, 128] width 15 height 15
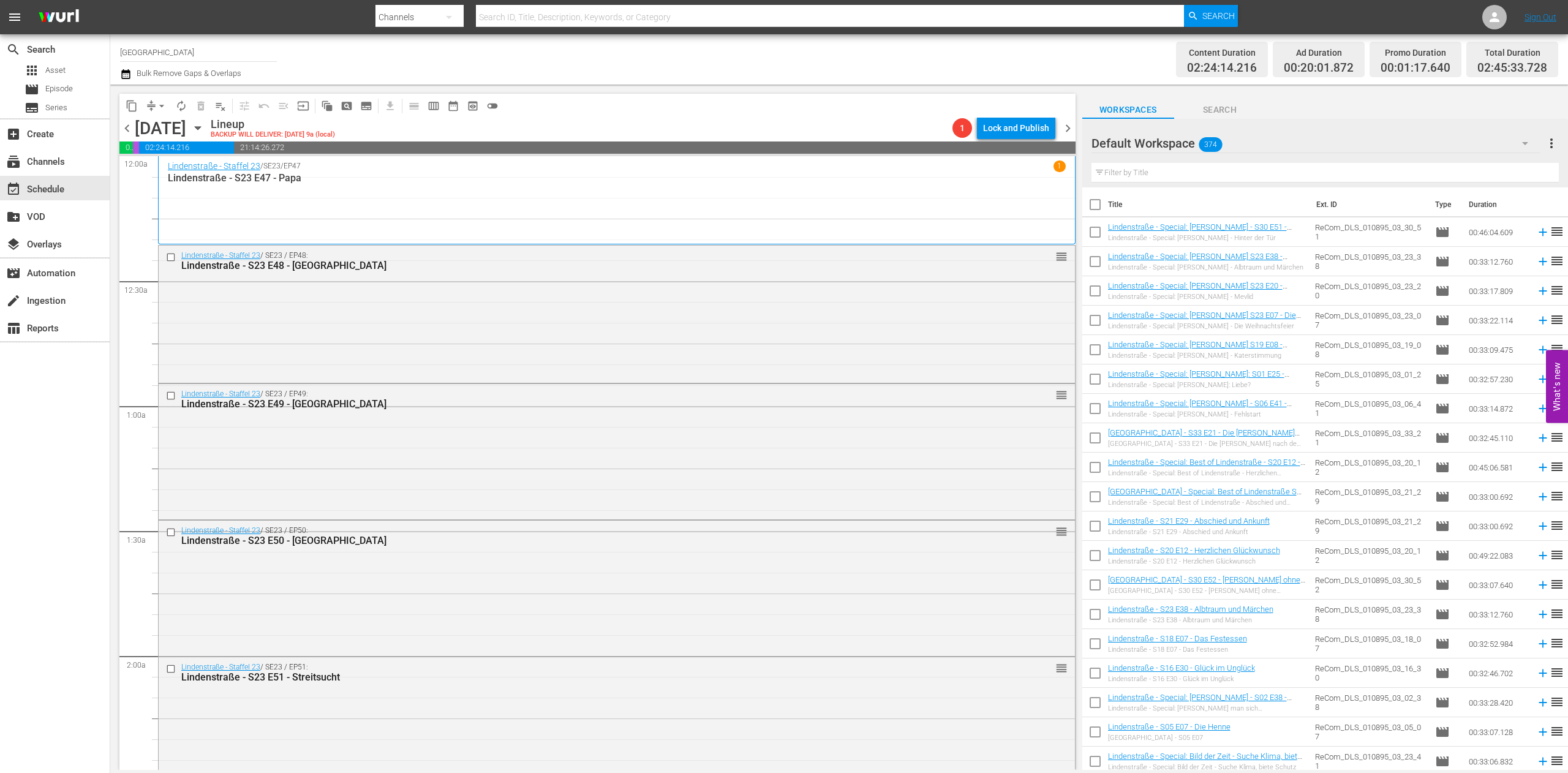
click at [128, 131] on span "chevron_left" at bounding box center [127, 128] width 15 height 15
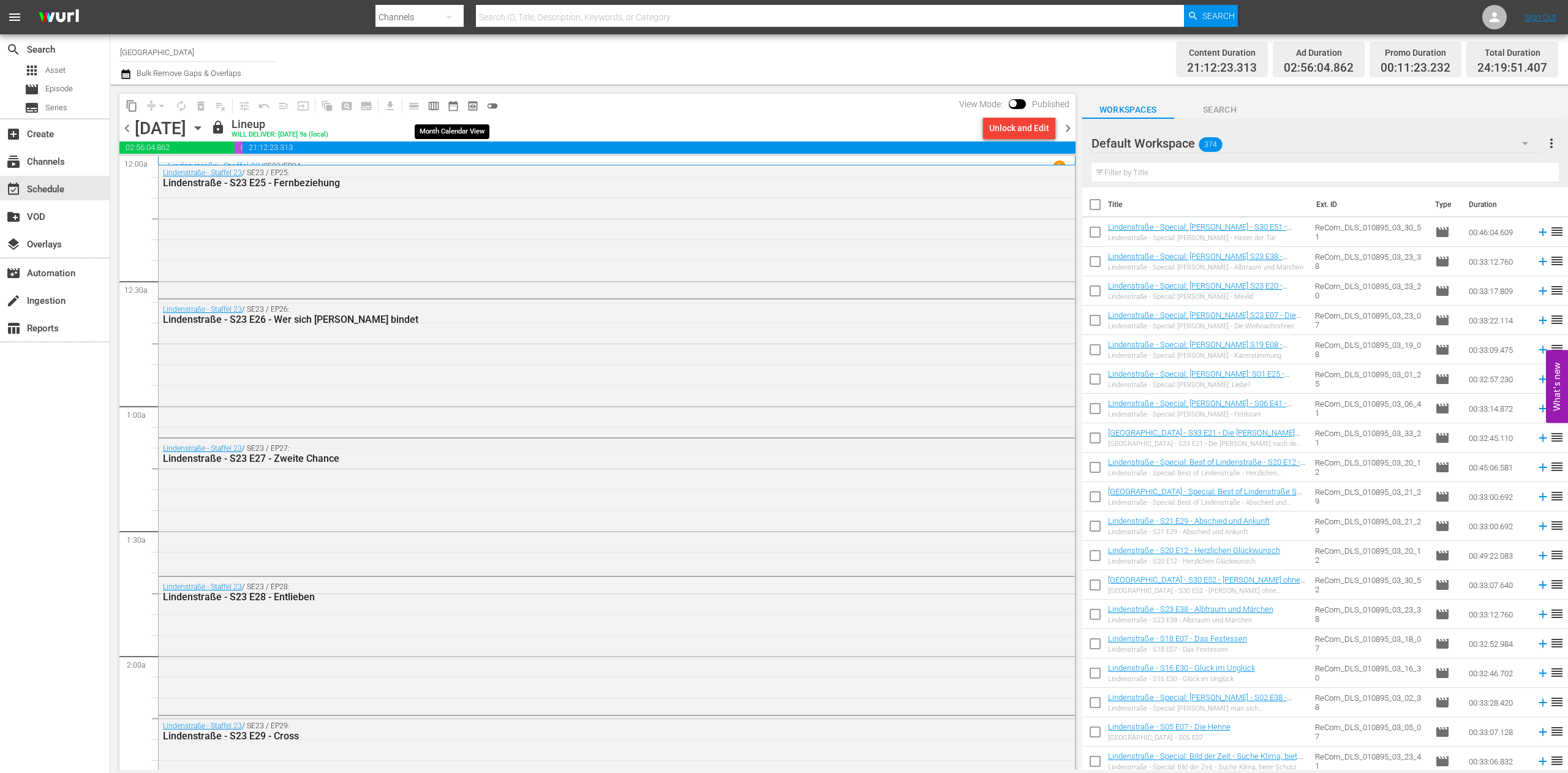
click at [455, 109] on span "date_range_outlined" at bounding box center [453, 106] width 12 height 12
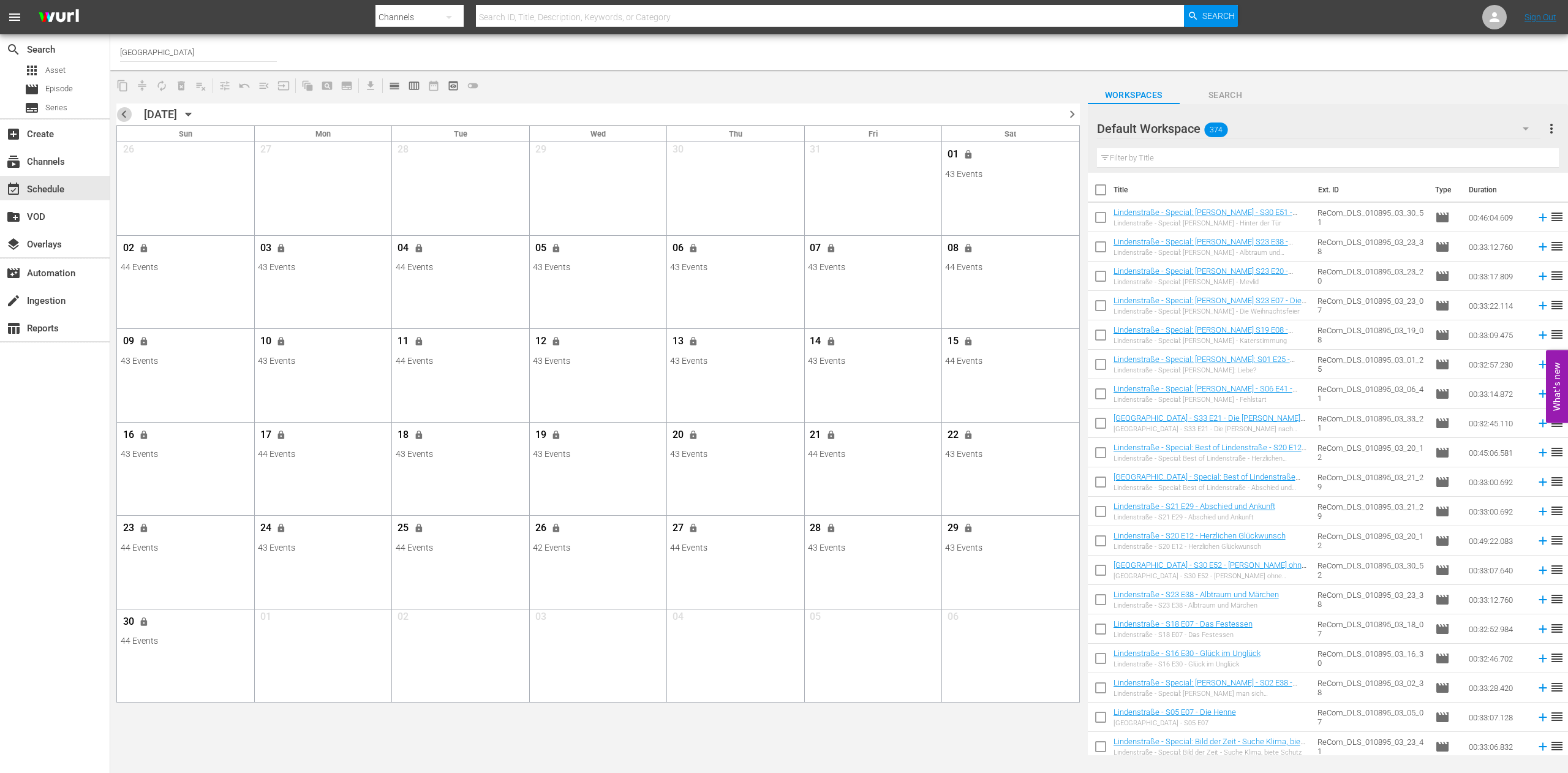
click at [119, 116] on span "chevron_left" at bounding box center [124, 114] width 15 height 15
